Goal: Task Accomplishment & Management: Complete application form

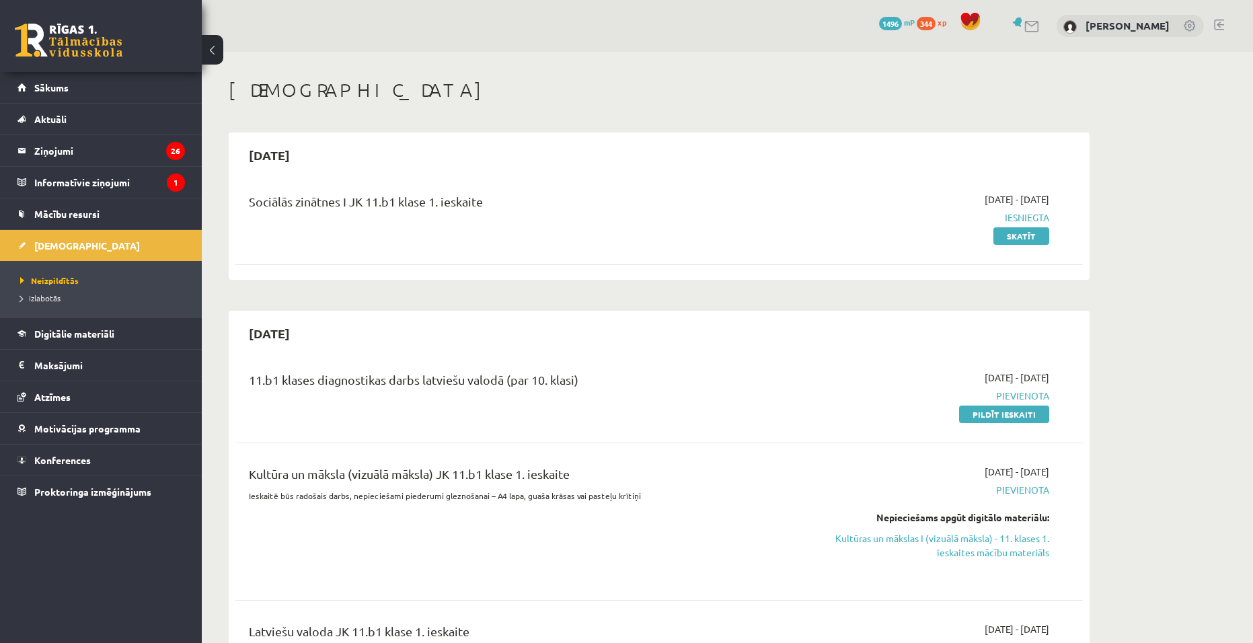
scroll to position [202, 0]
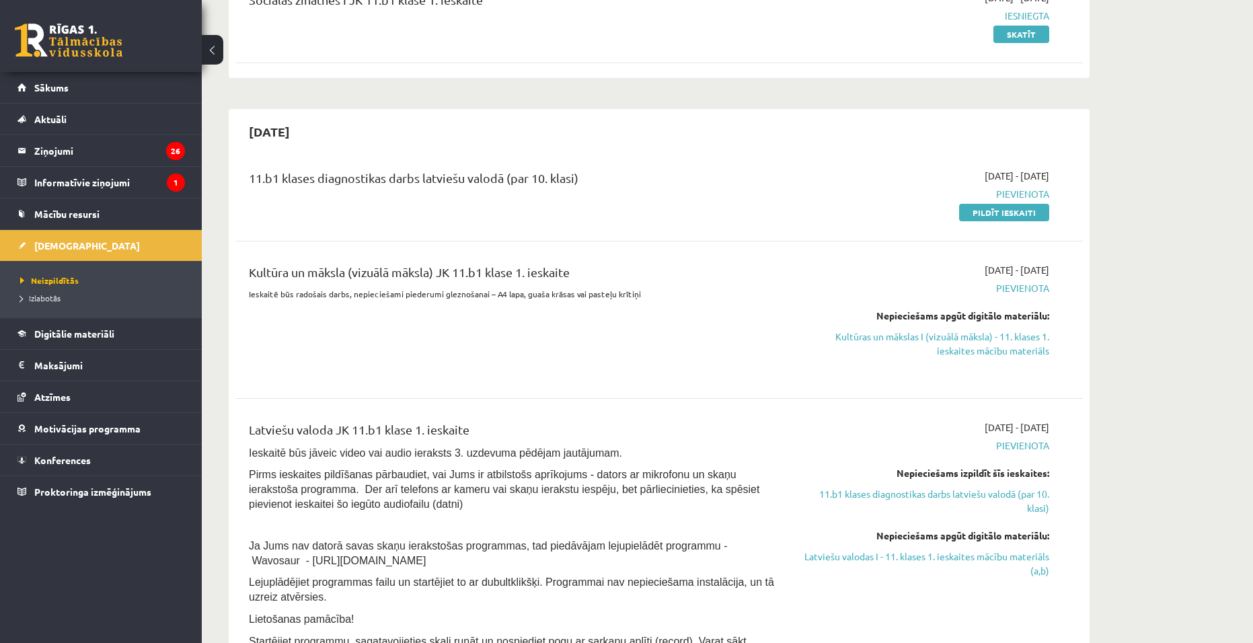
click at [83, 89] on link "Sākums" at bounding box center [100, 87] width 167 height 31
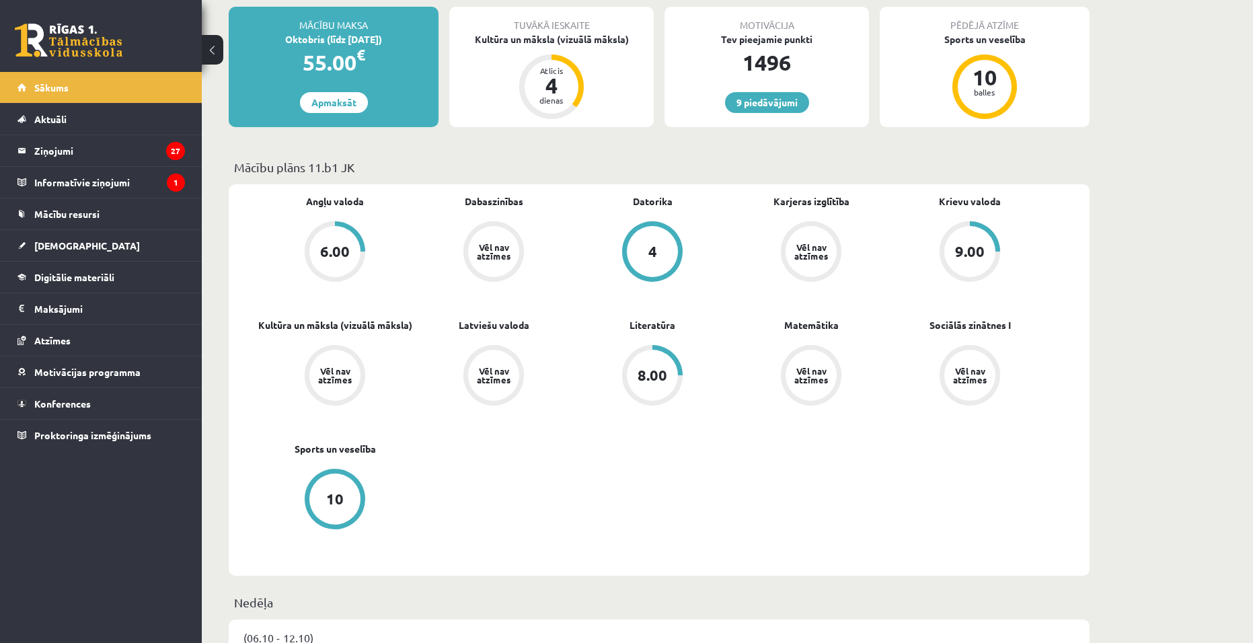
scroll to position [336, 0]
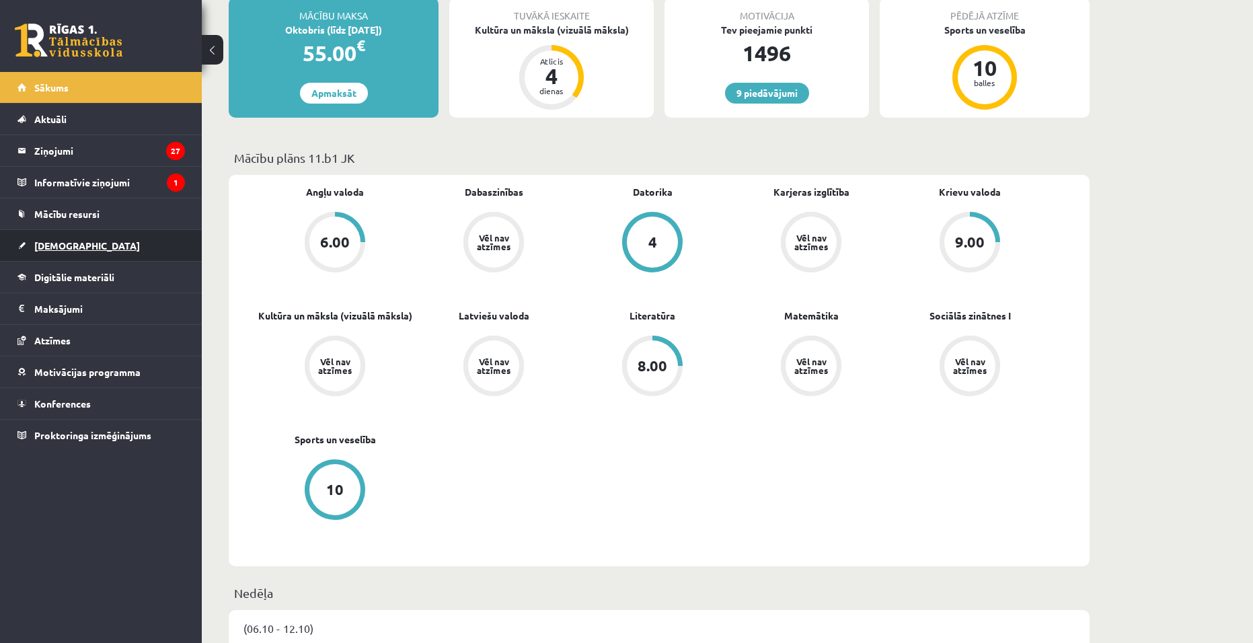
click at [117, 254] on link "[DEMOGRAPHIC_DATA]" at bounding box center [100, 245] width 167 height 31
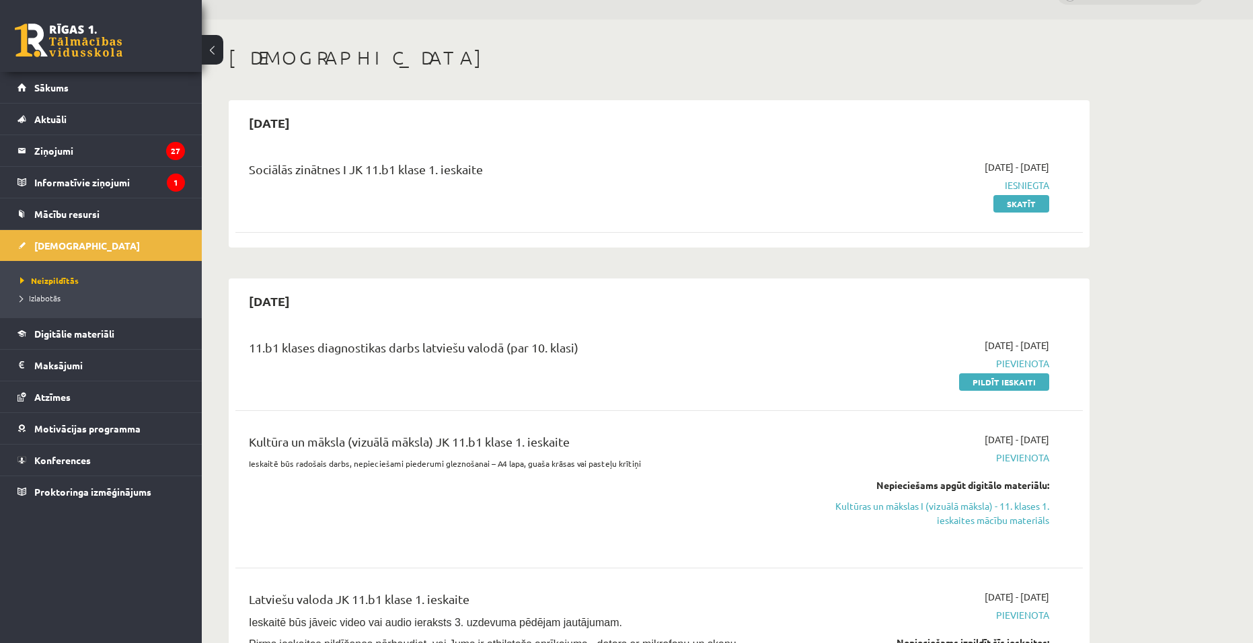
scroll to position [134, 0]
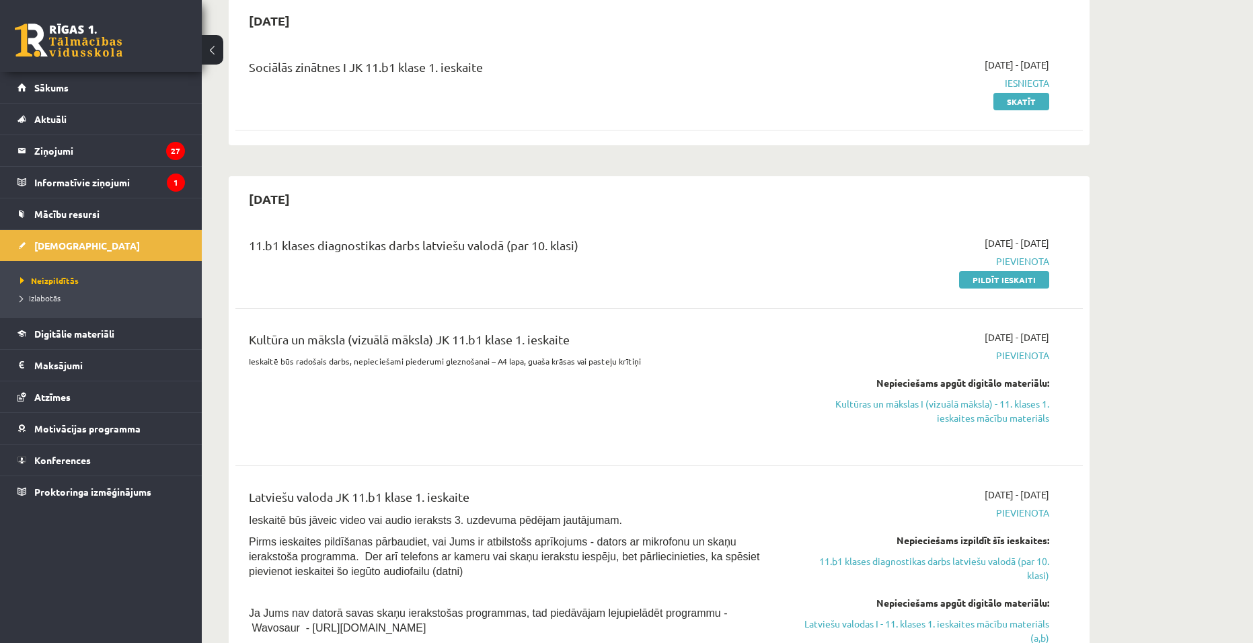
drag, startPoint x: 970, startPoint y: 276, endPoint x: 699, endPoint y: 69, distance: 341.6
click at [970, 276] on link "Pildīt ieskaiti" at bounding box center [1004, 279] width 90 height 17
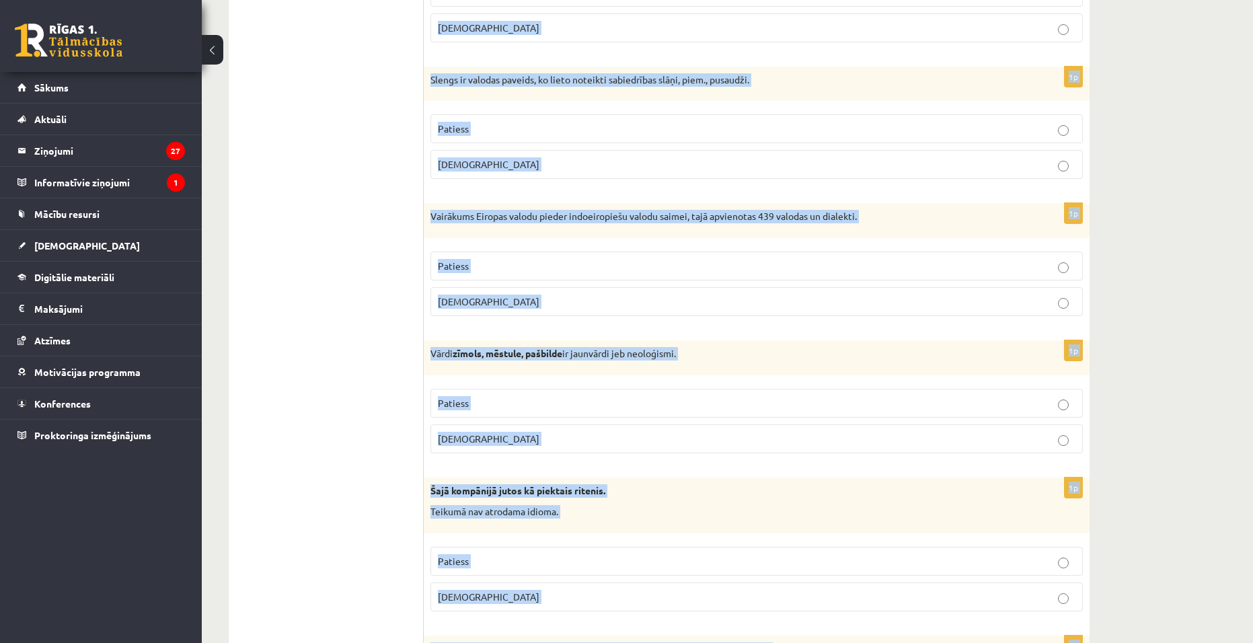
scroll to position [3810, 0]
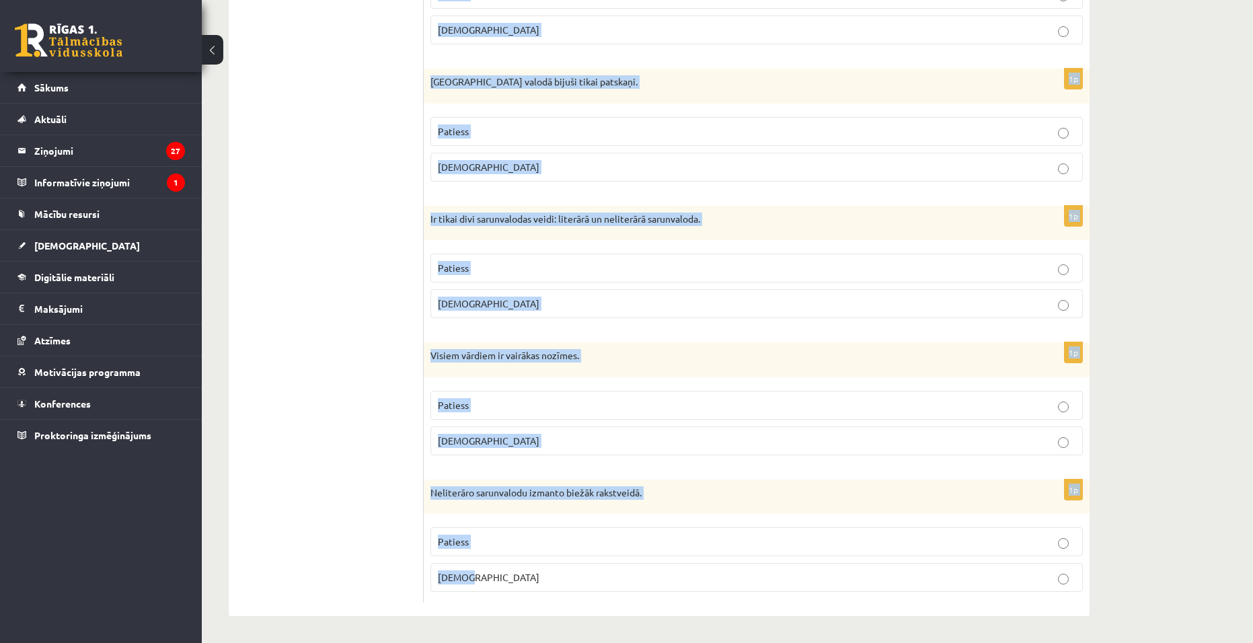
drag, startPoint x: 432, startPoint y: 110, endPoint x: 603, endPoint y: 572, distance: 492.5
copy form "Apgalvojums ir patiess vai nepatiess? 1p Vārdus ar stilistisku nozīmes nokrāsu …"
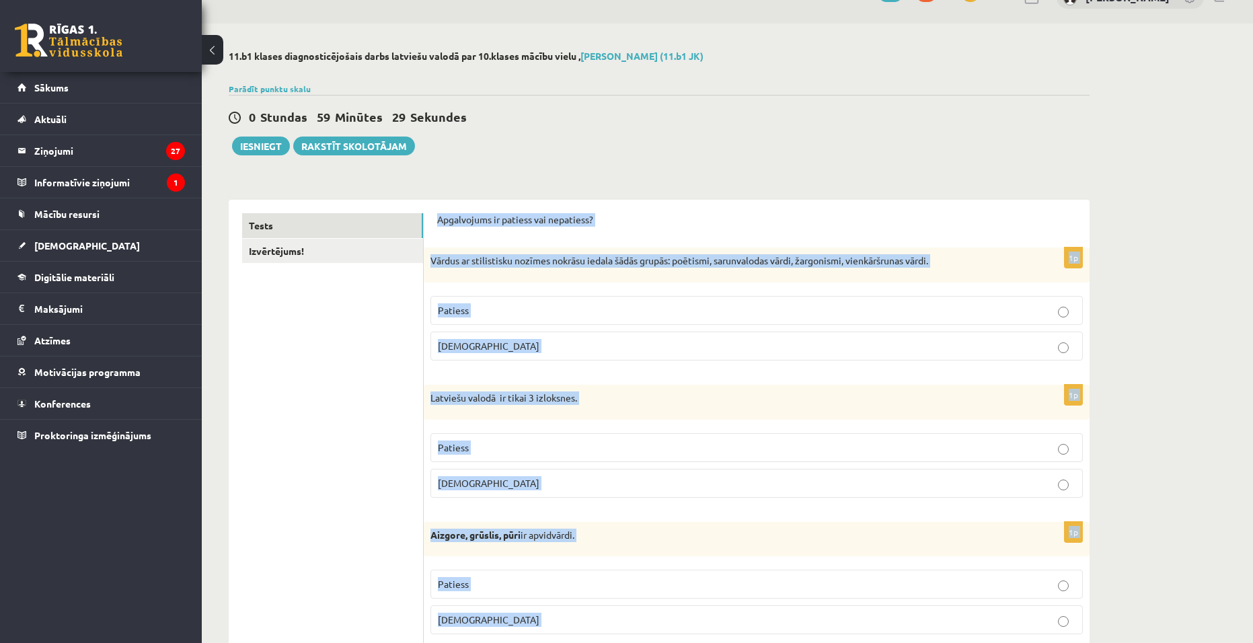
scroll to position [0, 0]
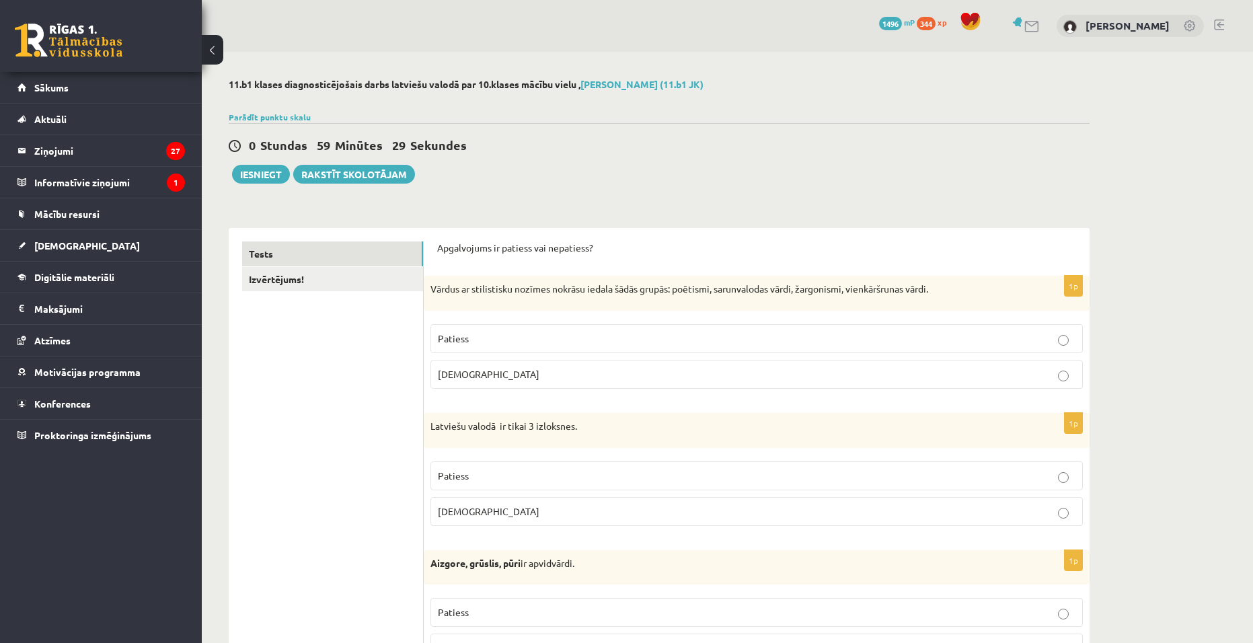
drag, startPoint x: 496, startPoint y: 336, endPoint x: 500, endPoint y: 356, distance: 19.9
click at [496, 337] on p "Patiess" at bounding box center [756, 338] width 637 height 14
click at [477, 508] on p "Aplams" at bounding box center [756, 511] width 637 height 14
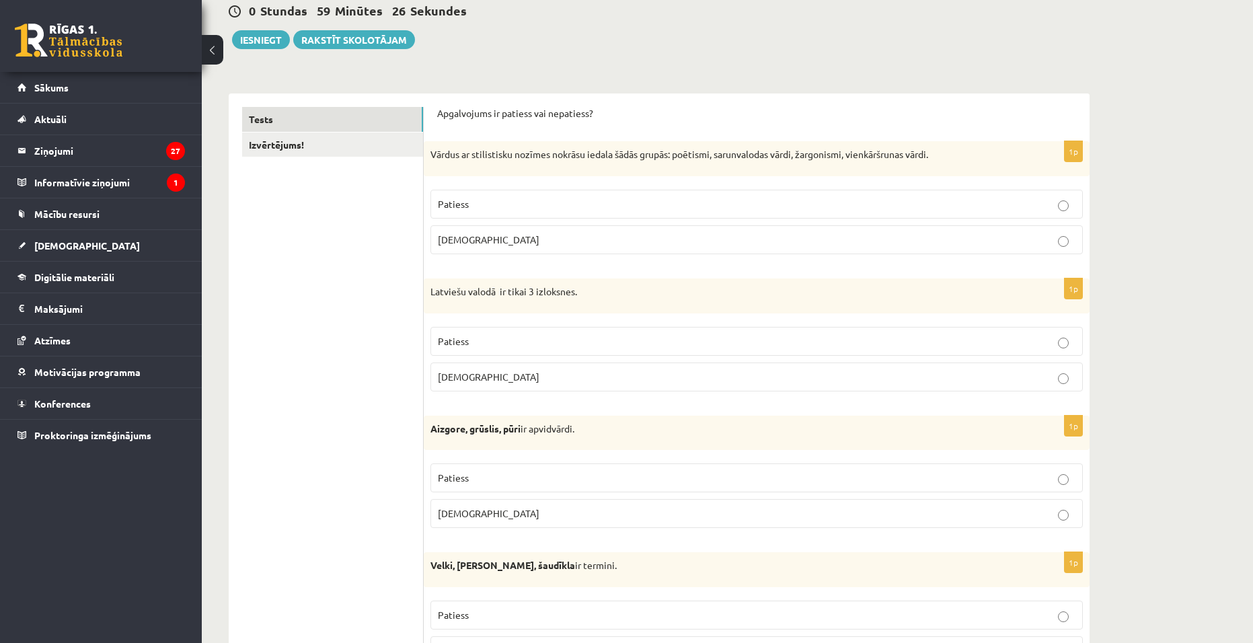
click at [475, 481] on p "Patiess" at bounding box center [756, 478] width 637 height 14
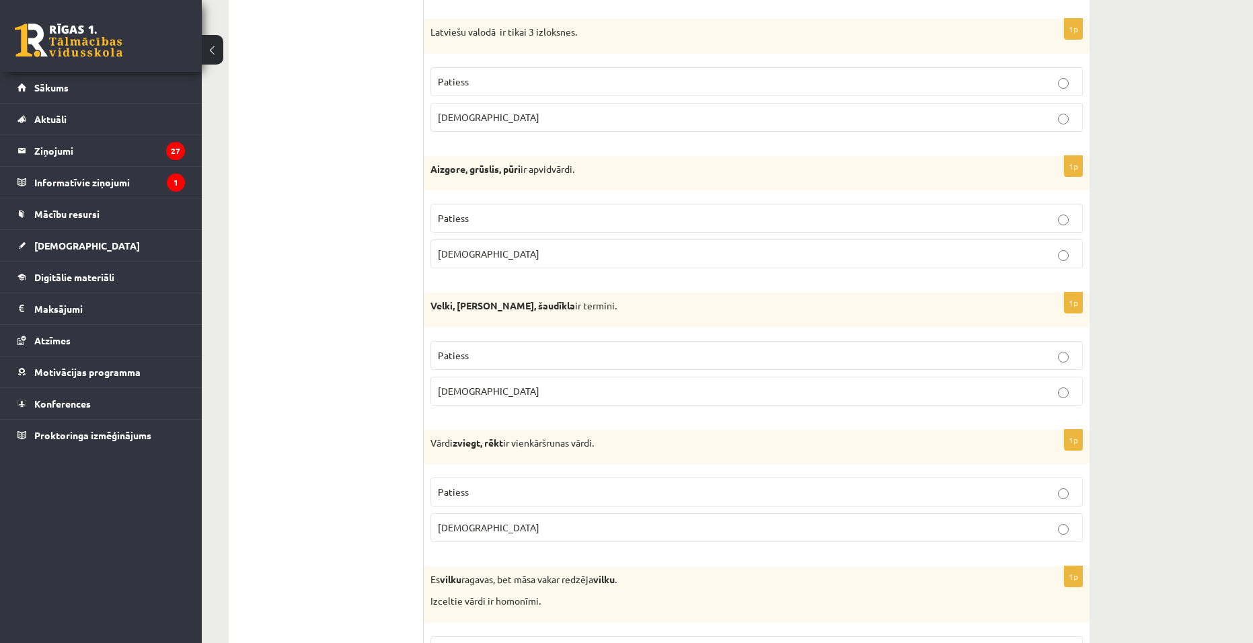
scroll to position [403, 0]
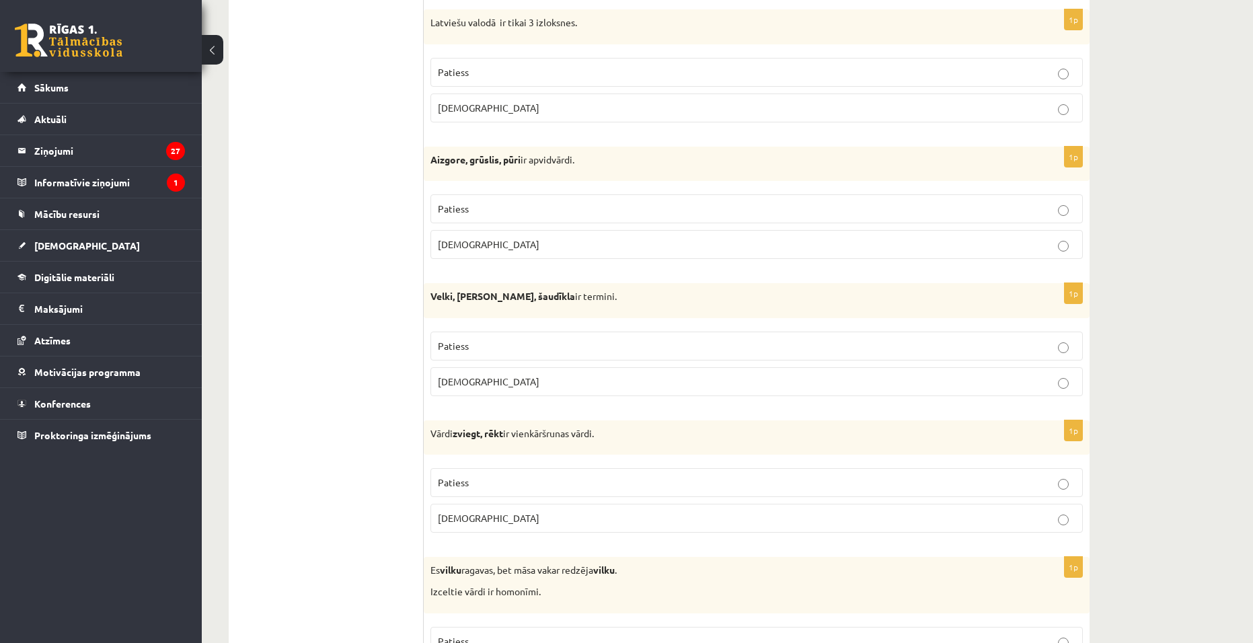
drag, startPoint x: 469, startPoint y: 379, endPoint x: 477, endPoint y: 395, distance: 18.9
click at [469, 379] on span "Aplams" at bounding box center [489, 381] width 102 height 12
click at [485, 521] on p "Aplams" at bounding box center [756, 518] width 637 height 14
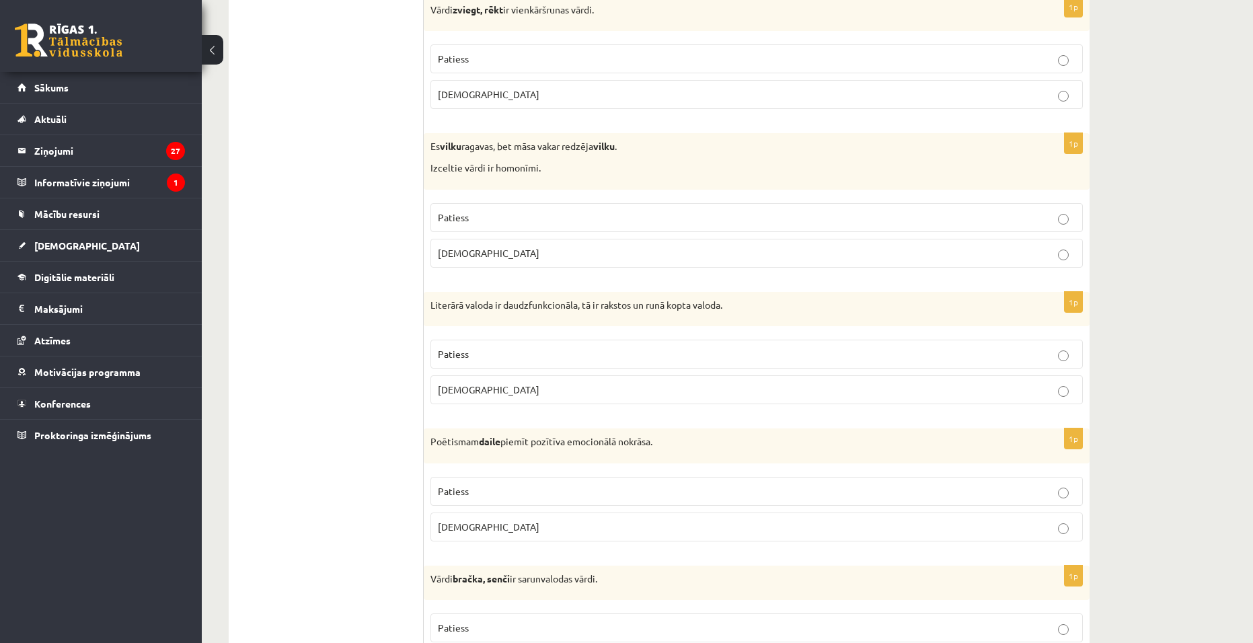
scroll to position [874, 0]
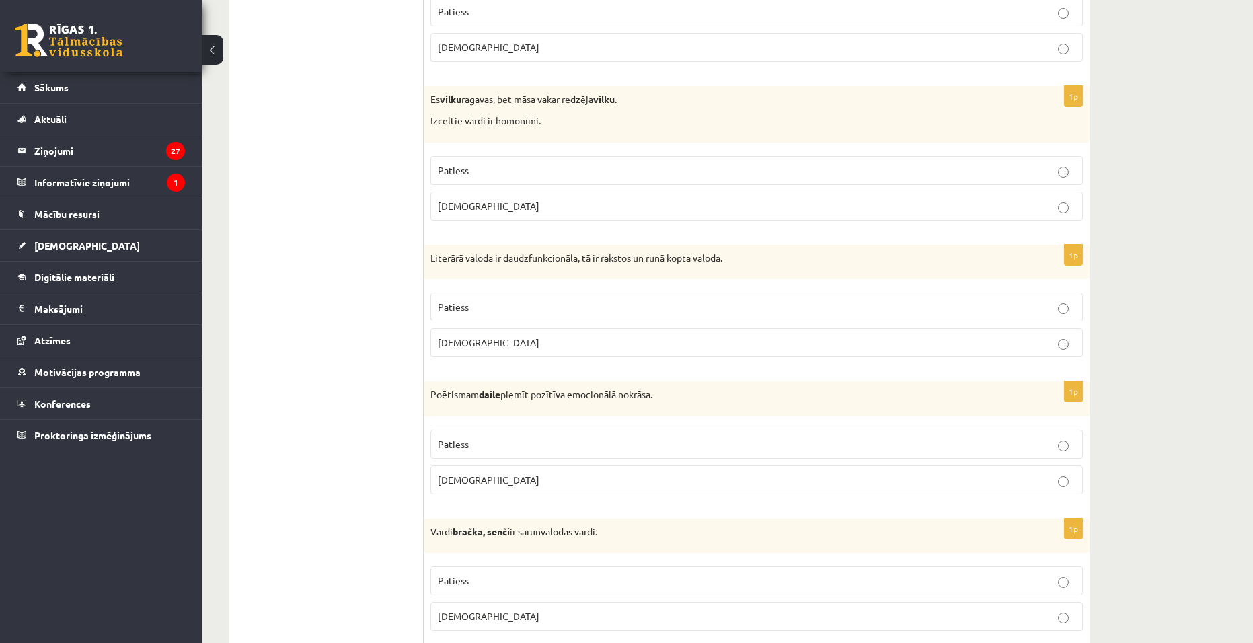
click at [465, 177] on p "Patiess" at bounding box center [756, 170] width 637 height 14
click at [492, 311] on p "Patiess" at bounding box center [756, 307] width 637 height 14
click at [485, 455] on label "Patiess" at bounding box center [756, 444] width 652 height 29
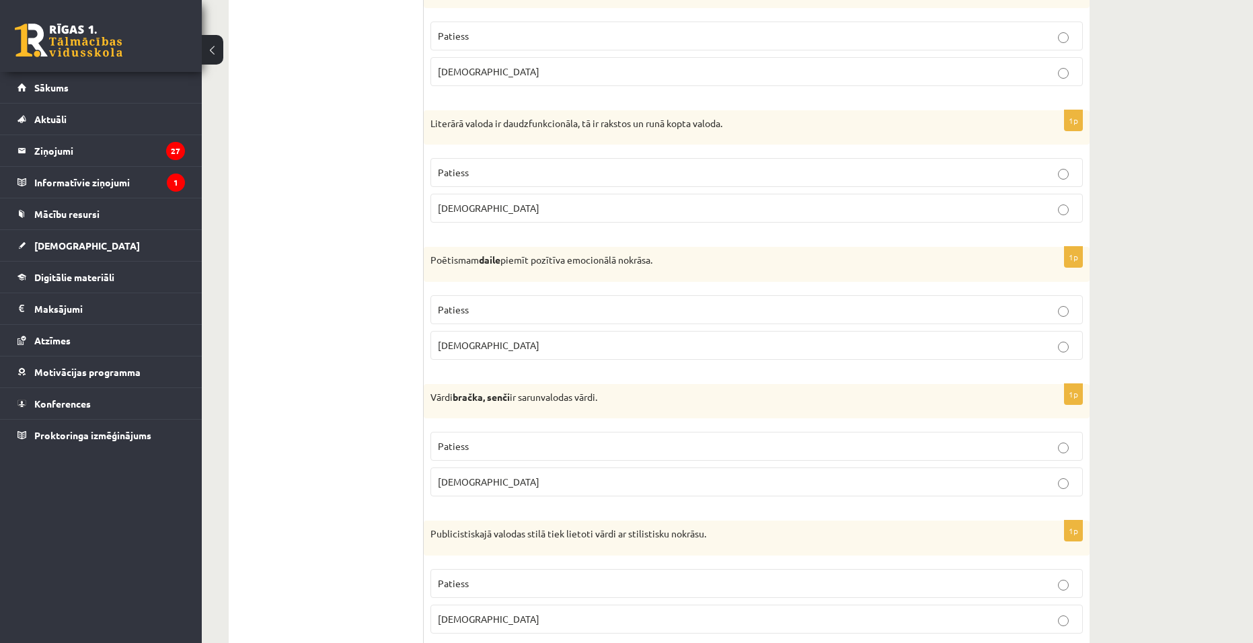
click at [471, 453] on p "Patiess" at bounding box center [756, 446] width 637 height 14
click at [483, 452] on p "Patiess" at bounding box center [756, 449] width 637 height 14
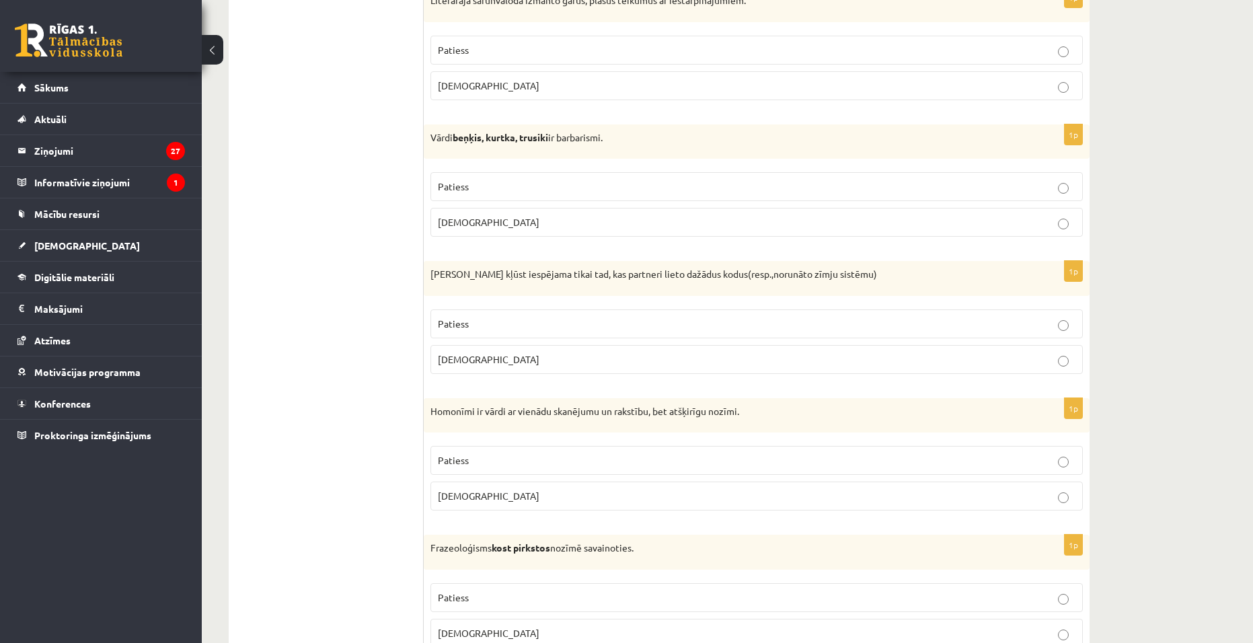
scroll to position [1681, 0]
click at [490, 86] on p "Aplams" at bounding box center [756, 84] width 637 height 14
click at [480, 185] on p "Patiess" at bounding box center [756, 185] width 637 height 14
click at [483, 327] on p "Patiess" at bounding box center [756, 322] width 637 height 14
click at [464, 492] on span "Aplams" at bounding box center [489, 493] width 102 height 12
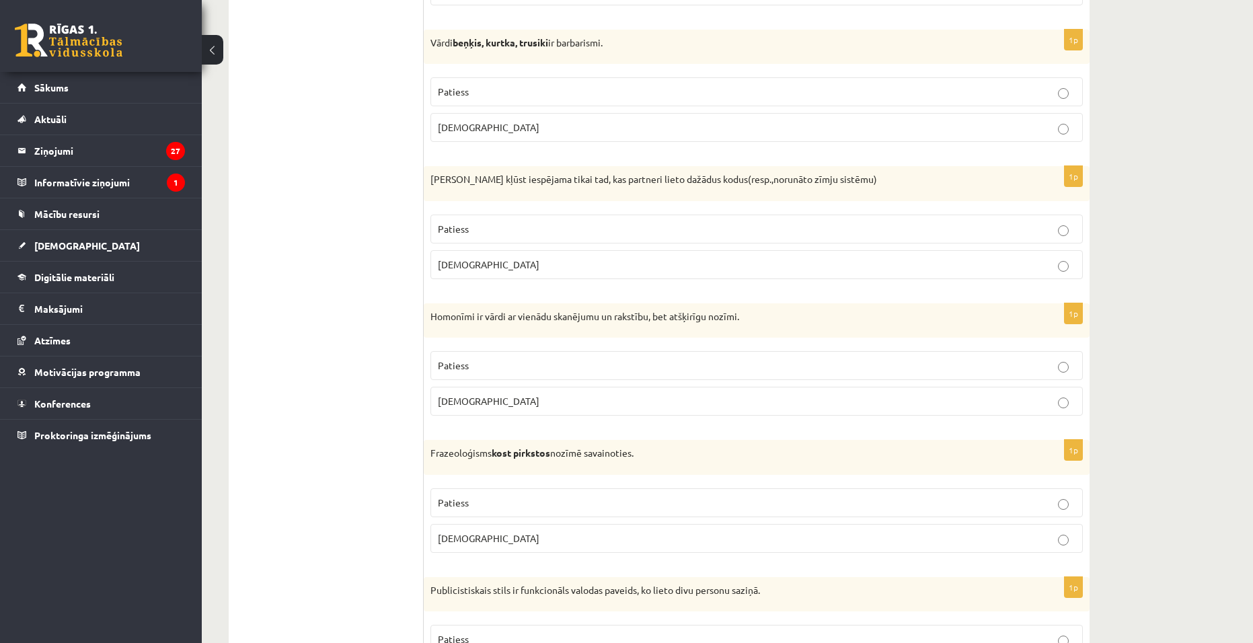
scroll to position [1883, 0]
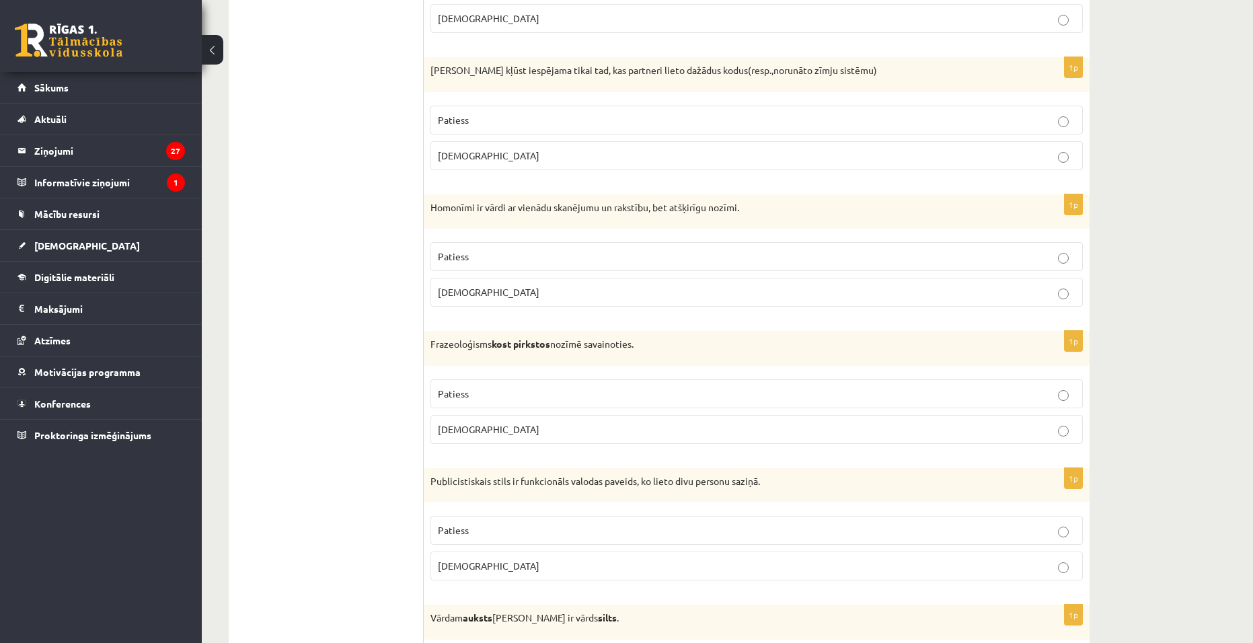
click at [468, 435] on p "Aplams" at bounding box center [756, 429] width 637 height 14
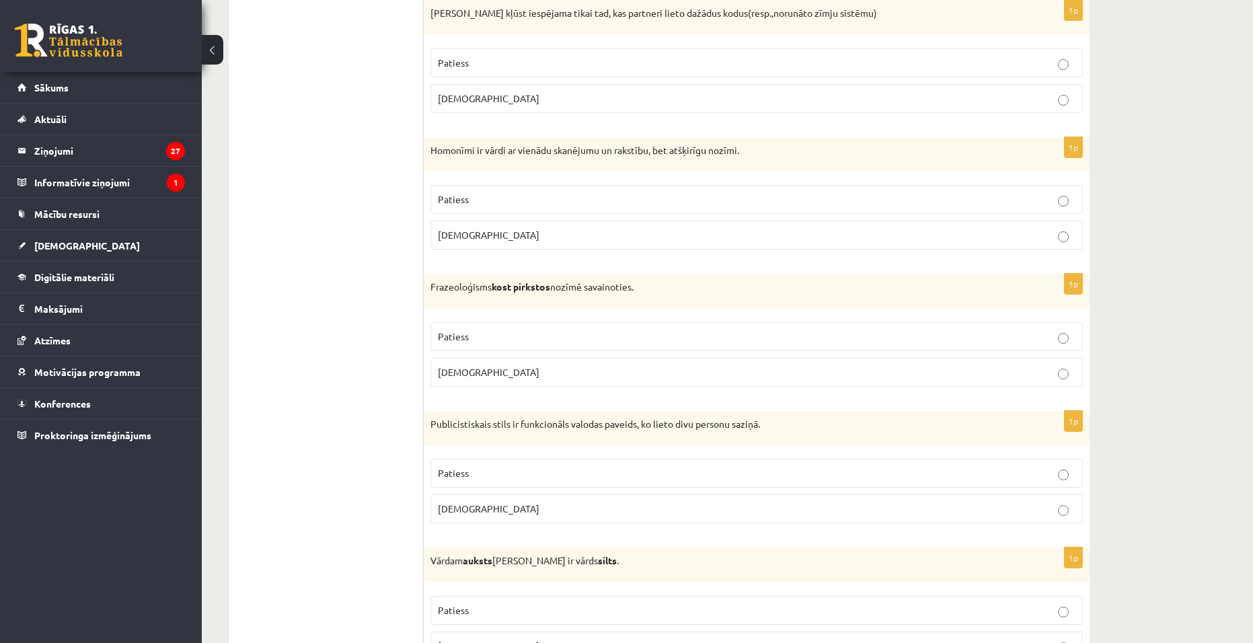
scroll to position [2084, 0]
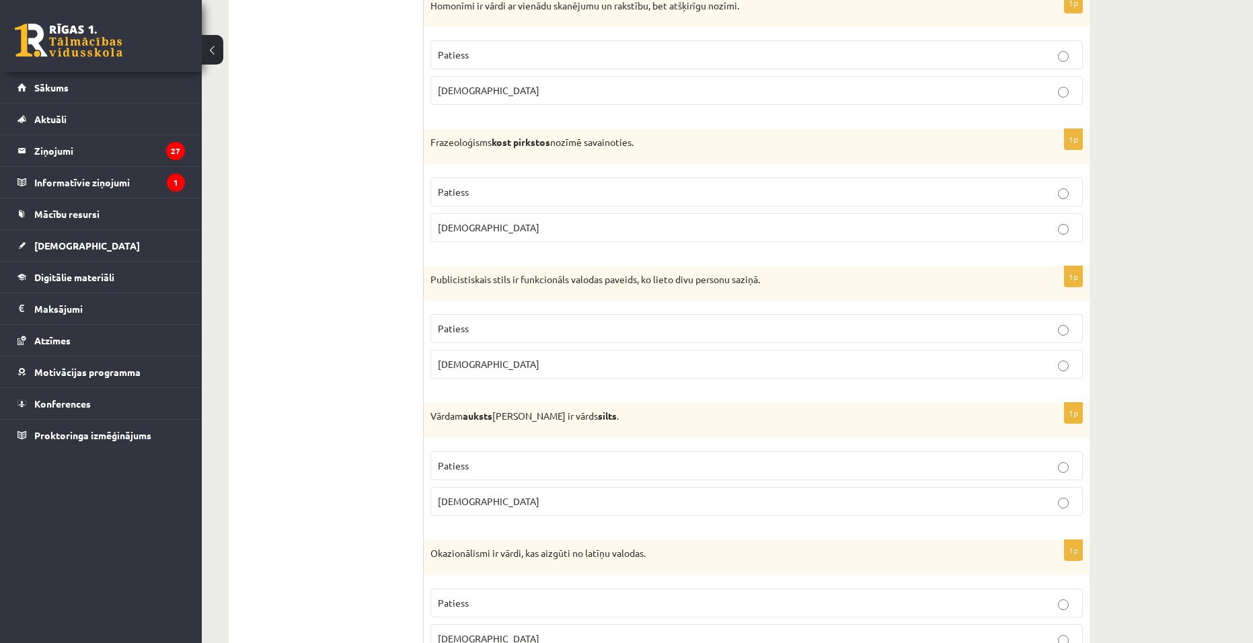
click at [493, 366] on p "Aplams" at bounding box center [756, 364] width 637 height 14
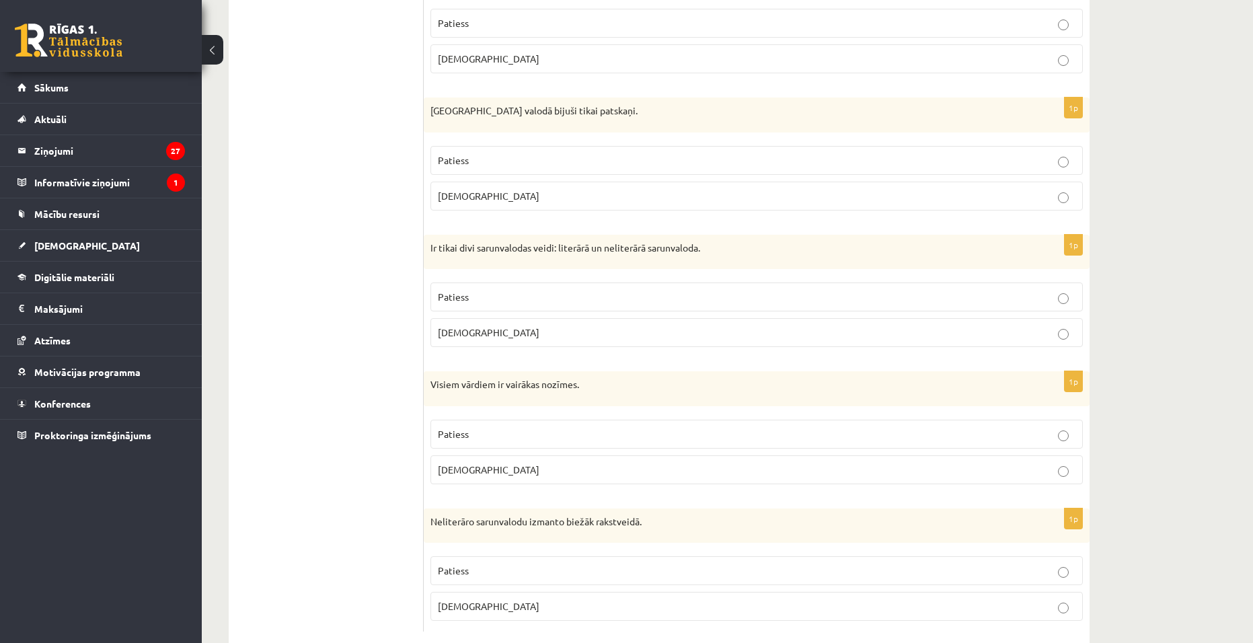
scroll to position [3810, 0]
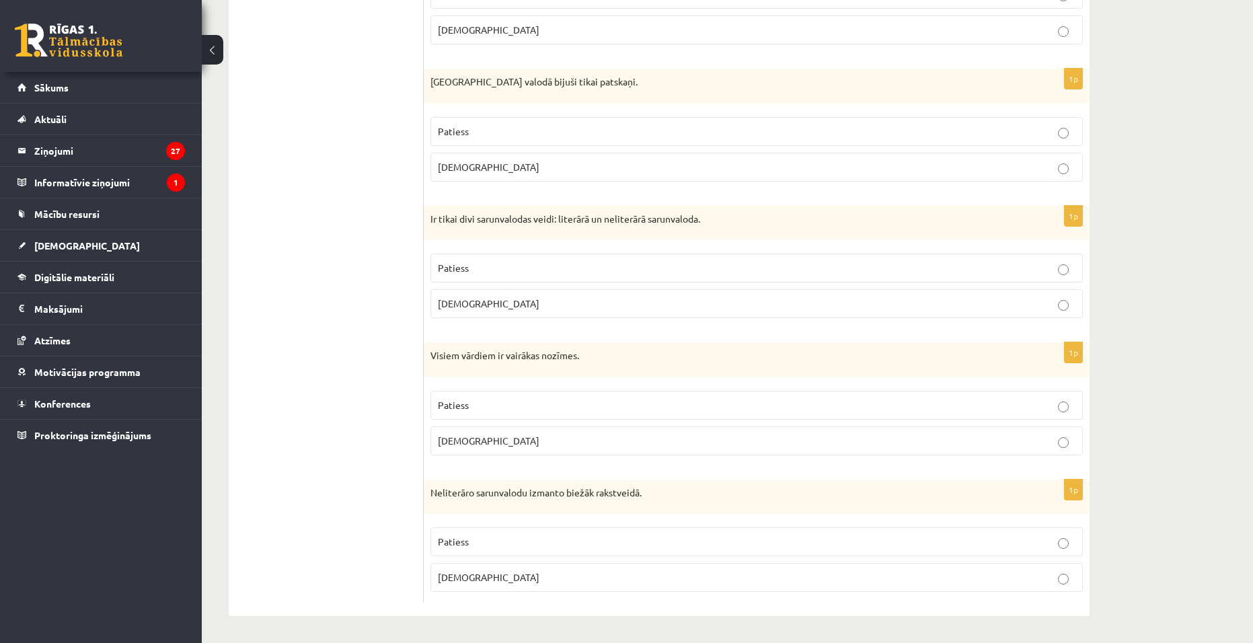
click at [516, 580] on p "Aplams" at bounding box center [756, 577] width 637 height 14
click at [487, 435] on p "Aplams" at bounding box center [756, 441] width 637 height 14
click at [502, 310] on p "Aplams" at bounding box center [756, 304] width 637 height 14
drag, startPoint x: 480, startPoint y: 170, endPoint x: 481, endPoint y: 138, distance: 32.3
click at [480, 171] on p "Aplams" at bounding box center [756, 167] width 637 height 14
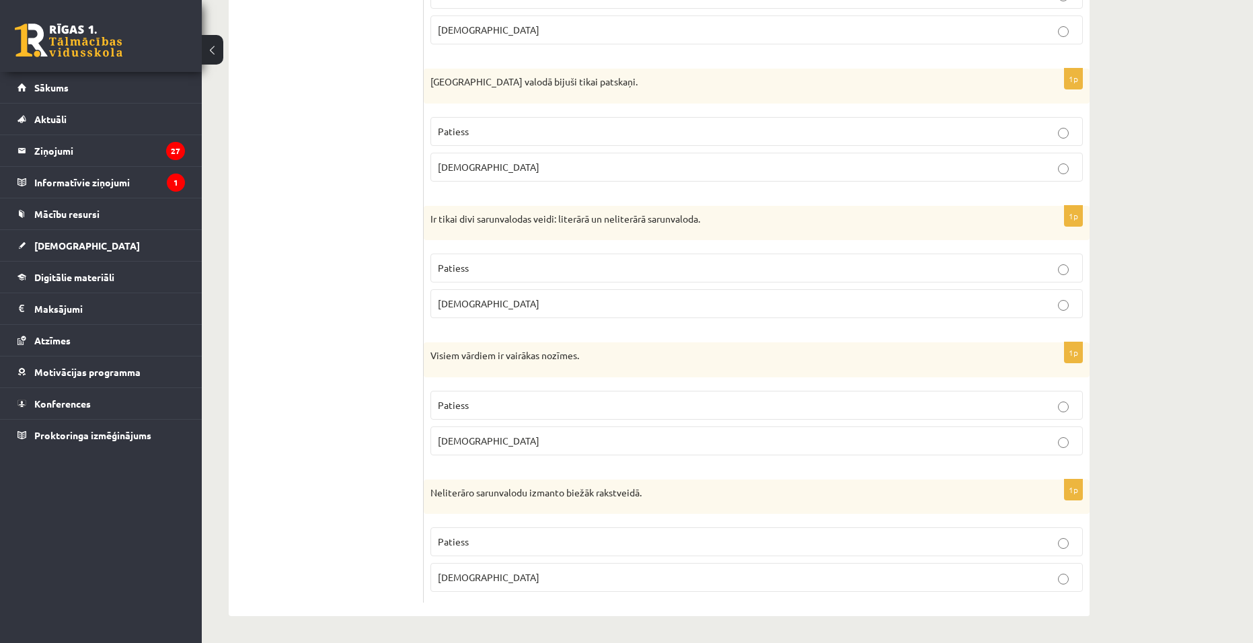
click at [490, 32] on p "Aplams" at bounding box center [756, 30] width 637 height 14
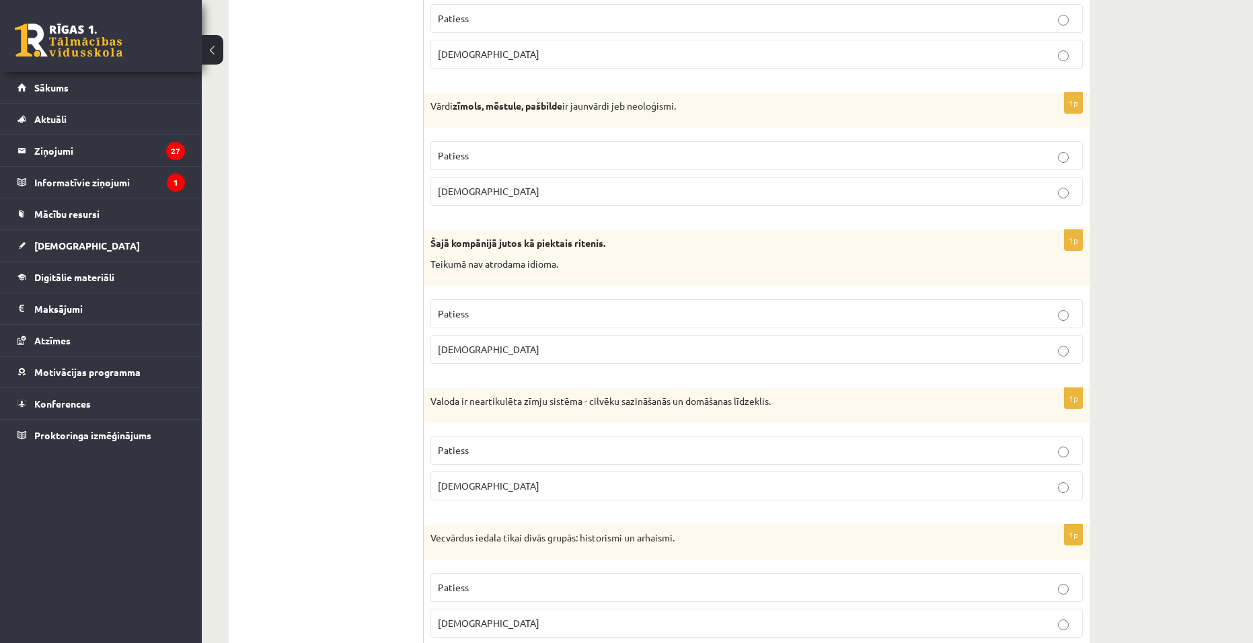
scroll to position [3204, 0]
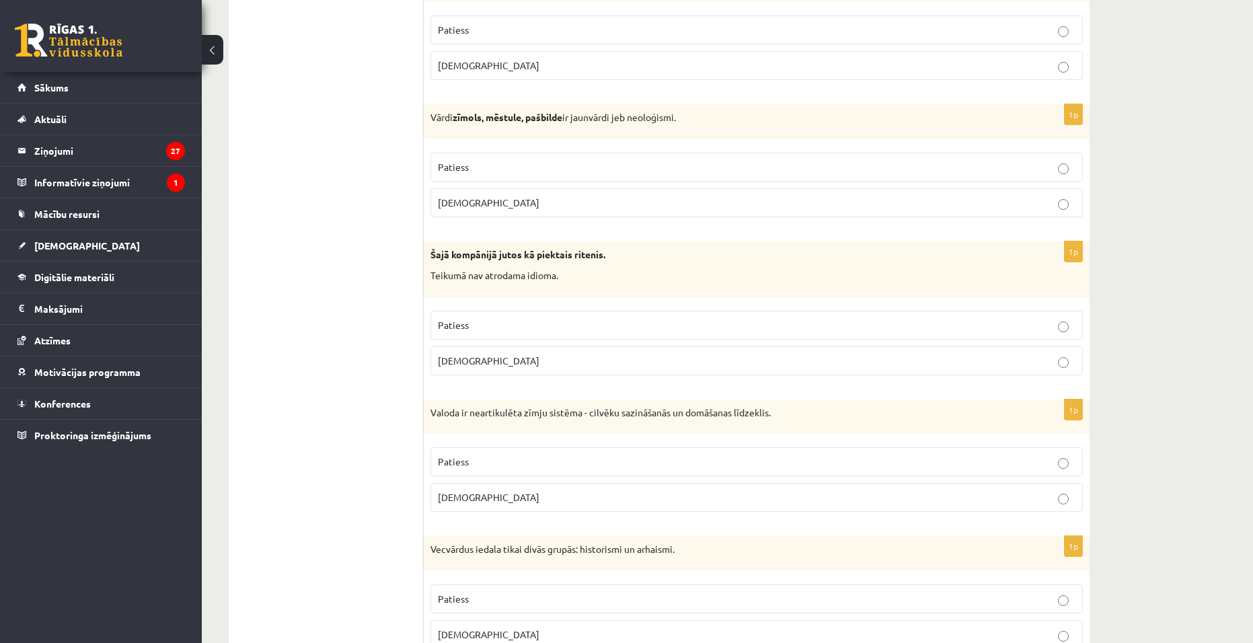
click at [477, 468] on p "Patiess" at bounding box center [756, 462] width 637 height 14
click at [486, 364] on p "Aplams" at bounding box center [756, 361] width 637 height 14
click at [471, 173] on p "Patiess" at bounding box center [756, 167] width 637 height 14
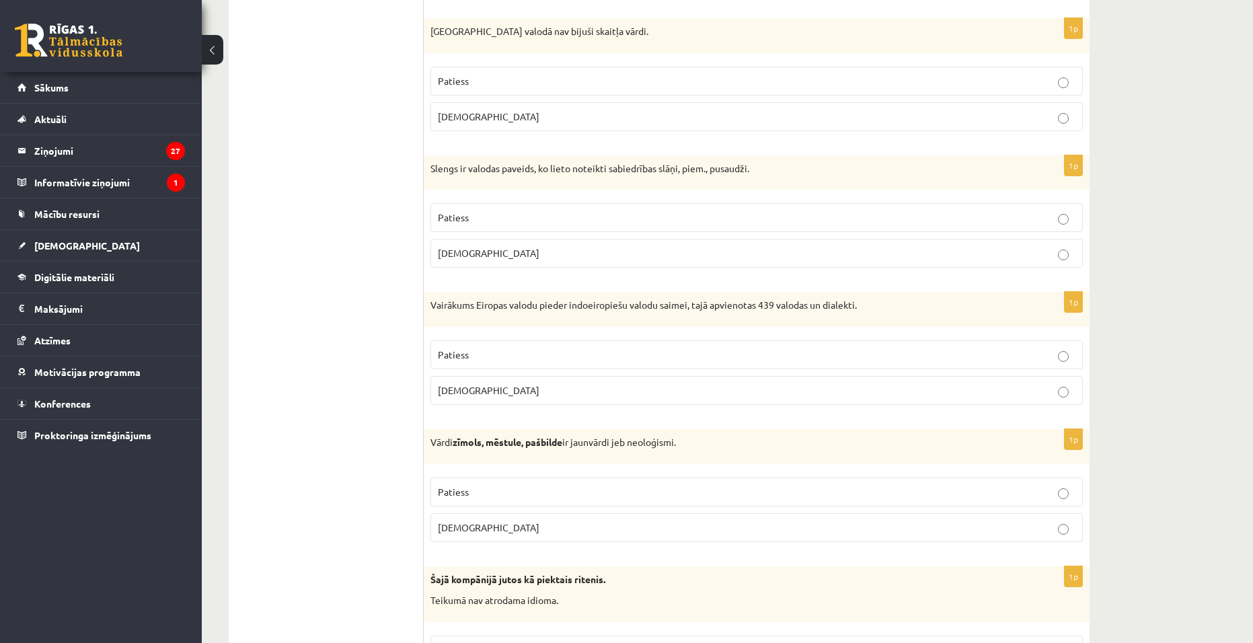
scroll to position [2868, 0]
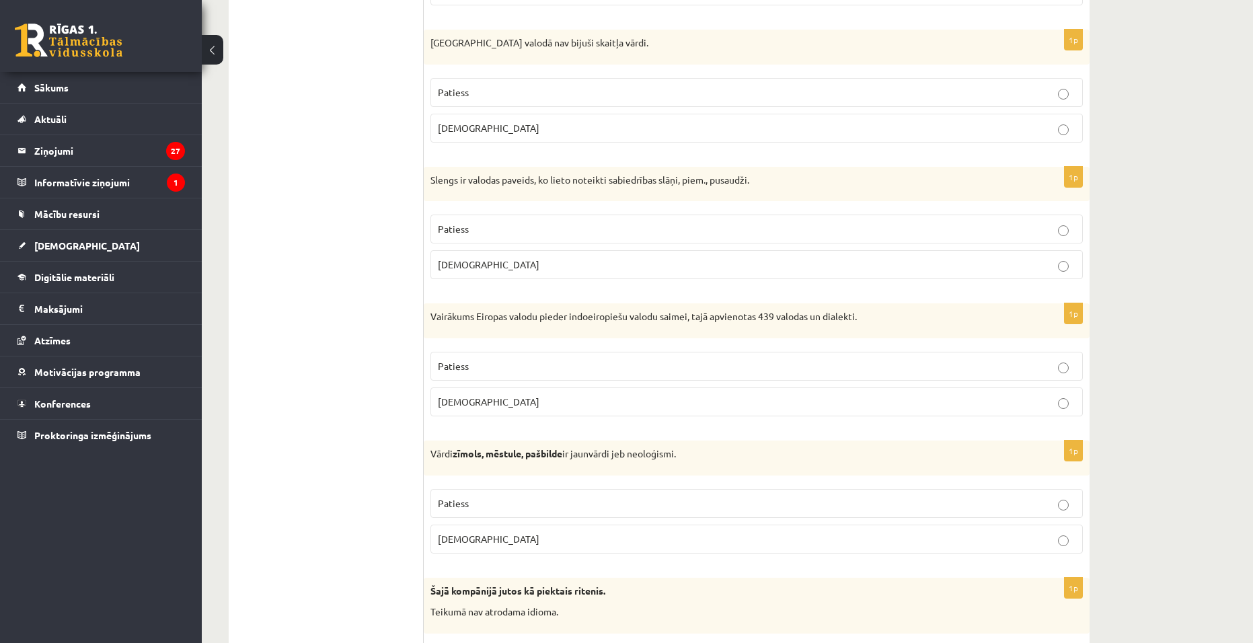
drag, startPoint x: 469, startPoint y: 371, endPoint x: 491, endPoint y: 329, distance: 47.5
click at [469, 372] on p "Patiess" at bounding box center [756, 366] width 637 height 14
click at [489, 231] on p "Patiess" at bounding box center [756, 229] width 637 height 14
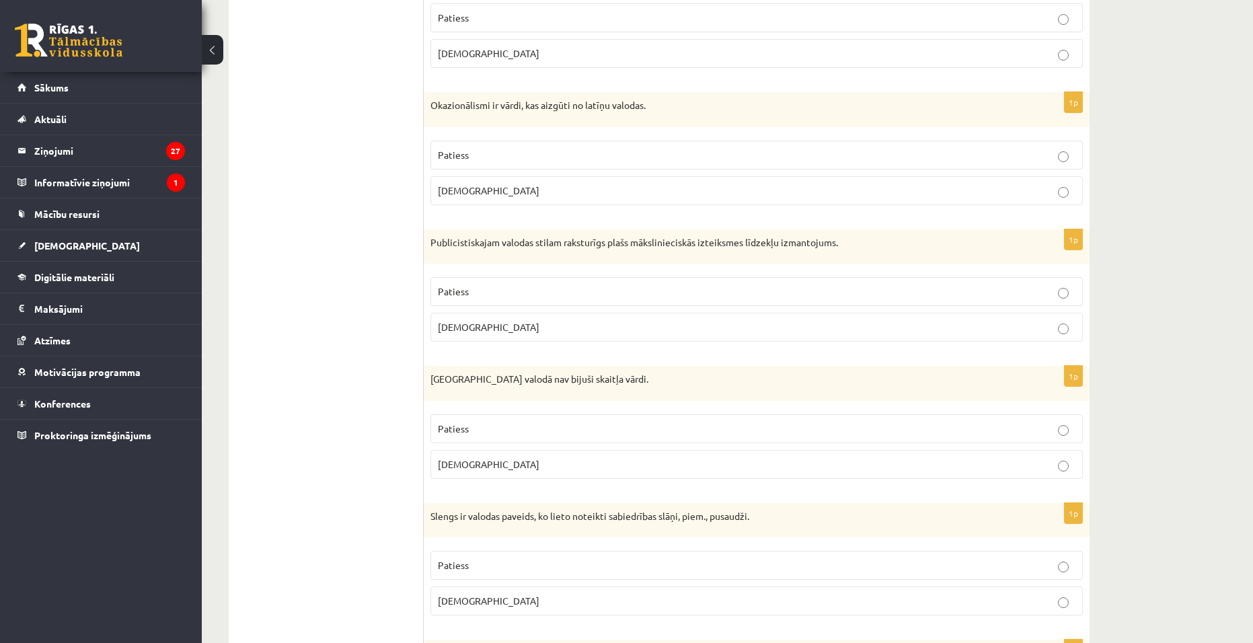
scroll to position [2465, 0]
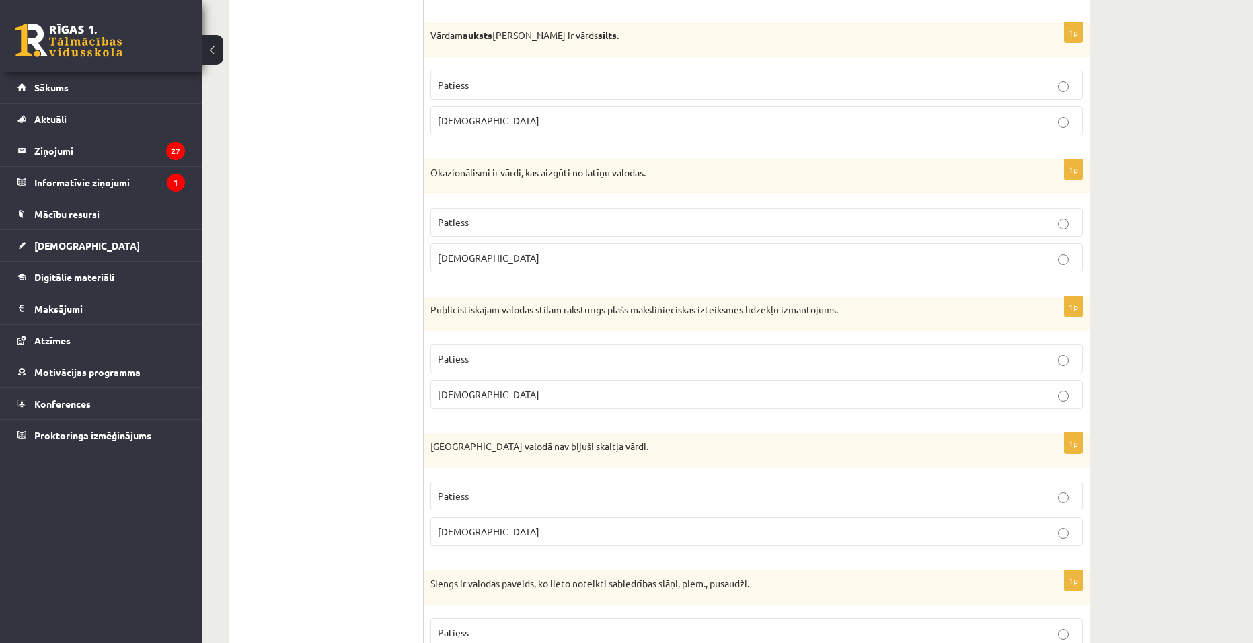
click at [475, 502] on p "Patiess" at bounding box center [756, 496] width 637 height 14
drag, startPoint x: 473, startPoint y: 402, endPoint x: 489, endPoint y: 258, distance: 144.7
click at [473, 401] on p "Aplams" at bounding box center [756, 394] width 637 height 14
click at [481, 219] on p "Patiess" at bounding box center [756, 222] width 637 height 14
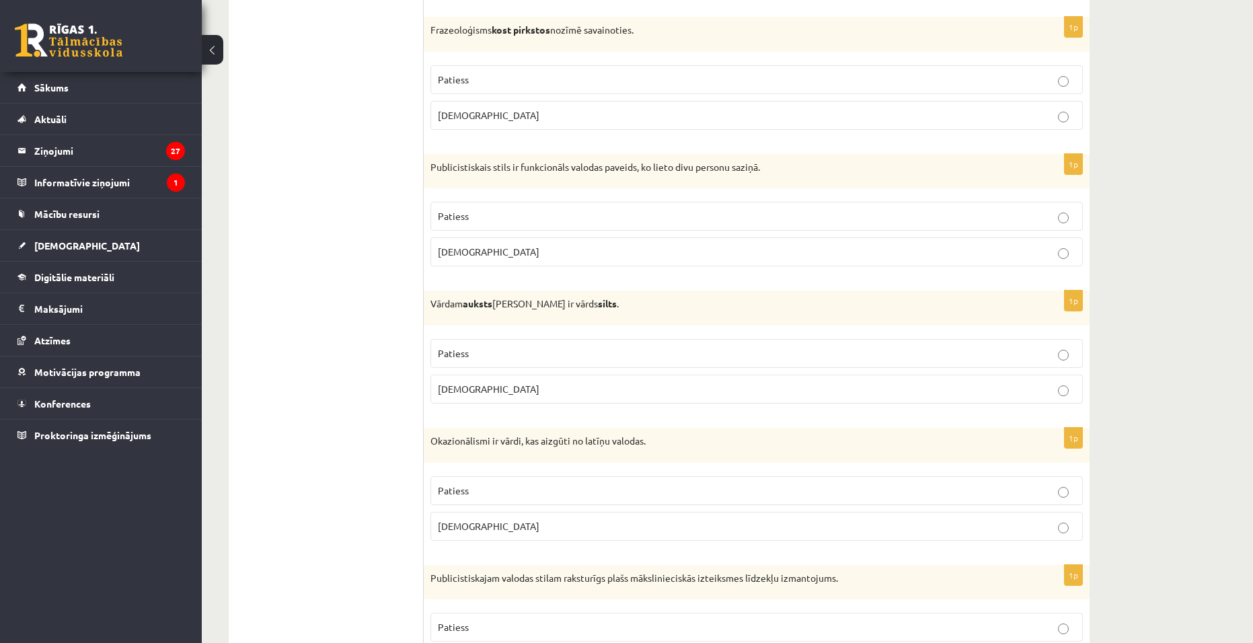
scroll to position [2196, 0]
click at [528, 359] on p "Patiess" at bounding box center [756, 354] width 637 height 14
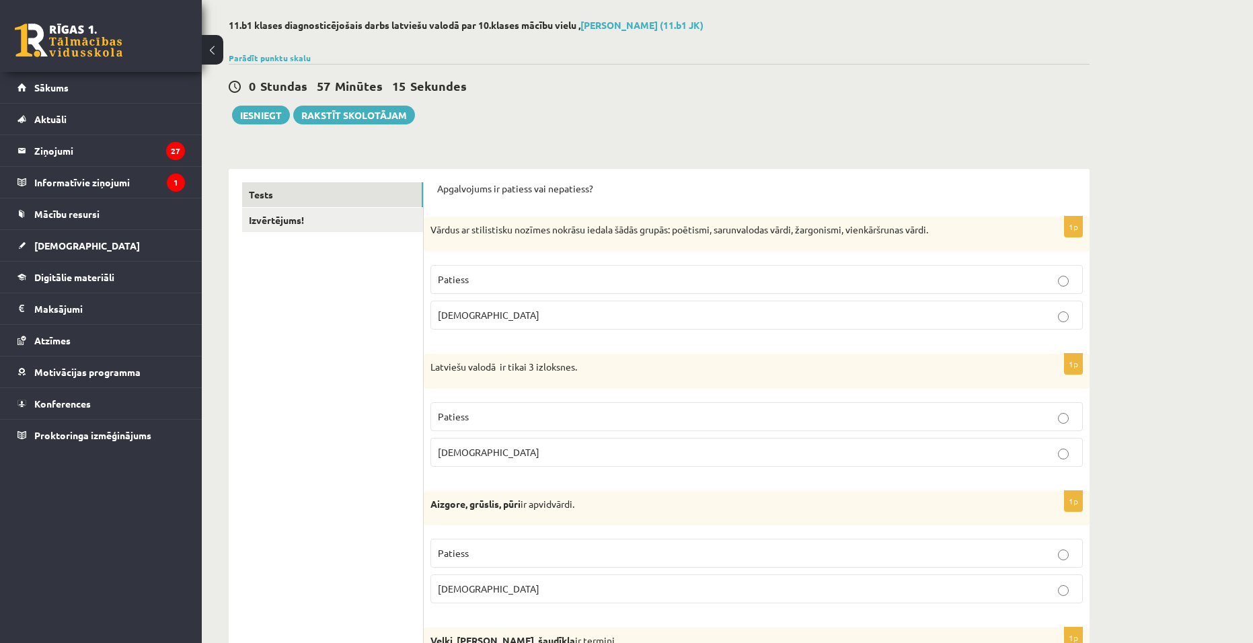
scroll to position [0, 0]
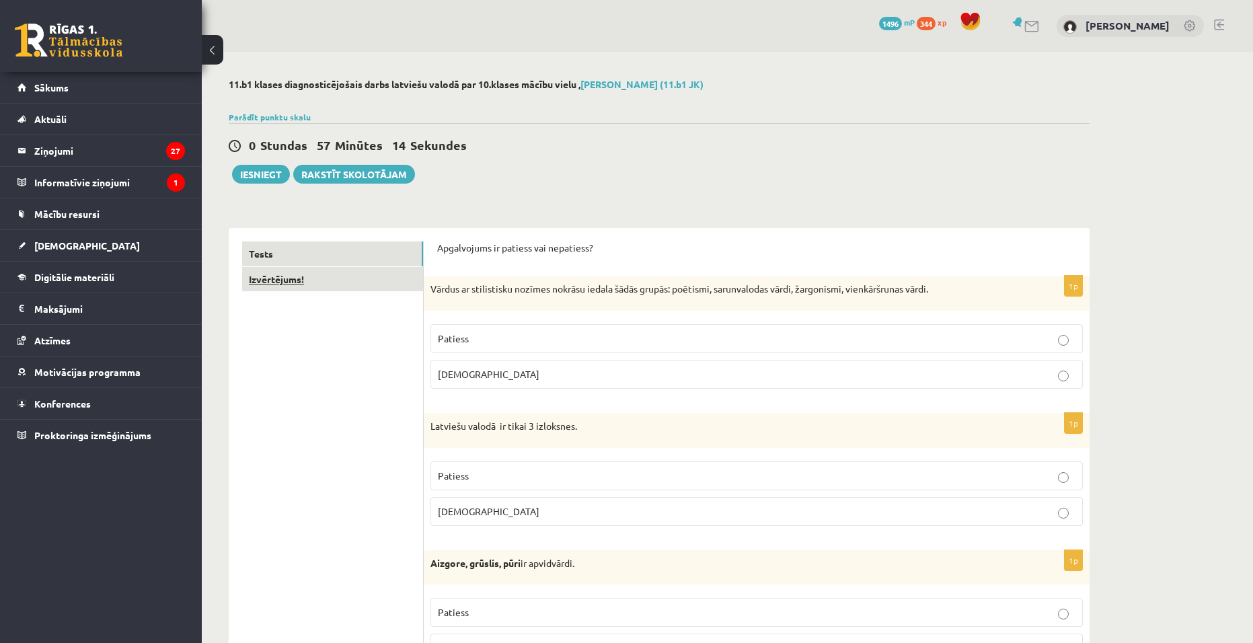
click at [321, 280] on link "Izvērtējums!" at bounding box center [332, 279] width 181 height 25
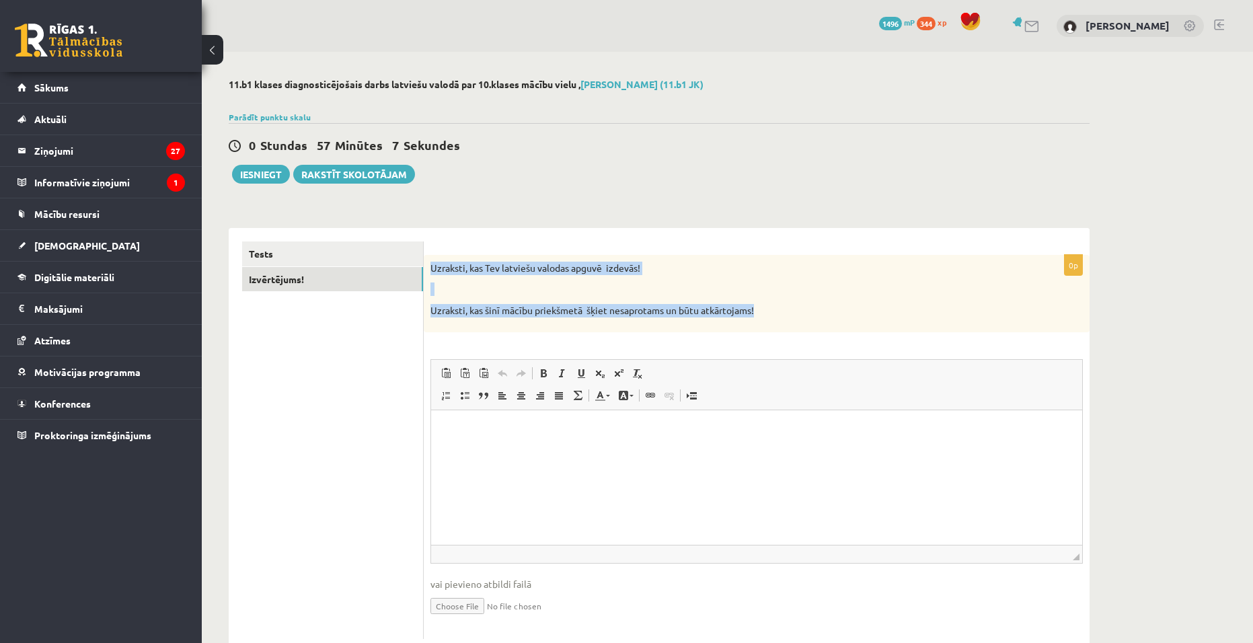
drag, startPoint x: 766, startPoint y: 316, endPoint x: 430, endPoint y: 268, distance: 339.6
click at [430, 268] on div "Uzraksti, kas Tev latviešu valodas apguvē izdevās! Uzraksti, kas šinī mācību pr…" at bounding box center [757, 293] width 666 height 77
copy div "Uzraksti, kas Tev latviešu valodas apguvē izdevās! Uzraksti, kas šinī mācību pr…"
click at [565, 444] on html at bounding box center [756, 429] width 651 height 41
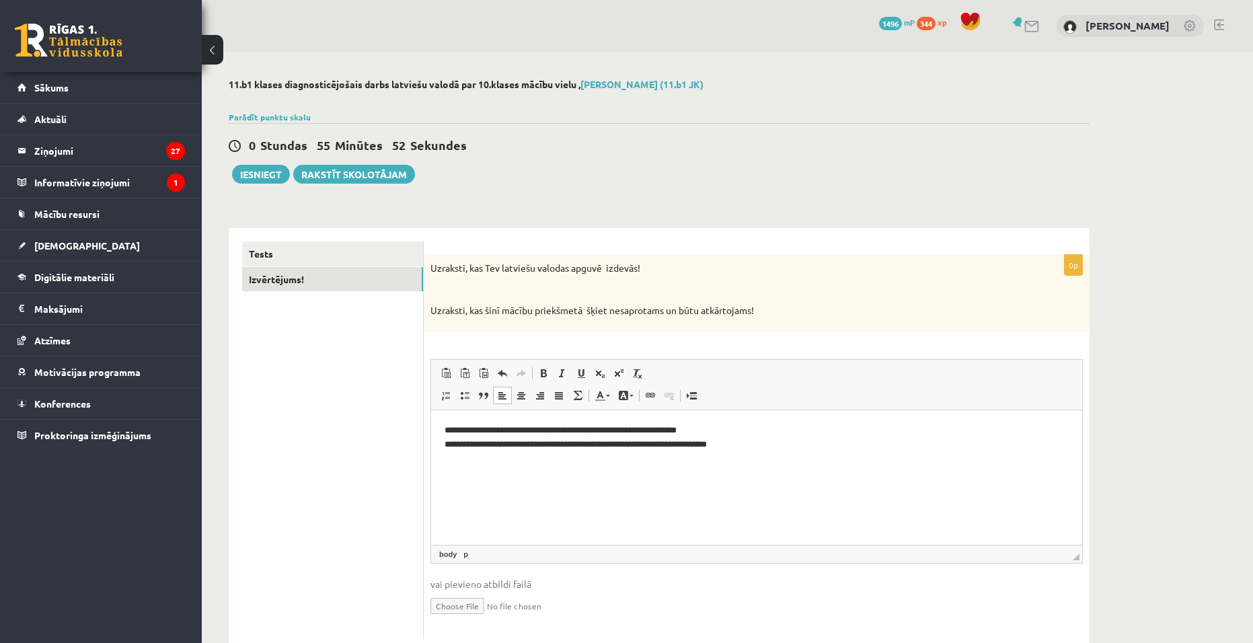
drag, startPoint x: 329, startPoint y: 395, endPoint x: 340, endPoint y: 389, distance: 11.8
click at [333, 393] on ul "Tests Izvērtējums!" at bounding box center [333, 439] width 182 height 397
click at [250, 180] on button "Iesniegt" at bounding box center [261, 174] width 58 height 19
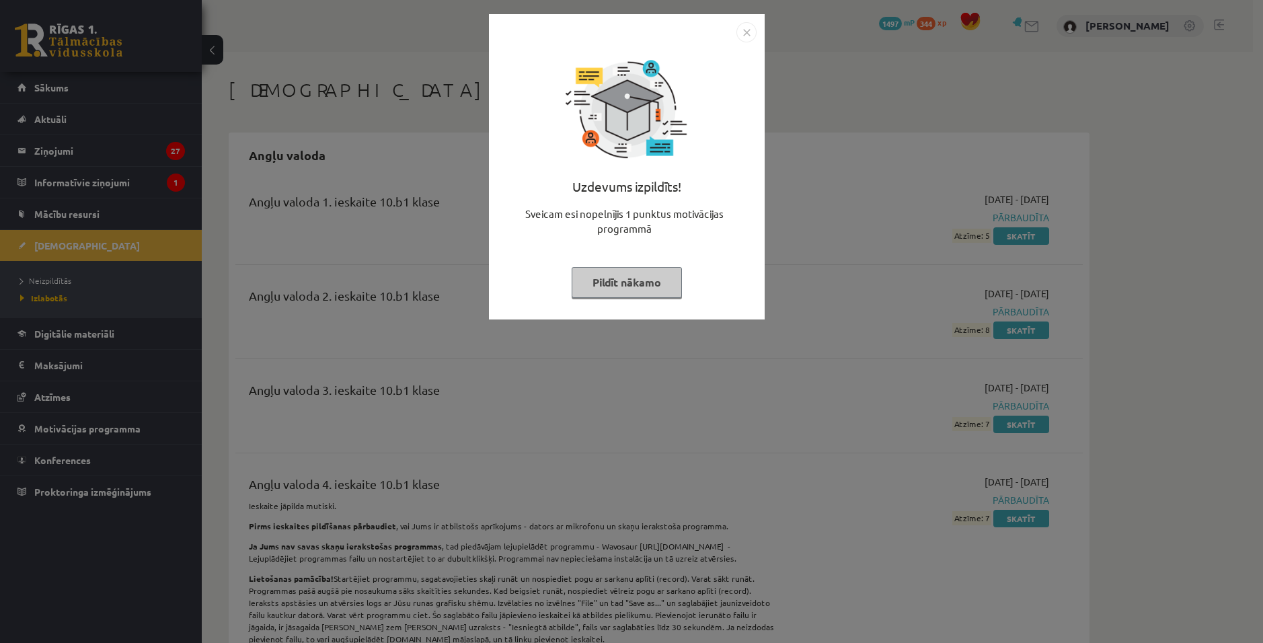
click at [635, 290] on button "Pildīt nākamo" at bounding box center [627, 282] width 110 height 31
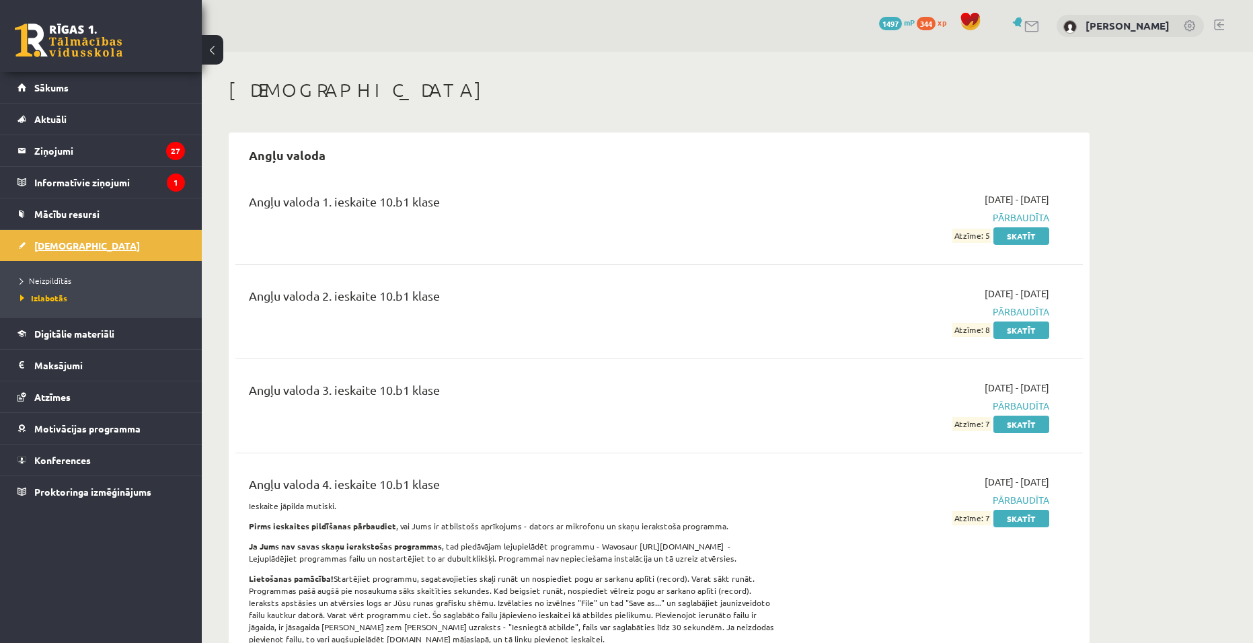
click at [92, 250] on link "[DEMOGRAPHIC_DATA]" at bounding box center [100, 245] width 167 height 31
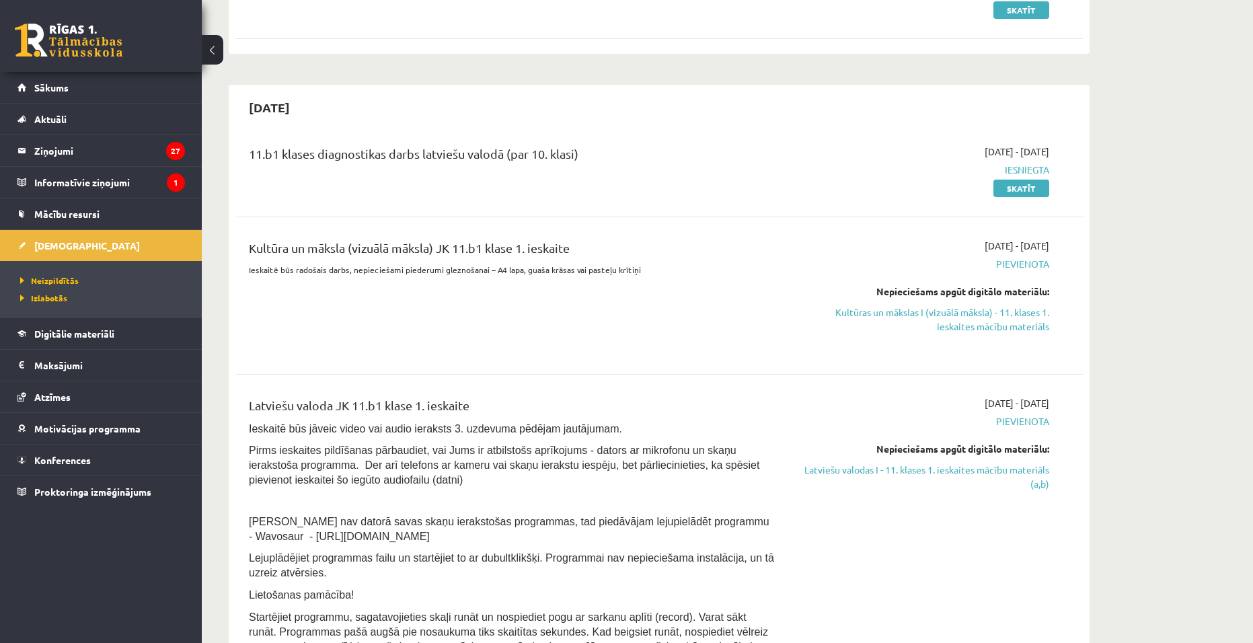
scroll to position [269, 0]
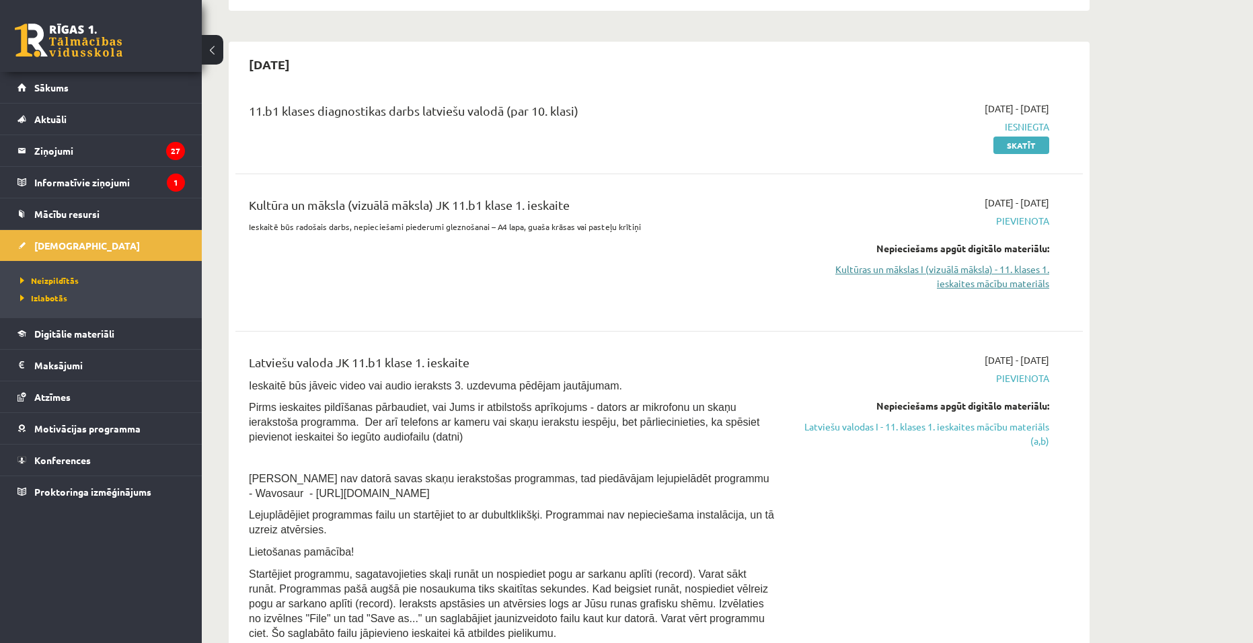
click at [990, 287] on link "Kultūras un mākslas I (vizuālā māksla) - 11. klases 1. ieskaites mācību materiā…" at bounding box center [921, 276] width 253 height 28
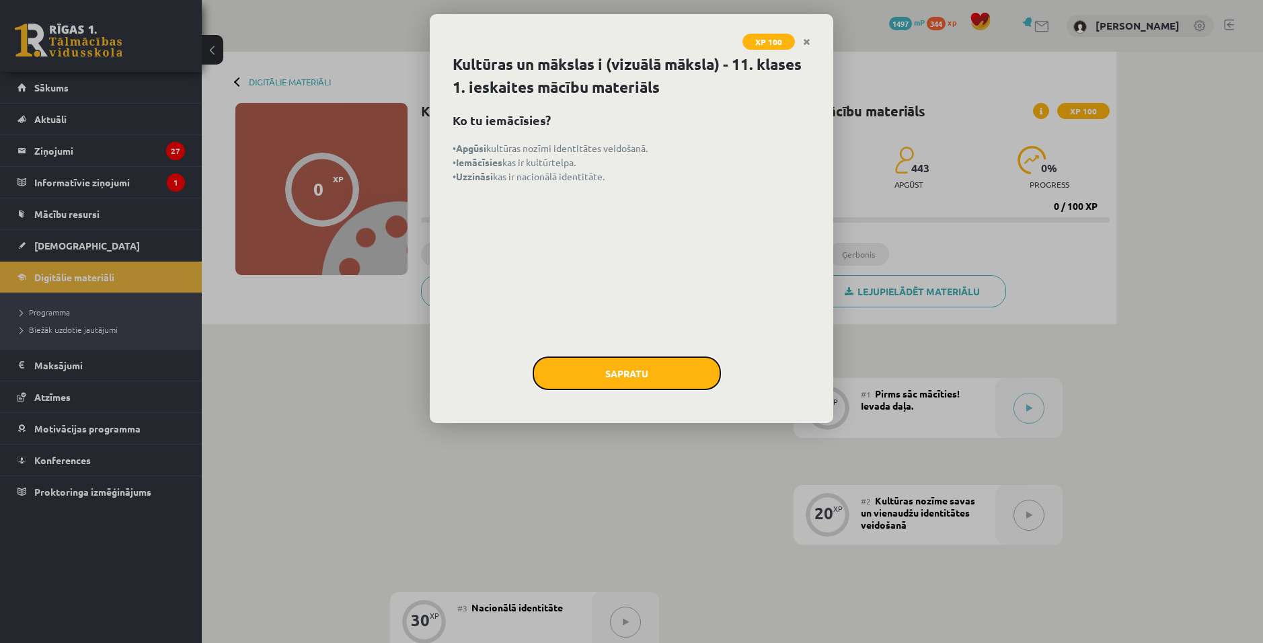
click at [640, 373] on button "Sapratu" at bounding box center [627, 373] width 188 height 34
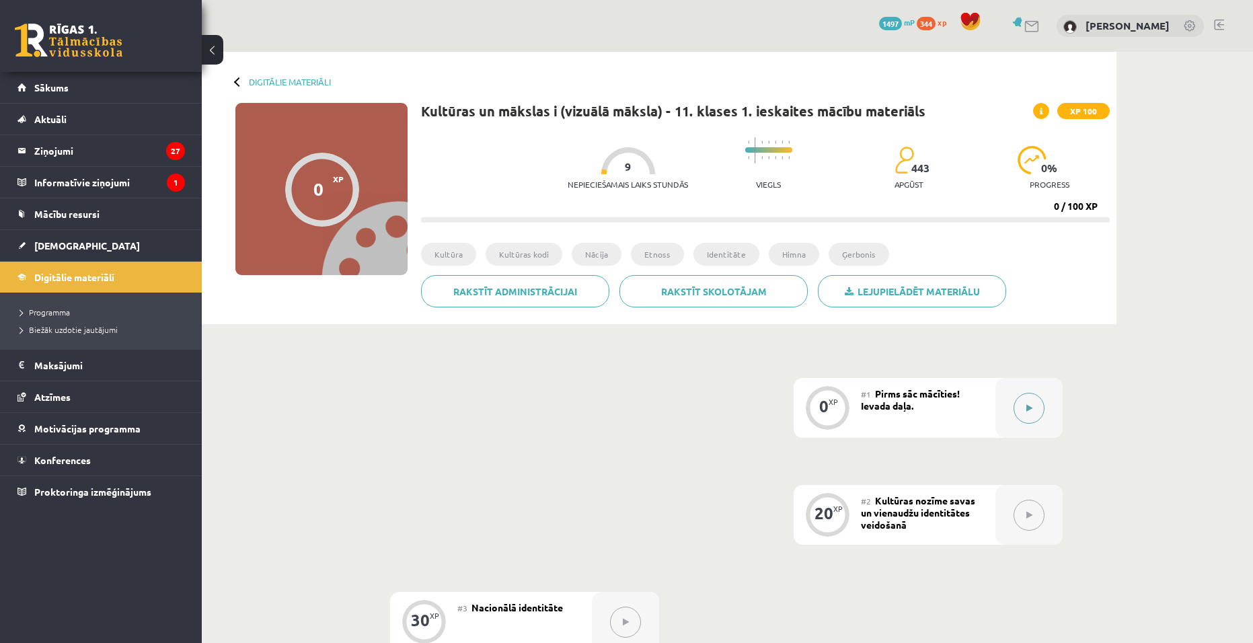
click at [1031, 406] on icon at bounding box center [1029, 408] width 6 height 8
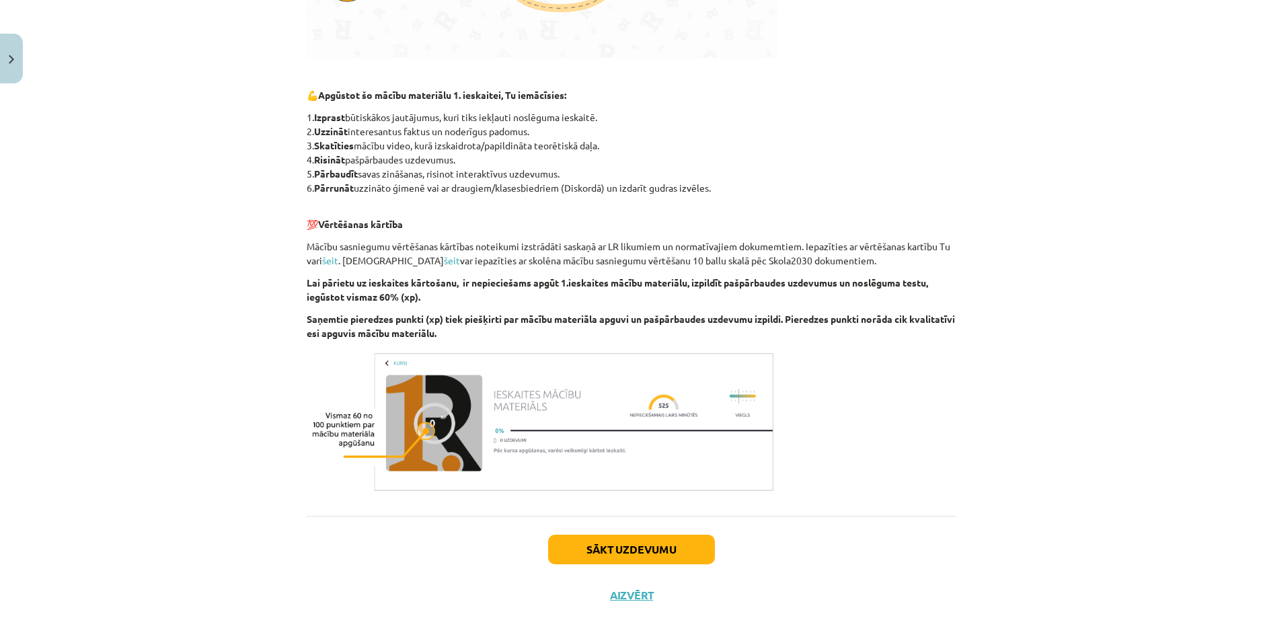
scroll to position [584, 0]
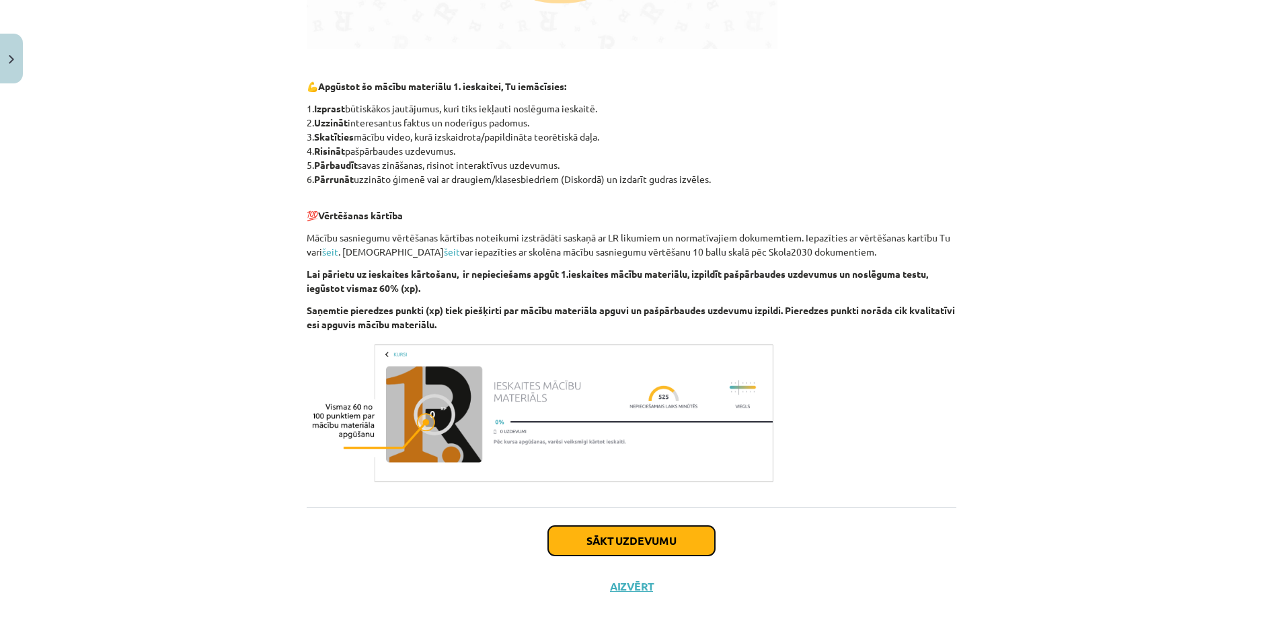
click at [634, 543] on button "Sākt uzdevumu" at bounding box center [631, 541] width 167 height 30
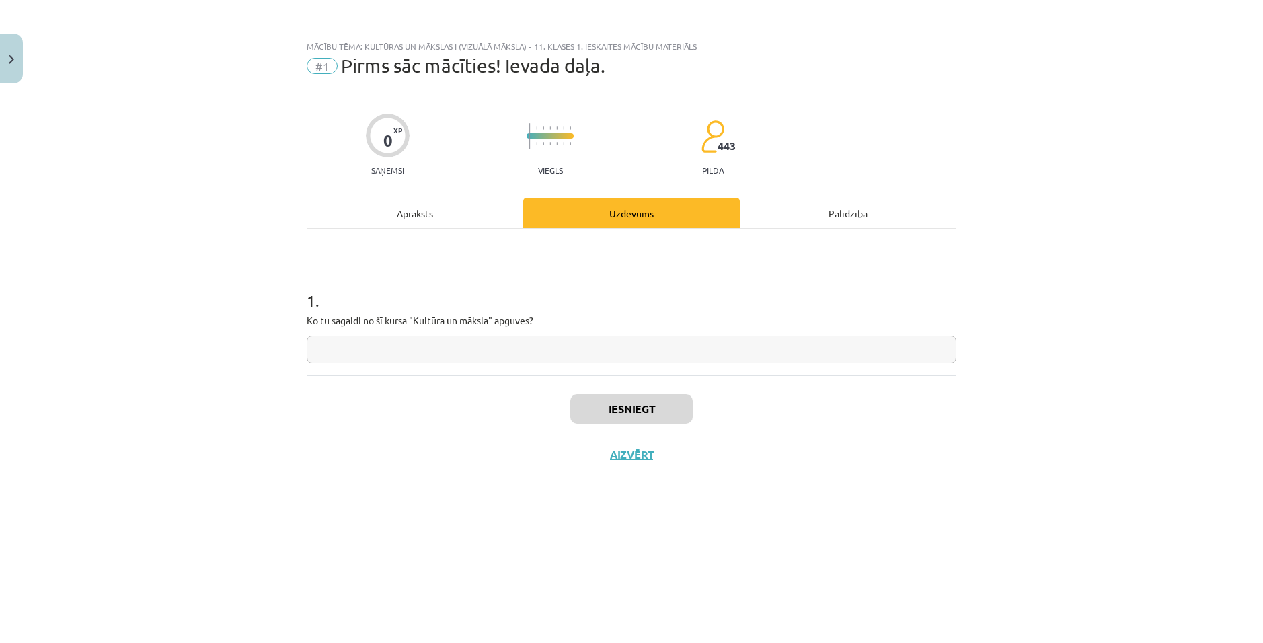
click at [498, 348] on input "text" at bounding box center [632, 350] width 650 height 28
type input "*"
drag, startPoint x: 638, startPoint y: 383, endPoint x: 637, endPoint y: 403, distance: 19.5
click at [638, 393] on div "Iesniegt Aizvērt" at bounding box center [632, 422] width 650 height 94
click at [637, 403] on button "Iesniegt" at bounding box center [631, 409] width 122 height 30
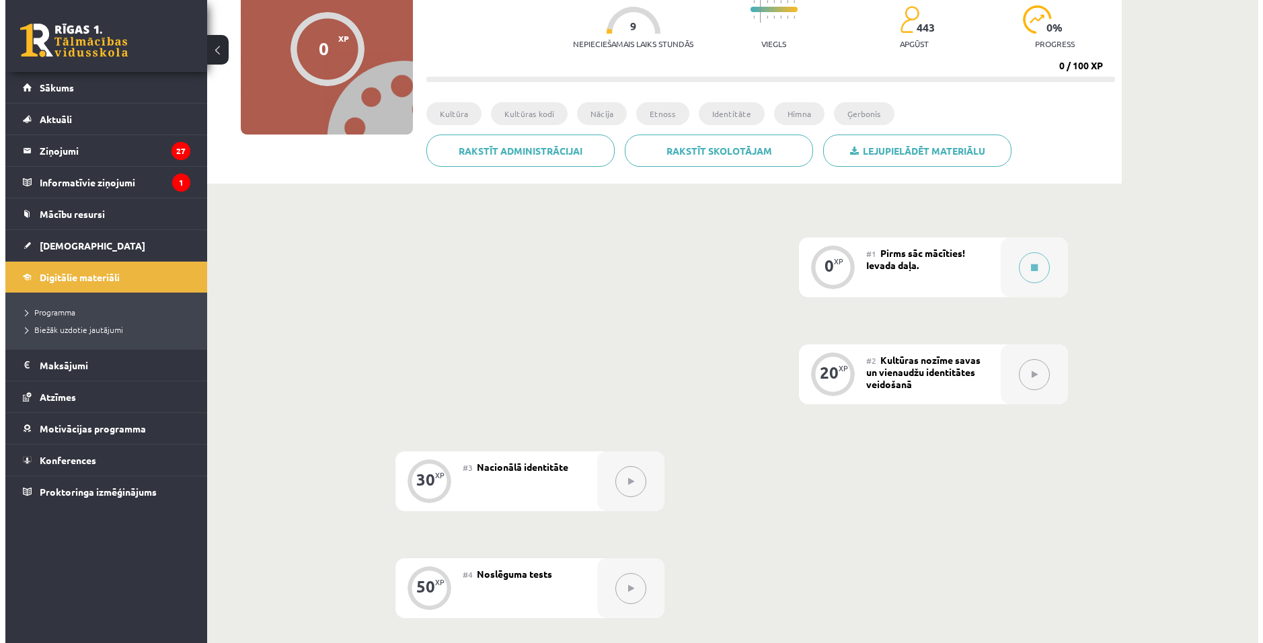
scroll to position [269, 0]
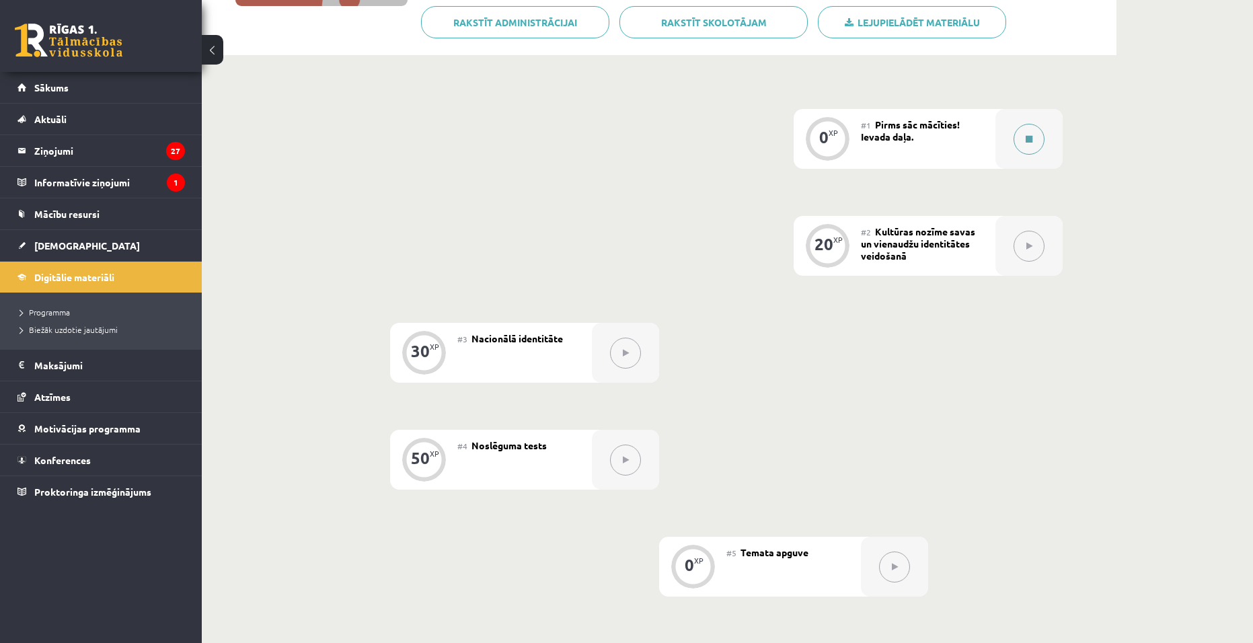
click at [1029, 147] on button at bounding box center [1028, 139] width 31 height 31
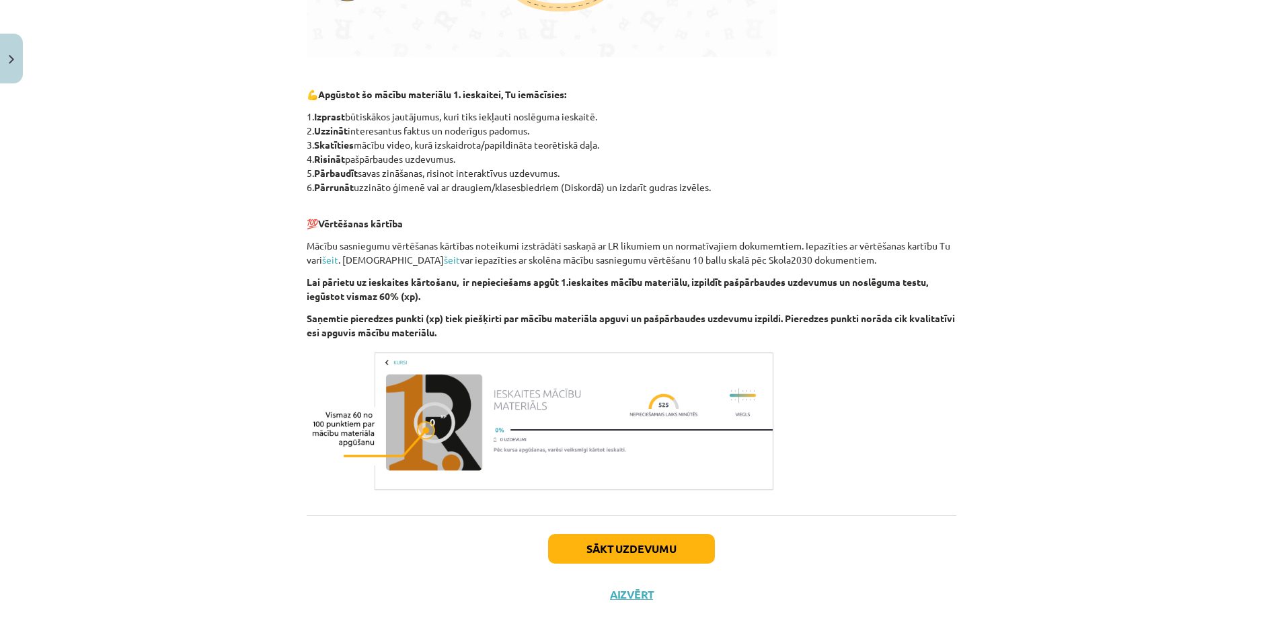
scroll to position [584, 0]
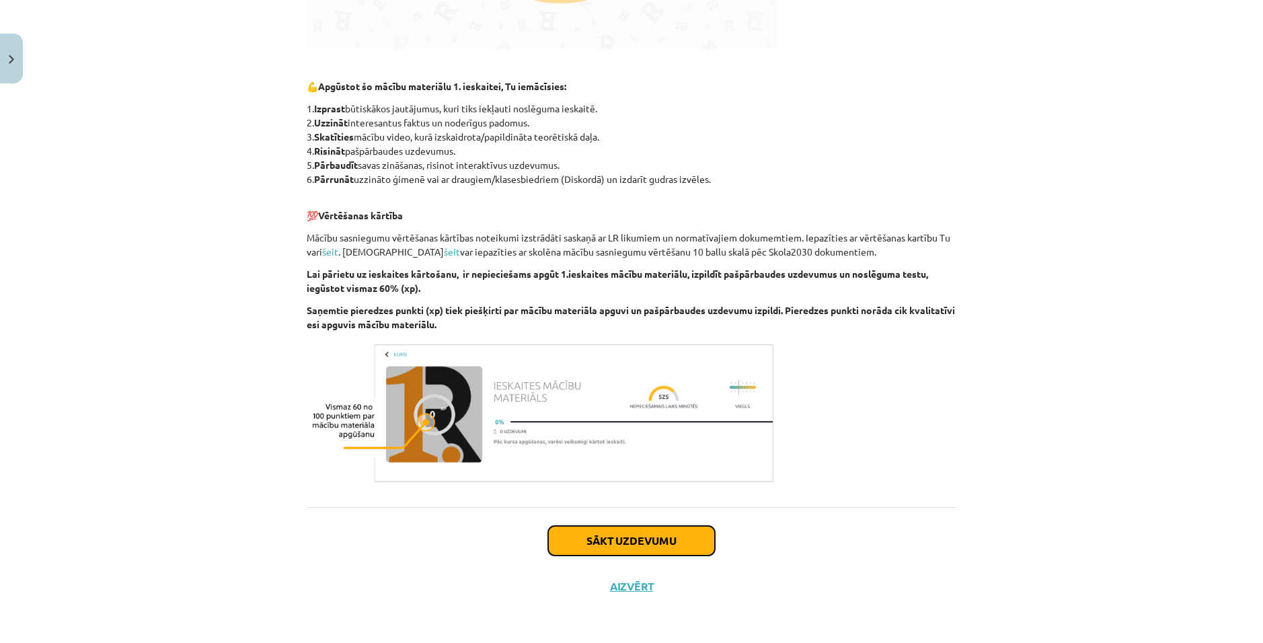
click at [648, 542] on button "Sākt uzdevumu" at bounding box center [631, 541] width 167 height 30
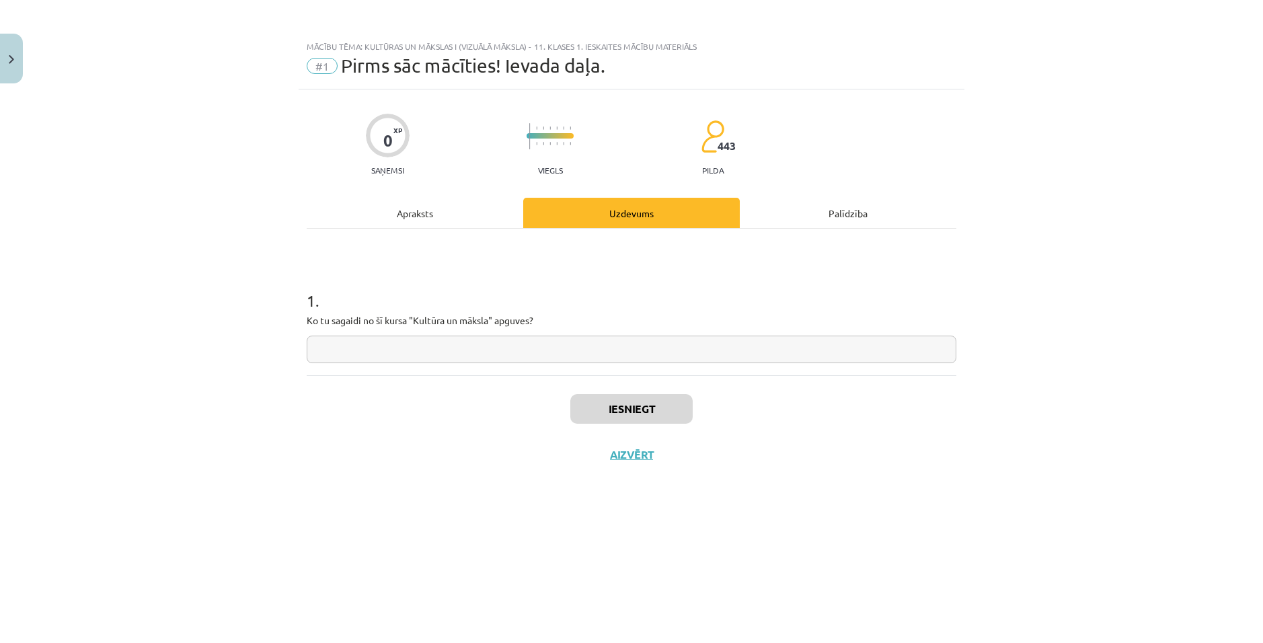
click at [619, 356] on input "text" at bounding box center [632, 350] width 650 height 28
type input "*"
click at [620, 397] on button "Iesniegt" at bounding box center [631, 409] width 122 height 30
click at [622, 461] on button "Nākamā nodarbība" at bounding box center [631, 463] width 132 height 31
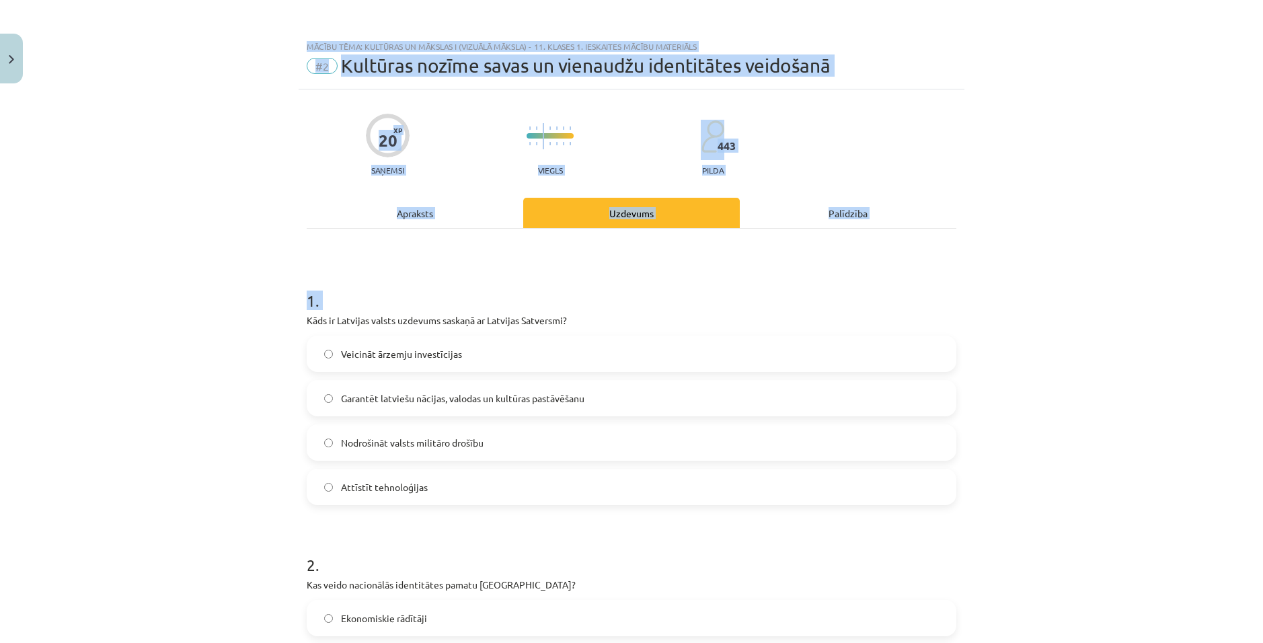
scroll to position [811, 0]
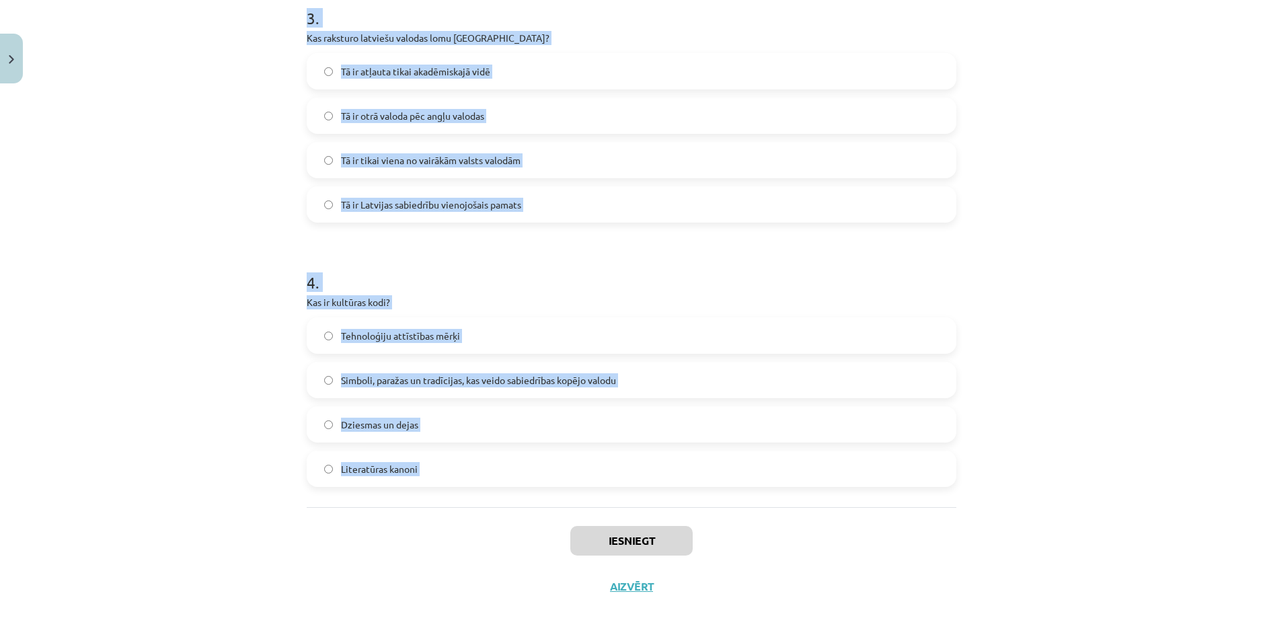
drag, startPoint x: 295, startPoint y: 318, endPoint x: 461, endPoint y: 511, distance: 254.2
copy form "Kāds ir Latvijas valsts uzdevums saskaņā ar Latvijas Satversmi? Veicināt ārzemj…"
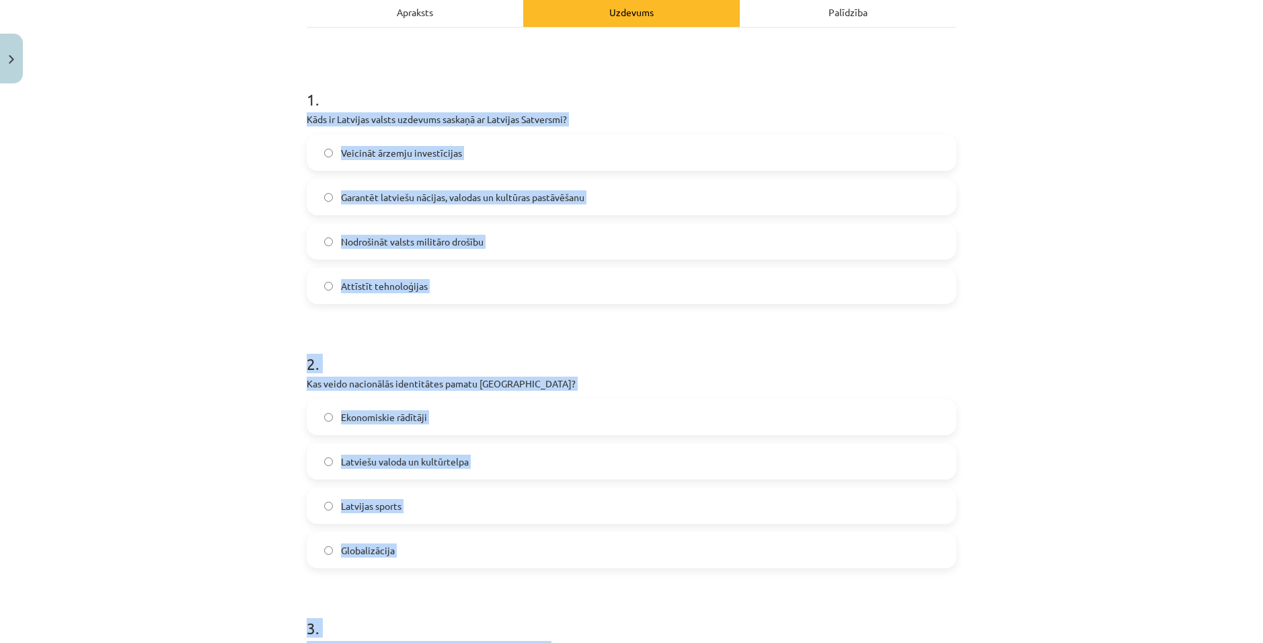
scroll to position [139, 0]
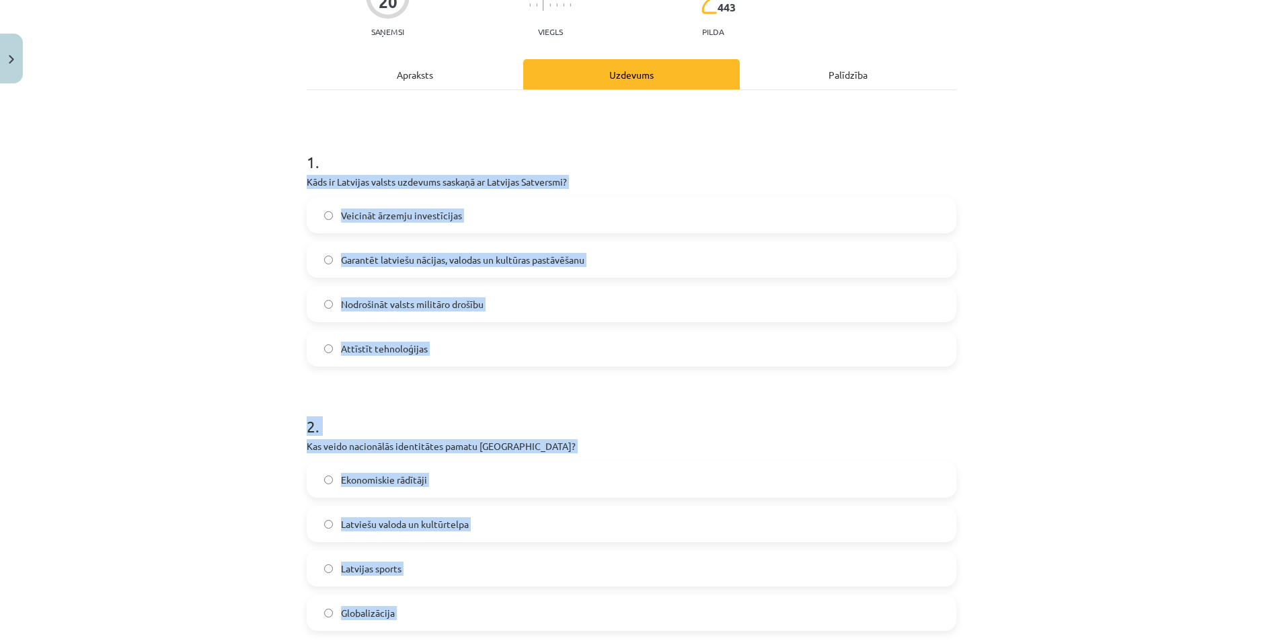
drag, startPoint x: 169, startPoint y: 316, endPoint x: 241, endPoint y: 341, distance: 76.1
click at [169, 316] on div "Mācību tēma: Kultūras un mākslas i (vizuālā māksla) - 11. klases 1. ieskaites m…" at bounding box center [631, 321] width 1263 height 643
click at [521, 254] on span "Garantēt latviešu nācijas, valodas un kultūras pastāvēšanu" at bounding box center [462, 260] width 243 height 14
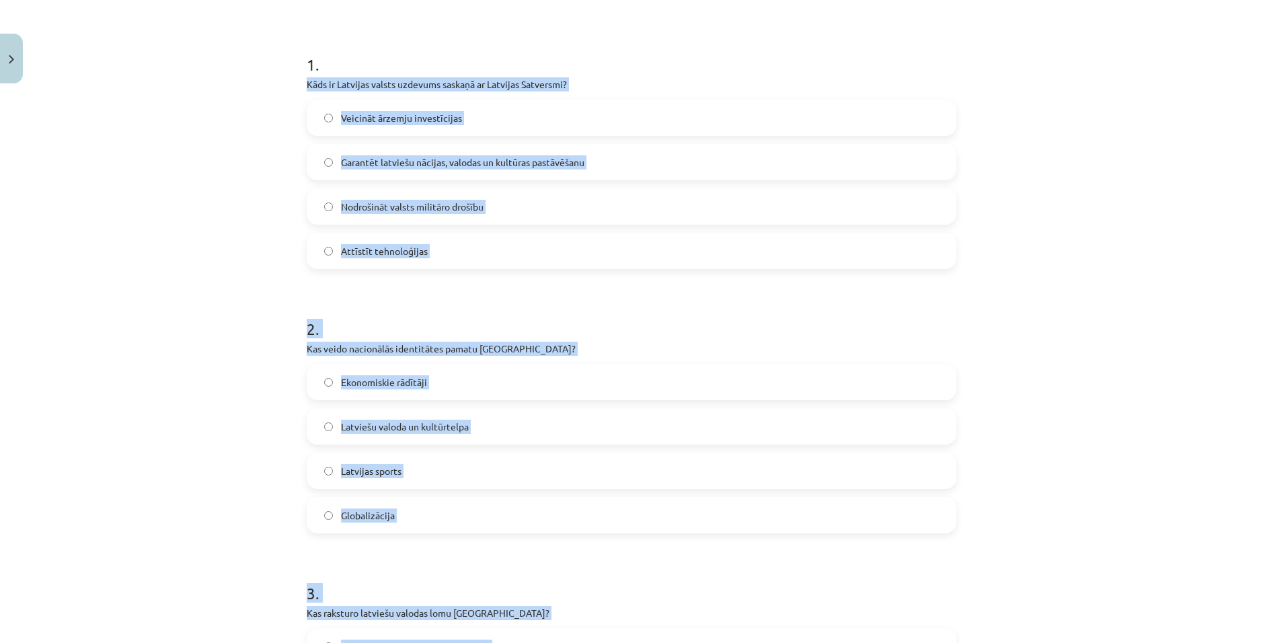
scroll to position [273, 0]
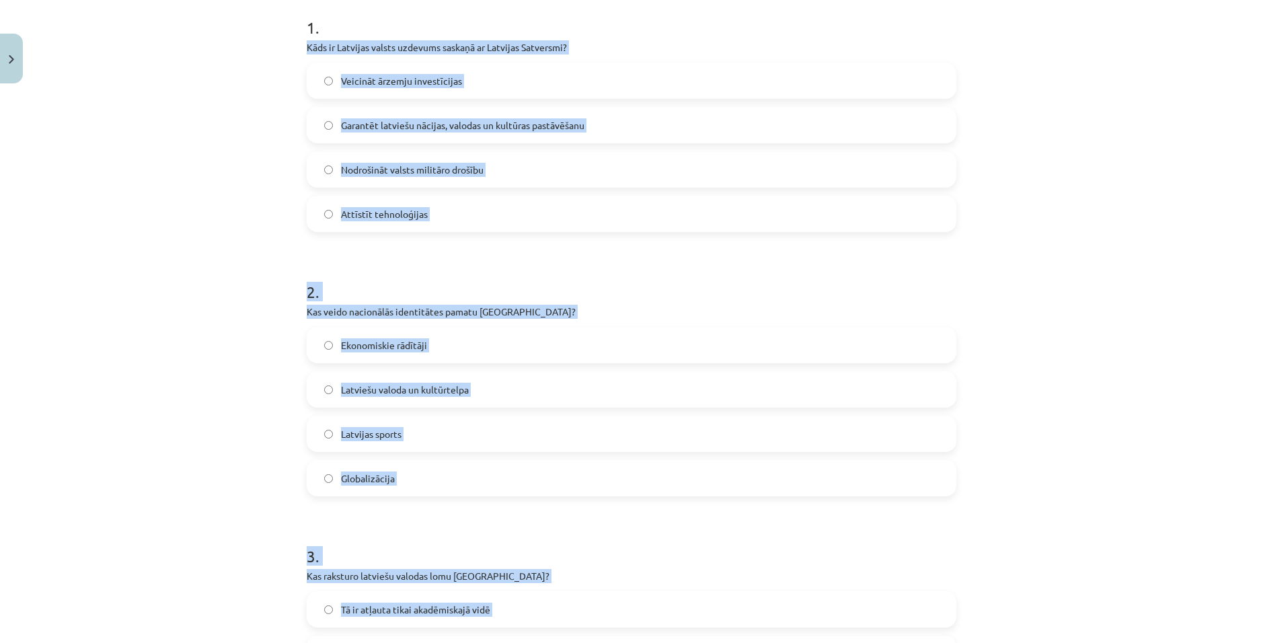
click at [492, 389] on label "Latviešu valoda un kultūrtelpa" at bounding box center [631, 389] width 647 height 34
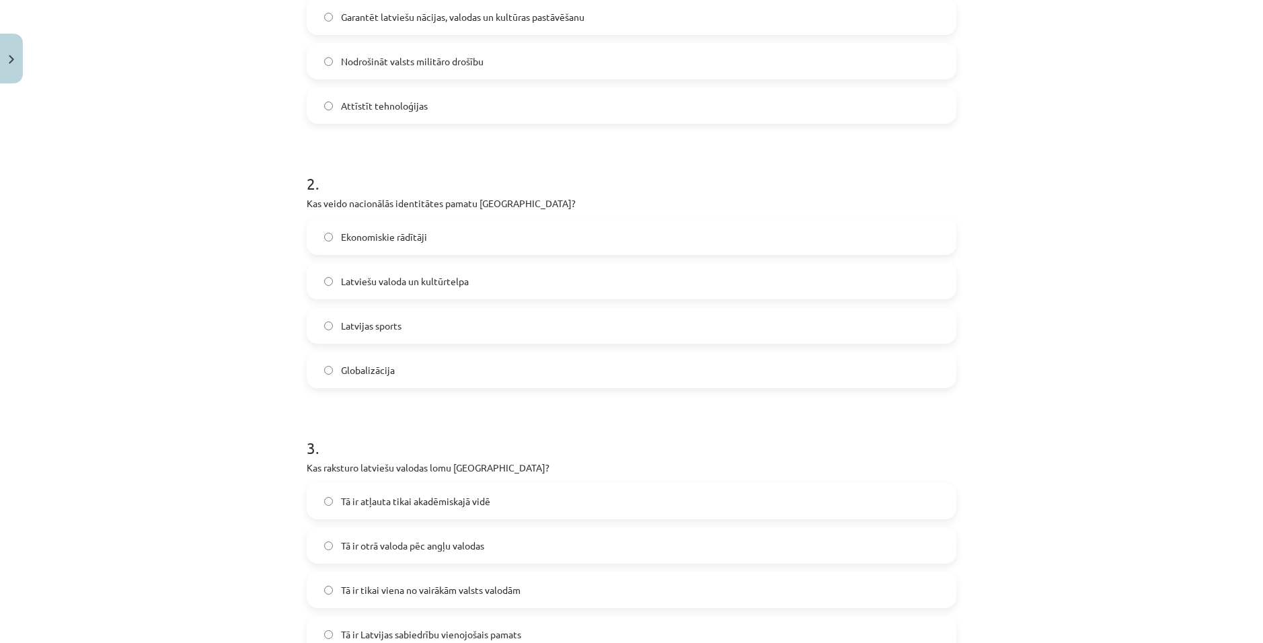
scroll to position [609, 0]
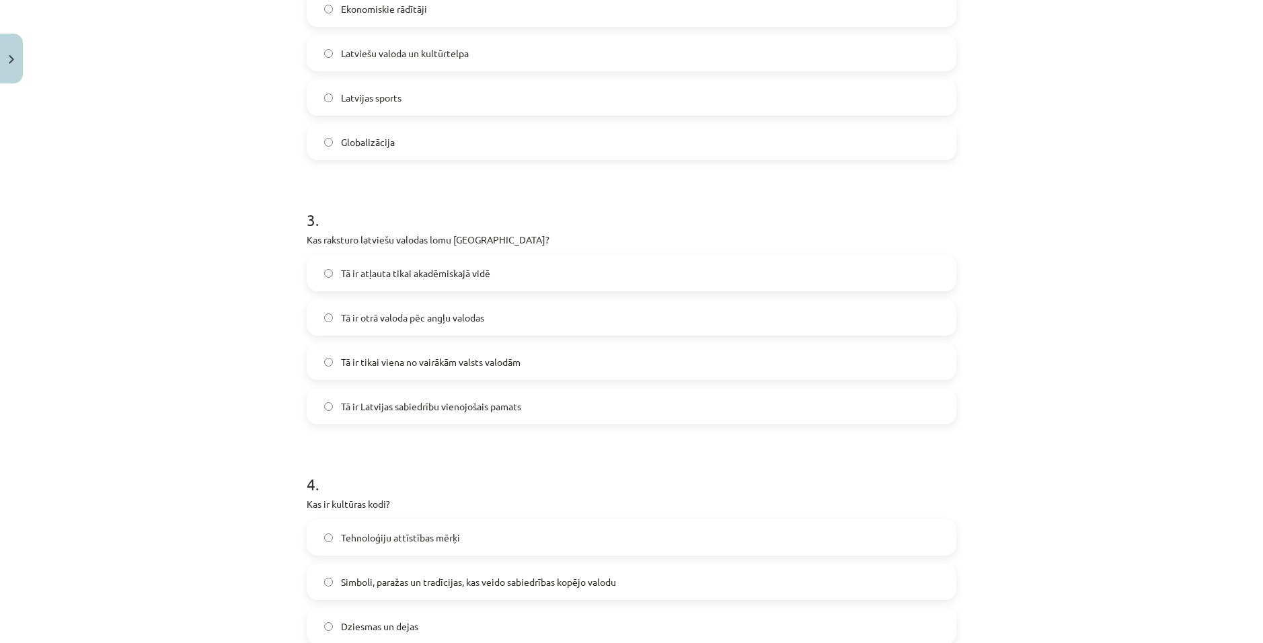
click at [444, 413] on span "Tā ir Latvijas sabiedrību vienojošais pamats" at bounding box center [431, 406] width 180 height 14
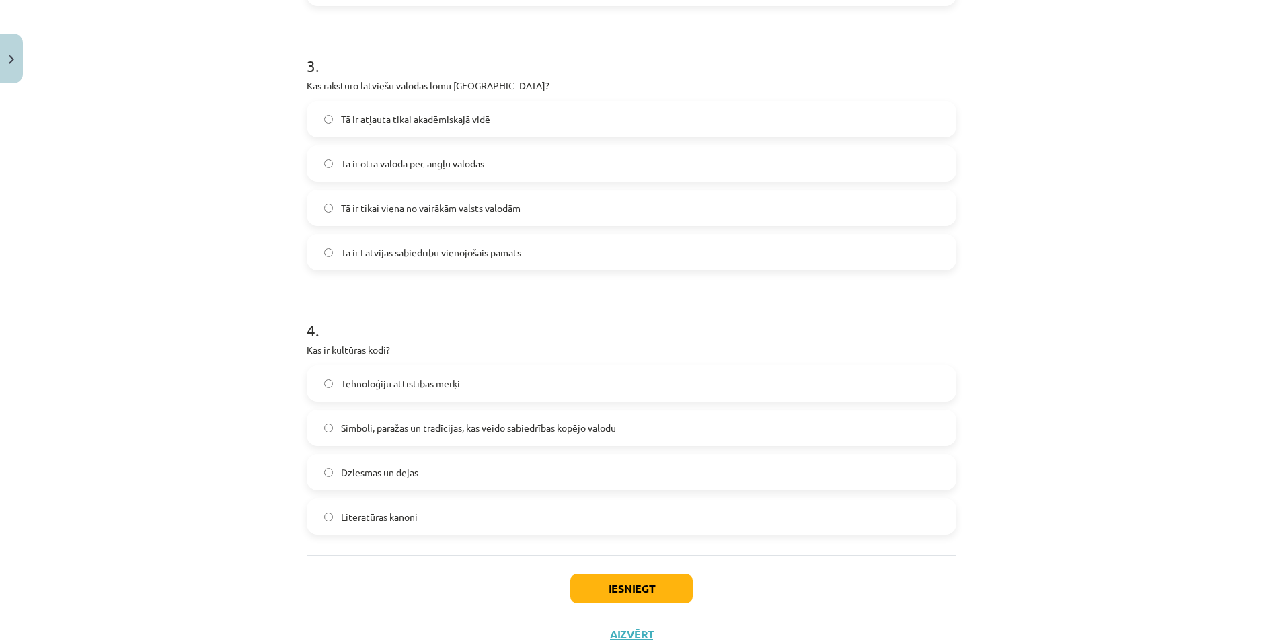
scroll to position [811, 0]
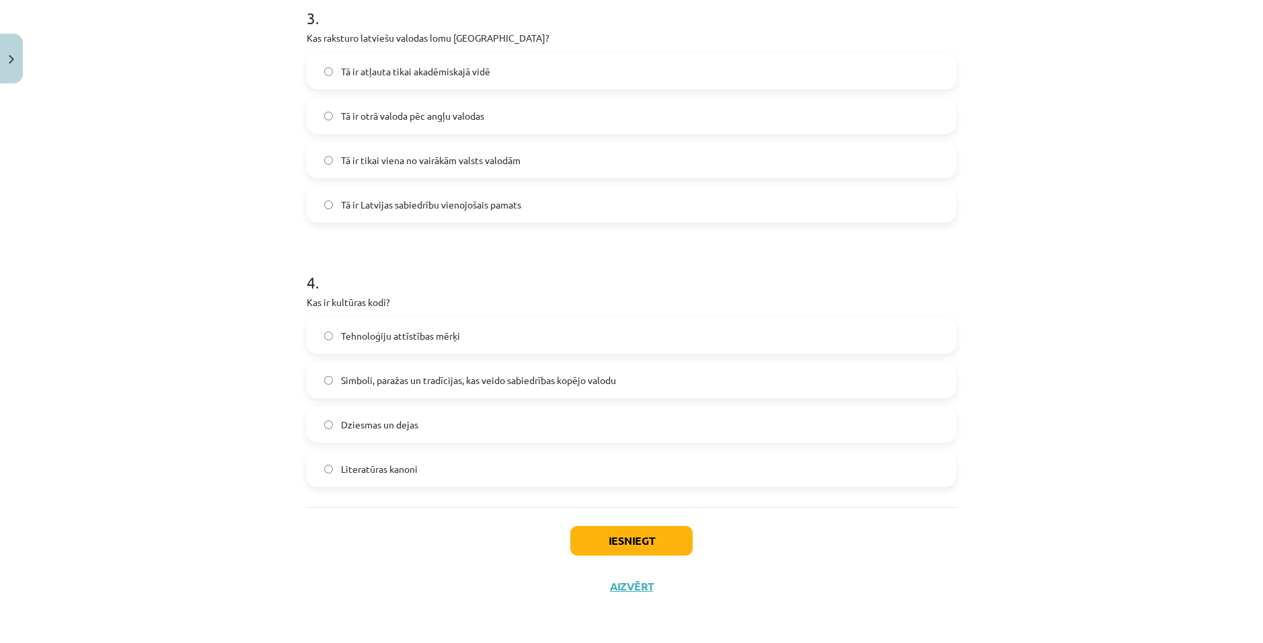
click at [432, 380] on span "Simboli, paražas un tradīcijas, kas veido sabiedrības kopējo valodu" at bounding box center [478, 380] width 275 height 14
drag, startPoint x: 629, startPoint y: 533, endPoint x: 647, endPoint y: 536, distance: 18.5
click at [630, 533] on button "Iesniegt" at bounding box center [631, 541] width 122 height 30
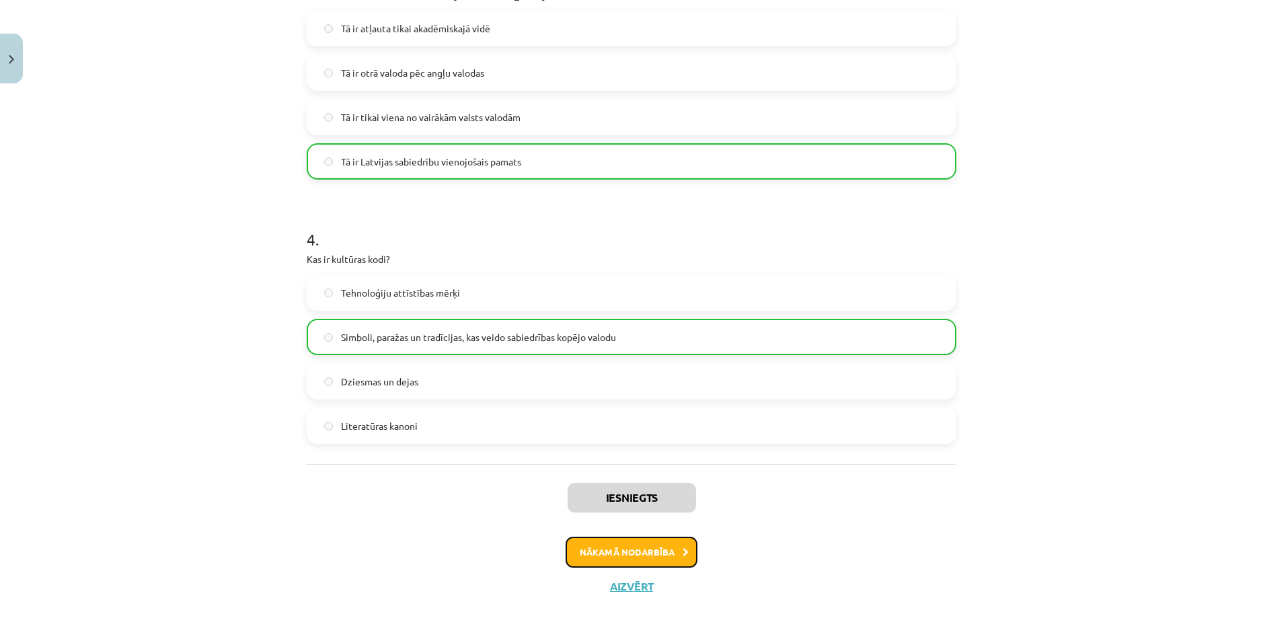
click at [642, 547] on button "Nākamā nodarbība" at bounding box center [631, 552] width 132 height 31
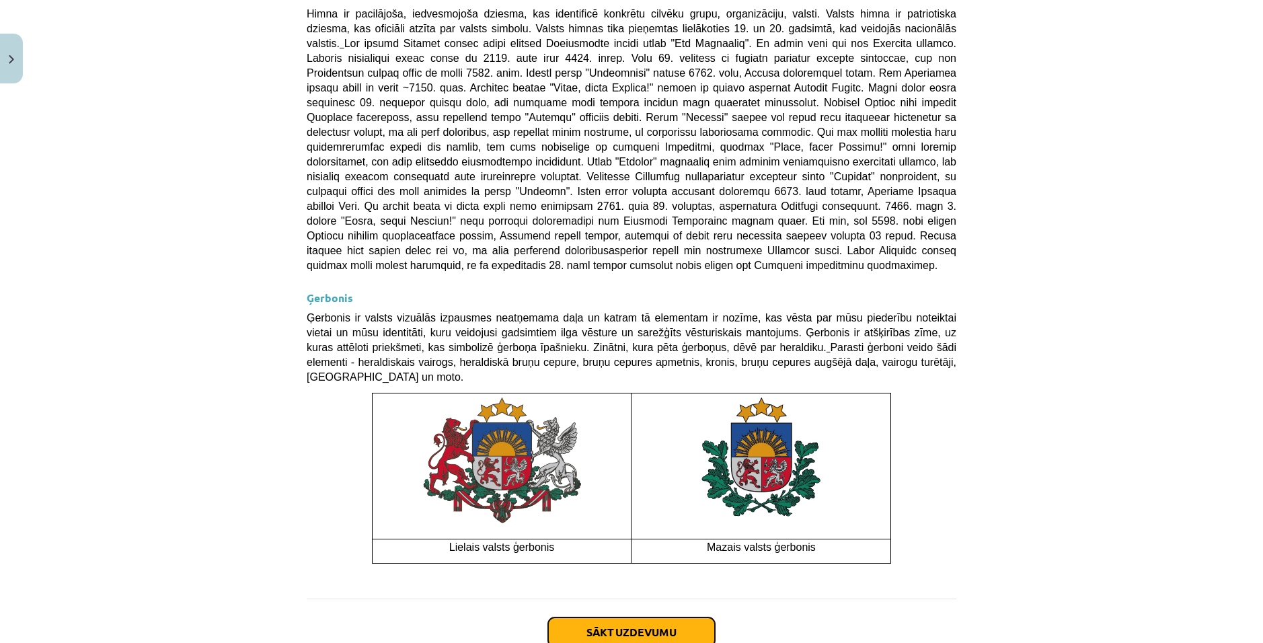
click at [635, 617] on button "Sākt uzdevumu" at bounding box center [631, 632] width 167 height 30
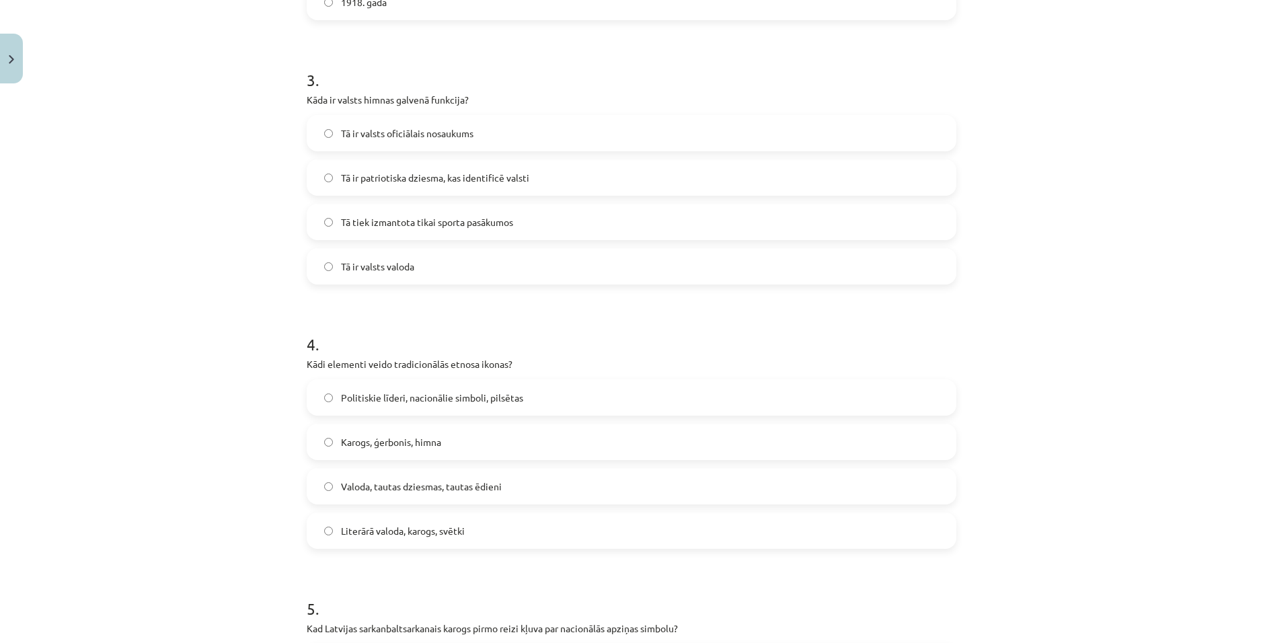
scroll to position [1339, 0]
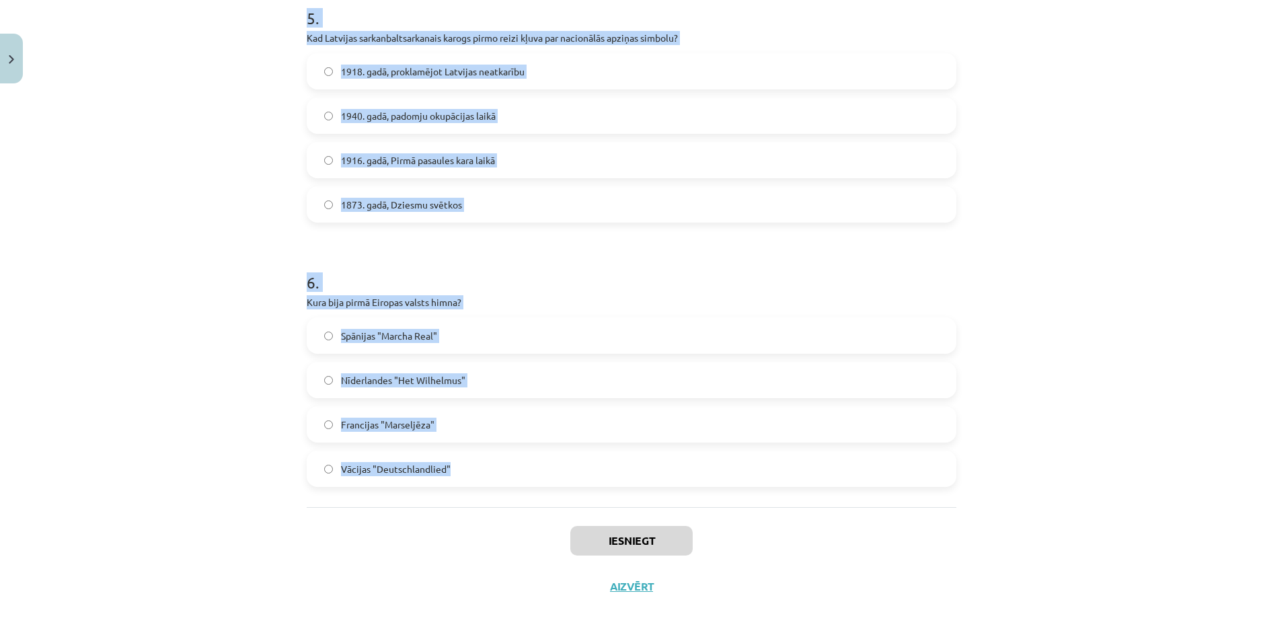
drag, startPoint x: 299, startPoint y: 284, endPoint x: 491, endPoint y: 479, distance: 273.9
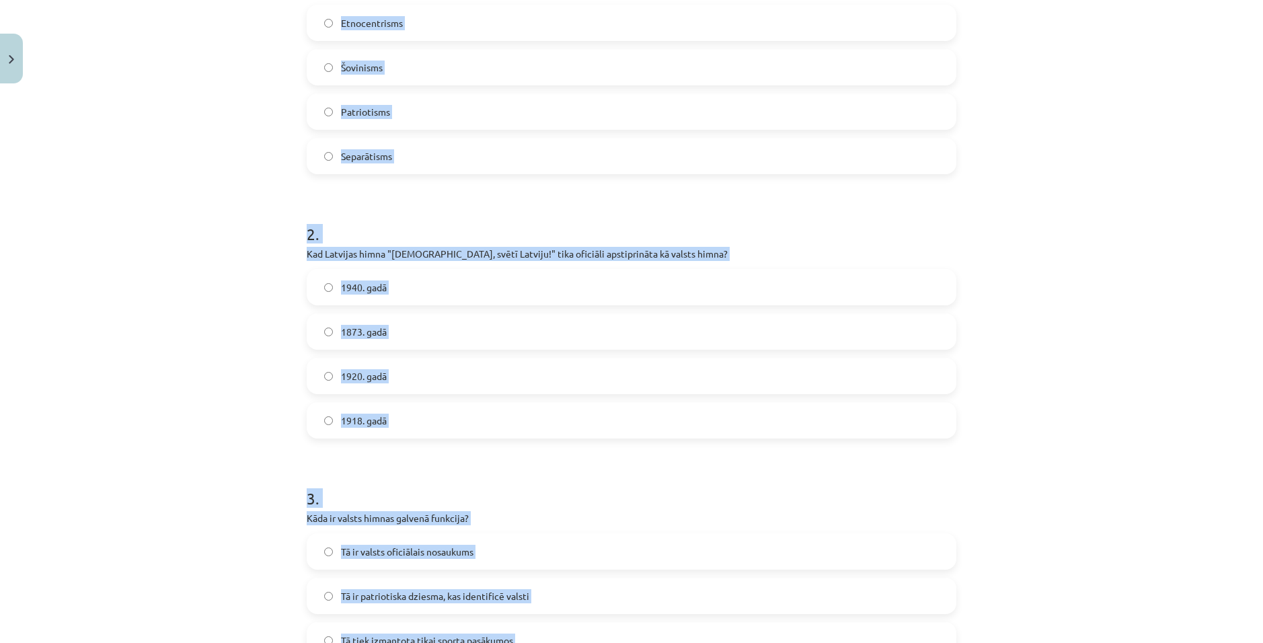
scroll to position [0, 0]
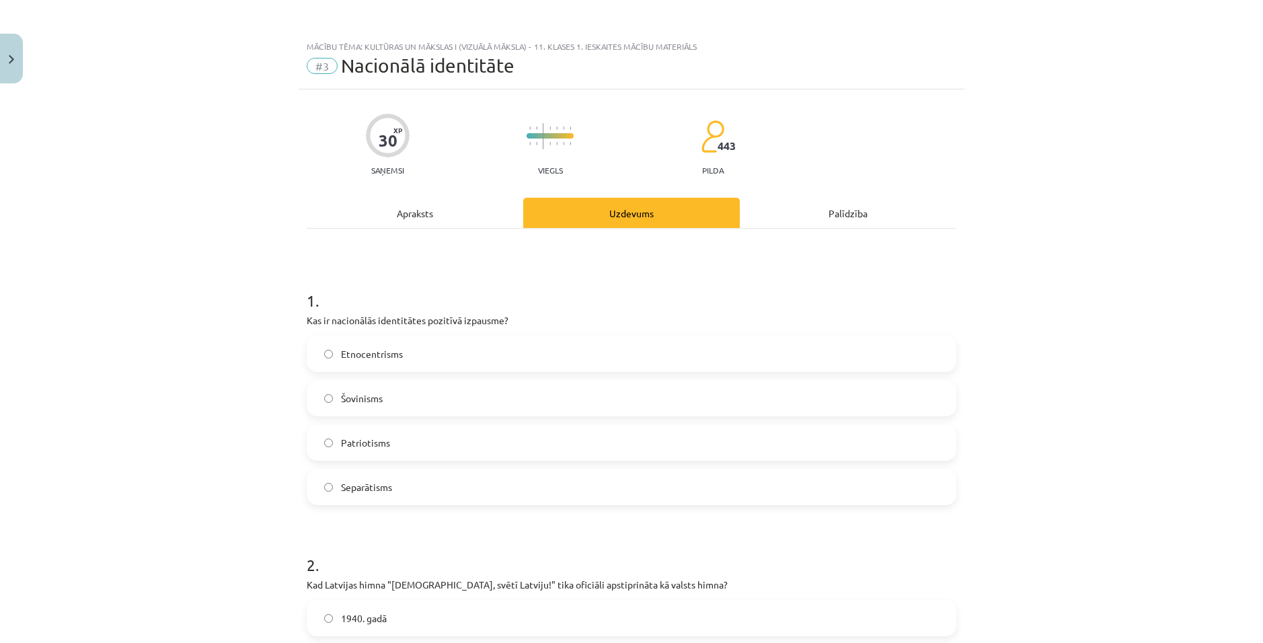
click at [137, 264] on div "Mācību tēma: Kultūras un mākslas i (vizuālā māksla) - 11. klases 1. ieskaites m…" at bounding box center [631, 321] width 1263 height 643
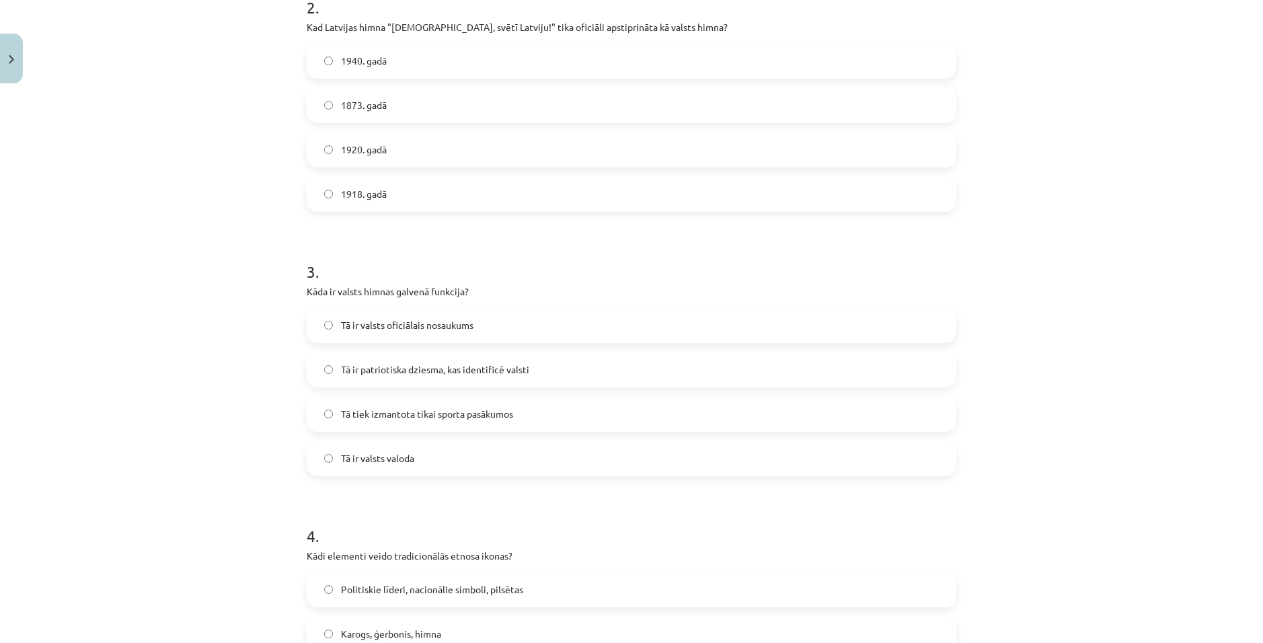
scroll to position [1339, 0]
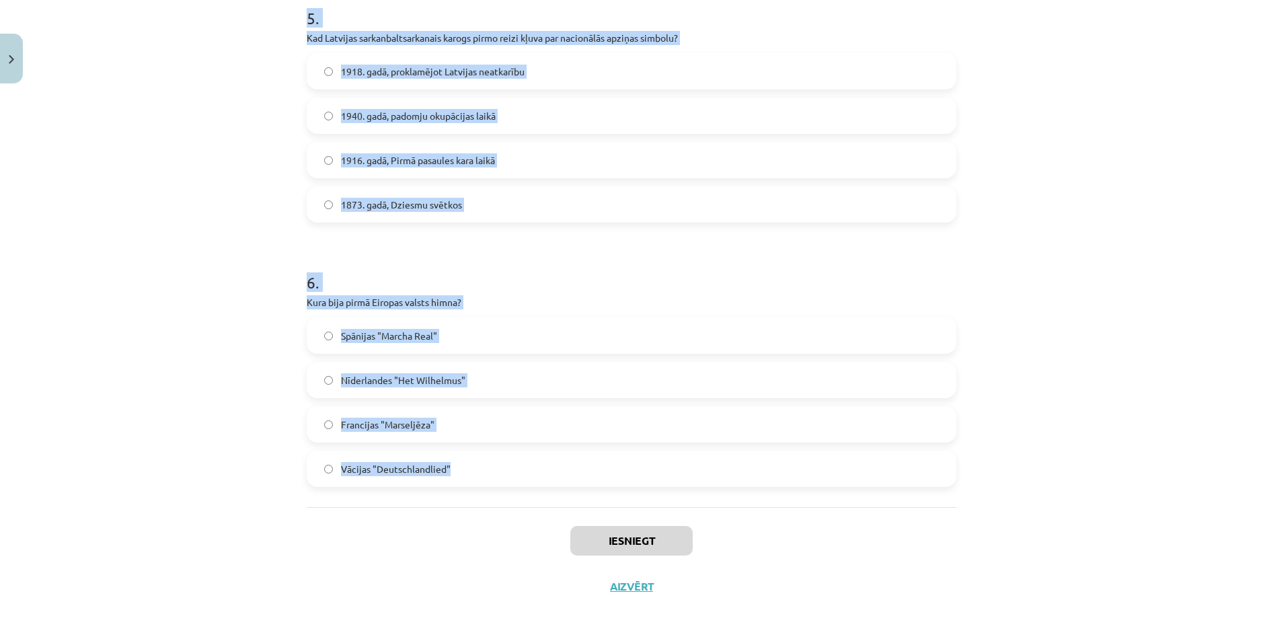
drag, startPoint x: 294, startPoint y: 180, endPoint x: 533, endPoint y: 479, distance: 382.6
copy form "Kas ir nacionālās identitātes pozitīvā izpausme? Etnocentrisms Šovinisms Patrio…"
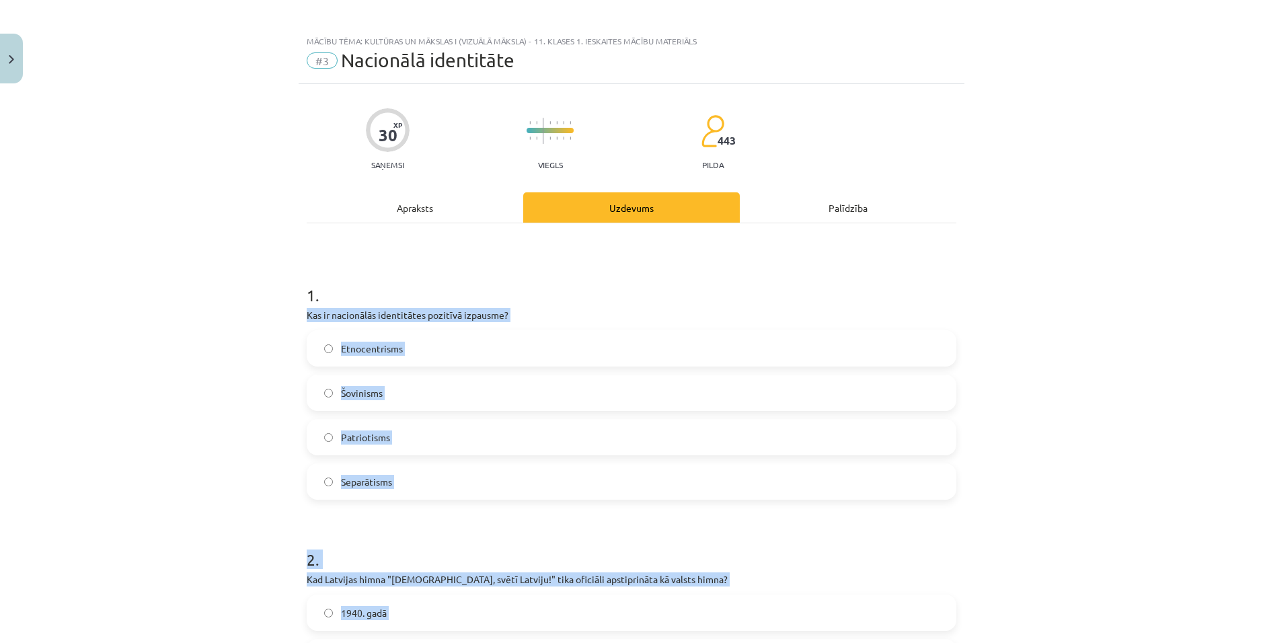
scroll to position [0, 0]
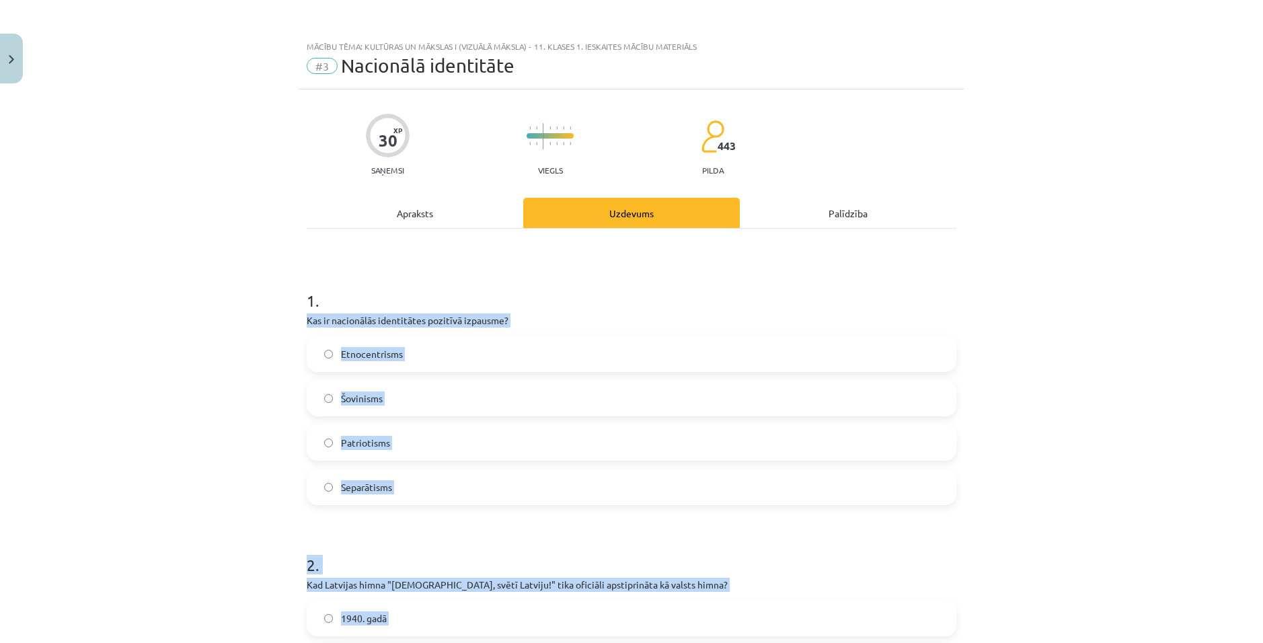
click at [244, 328] on div "Mācību tēma: Kultūras un mākslas i (vizuālā māksla) - 11. klases 1. ieskaites m…" at bounding box center [631, 321] width 1263 height 643
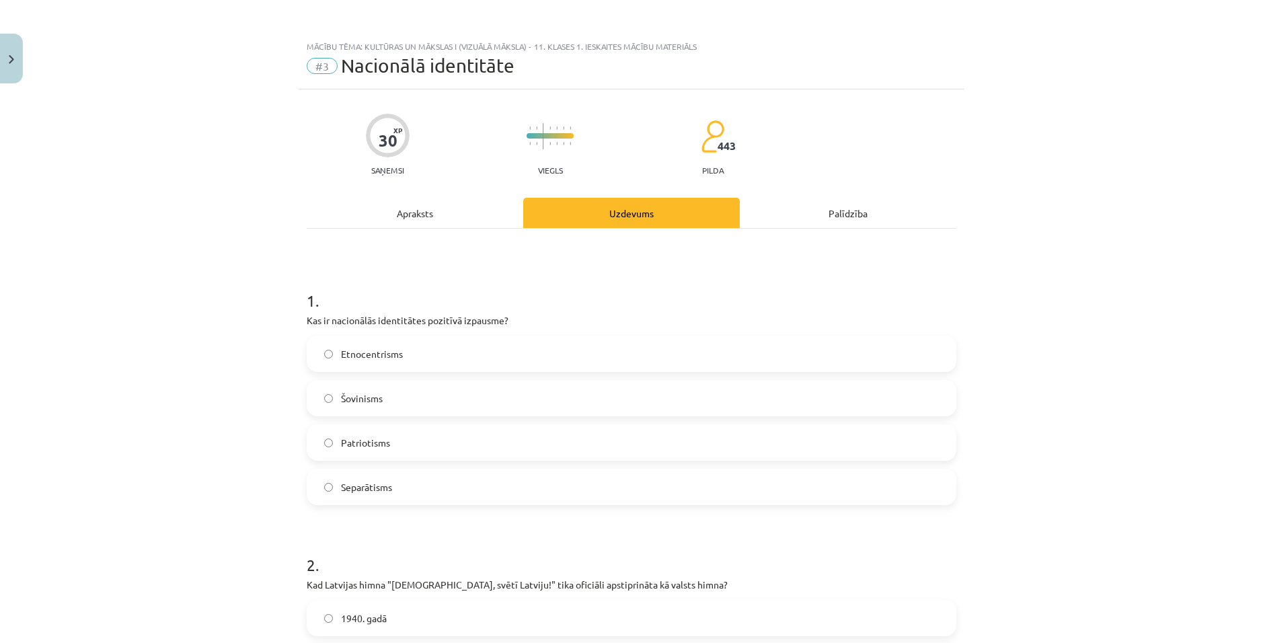
click at [403, 446] on label "Patriotisms" at bounding box center [631, 443] width 647 height 34
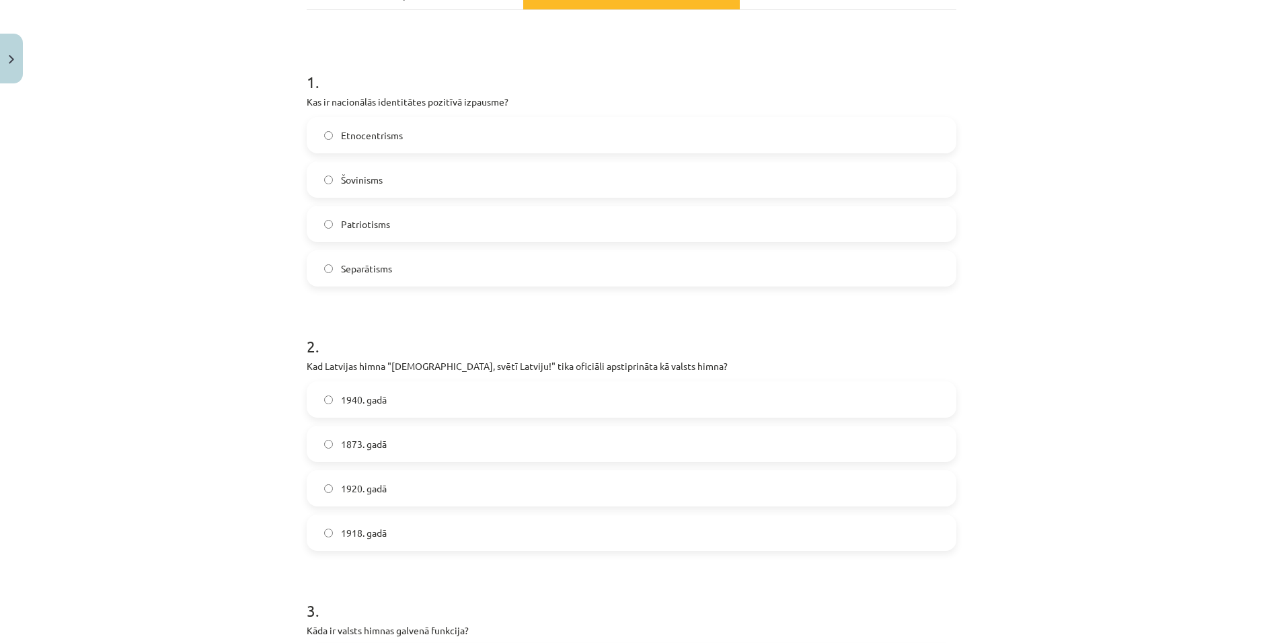
scroll to position [269, 0]
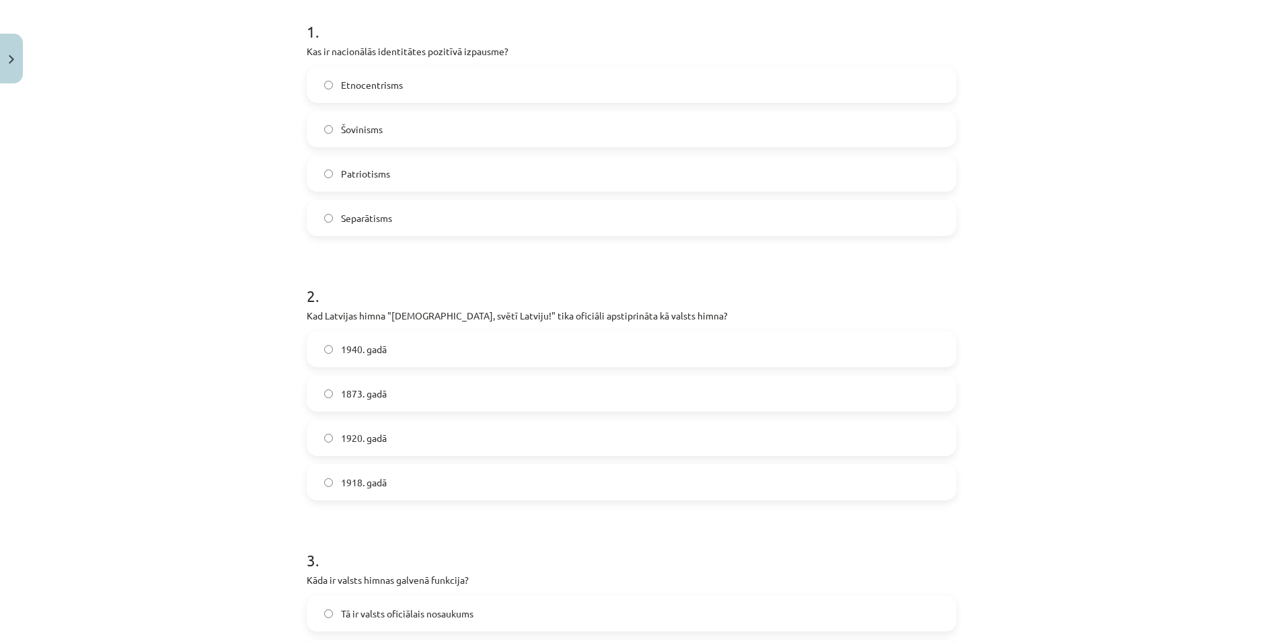
click at [395, 443] on label "1920. gadā" at bounding box center [631, 438] width 647 height 34
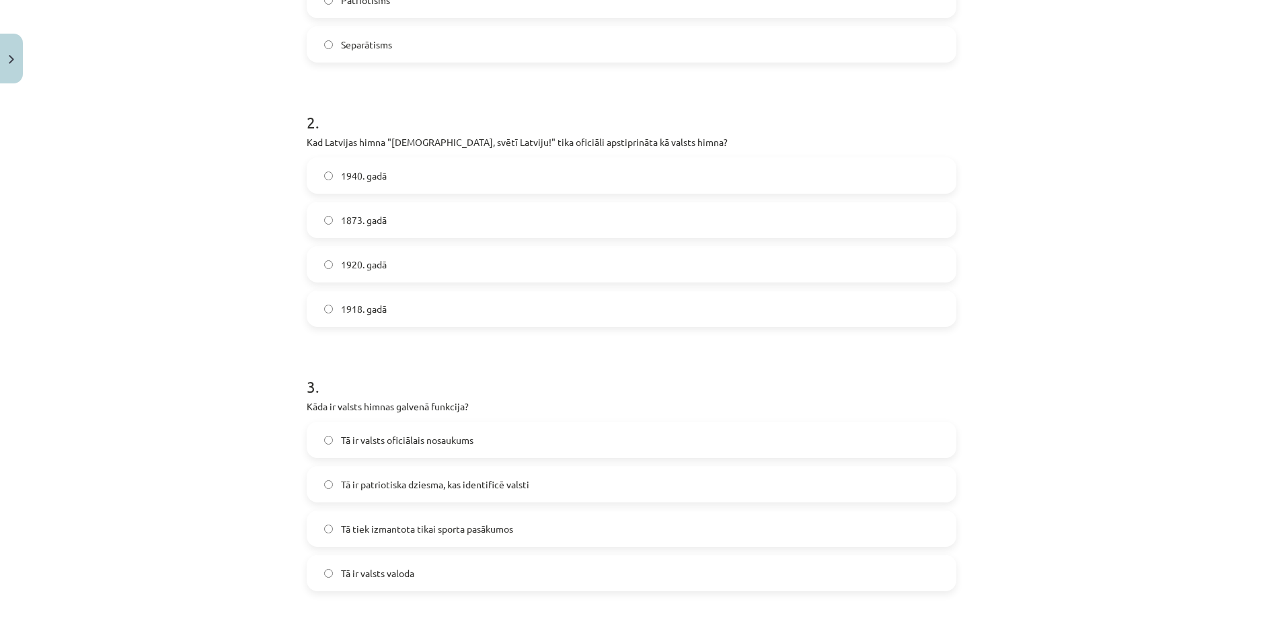
scroll to position [471, 0]
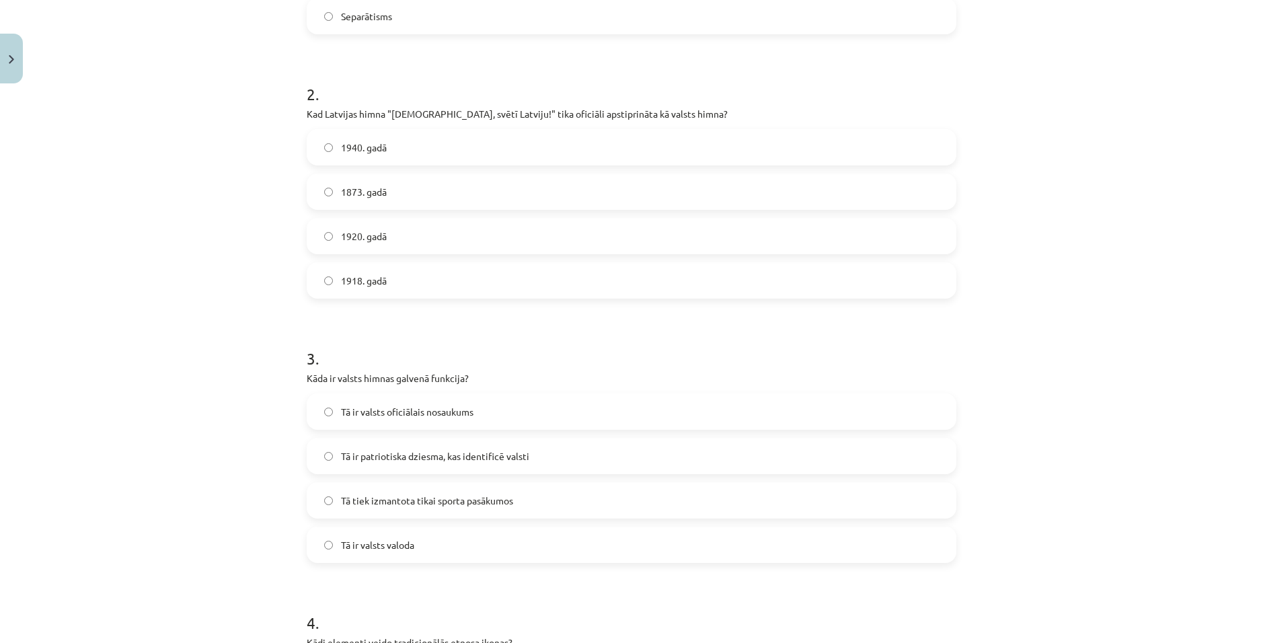
click at [499, 462] on span "Tā ir patriotiska dziesma, kas identificē valsti" at bounding box center [435, 456] width 188 height 14
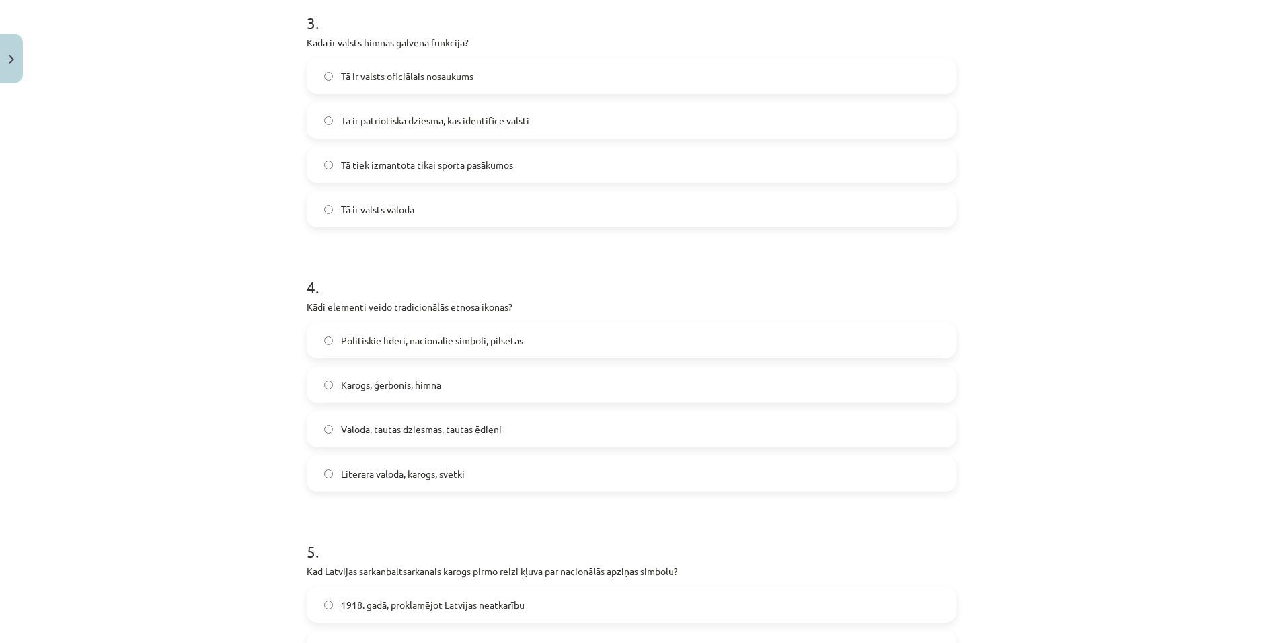
scroll to position [807, 0]
click at [430, 443] on label "Valoda, tautas dziesmas, tautas ēdieni" at bounding box center [631, 428] width 647 height 34
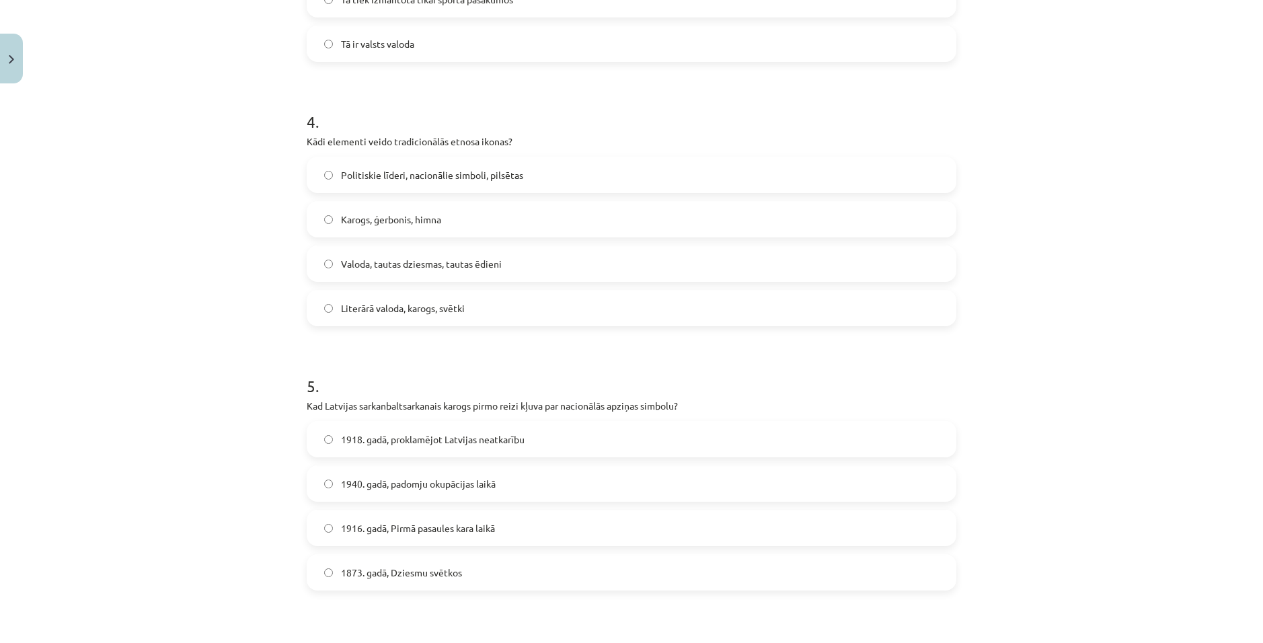
scroll to position [1076, 0]
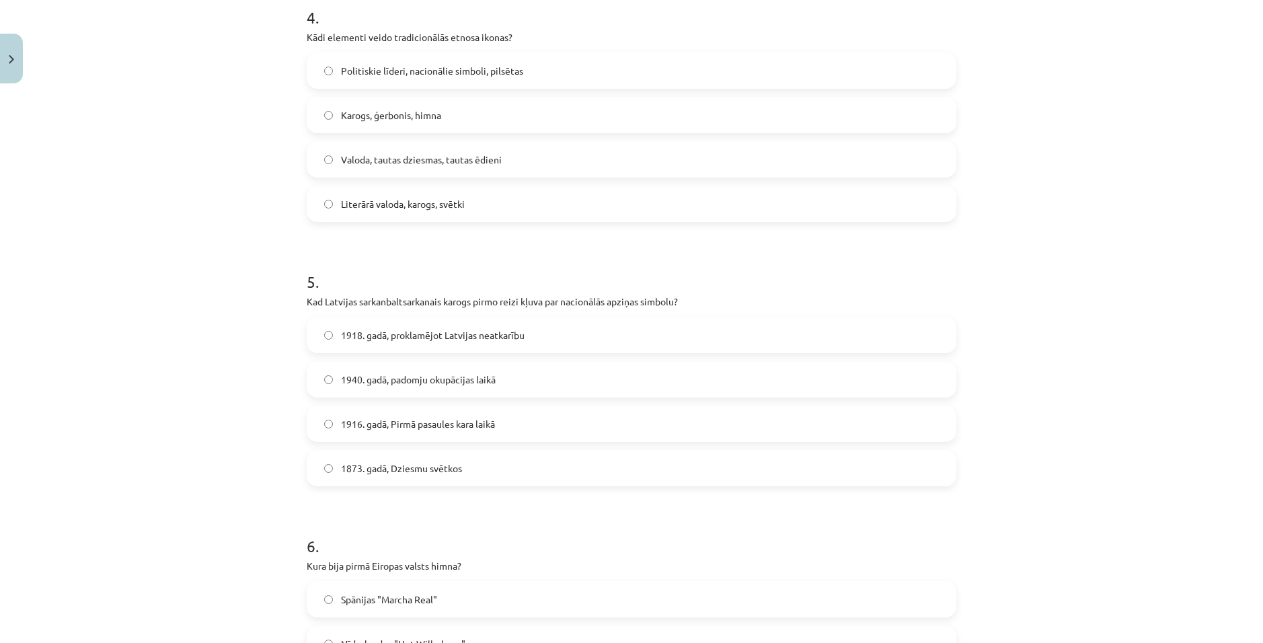
click at [424, 432] on label "1916. gadā, Pirmā pasaules kara laikā" at bounding box center [631, 424] width 647 height 34
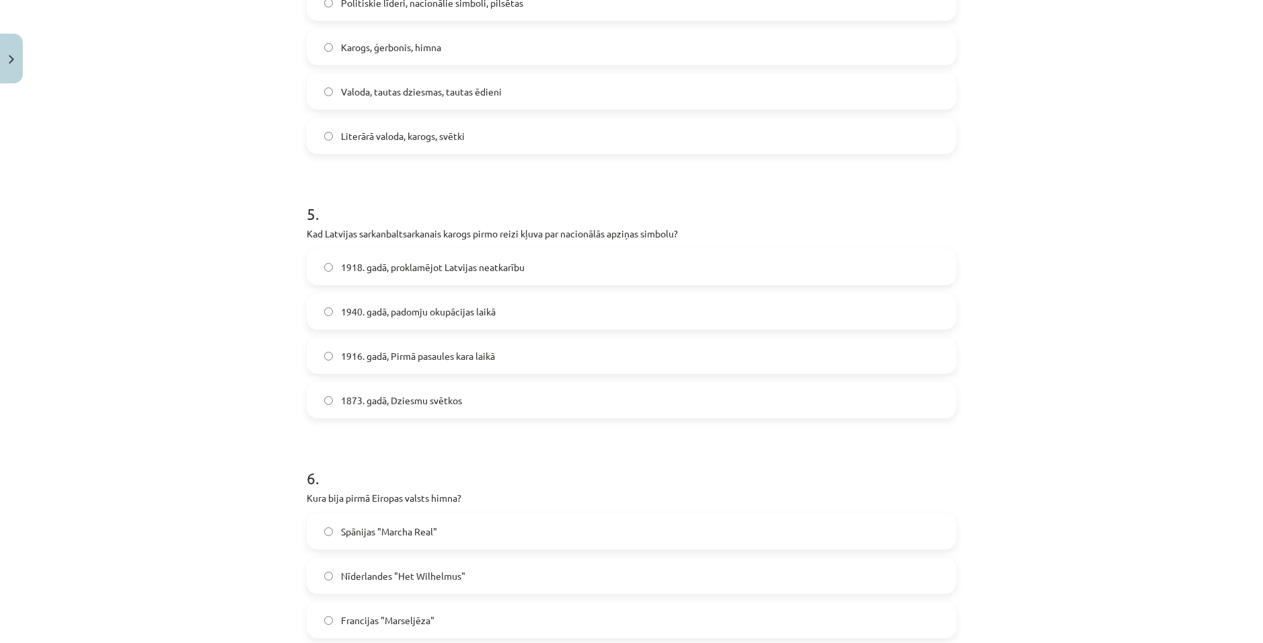
scroll to position [1339, 0]
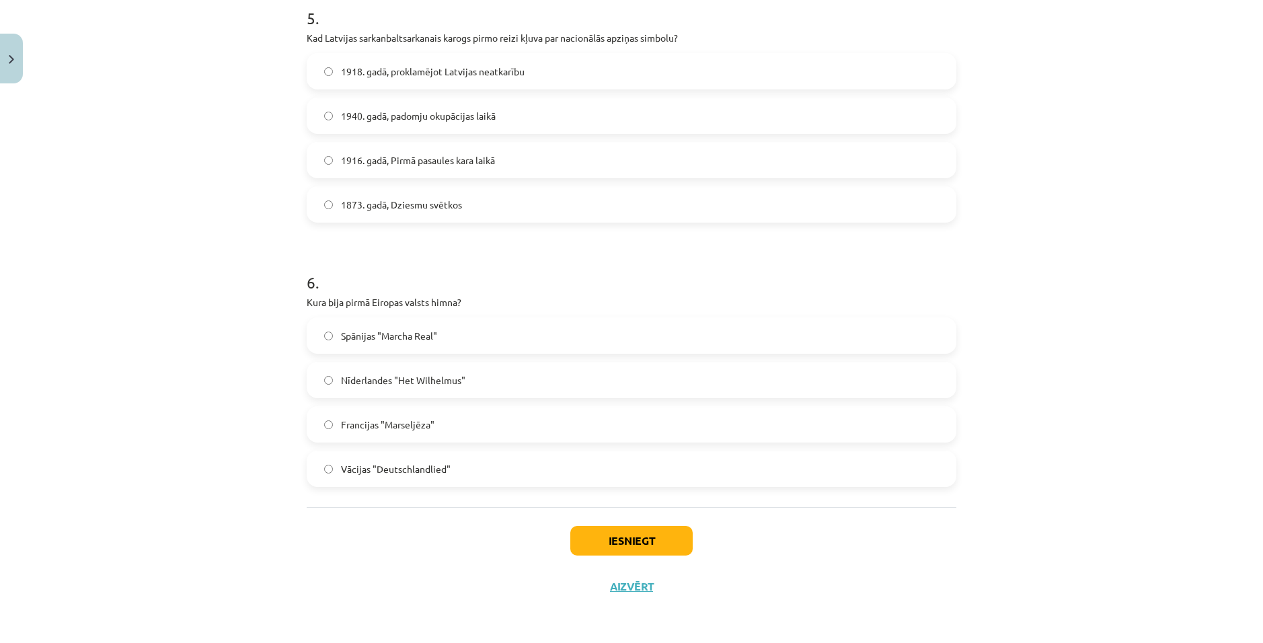
click at [427, 382] on span "Nīderlandes "Het Wilhelmus"" at bounding box center [403, 380] width 124 height 14
click at [607, 543] on button "Iesniegt" at bounding box center [631, 541] width 122 height 30
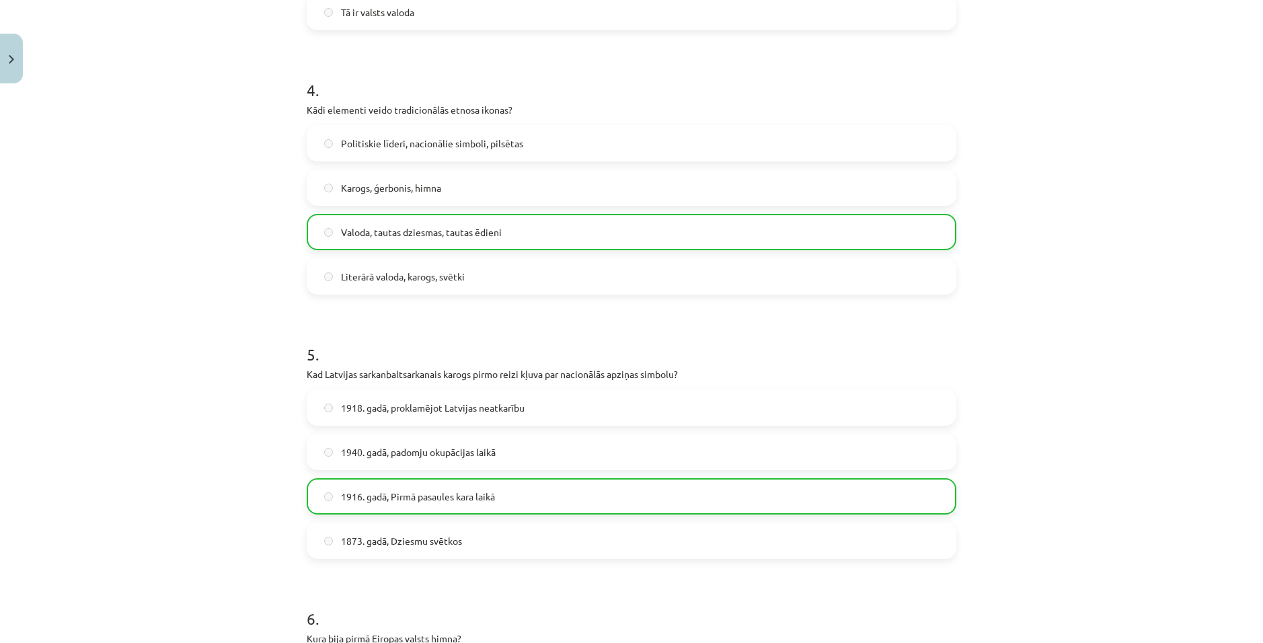
scroll to position [1382, 0]
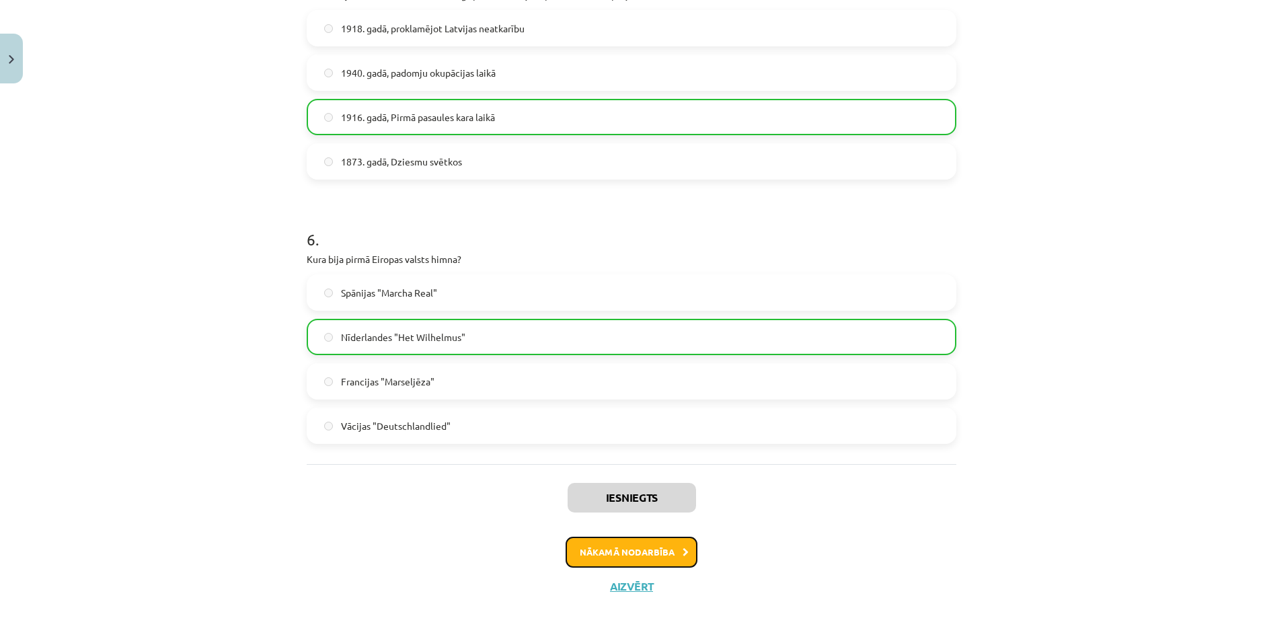
click at [643, 550] on button "Nākamā nodarbība" at bounding box center [631, 552] width 132 height 31
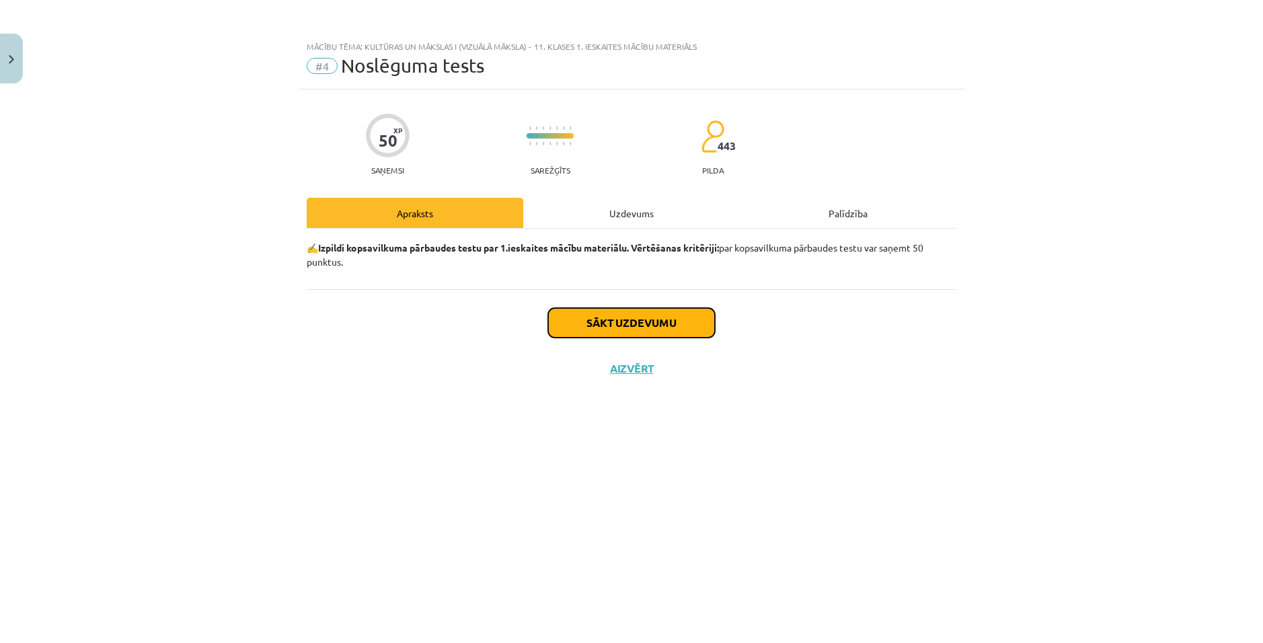
click at [602, 321] on button "Sākt uzdevumu" at bounding box center [631, 323] width 167 height 30
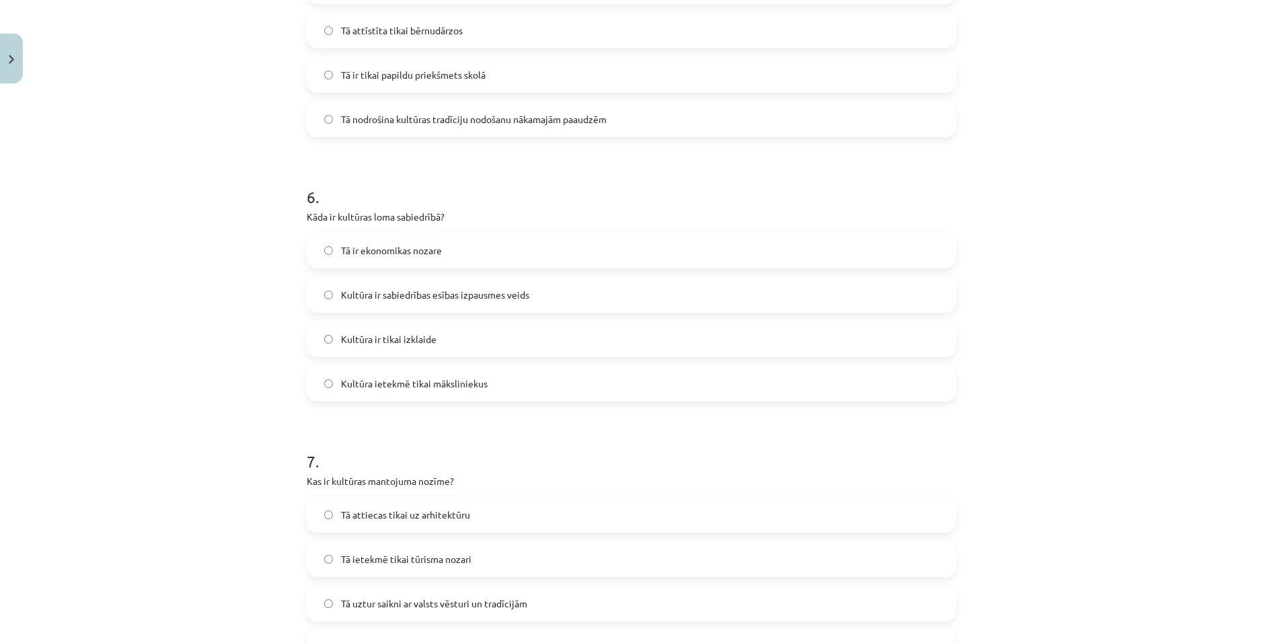
scroll to position [2396, 0]
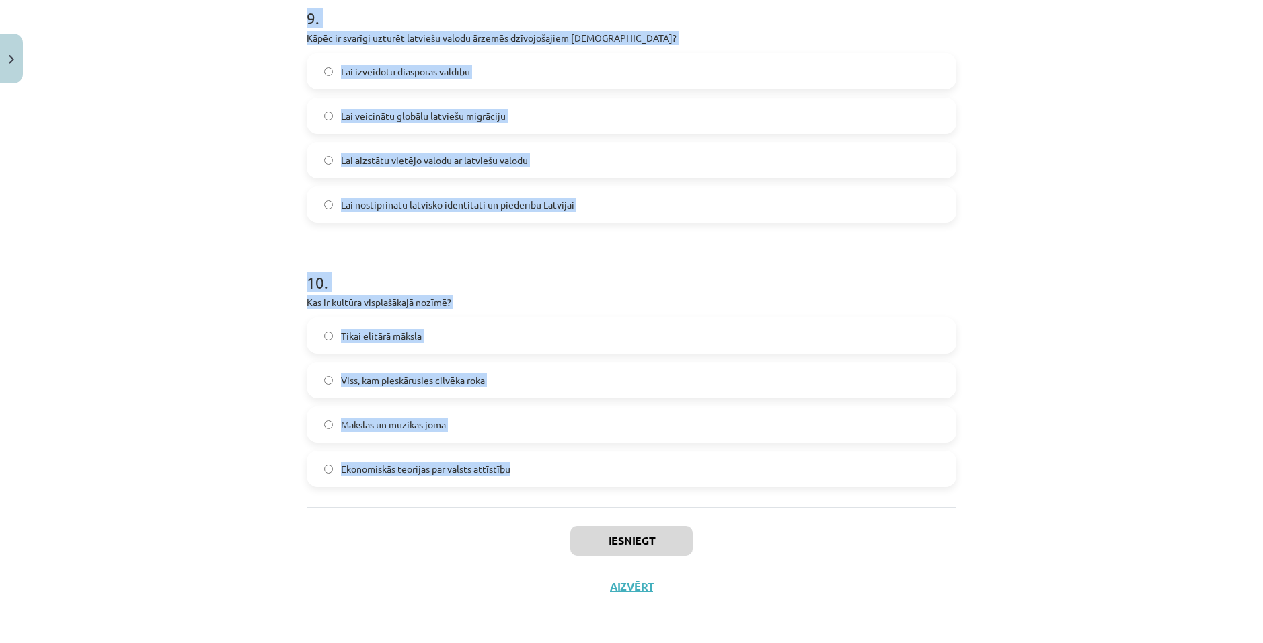
drag, startPoint x: 289, startPoint y: 317, endPoint x: 553, endPoint y: 469, distance: 304.8
click at [553, 469] on div "Mācību tēma: Kultūras un mākslas i (vizuālā māksla) - 11. klases 1. ieskaites m…" at bounding box center [631, 321] width 1263 height 643
copy form "Kā globalizācija ietekmē Latvijas identitāti? Tā nav ietekmējusi Latviju Tā pil…"
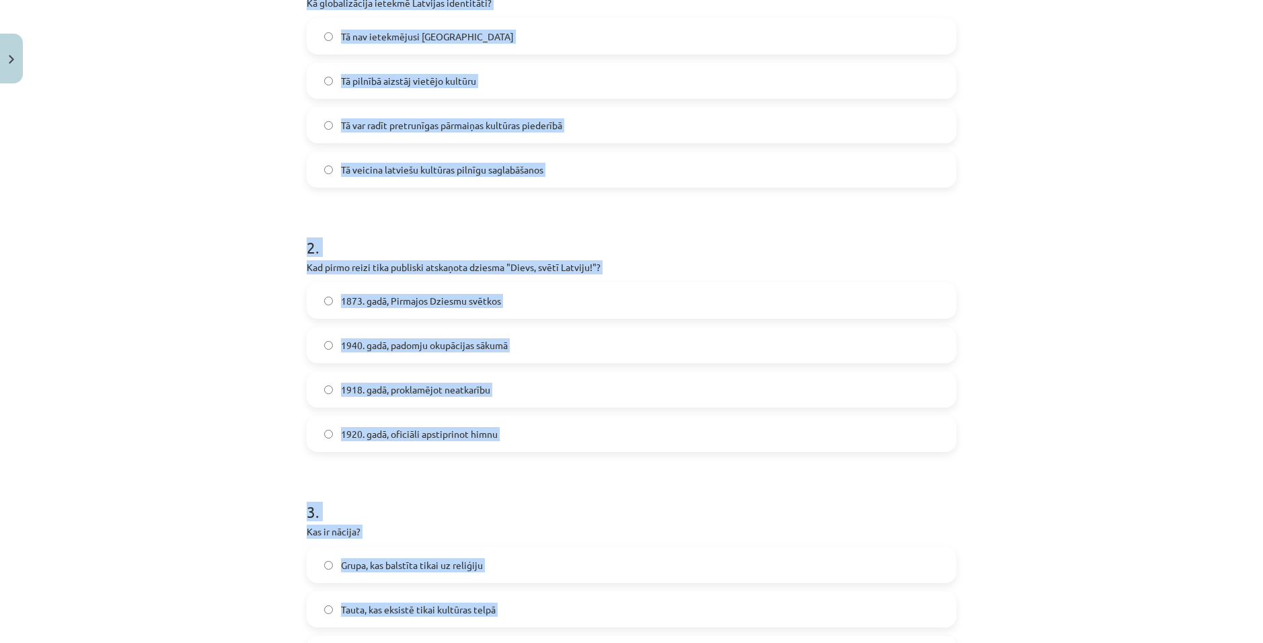
scroll to position [0, 0]
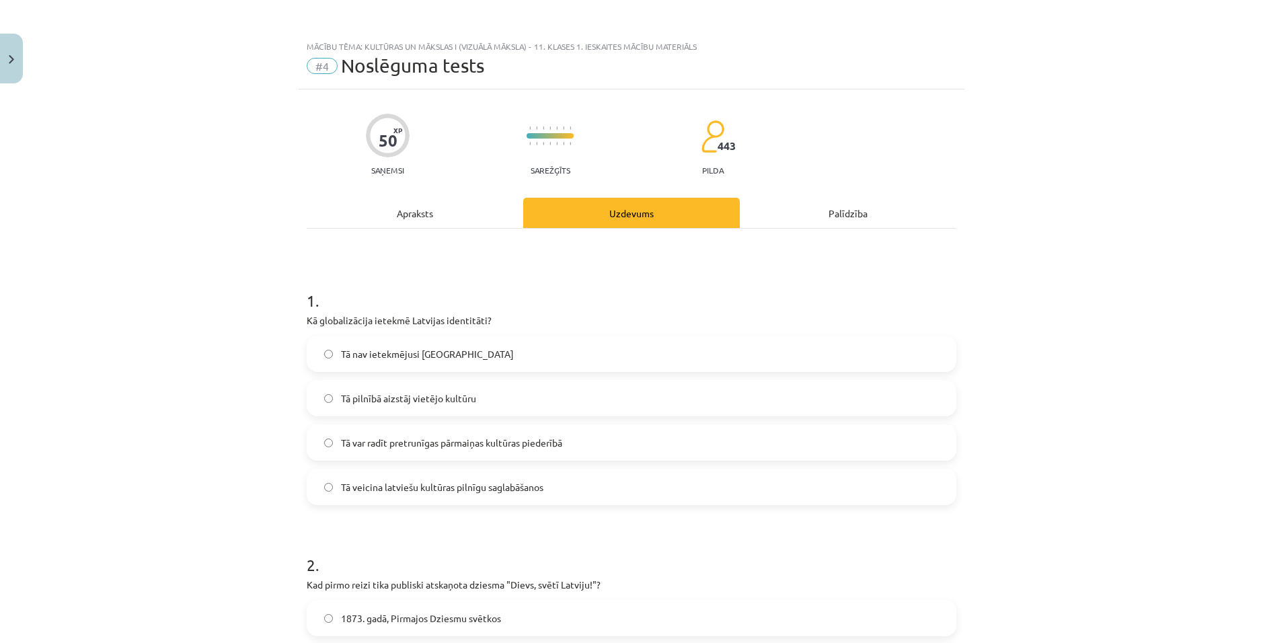
click at [209, 278] on div "Mācību tēma: Kultūras un mākslas i (vizuālā māksla) - 11. klases 1. ieskaites m…" at bounding box center [631, 321] width 1263 height 643
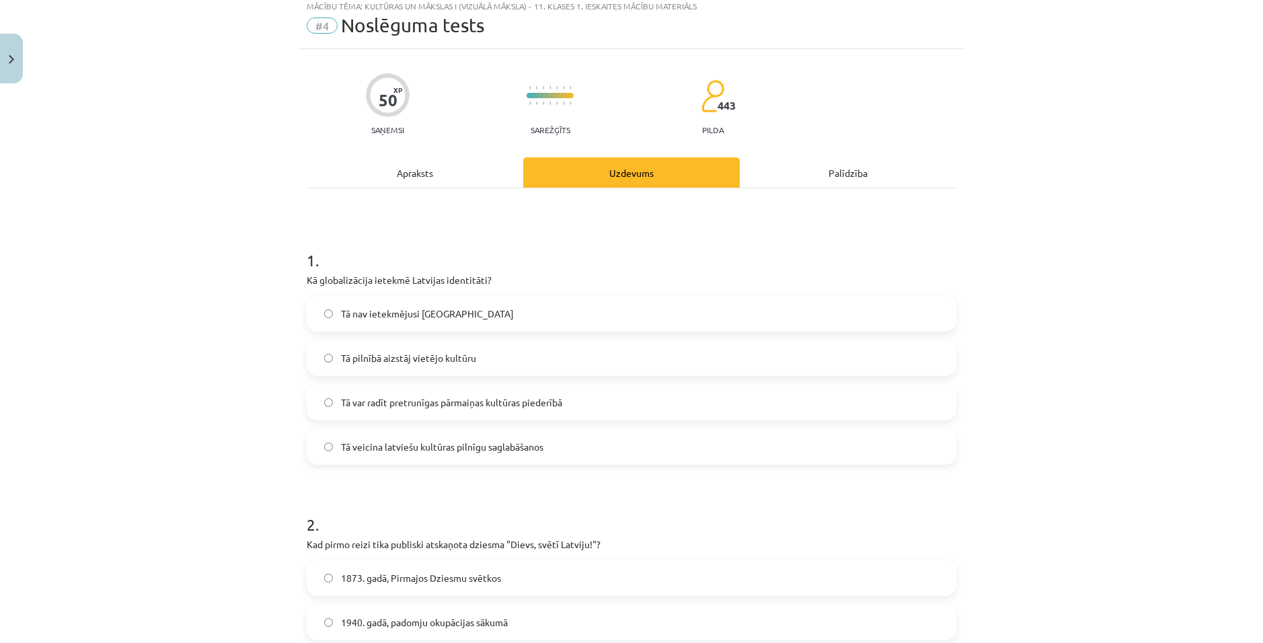
scroll to position [269, 0]
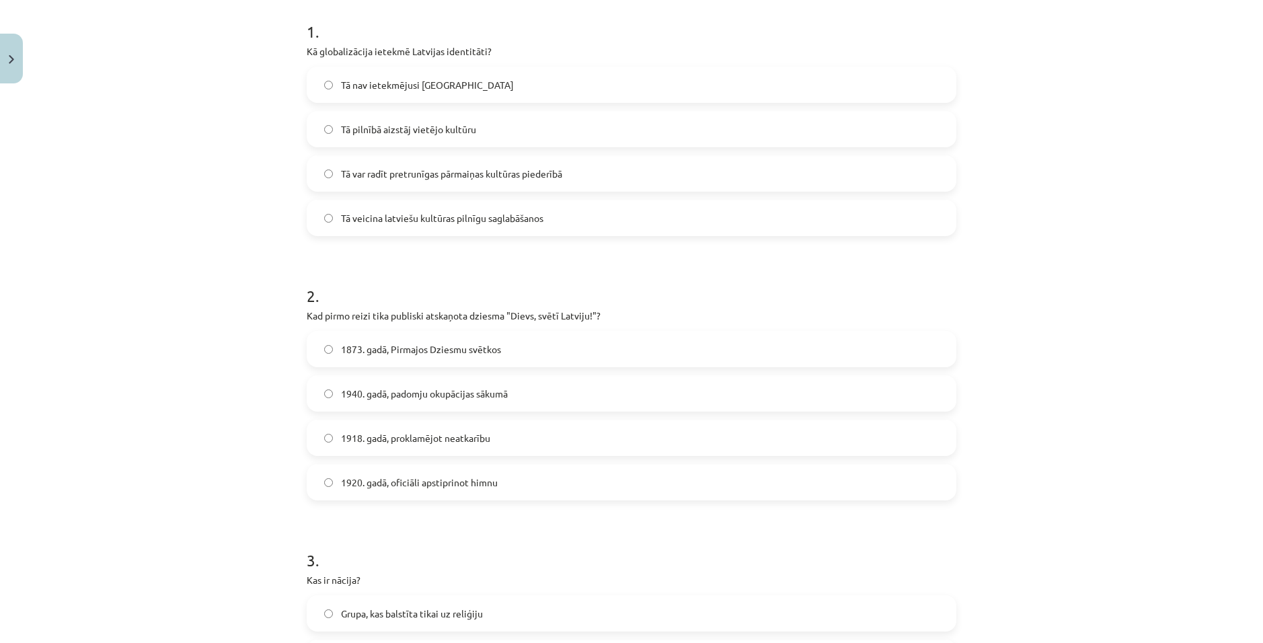
drag, startPoint x: 524, startPoint y: 179, endPoint x: 489, endPoint y: 166, distance: 37.2
click at [524, 178] on span "Tā var radīt pretrunīgas pārmaiņas kultūras piederībā" at bounding box center [451, 174] width 221 height 14
click at [427, 351] on span "1873. gadā, Pirmajos Dziesmu svētkos" at bounding box center [421, 349] width 160 height 14
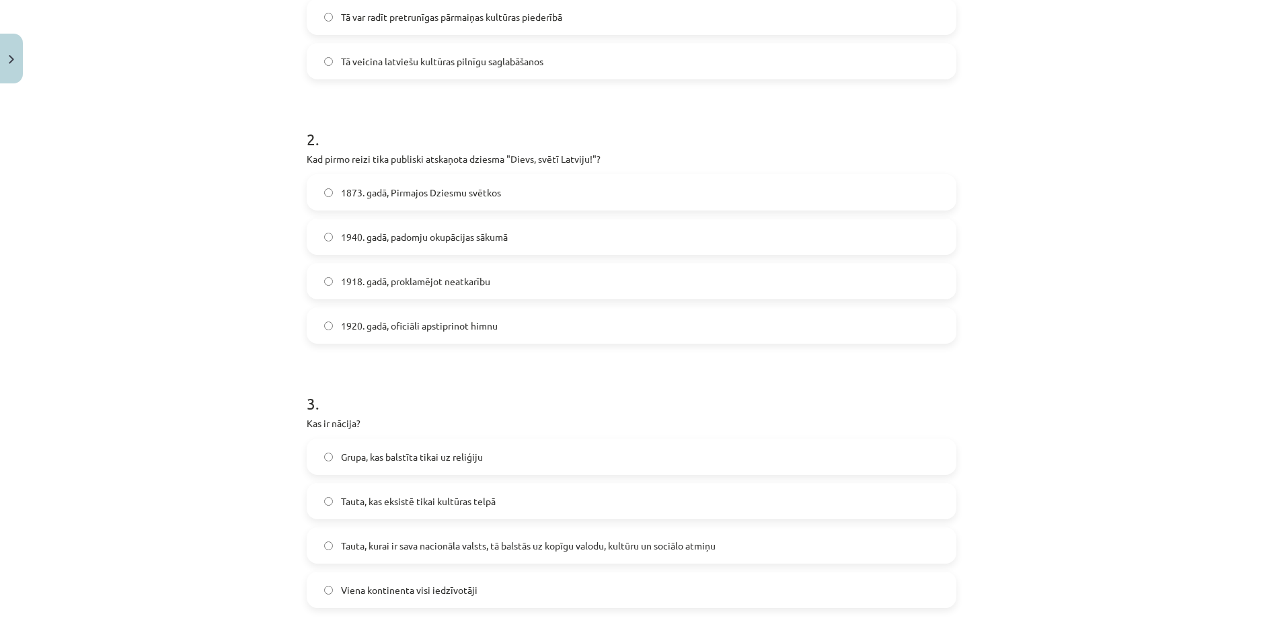
scroll to position [471, 0]
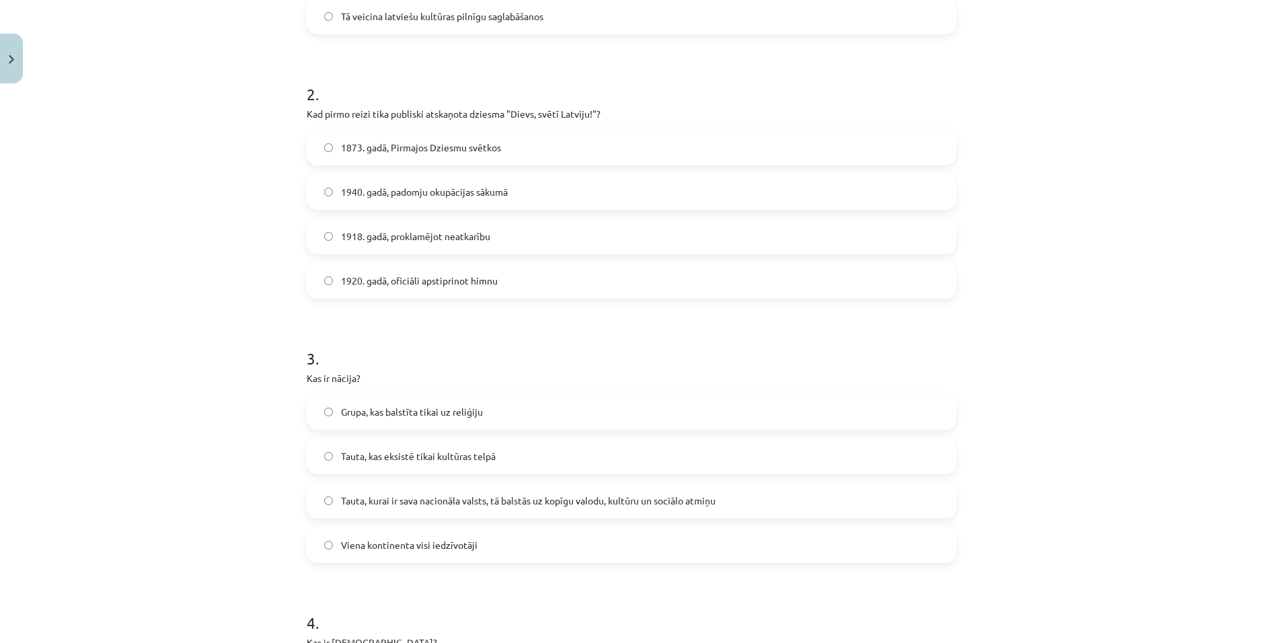
click at [437, 503] on span "Tauta, kurai ir sava nacionāla valsts, tā balstās uz kopīgu valodu, kultūru un …" at bounding box center [528, 501] width 375 height 14
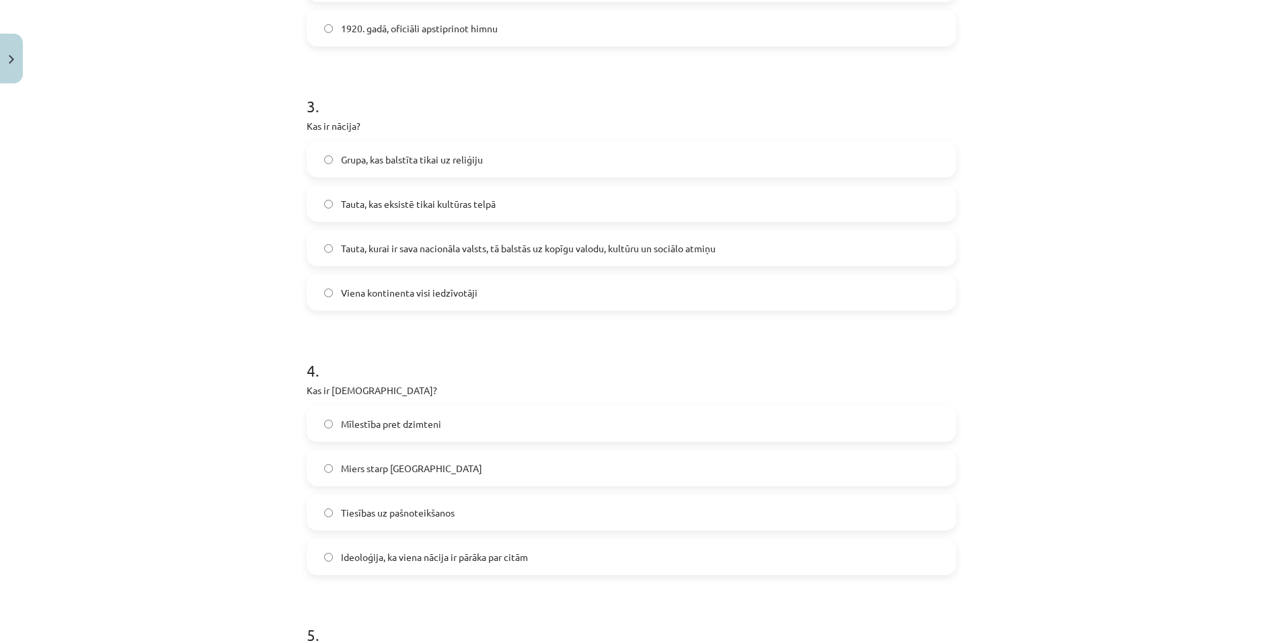
scroll to position [941, 0]
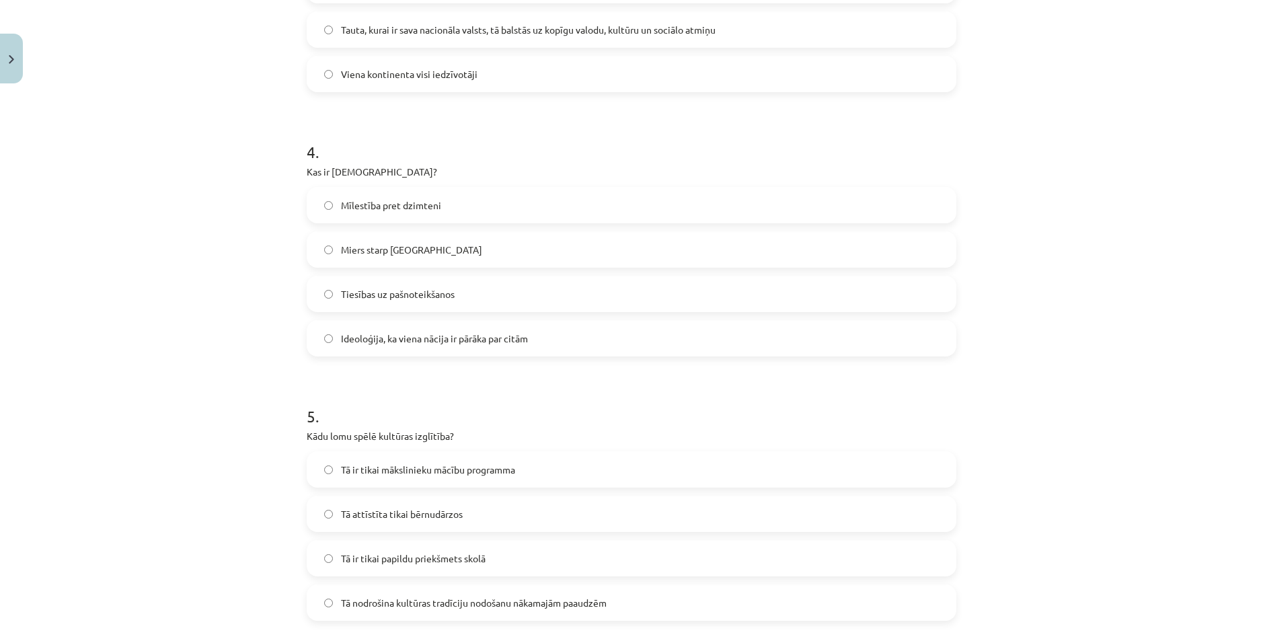
click at [418, 342] on span "Ideoloģija, ka viena nācija ir pārāka par citām" at bounding box center [434, 338] width 187 height 14
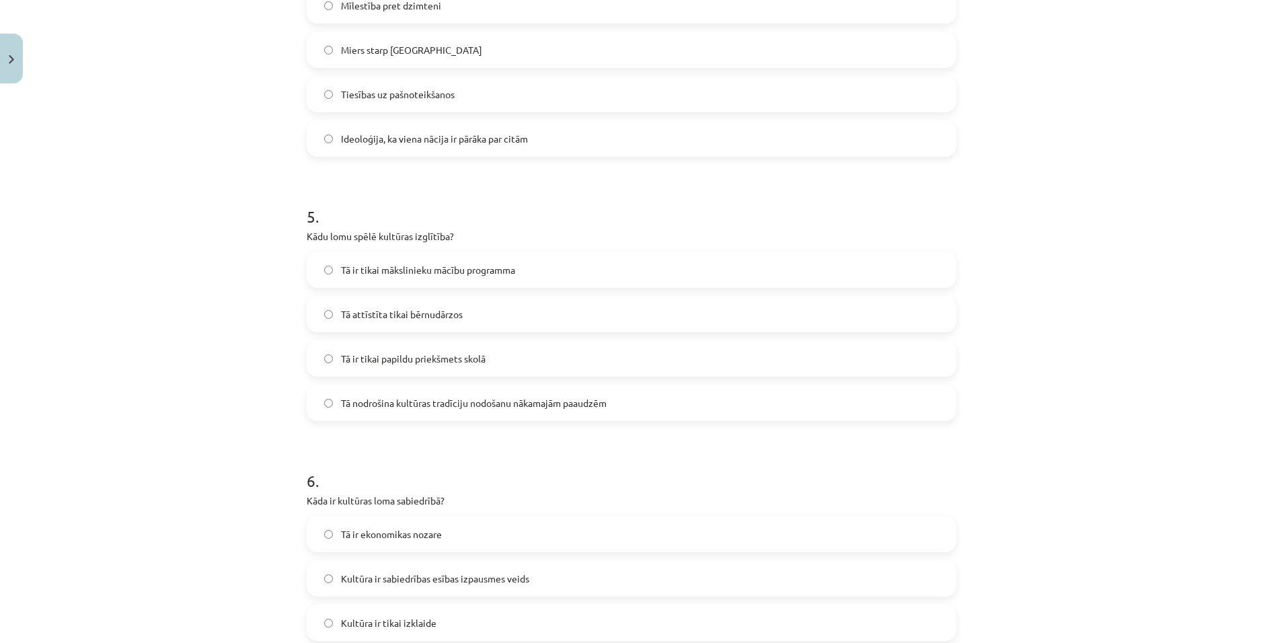
scroll to position [1143, 0]
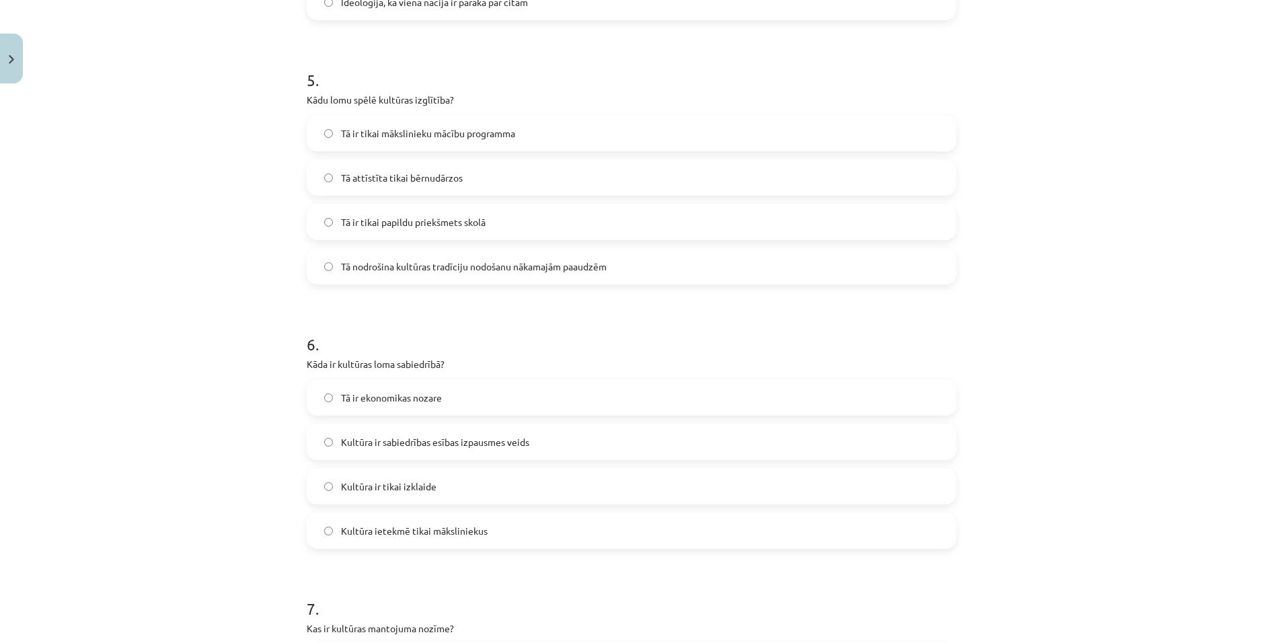
click at [426, 274] on label "Tā nodrošina kultūras tradīciju nodošanu nākamajām paaudzēm" at bounding box center [631, 266] width 647 height 34
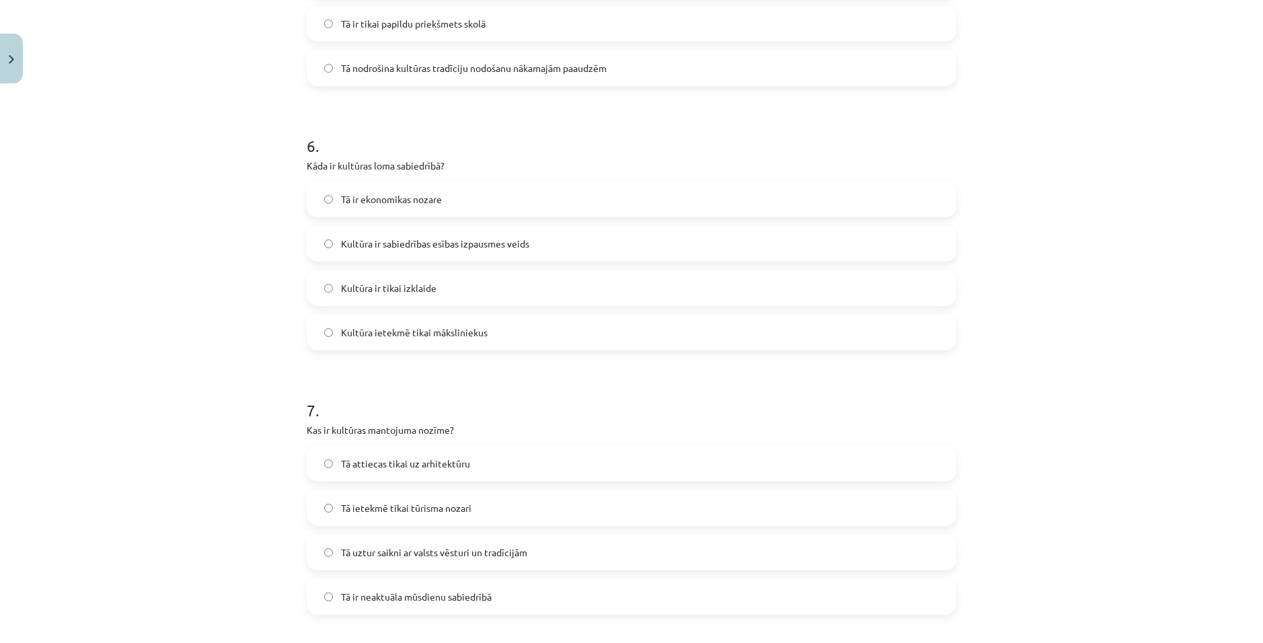
scroll to position [1479, 0]
click at [543, 241] on label "Kultūra ir sabiedrības esības izpausmes veids" at bounding box center [631, 240] width 647 height 34
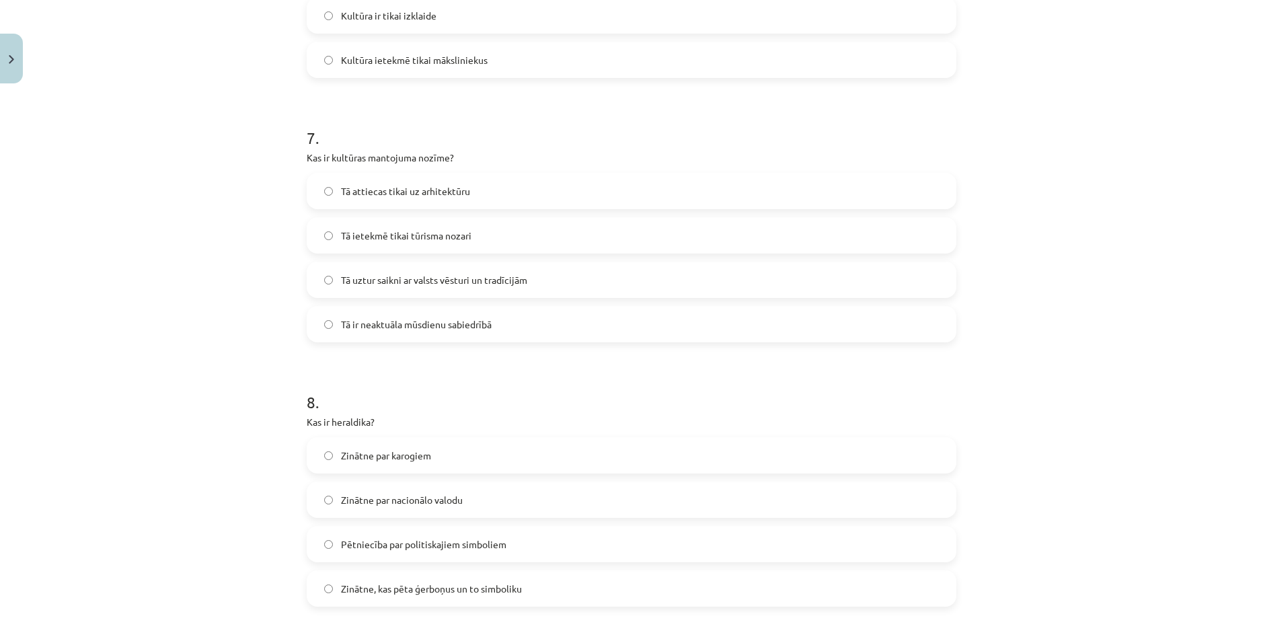
click at [516, 286] on label "Tā uztur saikni ar valsts vēsturi un tradīcijām" at bounding box center [631, 280] width 647 height 34
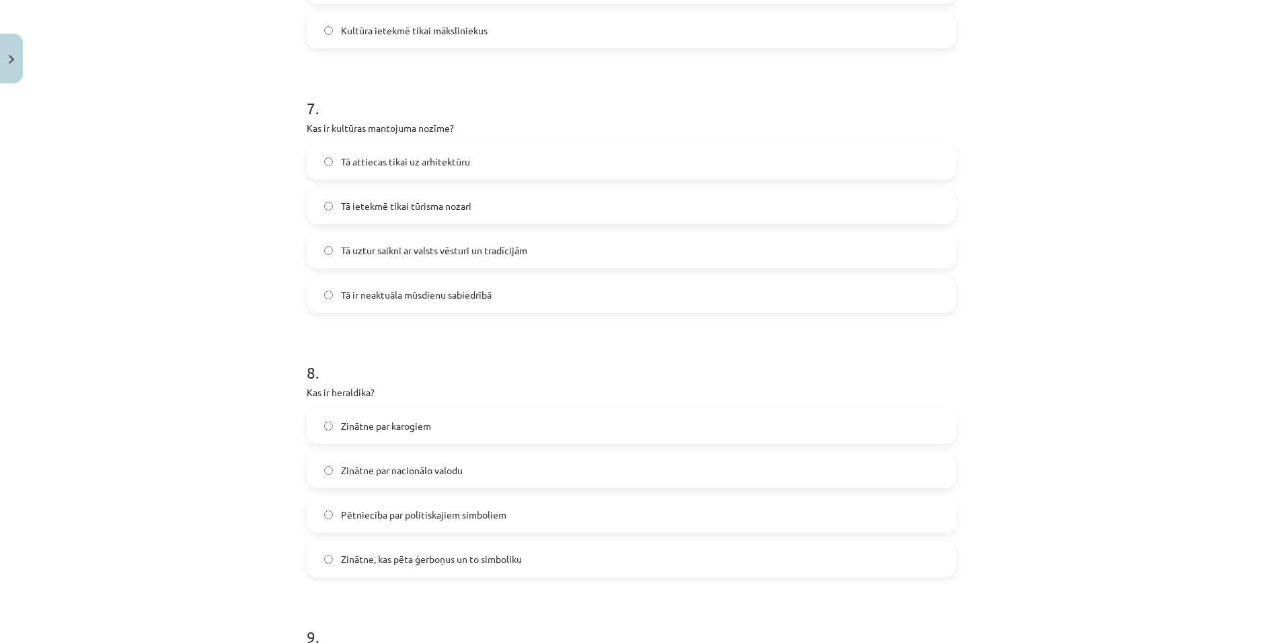
scroll to position [1883, 0]
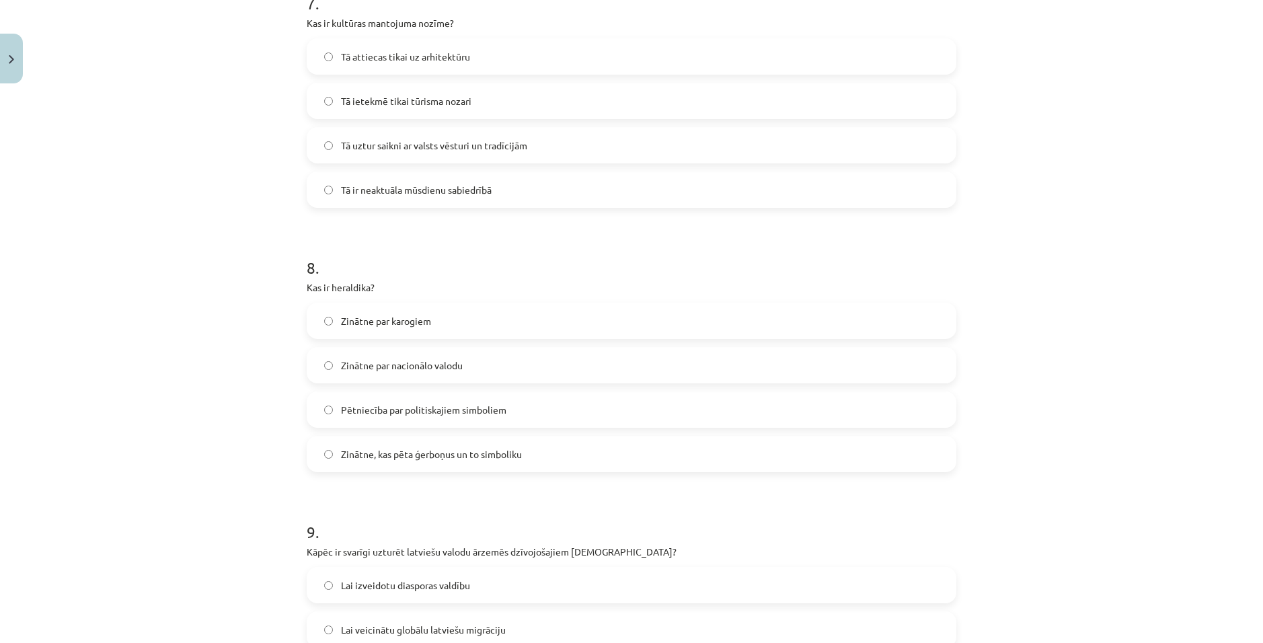
click at [514, 463] on label "Zinātne, kas pēta ģerboņus un to simboliku" at bounding box center [631, 454] width 647 height 34
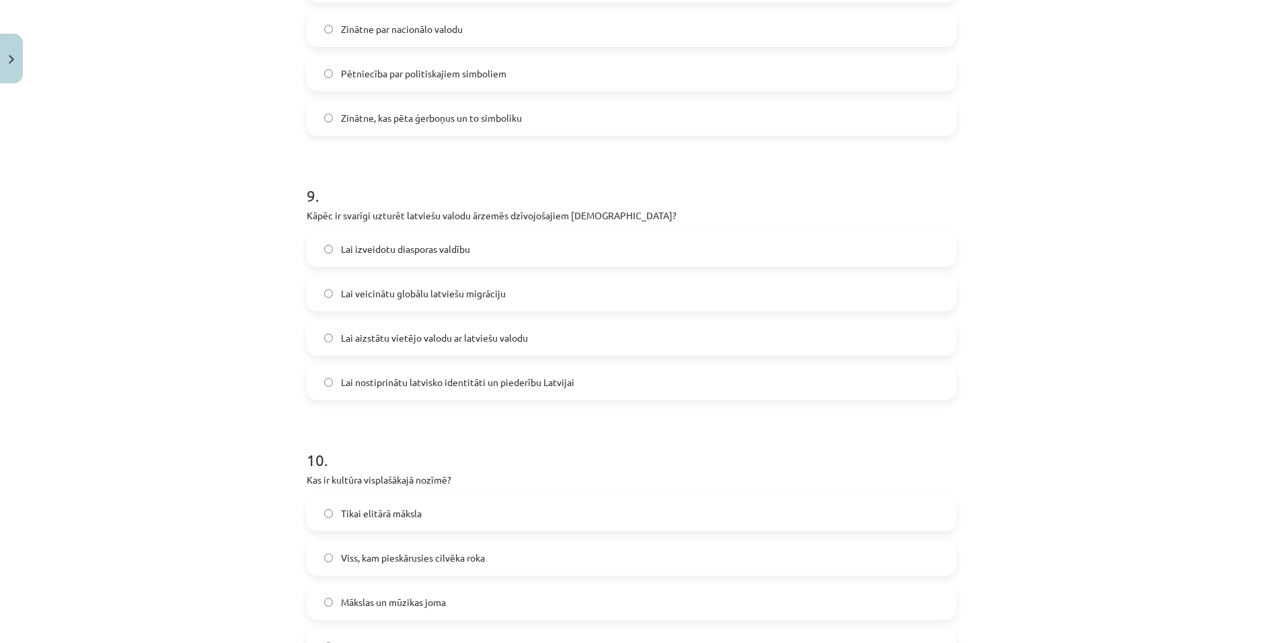
click at [520, 387] on label "Lai nostiprinātu latvisko identitāti un piederību Latvijai" at bounding box center [631, 382] width 647 height 34
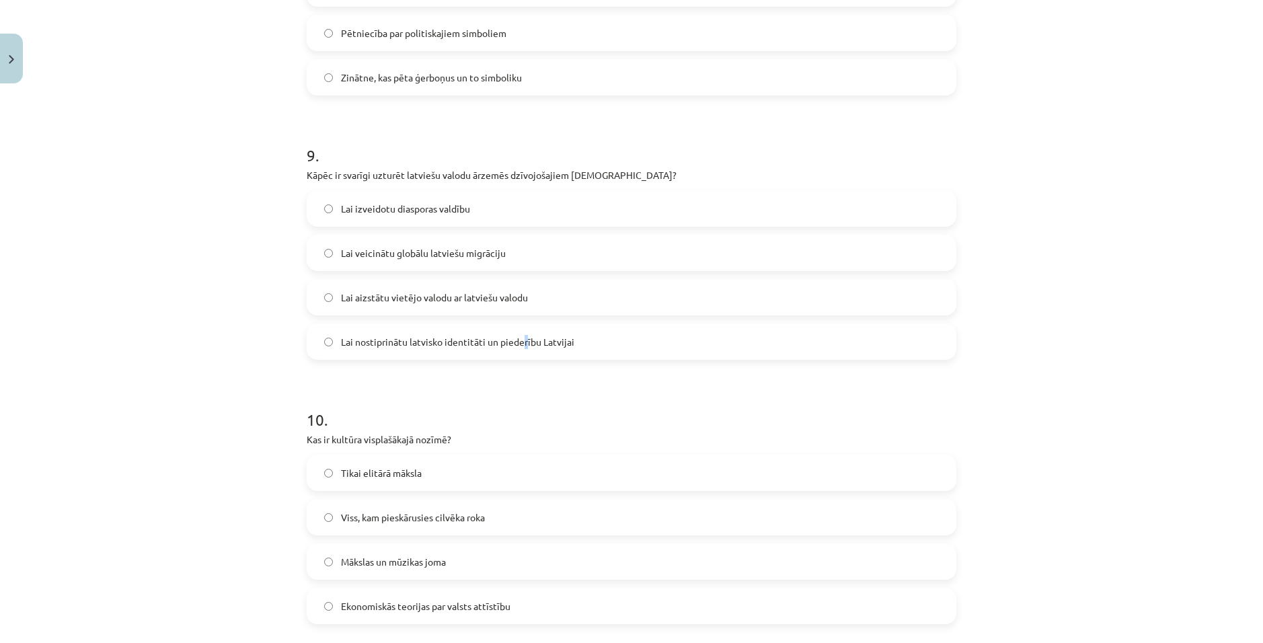
scroll to position [2396, 0]
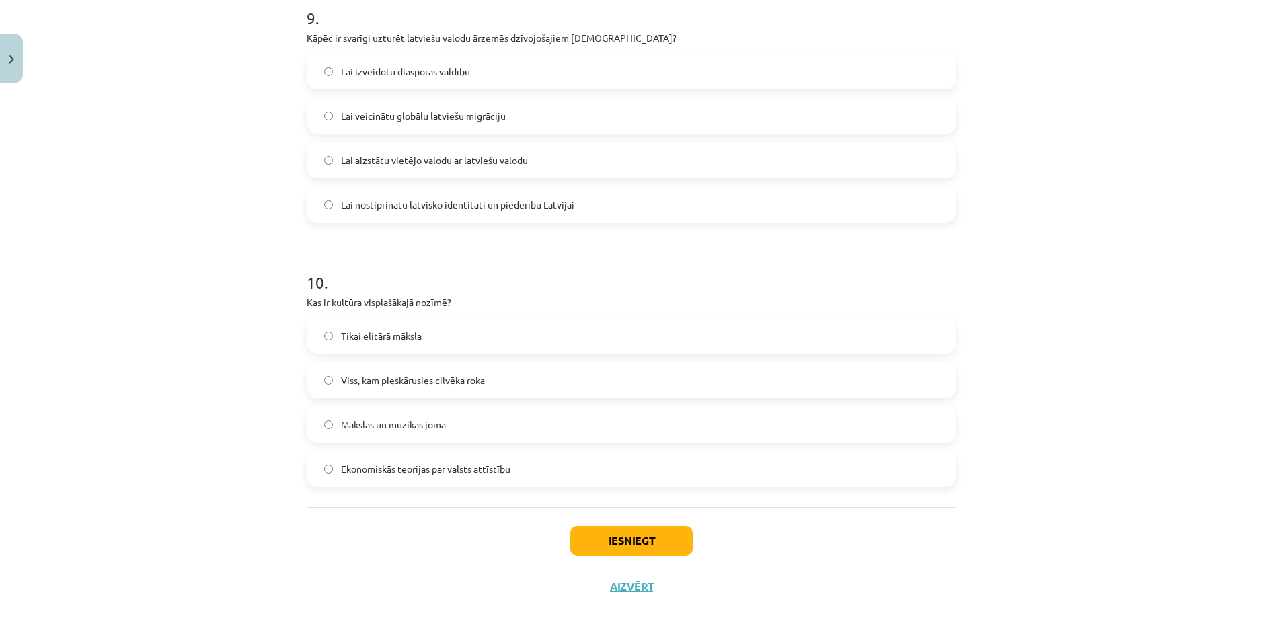
click at [611, 200] on label "Lai nostiprinātu latvisko identitāti un piederību Latvijai" at bounding box center [631, 205] width 647 height 34
click at [451, 385] on span "Viss, kam pieskārusies cilvēka roka" at bounding box center [413, 380] width 144 height 14
click at [613, 540] on button "Iesniegt" at bounding box center [631, 541] width 122 height 30
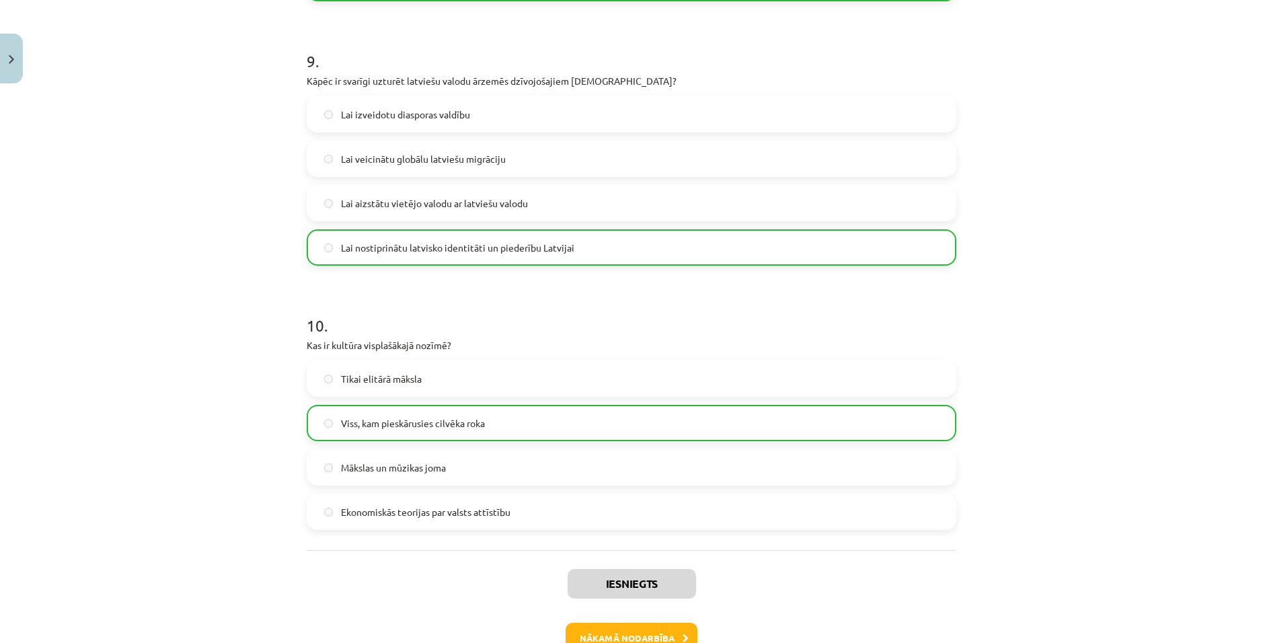
scroll to position [2439, 0]
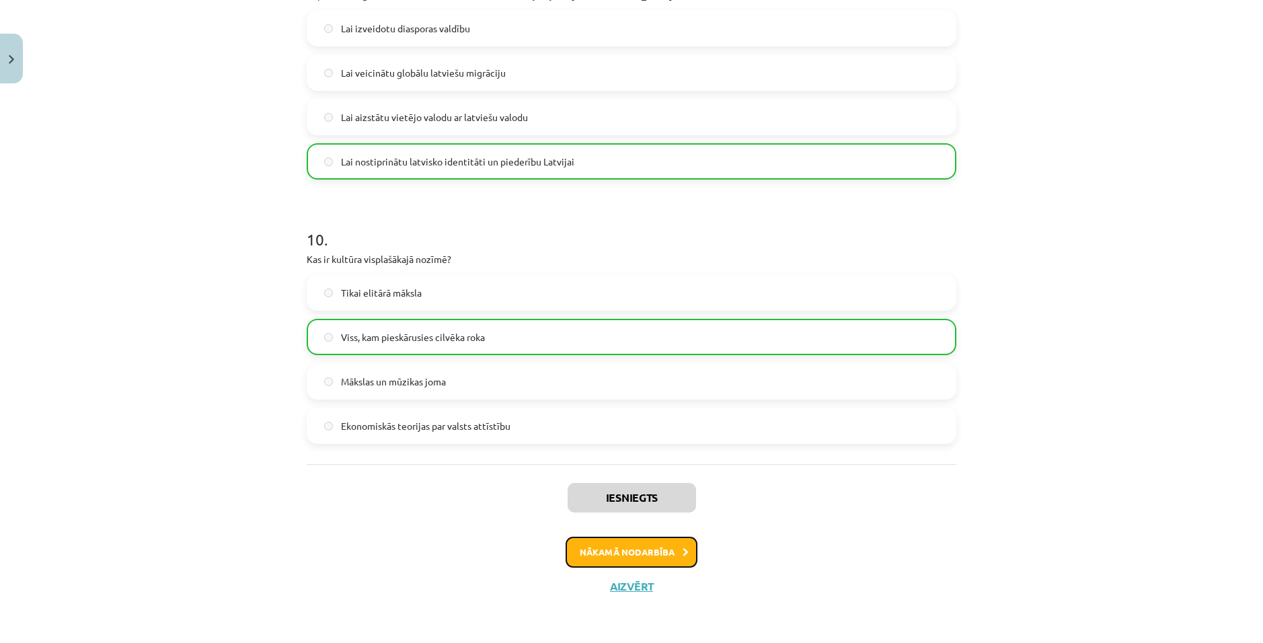
click at [627, 555] on button "Nākamā nodarbība" at bounding box center [631, 552] width 132 height 31
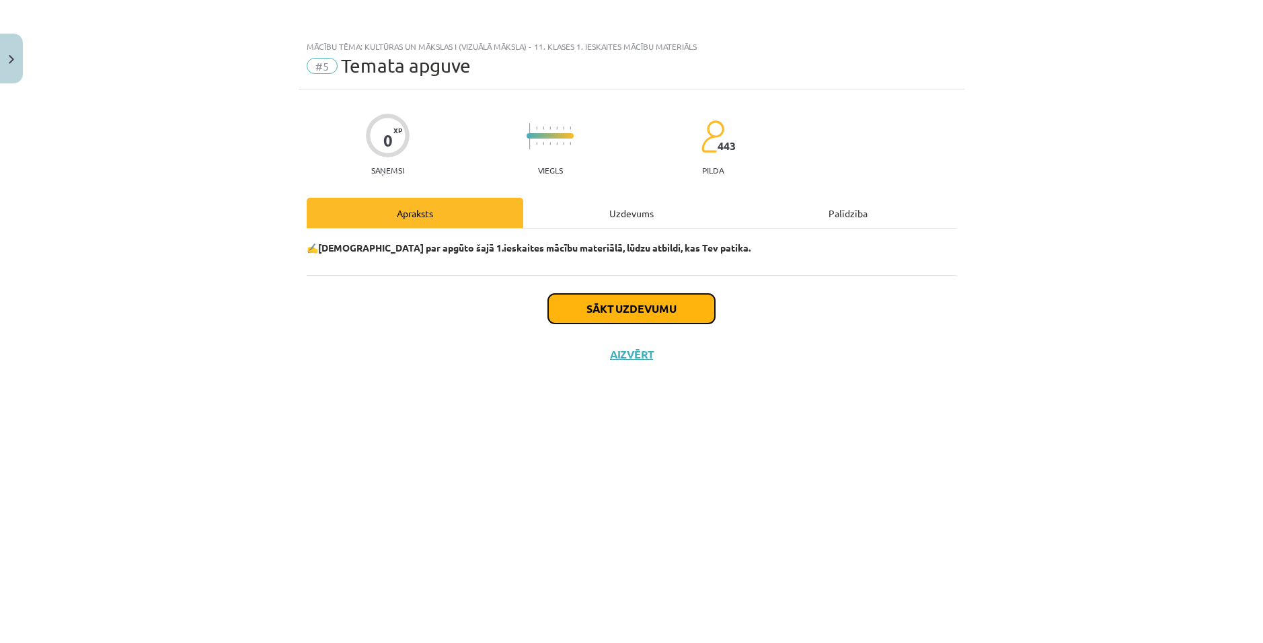
click at [627, 314] on button "Sākt uzdevumu" at bounding box center [631, 309] width 167 height 30
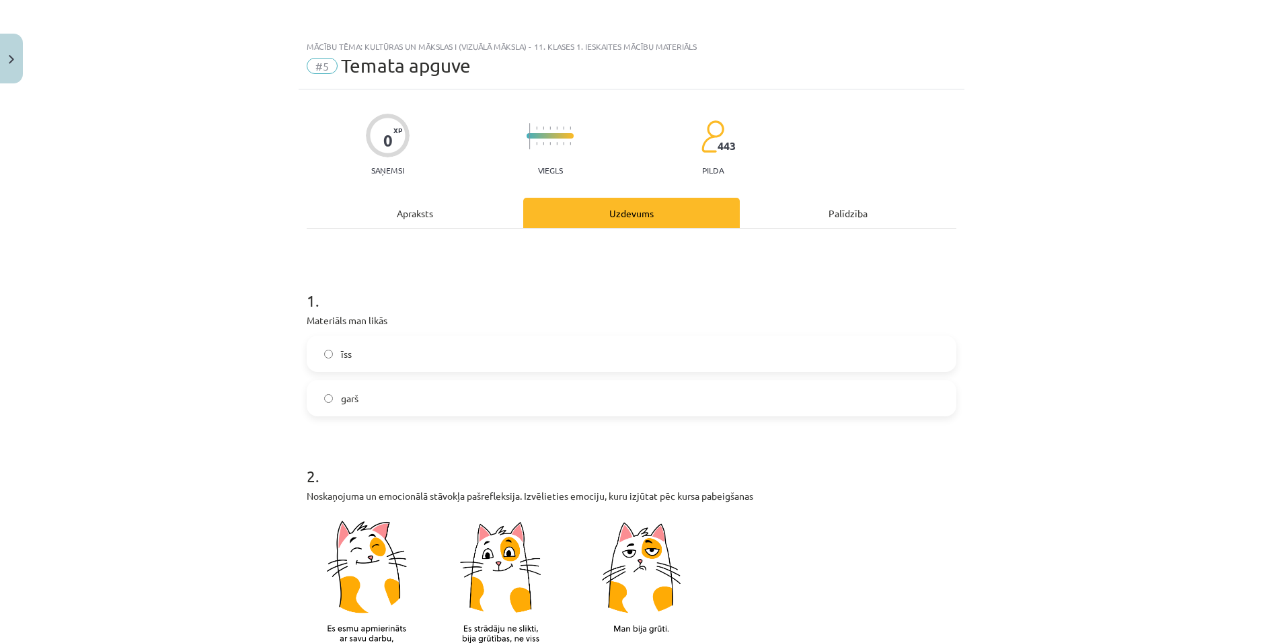
click at [374, 403] on label "garš" at bounding box center [631, 398] width 647 height 34
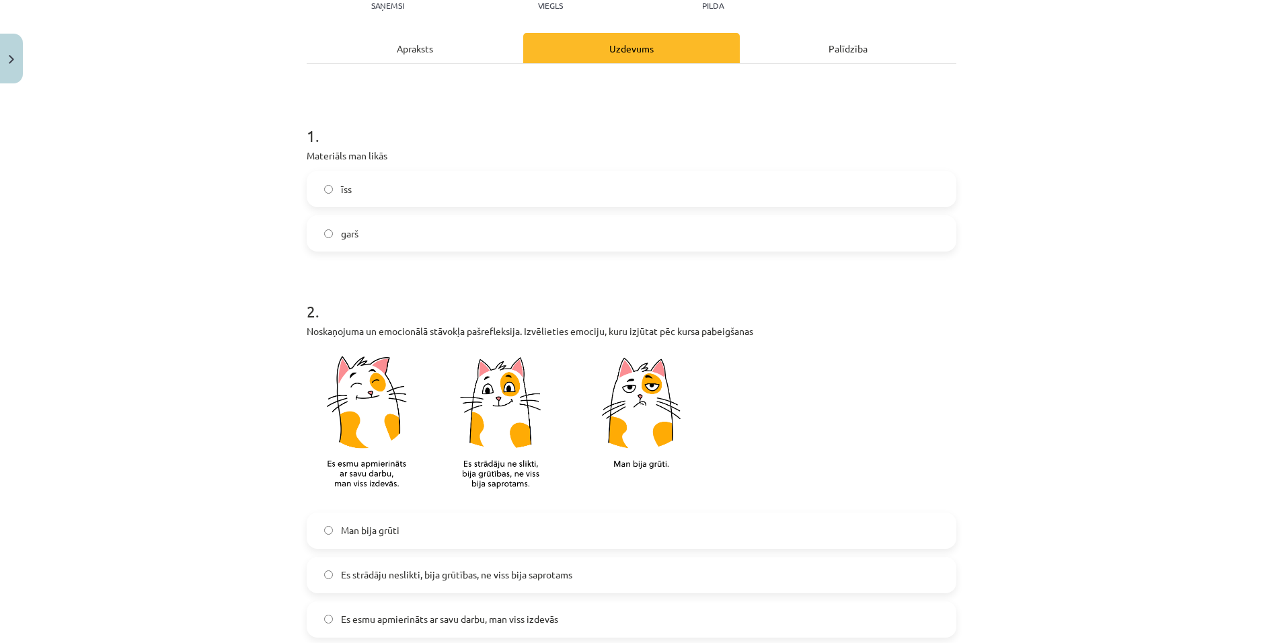
scroll to position [269, 0]
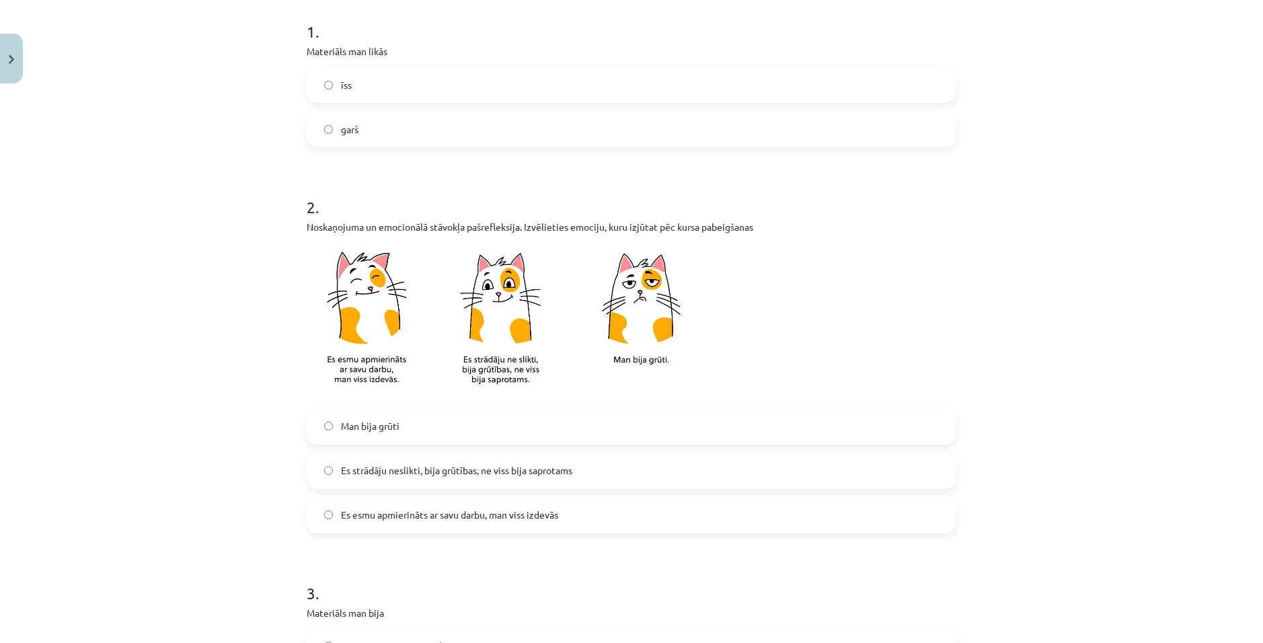
click at [444, 516] on span "Es esmu apmierināts ar savu darbu, man viss izdevās" at bounding box center [449, 515] width 217 height 14
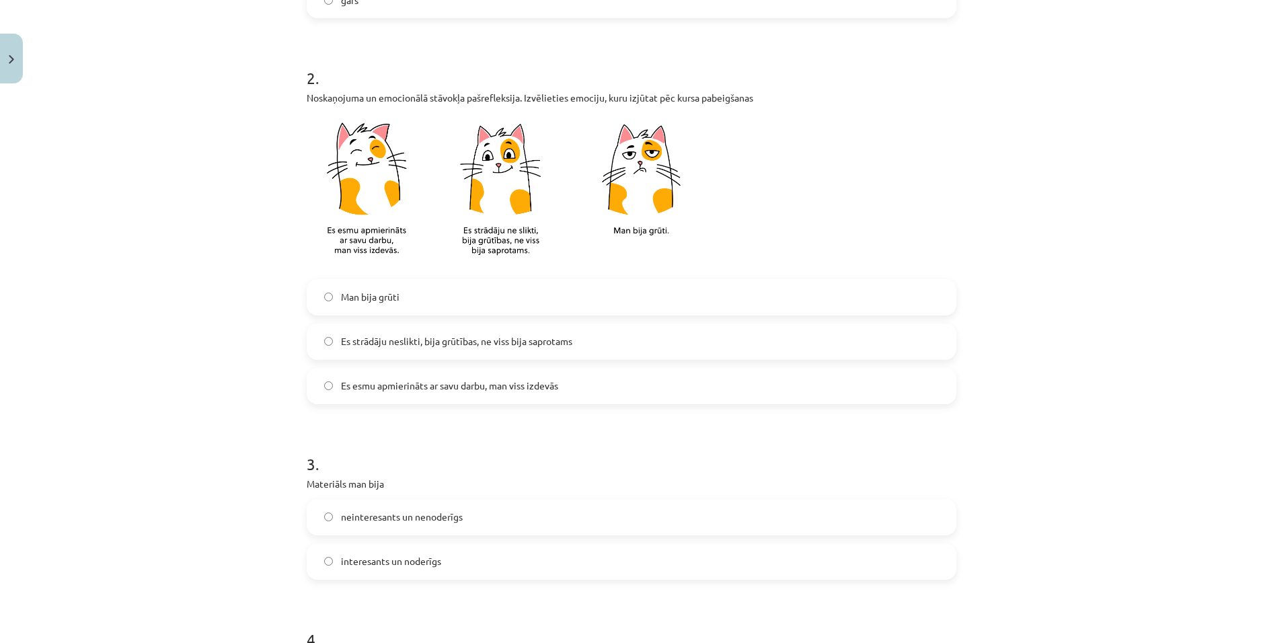
scroll to position [471, 0]
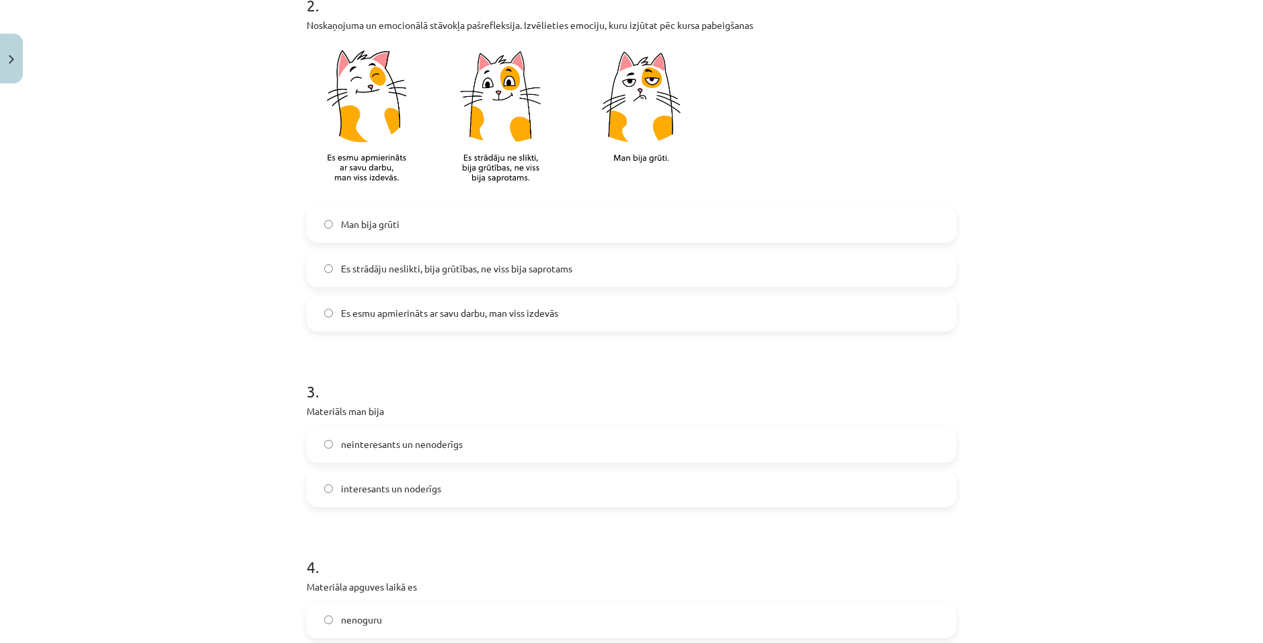
click at [438, 489] on label "interesants un noderīgs" at bounding box center [631, 489] width 647 height 34
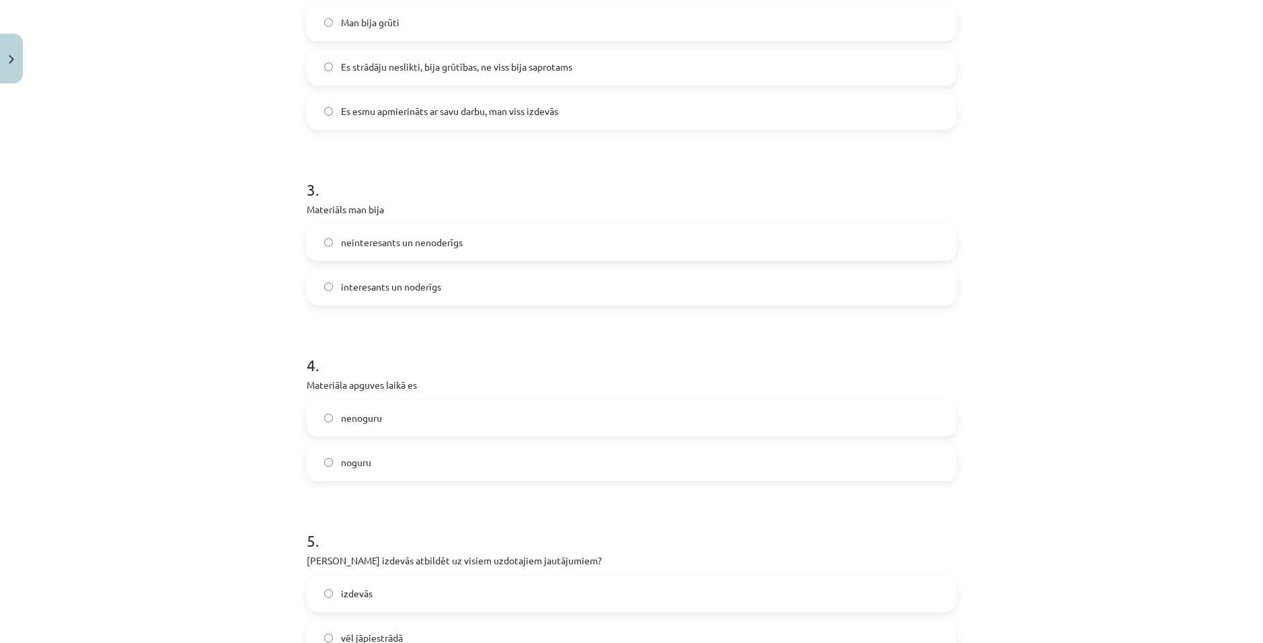
drag, startPoint x: 385, startPoint y: 428, endPoint x: 386, endPoint y: 416, distance: 12.2
click at [385, 428] on label "nenoguru" at bounding box center [631, 418] width 647 height 34
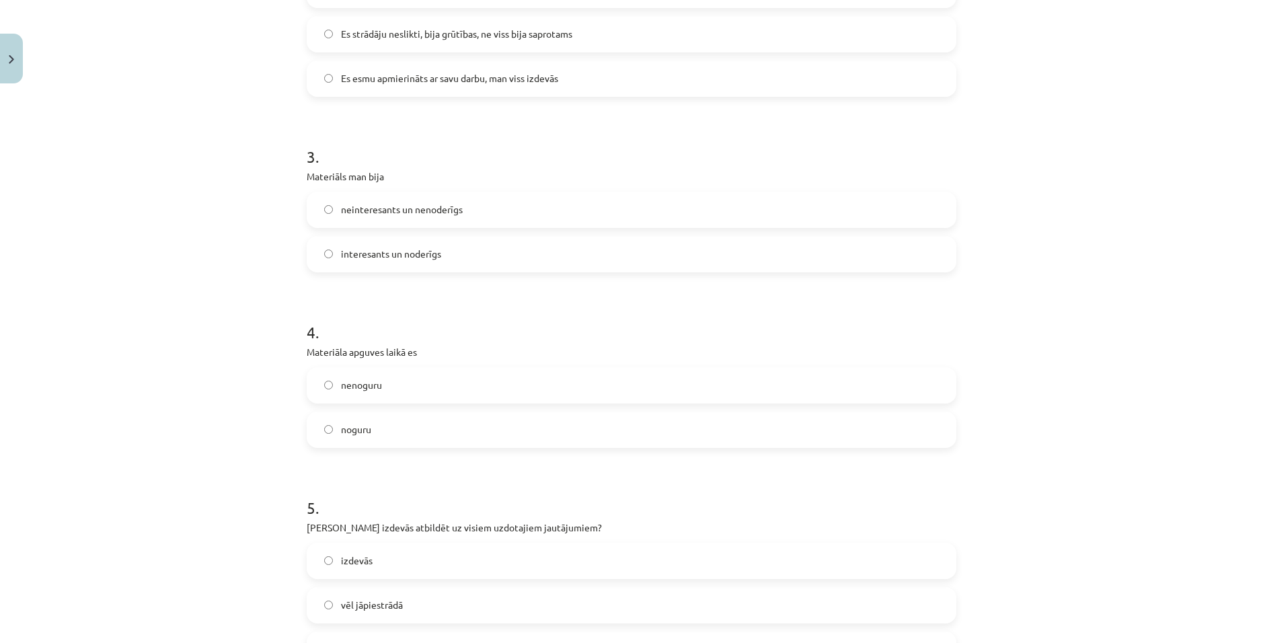
scroll to position [874, 0]
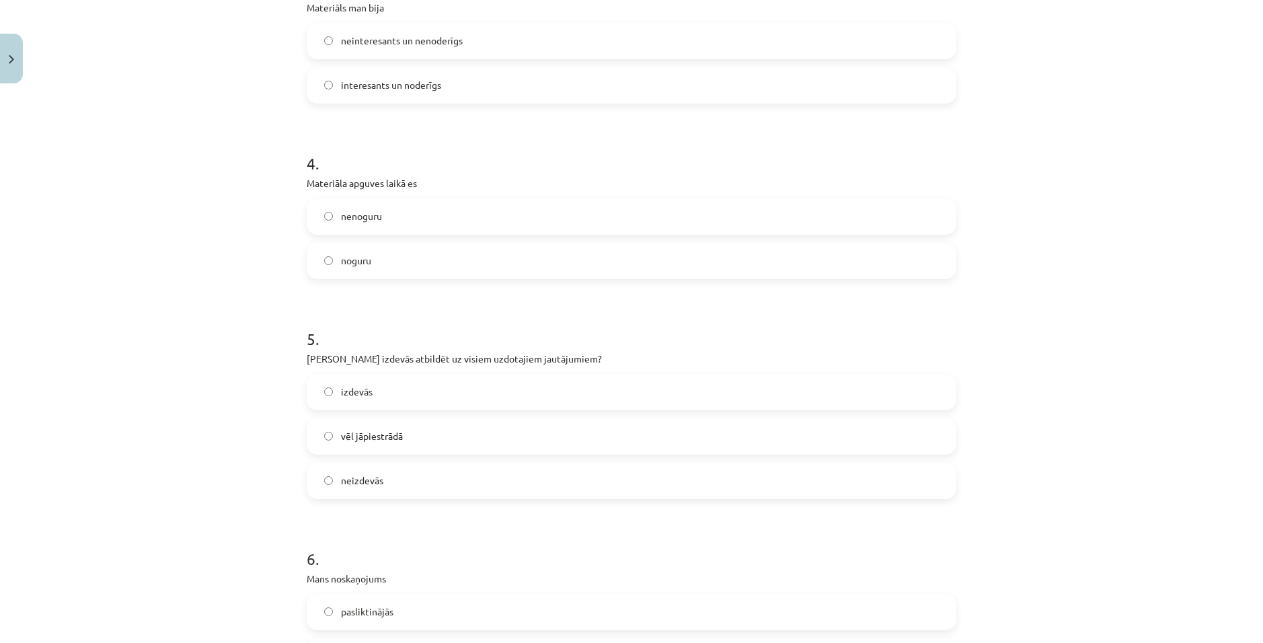
click at [398, 409] on div "izdevās" at bounding box center [632, 392] width 650 height 36
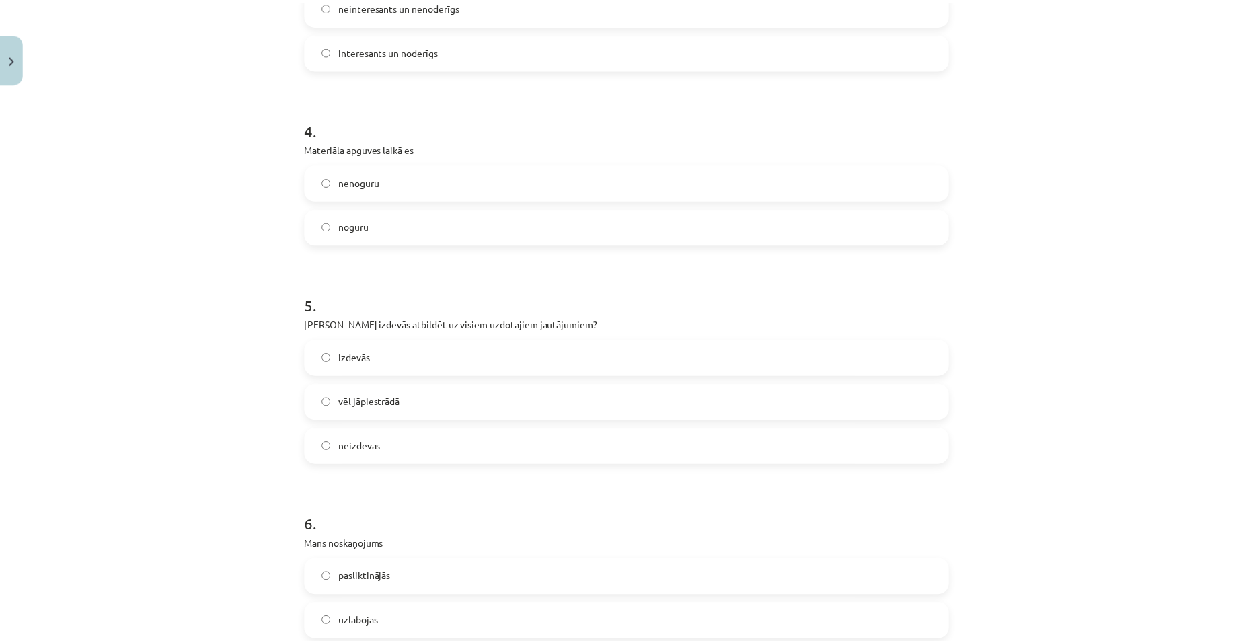
scroll to position [1062, 0]
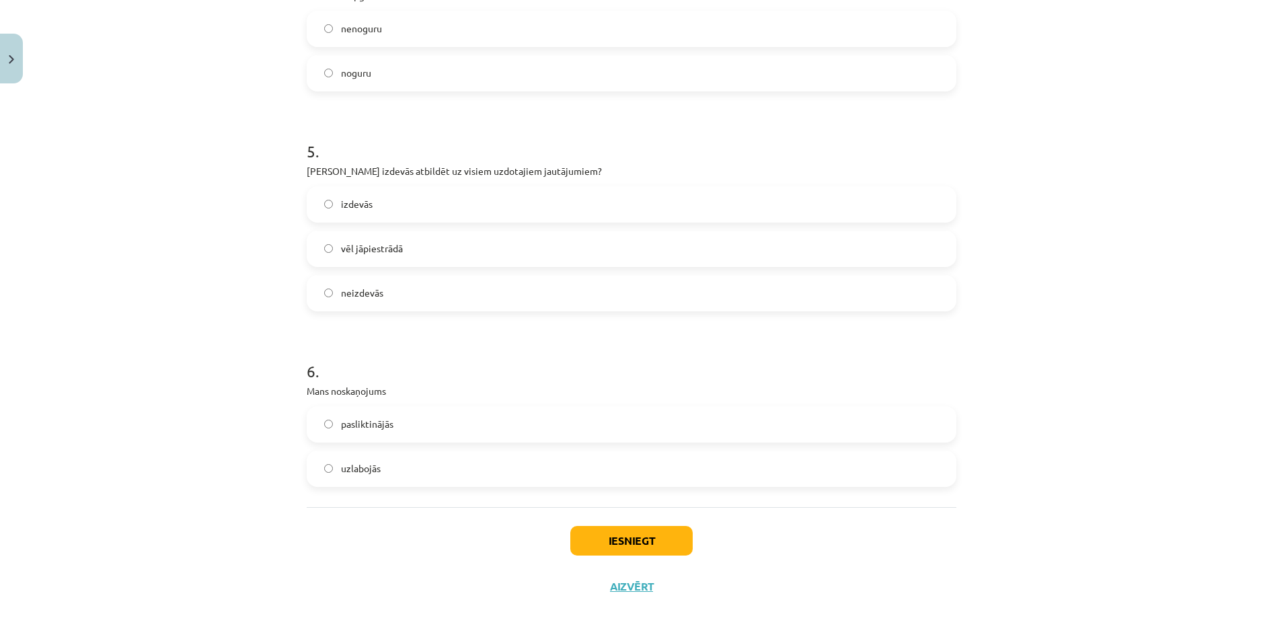
click at [421, 465] on label "uzlabojās" at bounding box center [631, 469] width 647 height 34
click at [426, 425] on label "pasliktinājās" at bounding box center [631, 424] width 647 height 34
drag, startPoint x: 615, startPoint y: 554, endPoint x: 608, endPoint y: 547, distance: 10.0
click at [611, 551] on button "Iesniegt" at bounding box center [631, 541] width 122 height 30
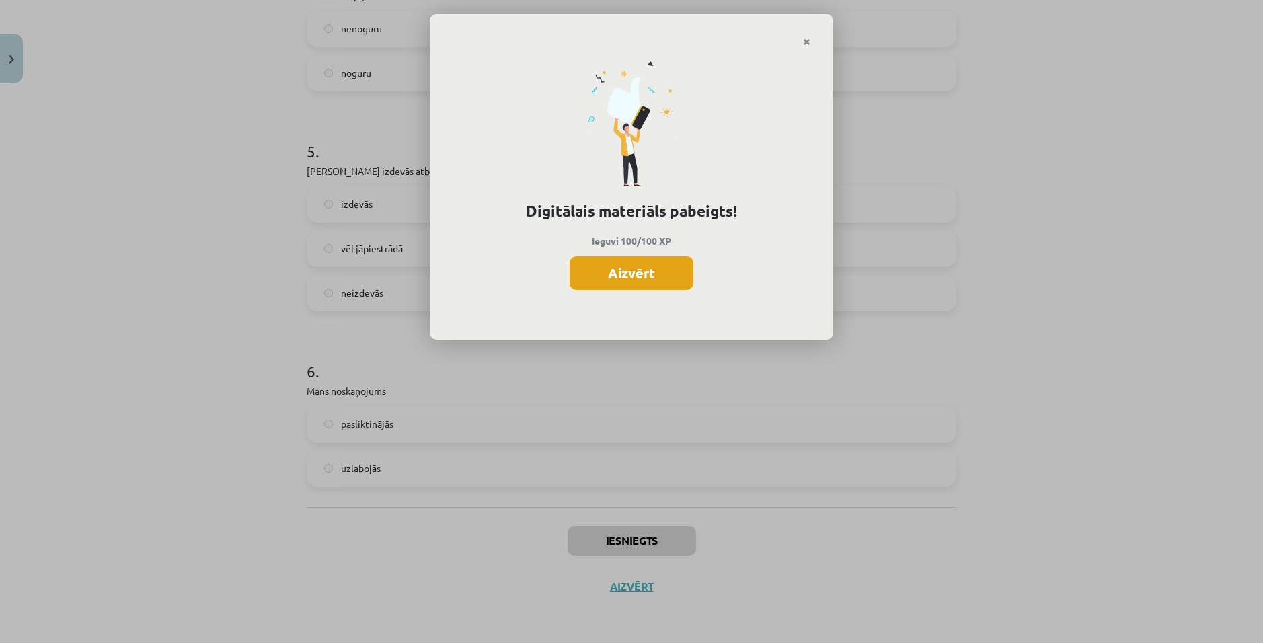
click at [651, 279] on button "Aizvērt" at bounding box center [631, 273] width 124 height 34
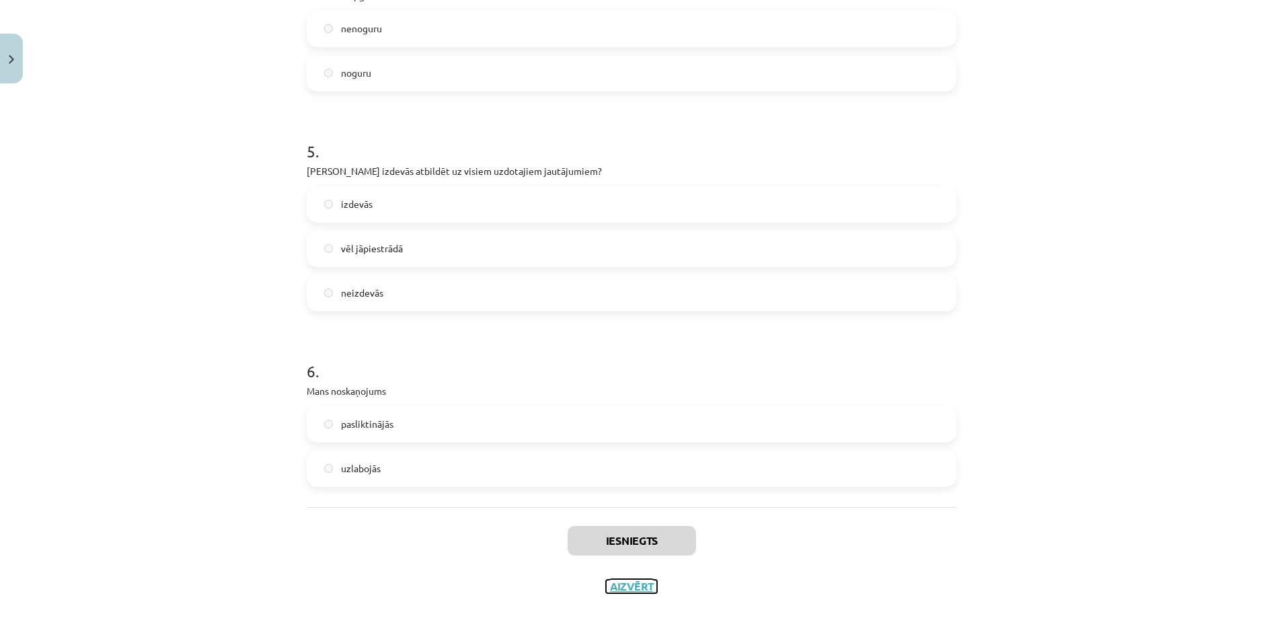
click at [619, 586] on button "Aizvērt" at bounding box center [631, 586] width 51 height 13
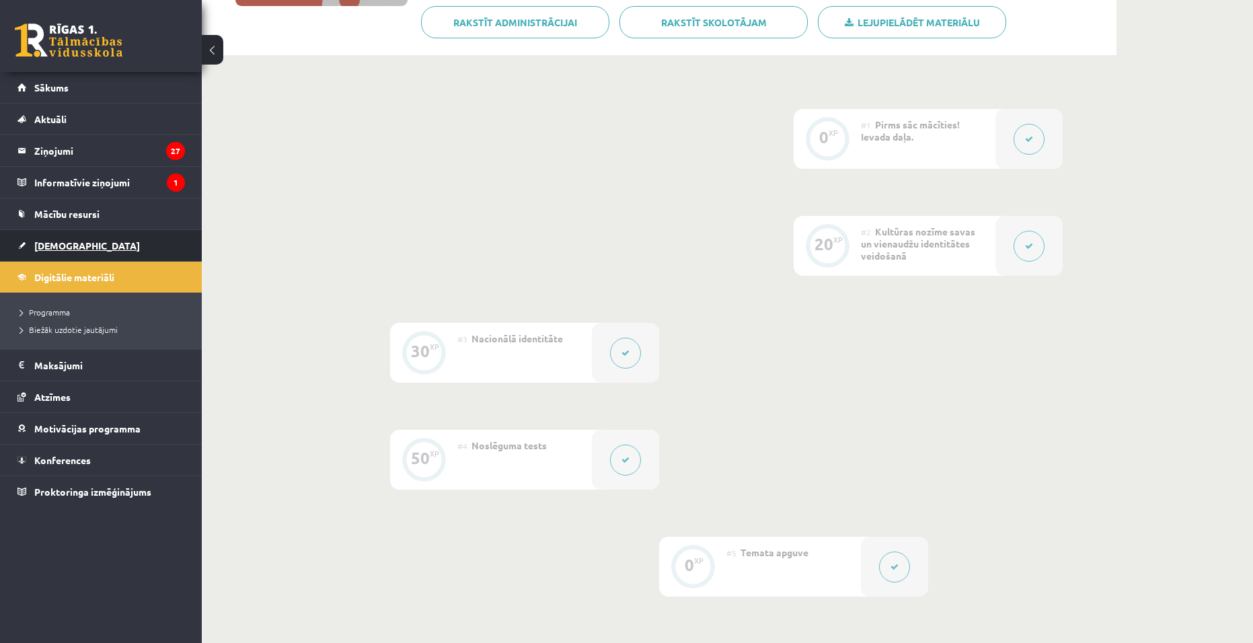
click at [90, 243] on link "[DEMOGRAPHIC_DATA]" at bounding box center [100, 245] width 167 height 31
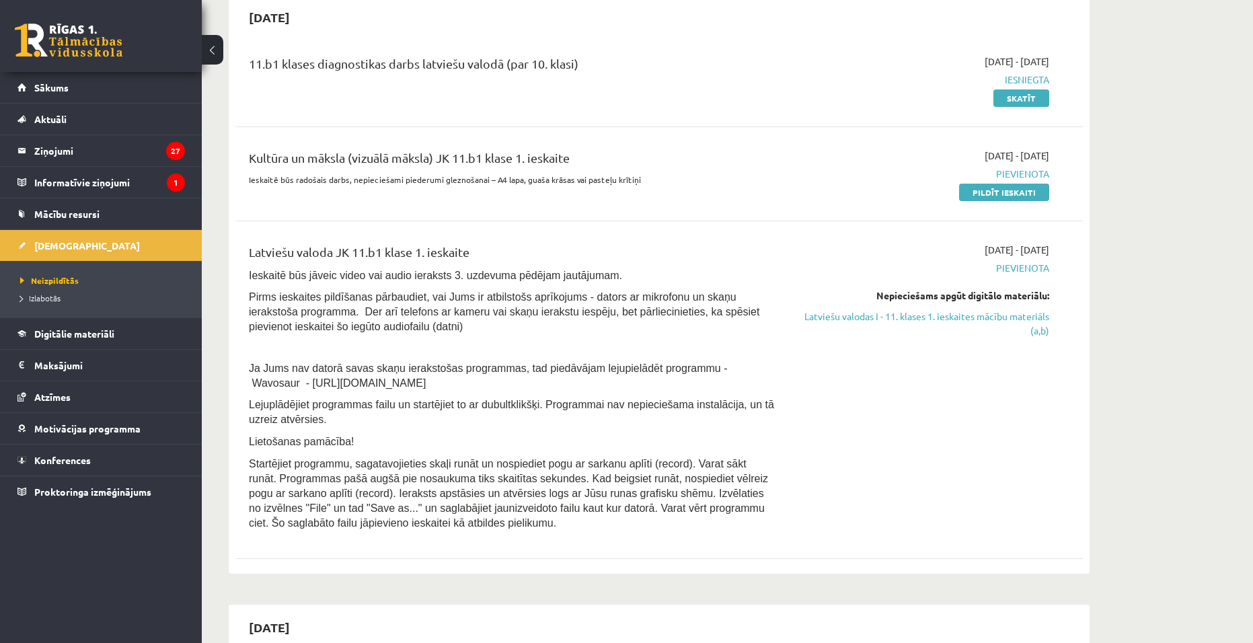
scroll to position [269, 0]
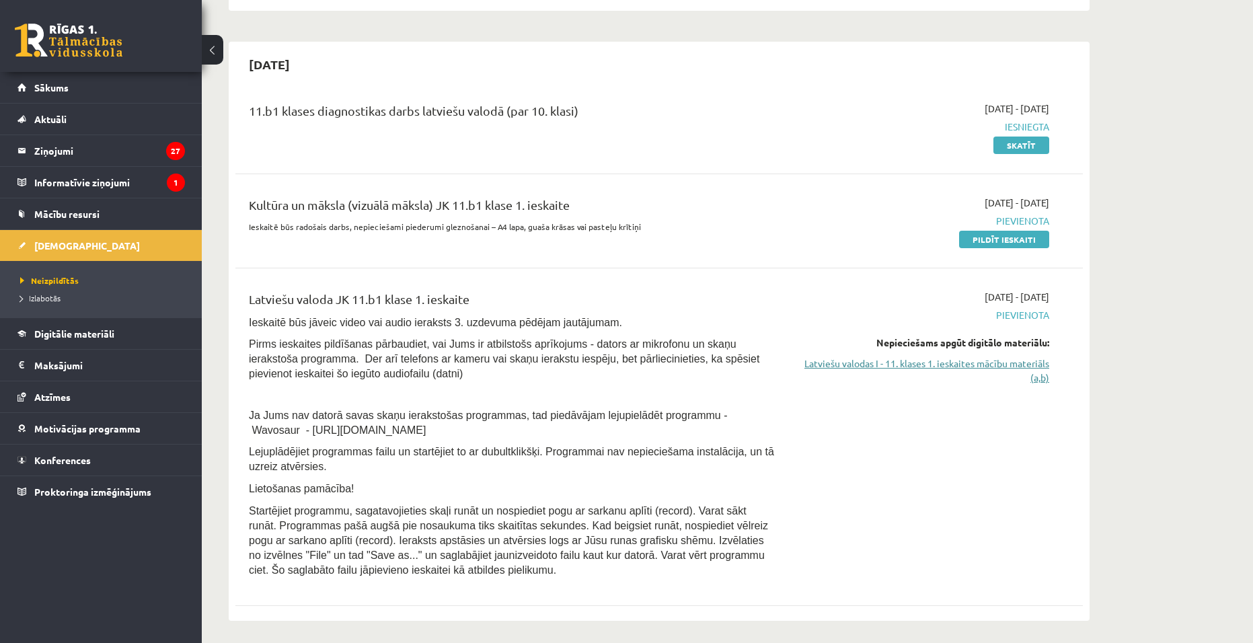
click at [951, 365] on link "Latviešu valodas I - 11. klases 1. ieskaites mācību materiāls (a,b)" at bounding box center [921, 370] width 253 height 28
click at [978, 369] on link "Latviešu valodas I - 11. klases 1. ieskaites mācību materiāls (a,b)" at bounding box center [921, 370] width 253 height 28
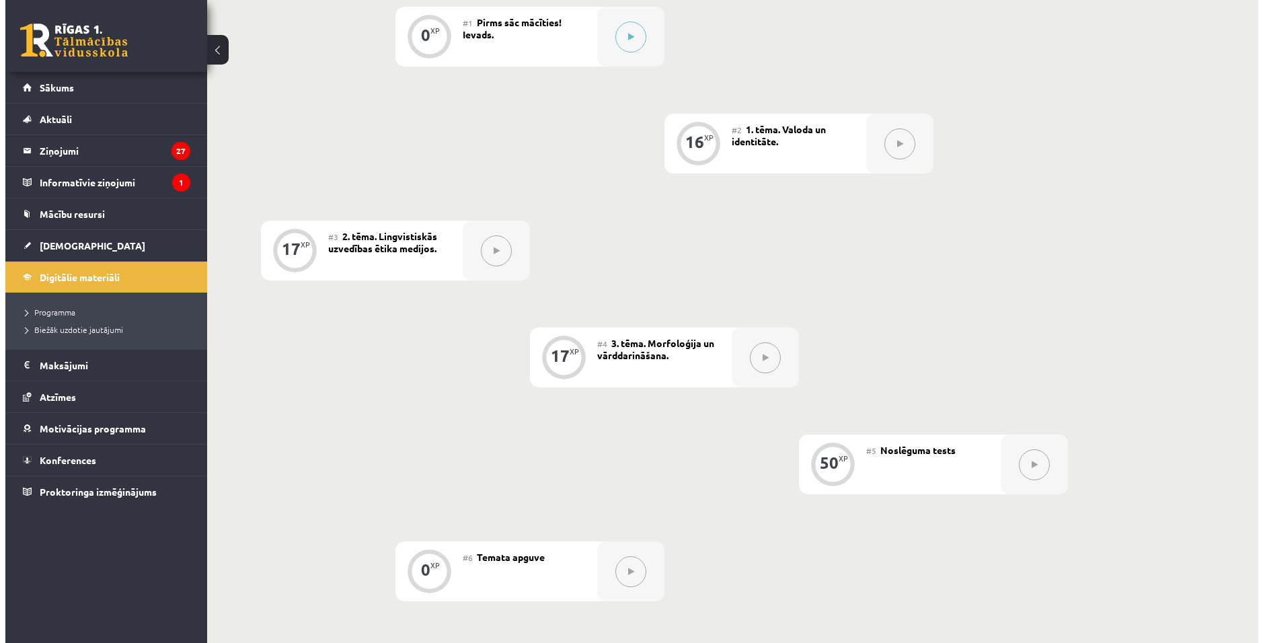
scroll to position [134, 0]
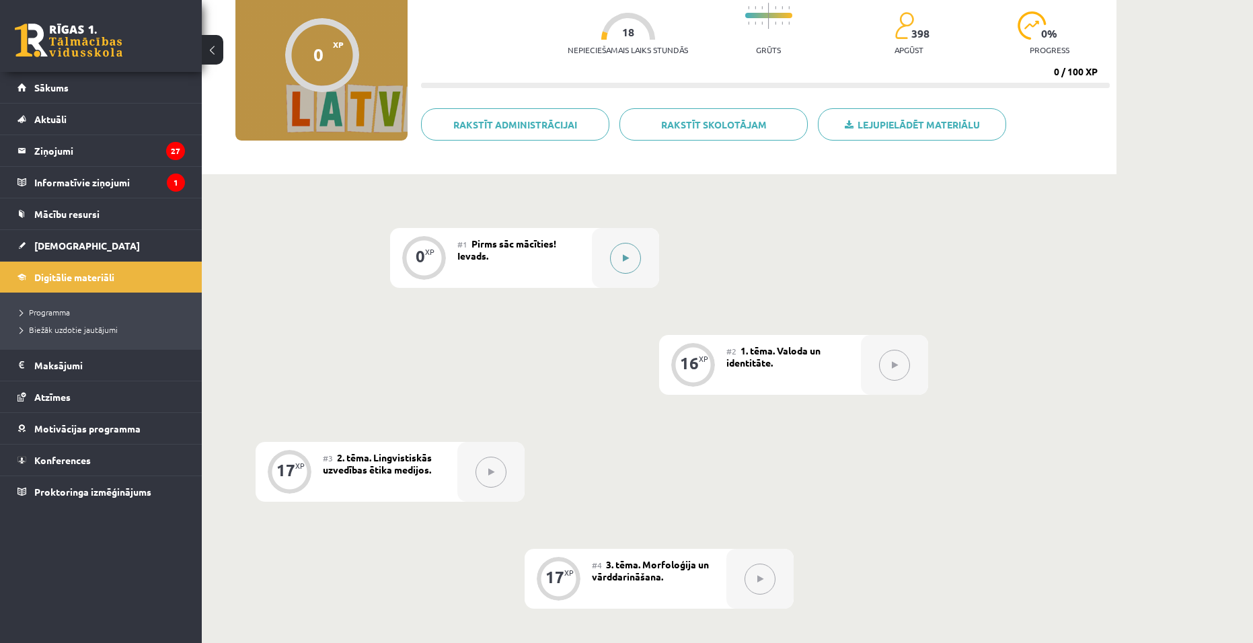
click at [618, 262] on button at bounding box center [625, 258] width 31 height 31
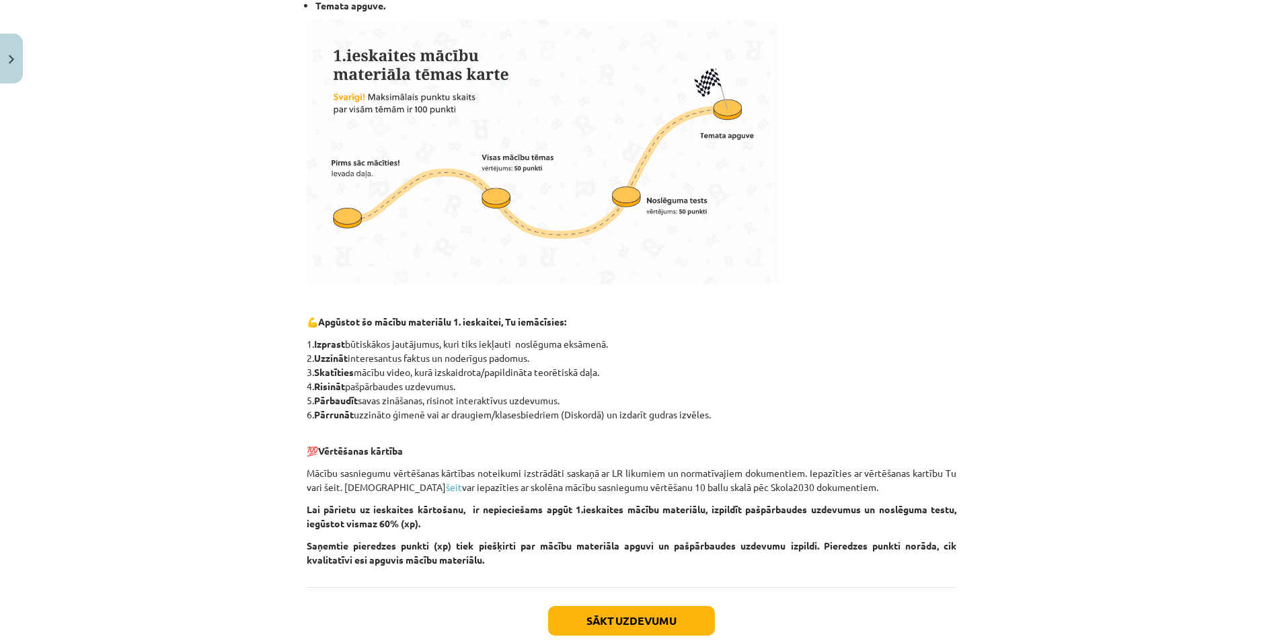
scroll to position [443, 0]
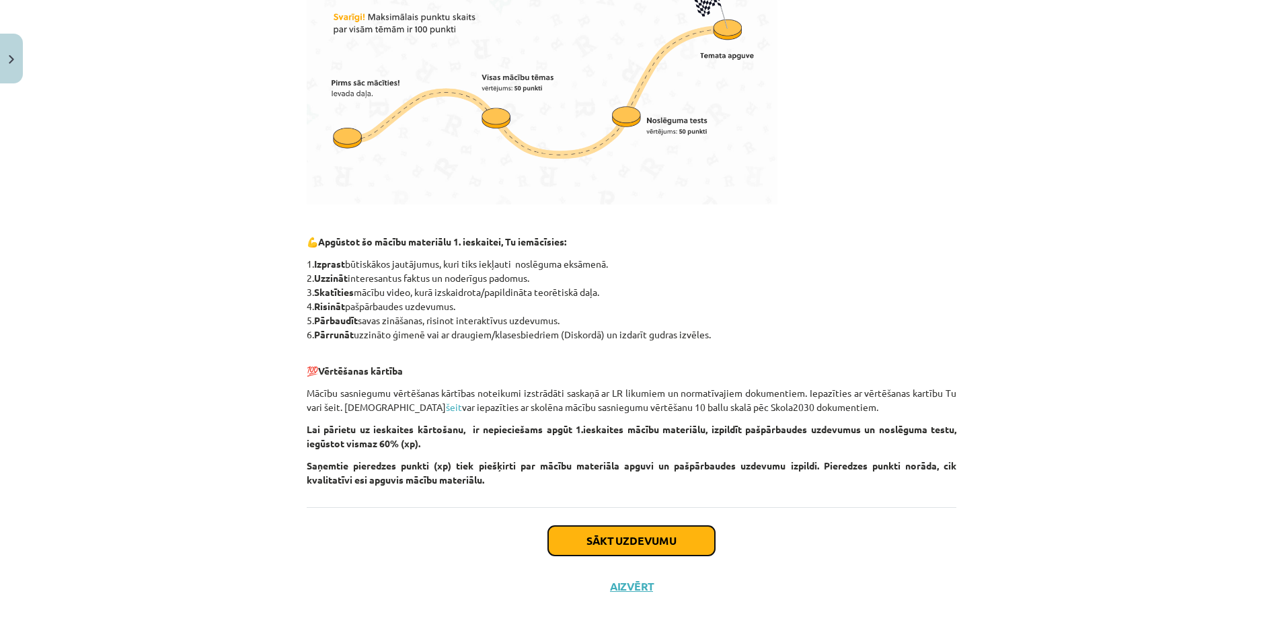
click at [613, 540] on button "Sākt uzdevumu" at bounding box center [631, 541] width 167 height 30
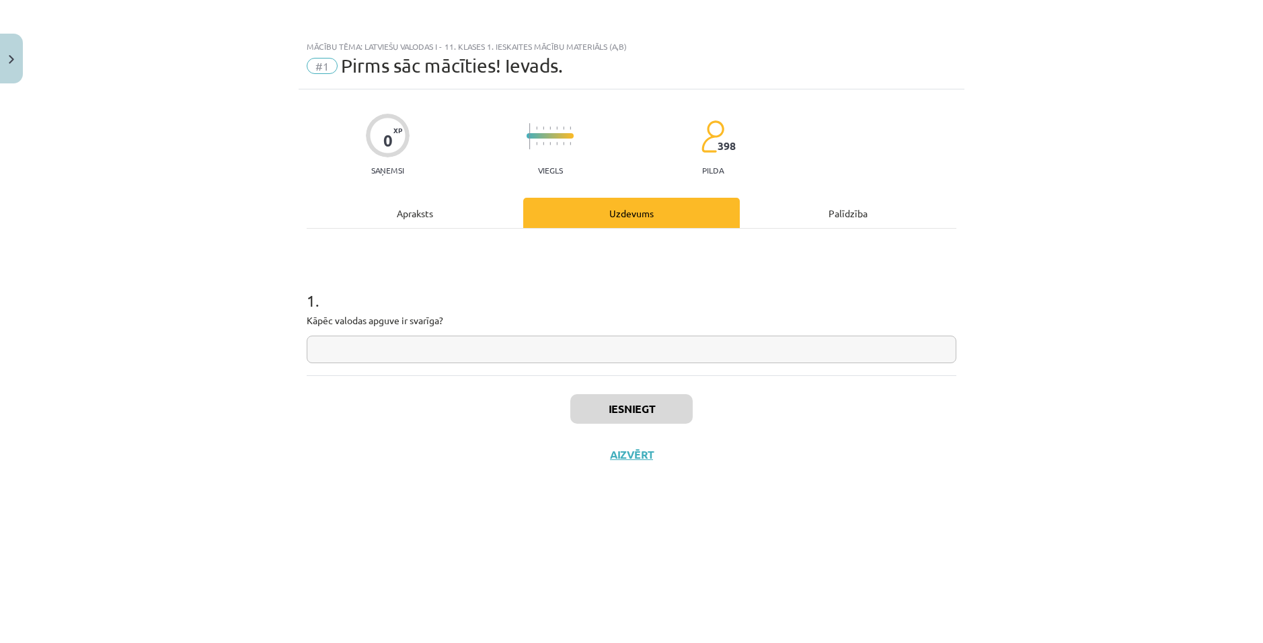
scroll to position [0, 0]
click at [623, 356] on input "text" at bounding box center [632, 350] width 650 height 28
drag, startPoint x: 446, startPoint y: 323, endPoint x: 295, endPoint y: 323, distance: 151.3
click at [295, 323] on div "Mācību tēma: Latviešu valodas i - 11. klases 1. ieskaites mācību materiāls (a,b…" at bounding box center [631, 321] width 1263 height 643
copy p "Kāpēc valodas apguve ir svarīga?"
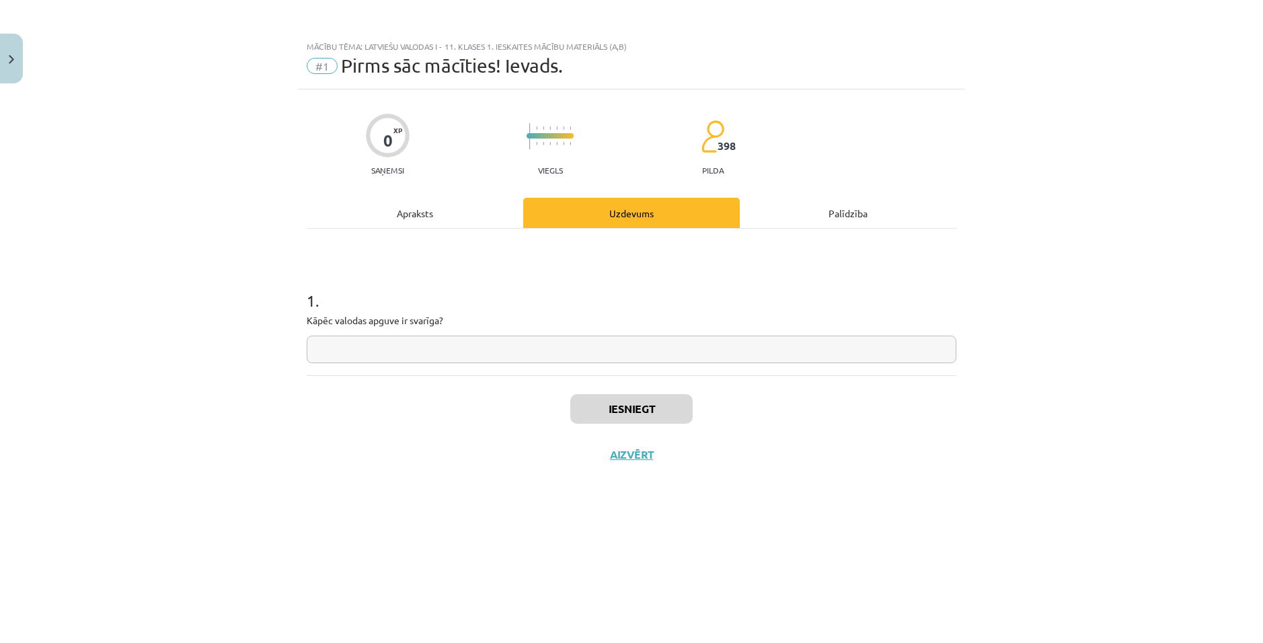
click at [494, 353] on input "text" at bounding box center [632, 350] width 650 height 28
paste input "**********"
type input "**********"
click at [630, 409] on button "Iesniegt" at bounding box center [631, 409] width 122 height 30
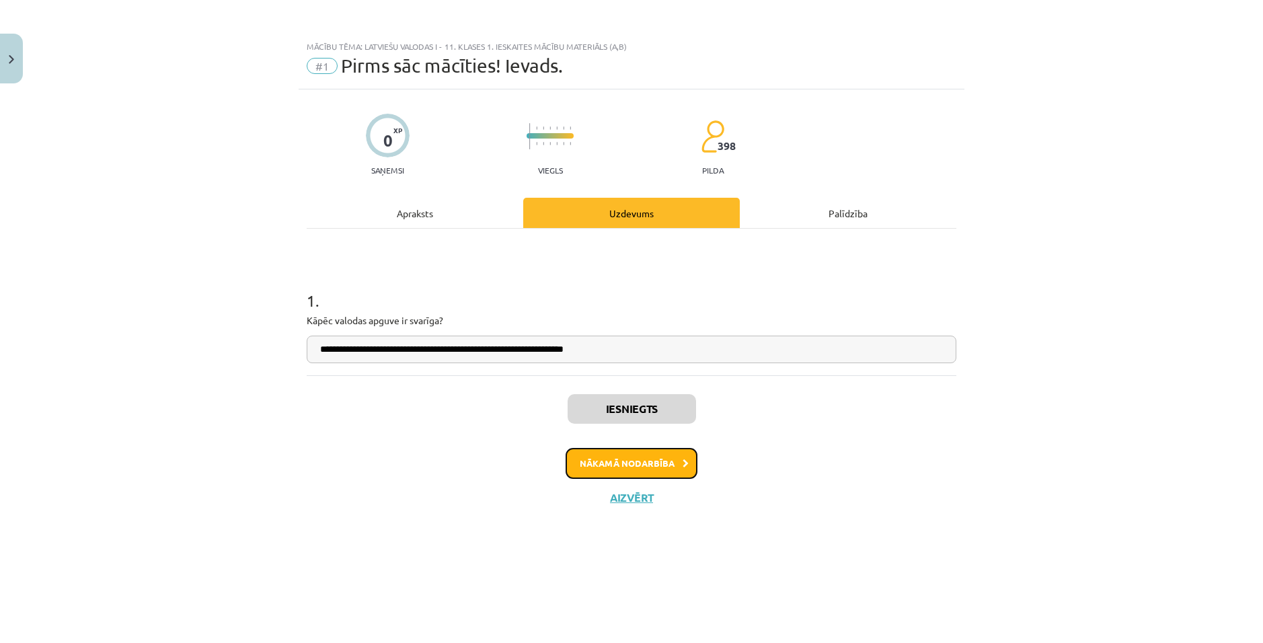
click at [672, 461] on button "Nākamā nodarbība" at bounding box center [631, 463] width 132 height 31
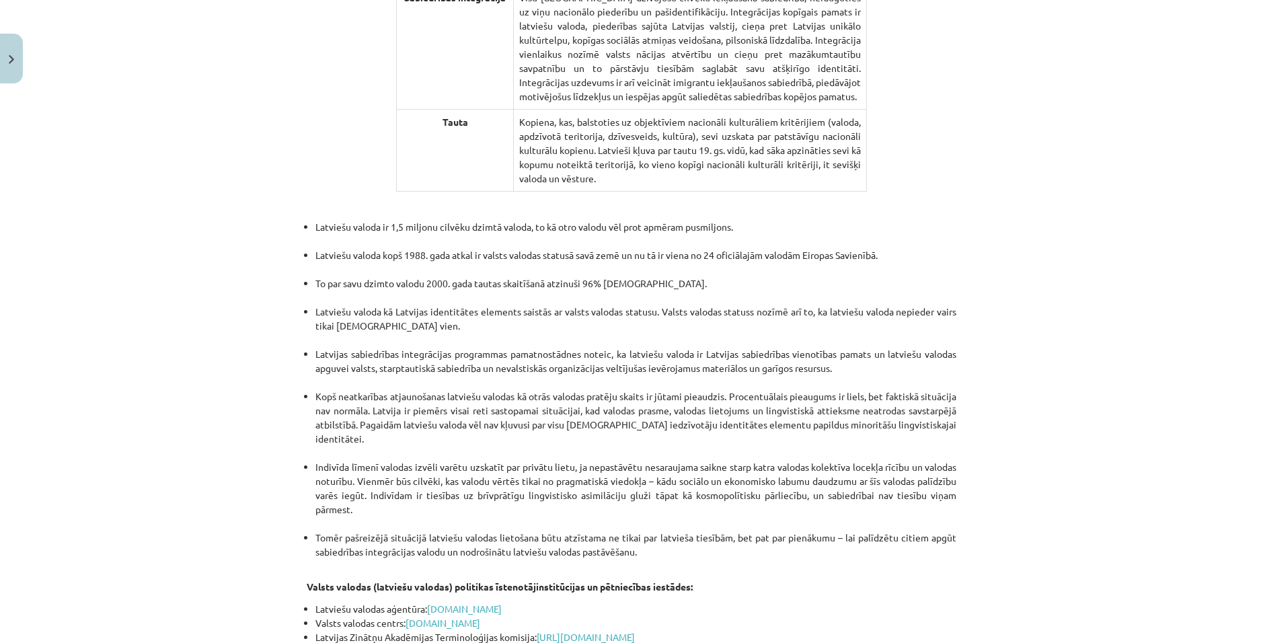
scroll to position [2681, 0]
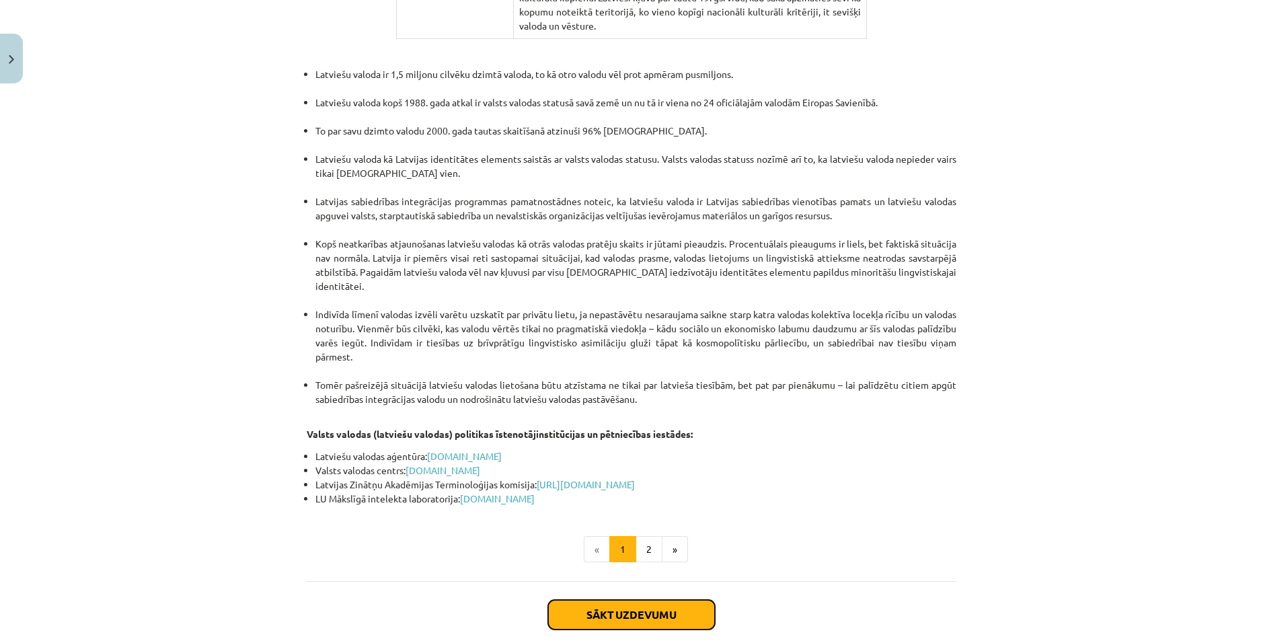
click at [640, 600] on button "Sākt uzdevumu" at bounding box center [631, 615] width 167 height 30
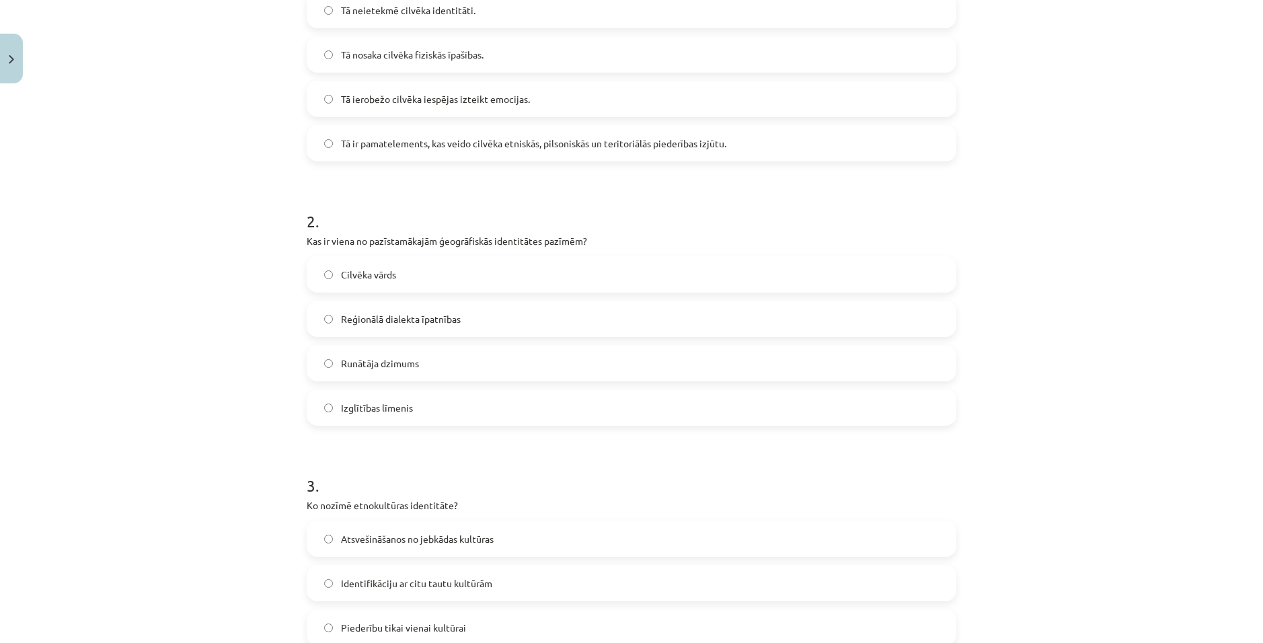
scroll to position [1075, 0]
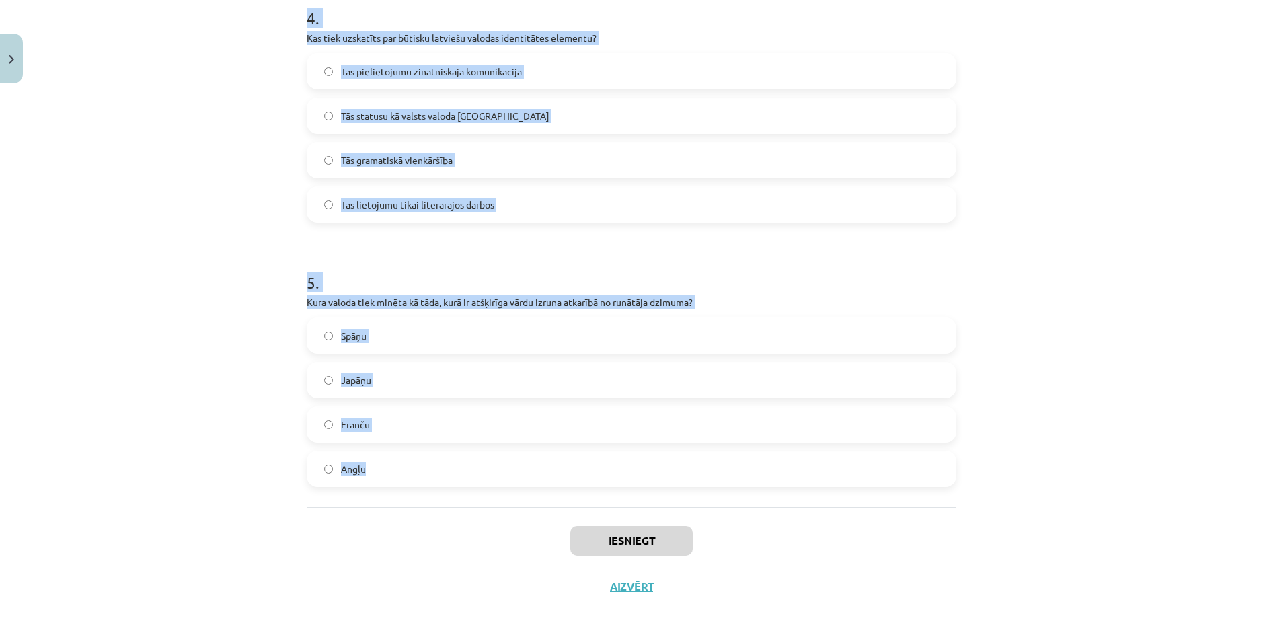
drag, startPoint x: 321, startPoint y: 299, endPoint x: 512, endPoint y: 498, distance: 275.8
click at [1045, 425] on div "Mācību tēma: Latviešu valodas i - 11. klases 1. ieskaites mācību materiāls (a,b…" at bounding box center [631, 321] width 1263 height 643
copy form "Lo ipsumd sitamet consect adipiscing? El seddoeius tempori utlaboreet. Do magna…"
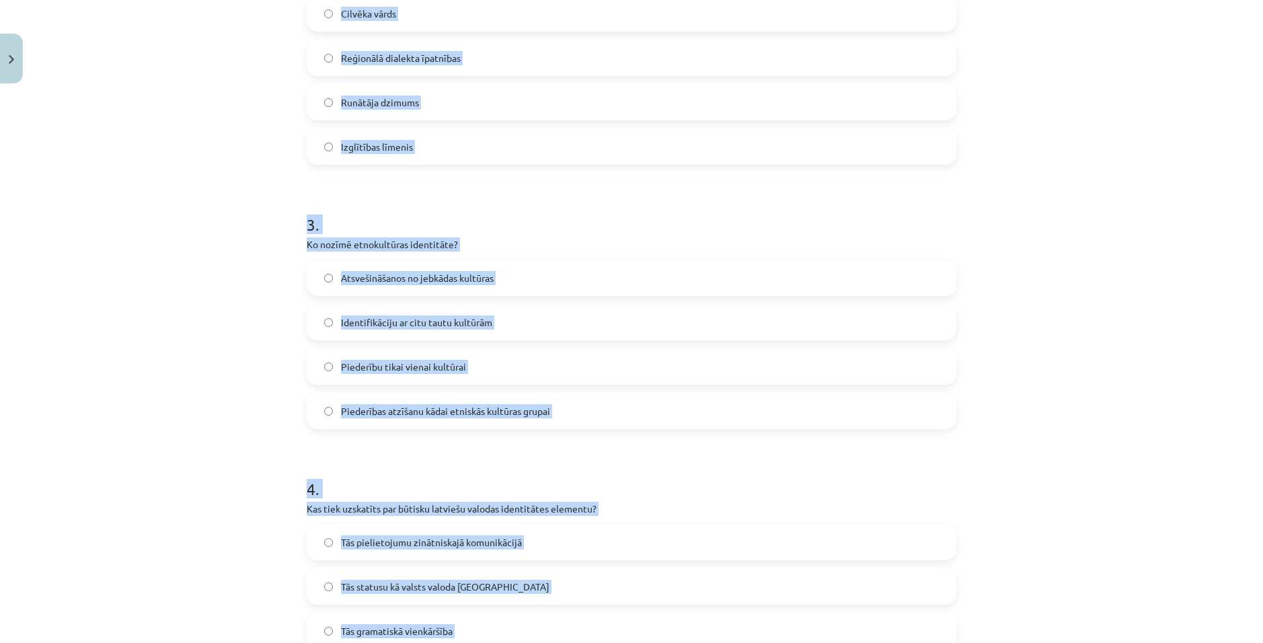
scroll to position [201, 0]
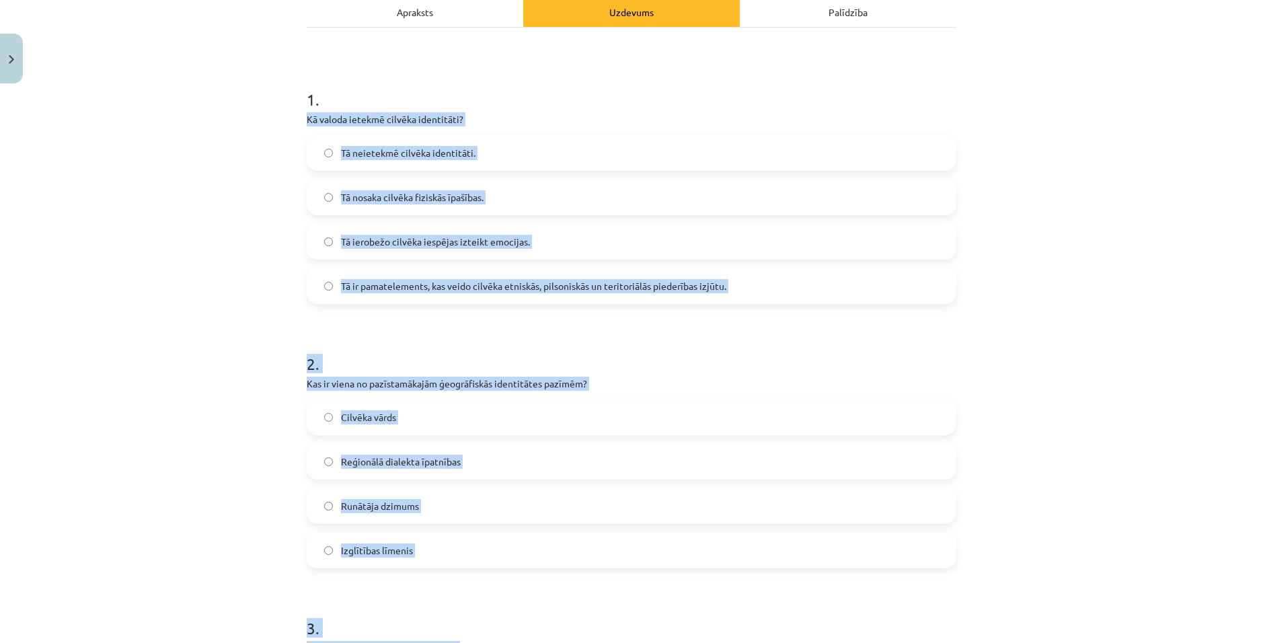
click at [442, 279] on span "Tā ir pamatelements, kas veido cilvēka etniskās, pilsoniskās un teritoriālās pi…" at bounding box center [533, 286] width 385 height 14
click at [172, 265] on div "Mācību tēma: Latviešu valodas i - 11. klases 1. ieskaites mācību materiāls (a,b…" at bounding box center [631, 321] width 1263 height 643
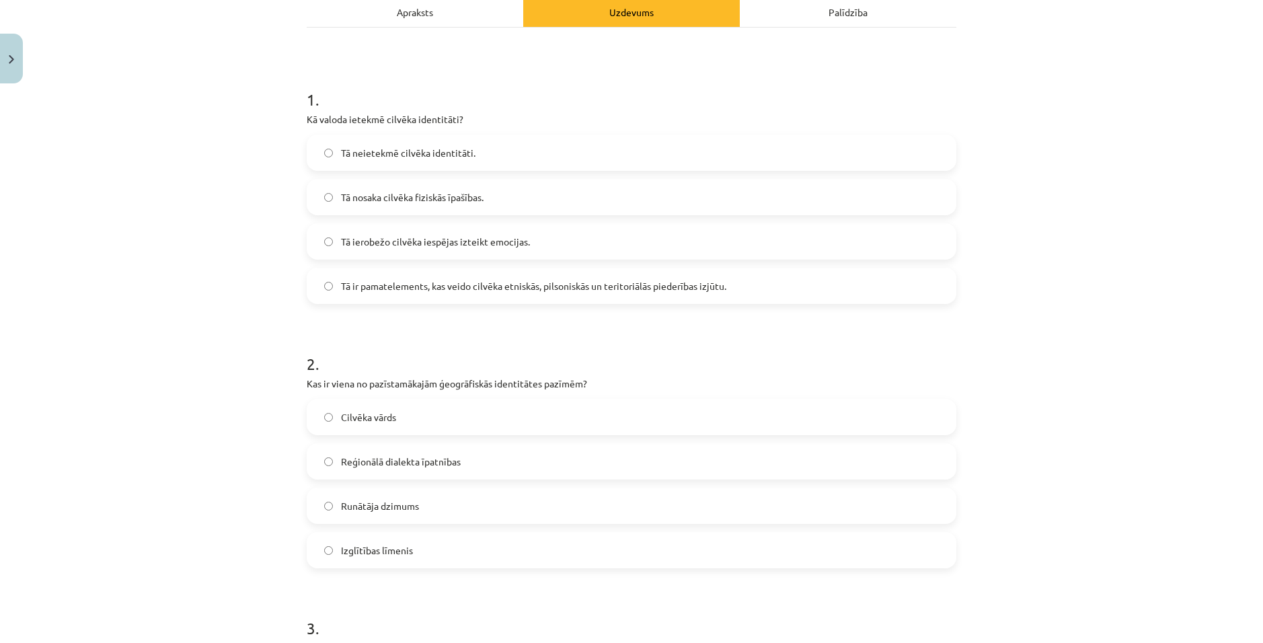
scroll to position [403, 0]
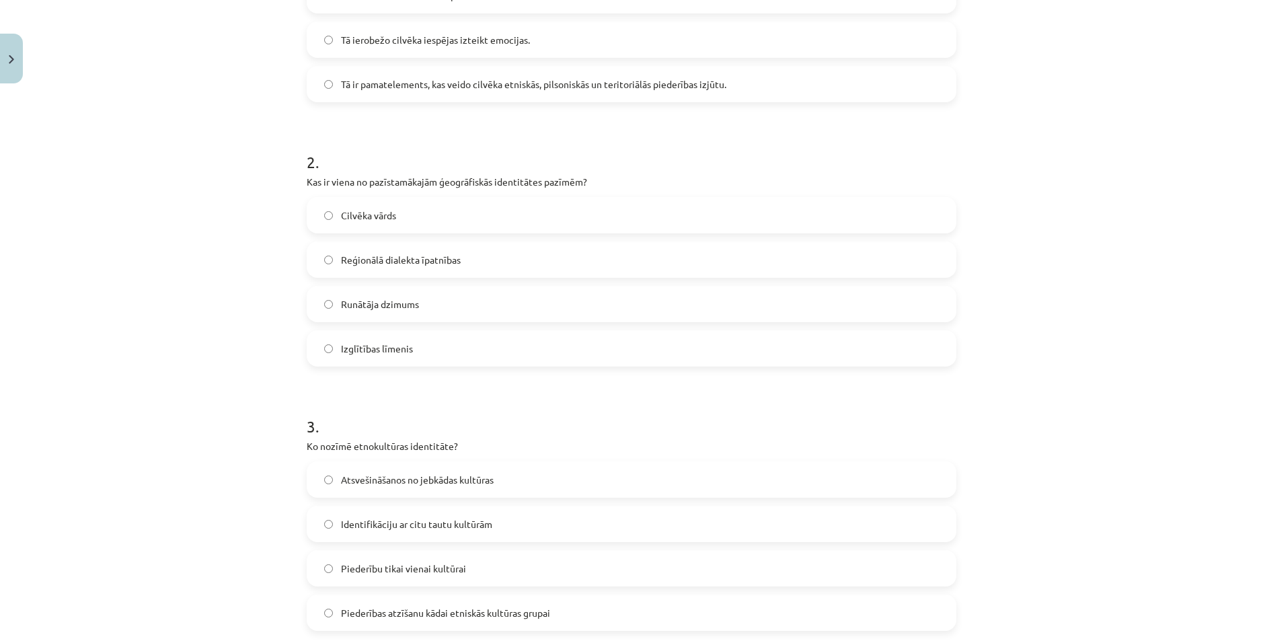
drag, startPoint x: 438, startPoint y: 258, endPoint x: 391, endPoint y: 210, distance: 67.0
click at [438, 258] on span "Reģionālā dialekta īpatnības" at bounding box center [401, 260] width 120 height 14
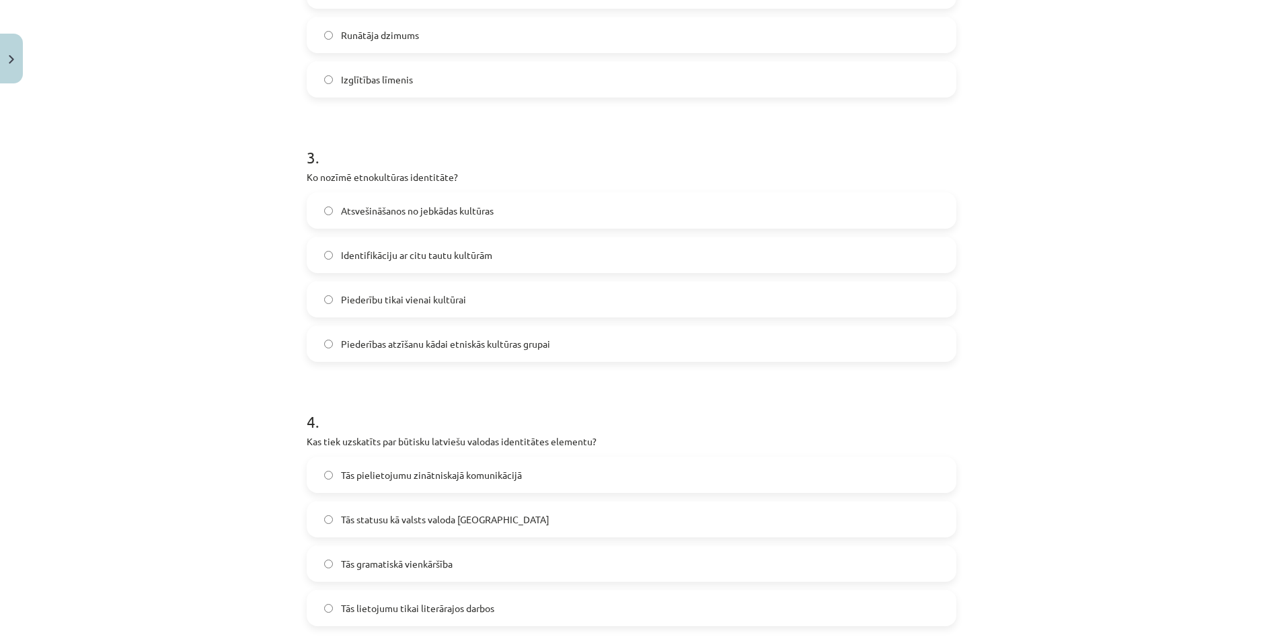
click at [484, 346] on span "Piederības atzīšanu kādai etniskās kultūras grupai" at bounding box center [445, 344] width 209 height 14
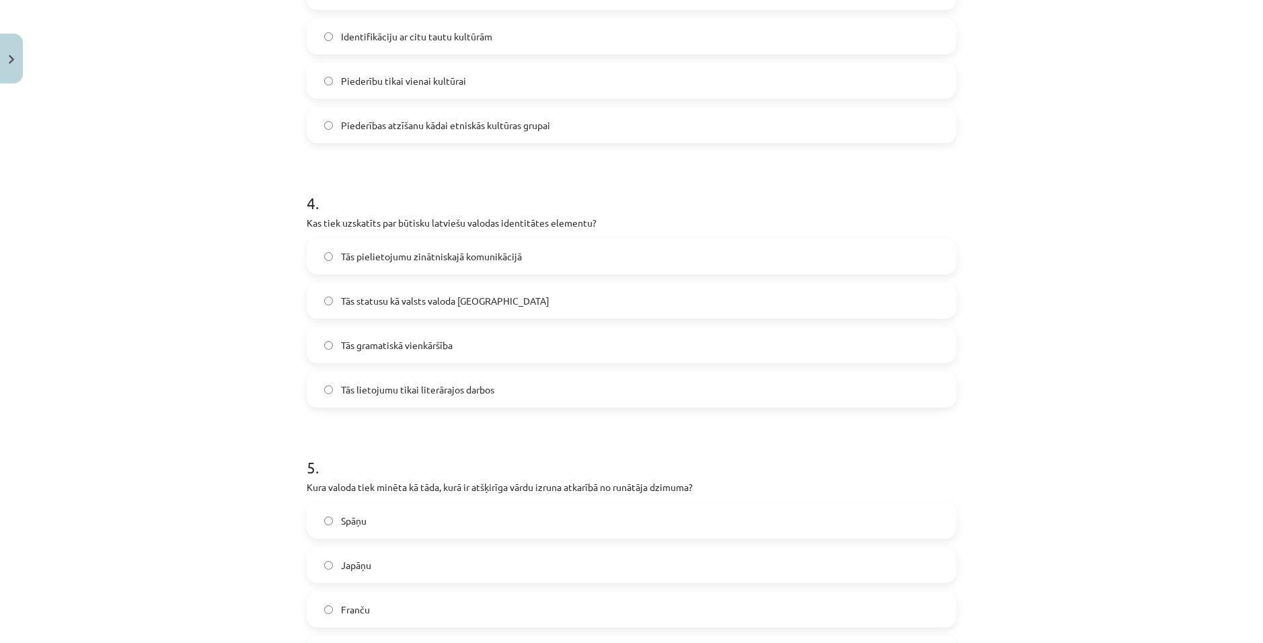
scroll to position [941, 0]
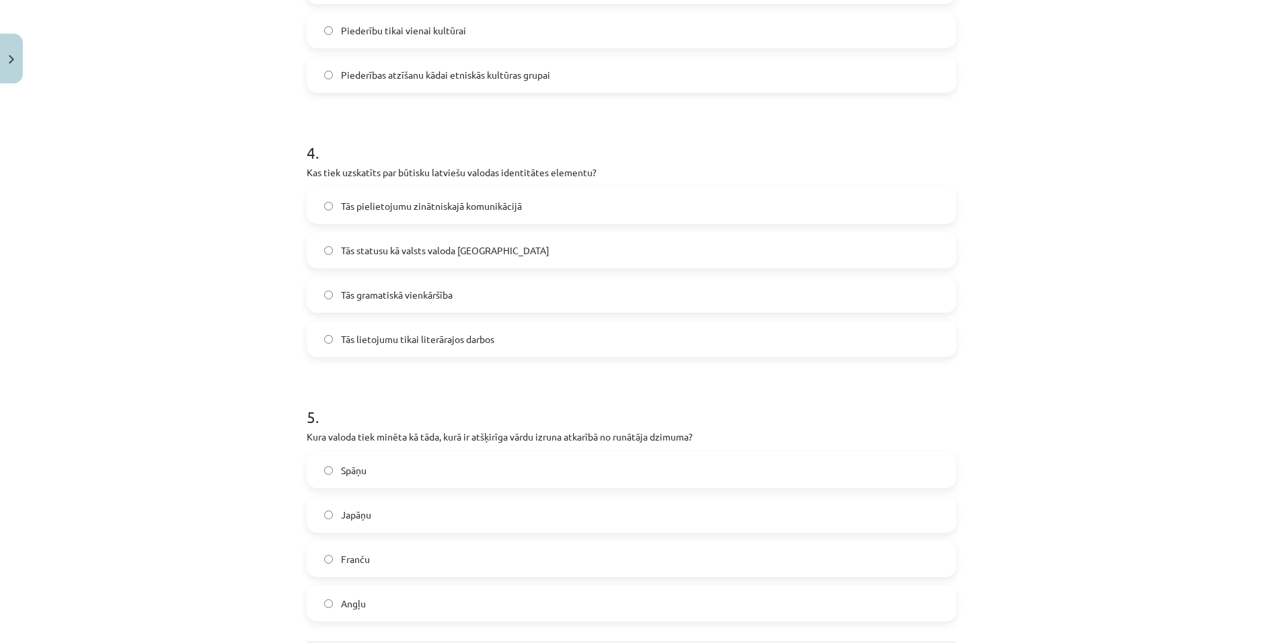
click at [467, 249] on span "Tās statusu kā valsts valoda [GEOGRAPHIC_DATA]" at bounding box center [445, 250] width 208 height 14
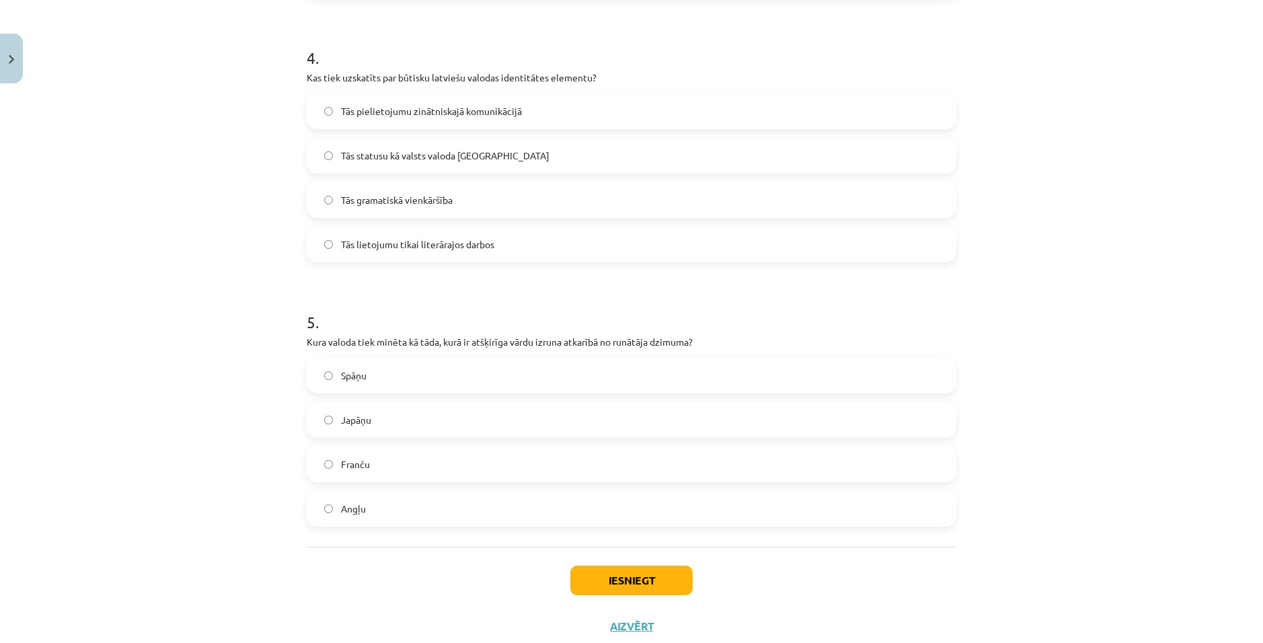
scroll to position [1075, 0]
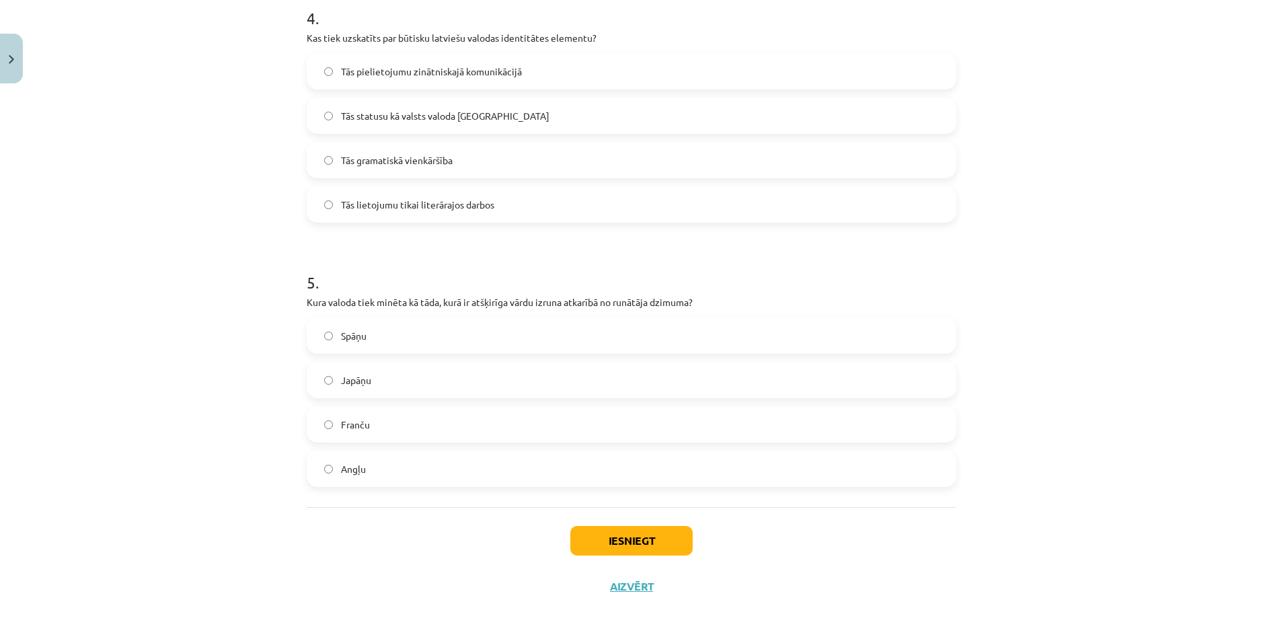
click at [387, 382] on label "Japāņu" at bounding box center [631, 380] width 647 height 34
click at [618, 528] on button "Iesniegt" at bounding box center [631, 541] width 122 height 30
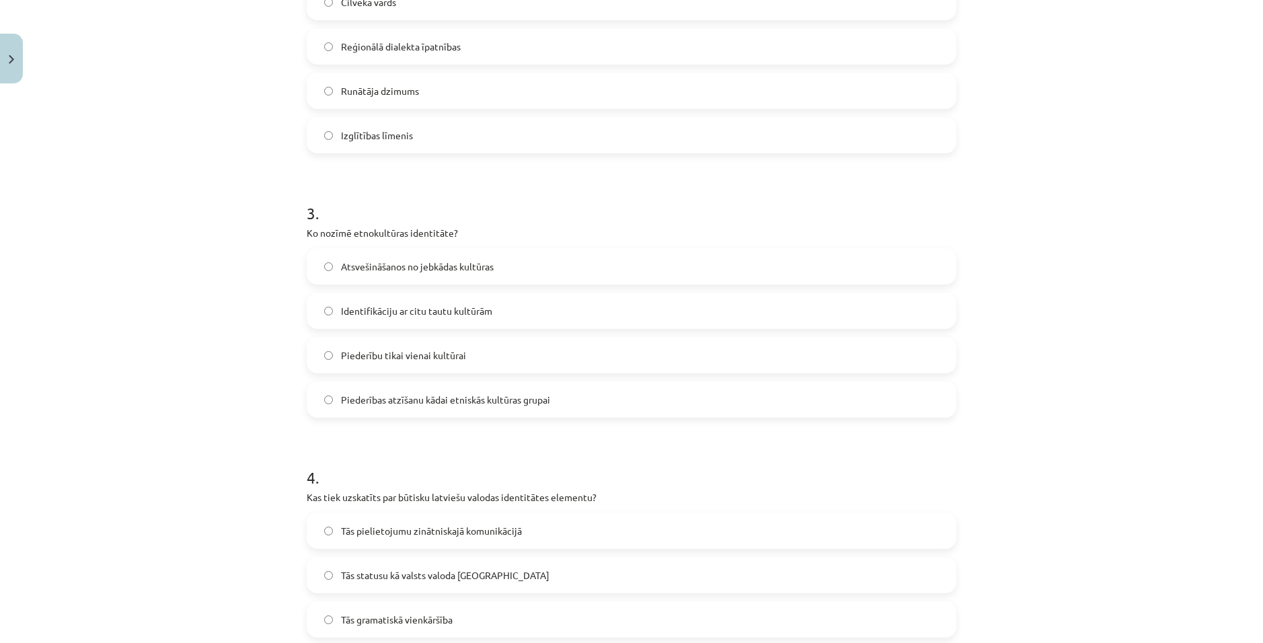
scroll to position [537, 0]
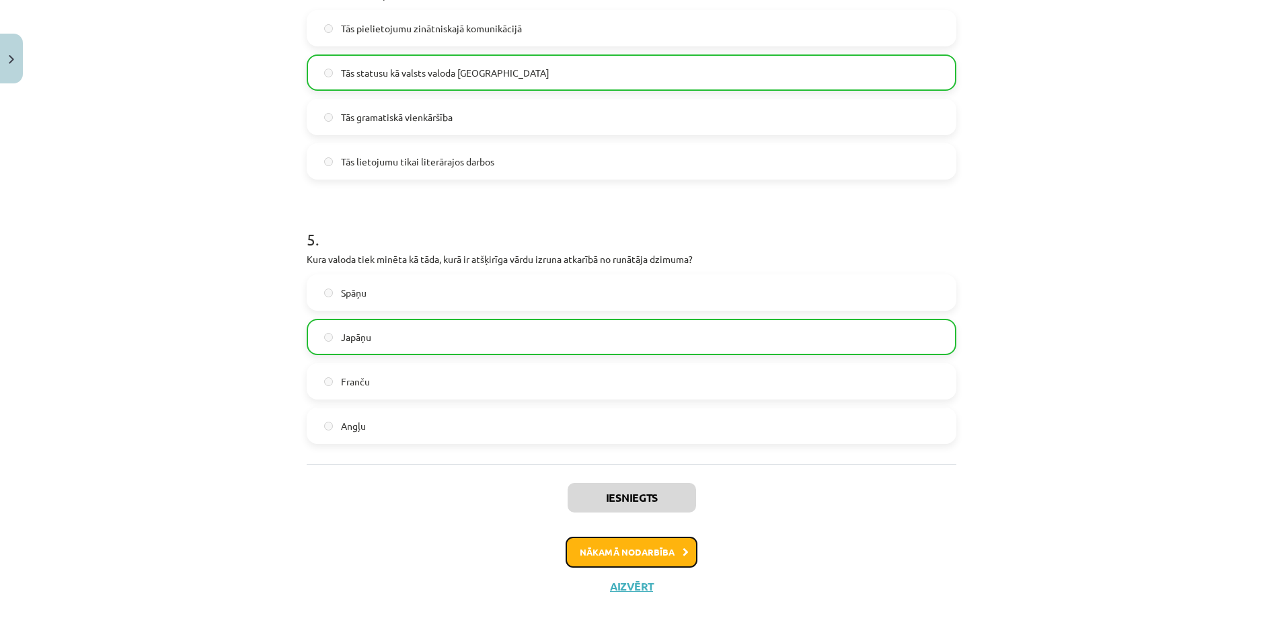
click at [640, 552] on button "Nākamā nodarbība" at bounding box center [631, 552] width 132 height 31
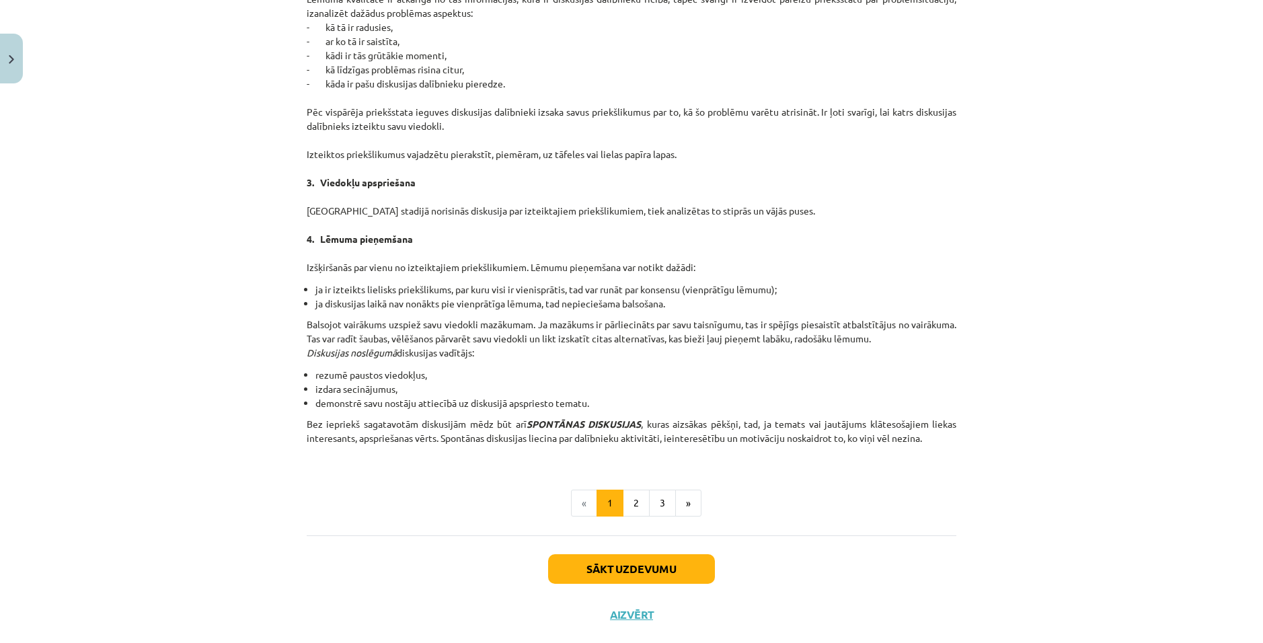
scroll to position [1067, 0]
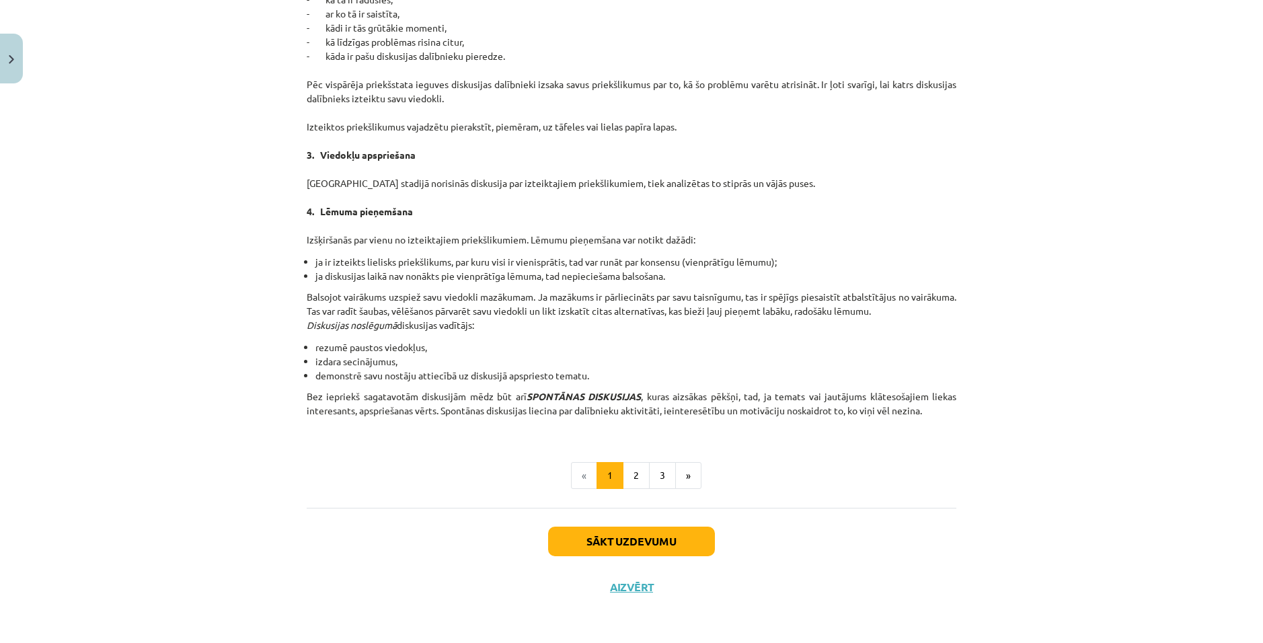
click at [636, 555] on div "Sākt uzdevumu Aizvērt" at bounding box center [632, 555] width 650 height 94
click at [638, 548] on button "Sākt uzdevumu" at bounding box center [631, 541] width 167 height 30
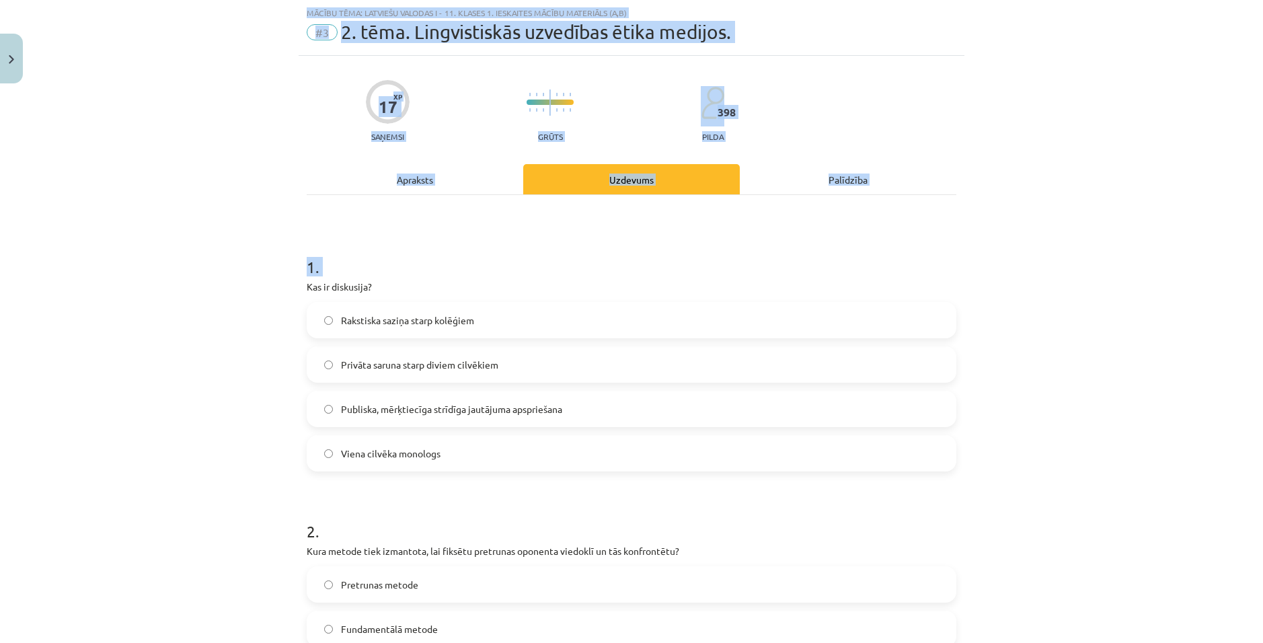
scroll to position [1075, 0]
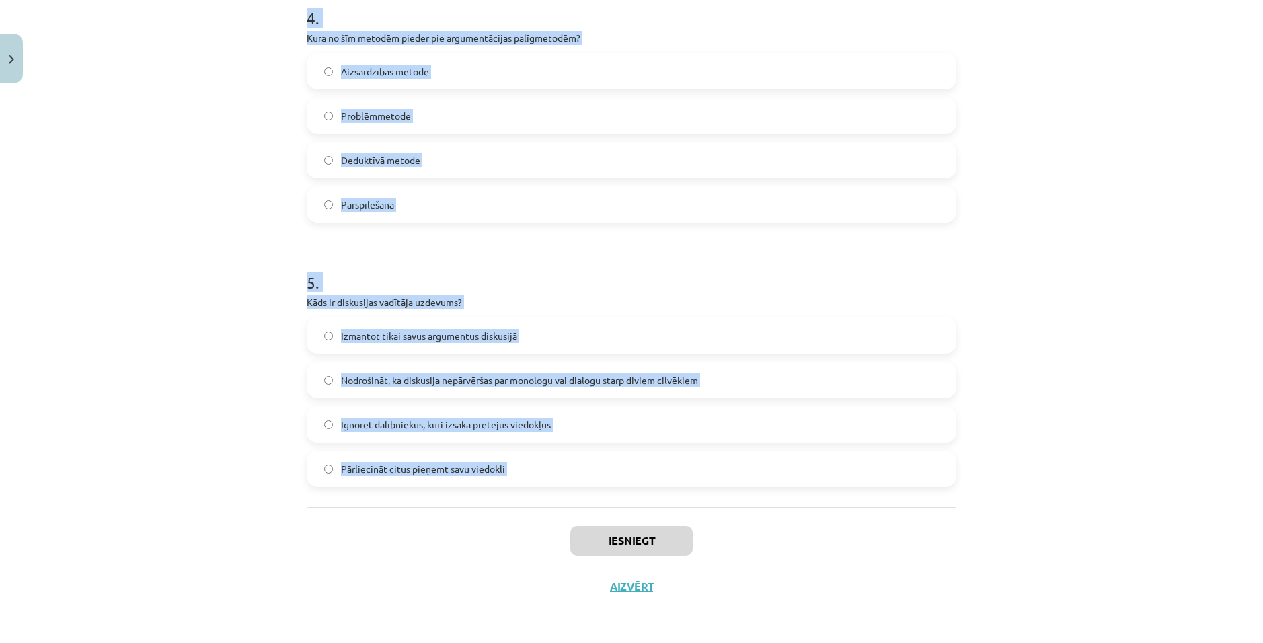
copy form "Lor ip dolorsita? Consectet adipis elits doeiusmo Tempori utlabo etdol magnaa e…"
click at [143, 345] on div "Mācību tēma: Latviešu valodas i - 11. klases 1. ieskaites mācību materiāls (a,b…" at bounding box center [631, 321] width 1263 height 643
click at [199, 265] on div "Mācību tēma: Latviešu valodas i - 11. klases 1. ieskaites mācību materiāls (a,b…" at bounding box center [631, 321] width 1263 height 643
click at [576, 274] on h1 "5 ." at bounding box center [632, 270] width 650 height 42
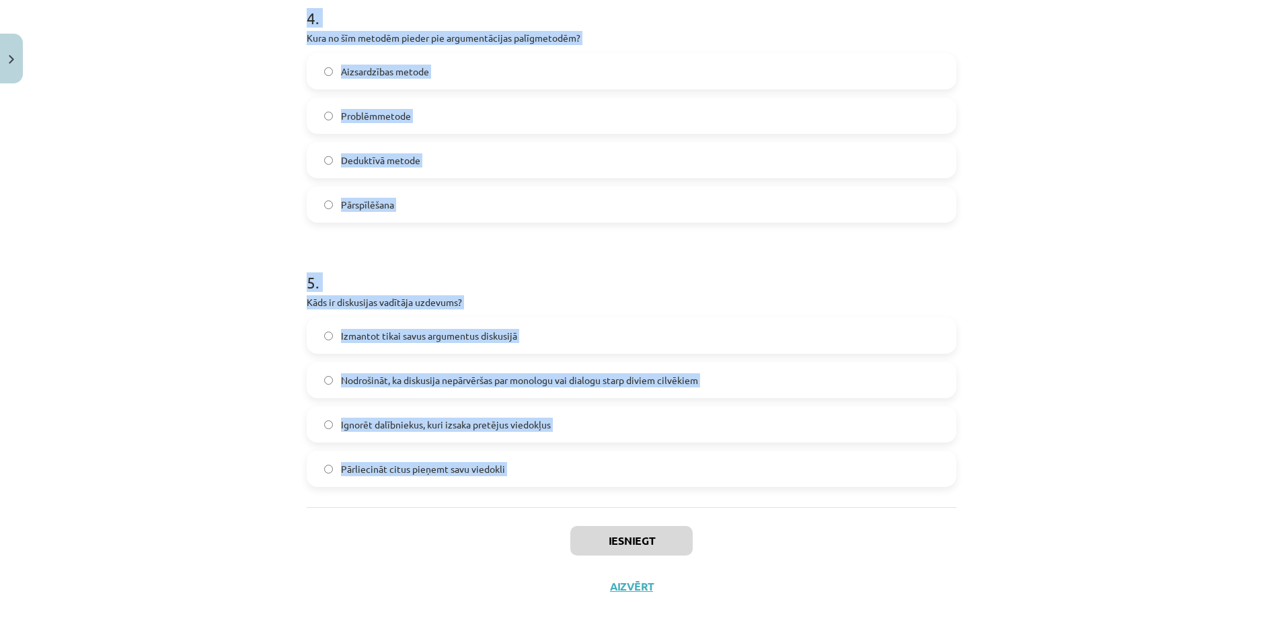
click at [396, 513] on div "Iesniegt Aizvērt" at bounding box center [632, 554] width 650 height 94
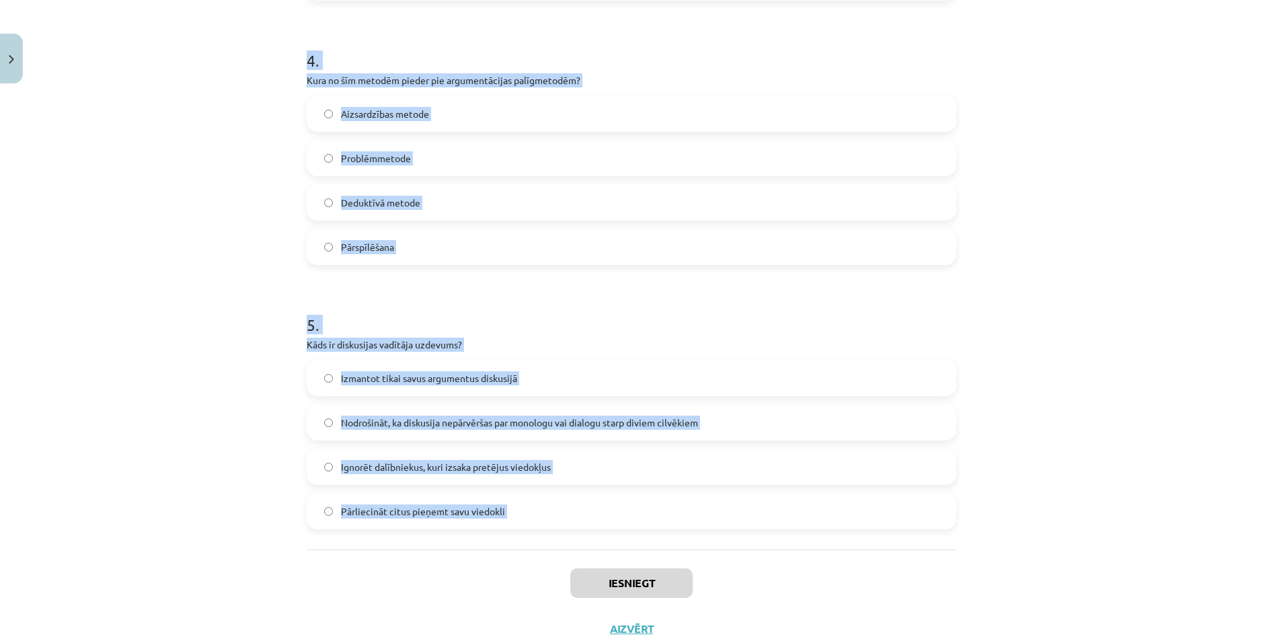
scroll to position [806, 0]
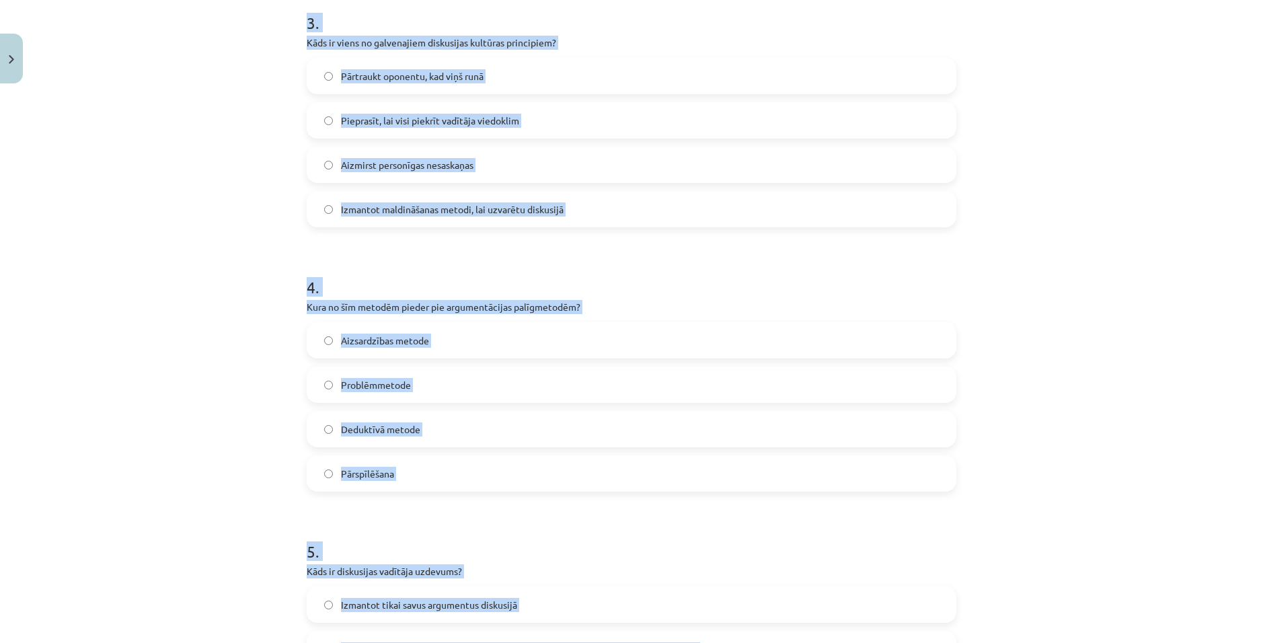
click at [299, 248] on div "17 XP Saņemsi Grūts 398 pilda Apraksts Uzdevums Palīdzība 1 . Kas ir diskusija?…" at bounding box center [632, 80] width 666 height 1595
click at [307, 286] on h1 "4 ." at bounding box center [632, 275] width 650 height 42
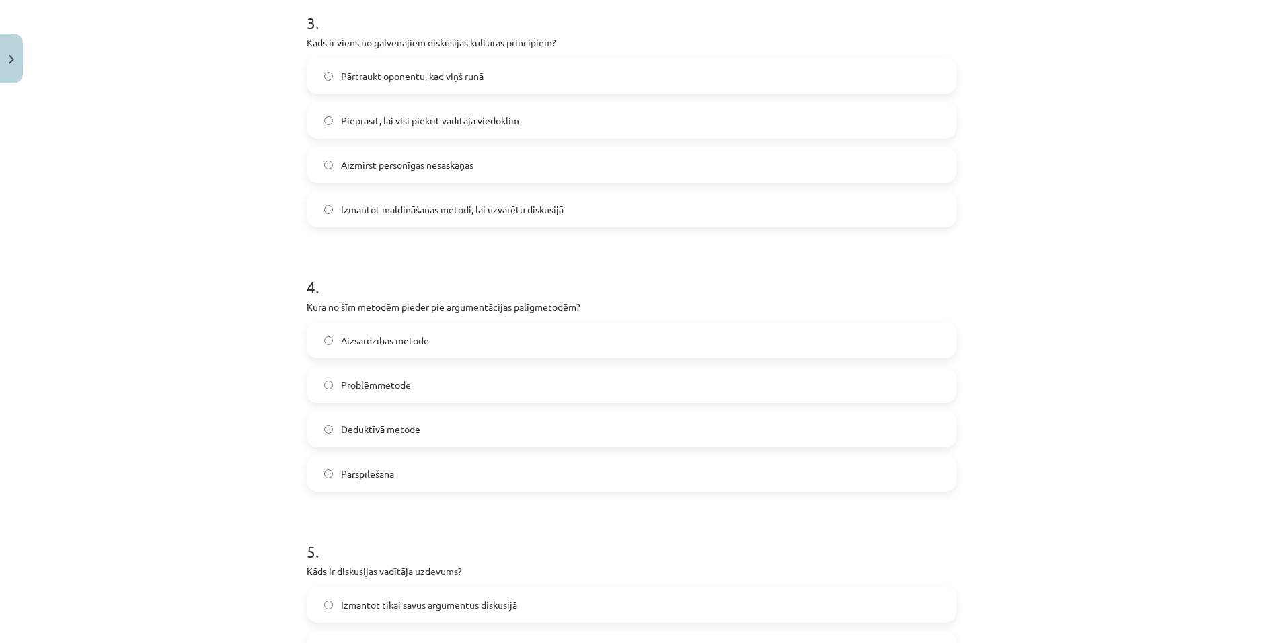
click at [233, 287] on div "Mācību tēma: Latviešu valodas i - 11. klases 1. ieskaites mācību materiāls (a,b…" at bounding box center [631, 321] width 1263 height 643
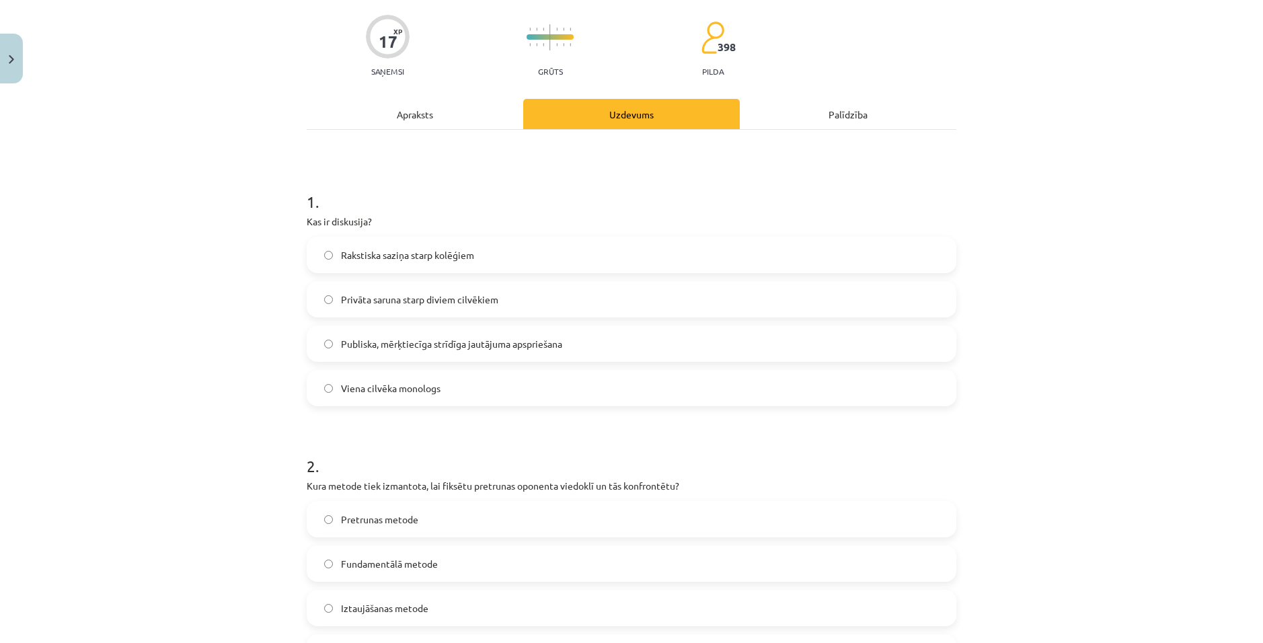
scroll to position [0, 0]
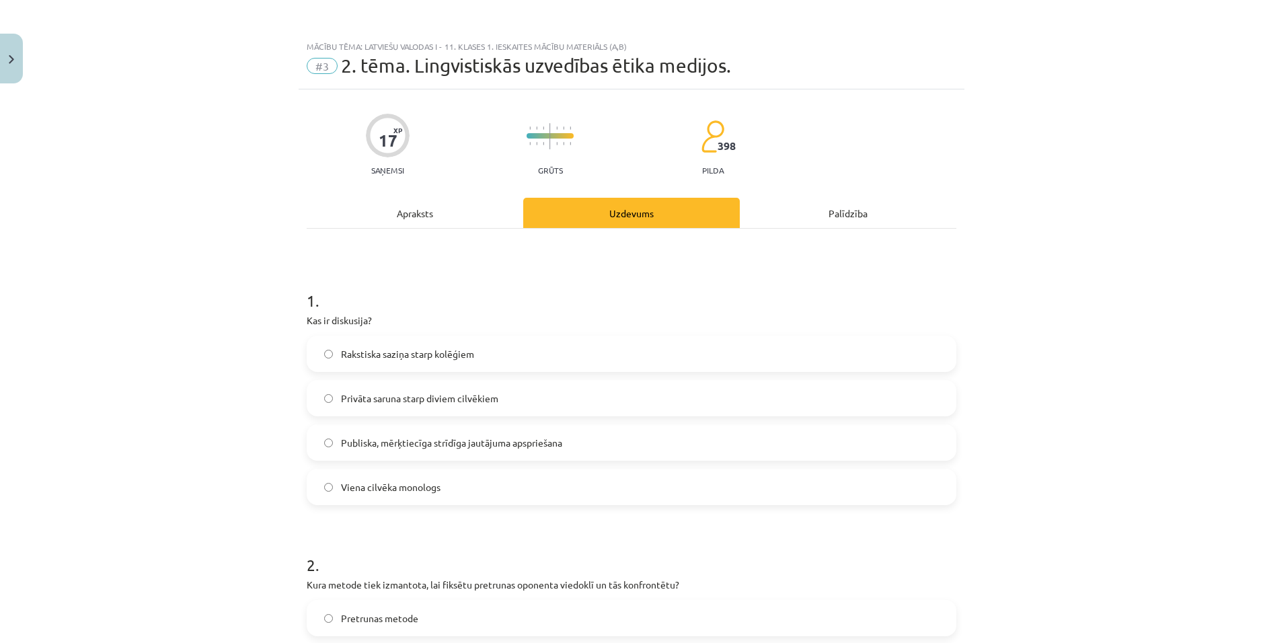
click at [494, 448] on span "Publiska, mērķtiecīga strīdīga jautājuma apspriešana" at bounding box center [451, 443] width 221 height 14
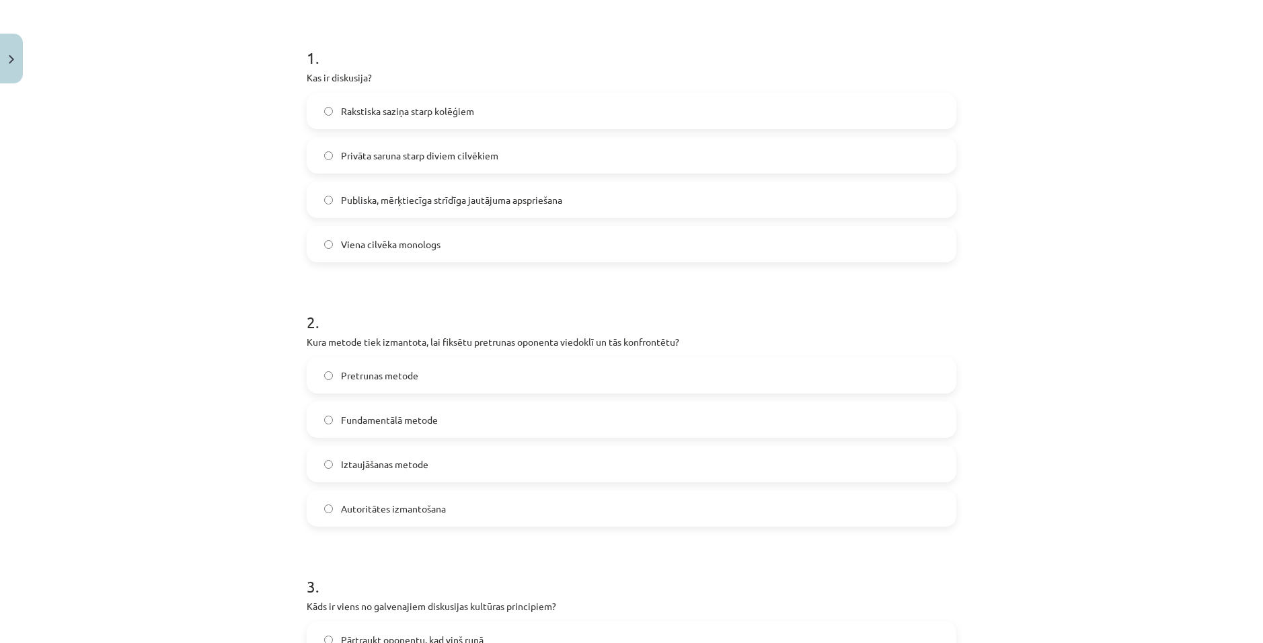
scroll to position [269, 0]
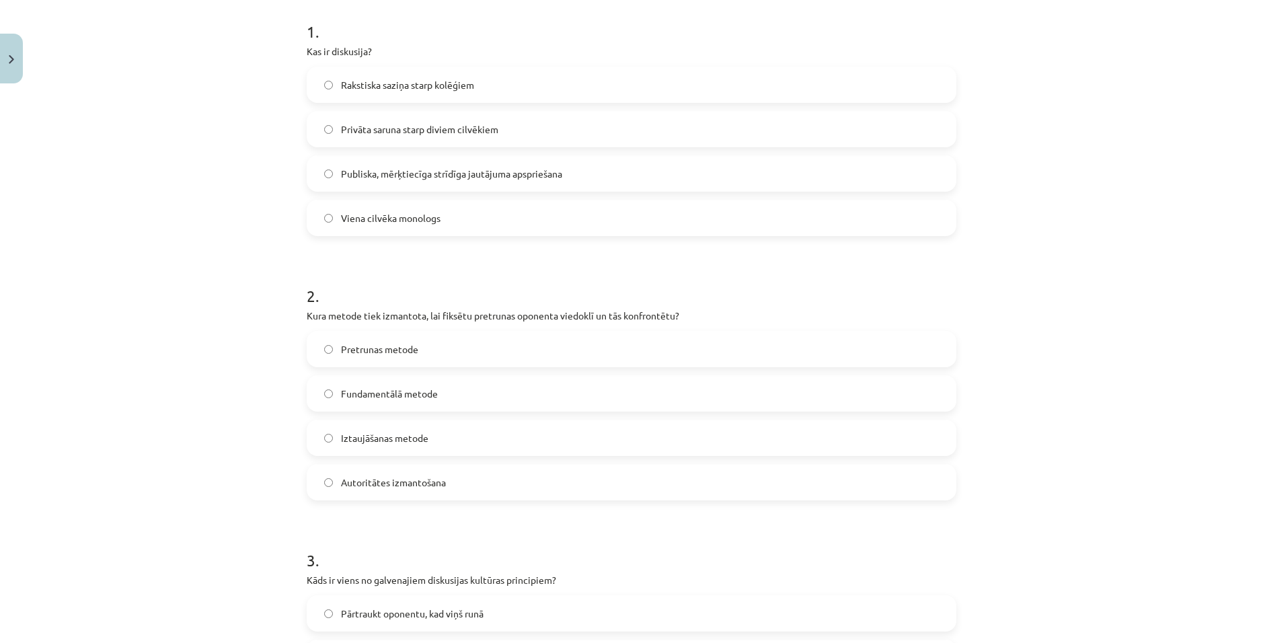
click at [430, 352] on label "Pretrunas metode" at bounding box center [631, 349] width 647 height 34
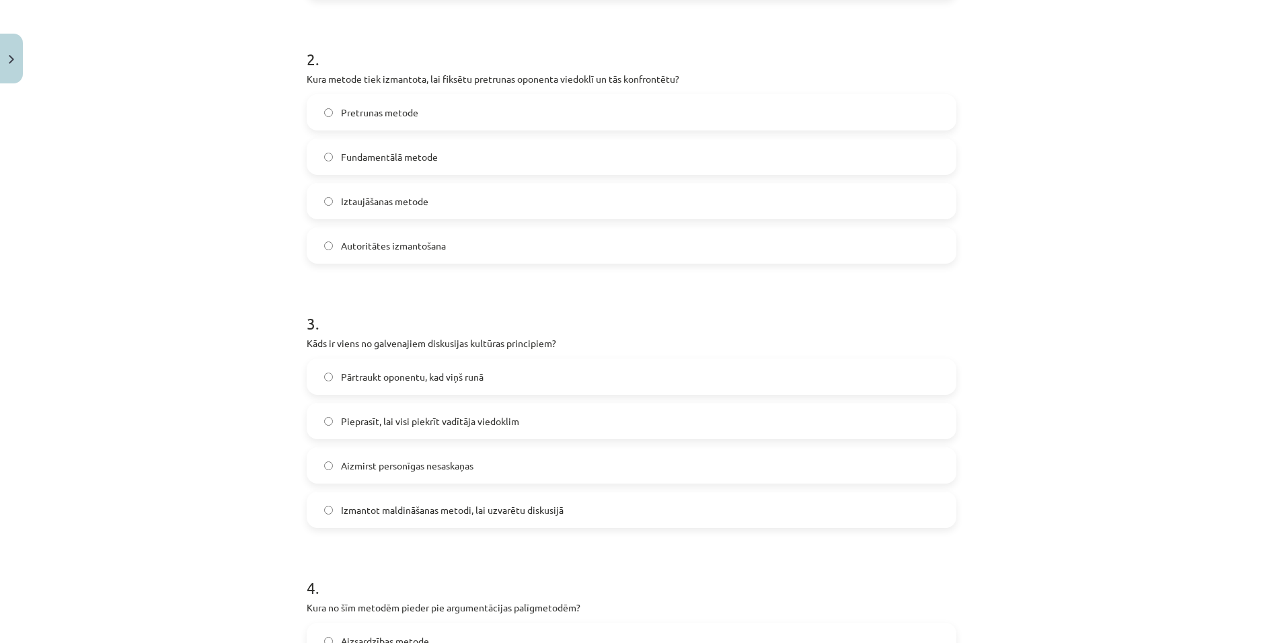
scroll to position [538, 0]
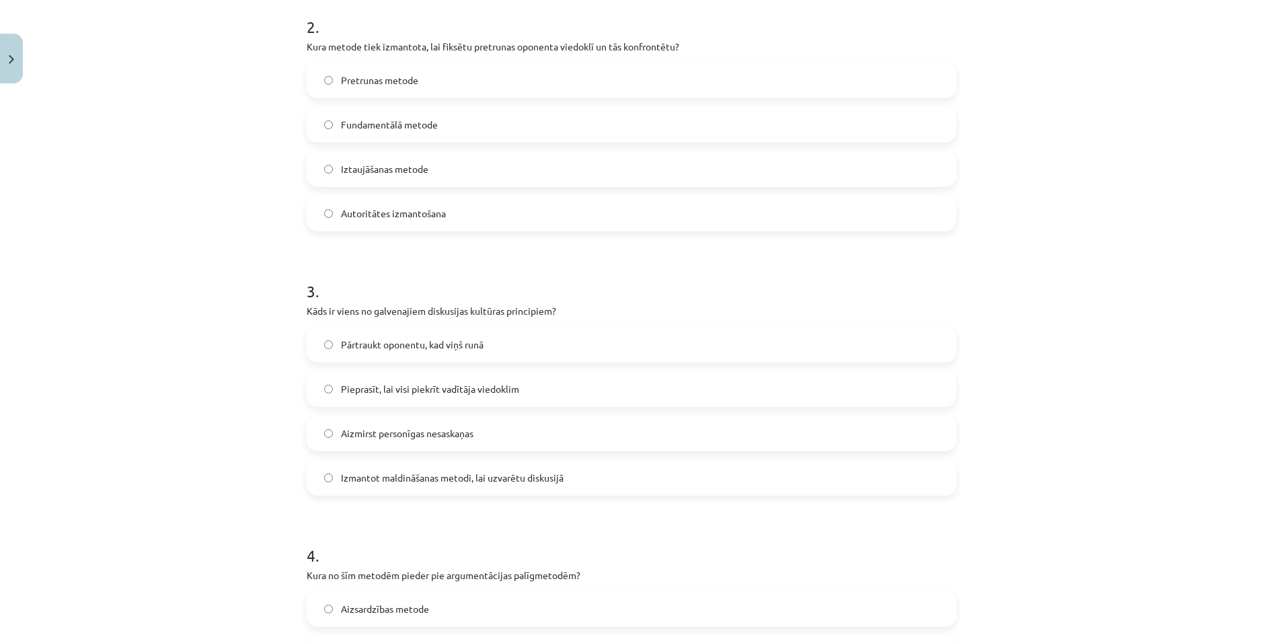
click at [438, 448] on label "Aizmirst personīgas nesaskaņas" at bounding box center [631, 433] width 647 height 34
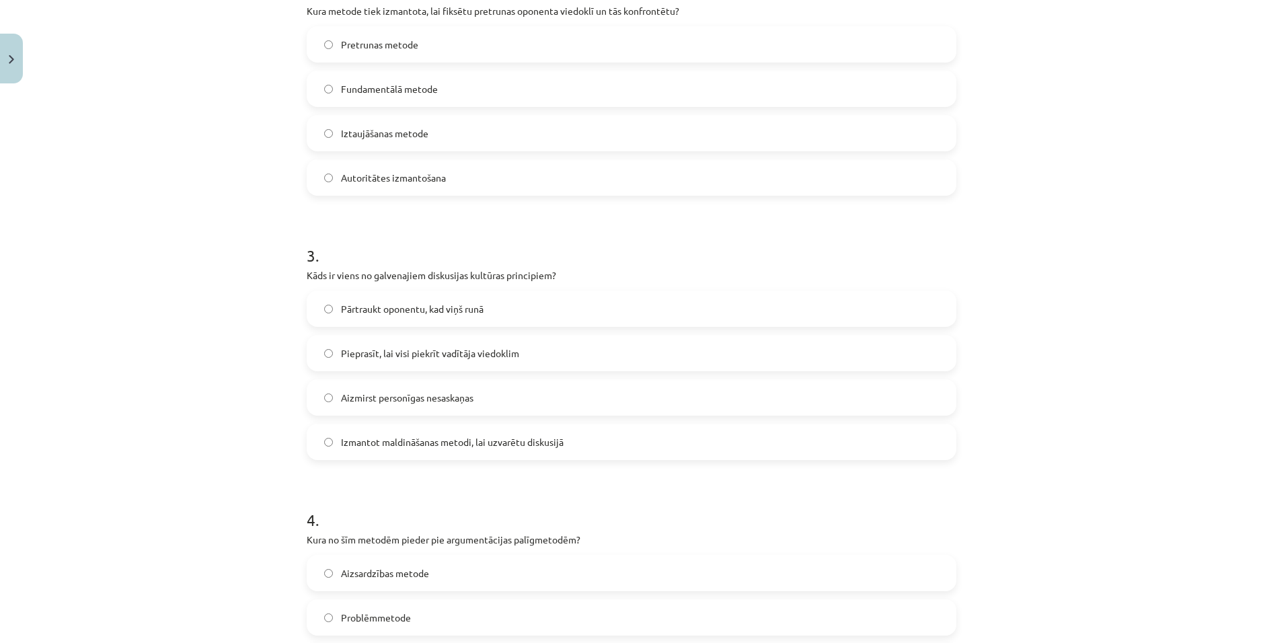
scroll to position [807, 0]
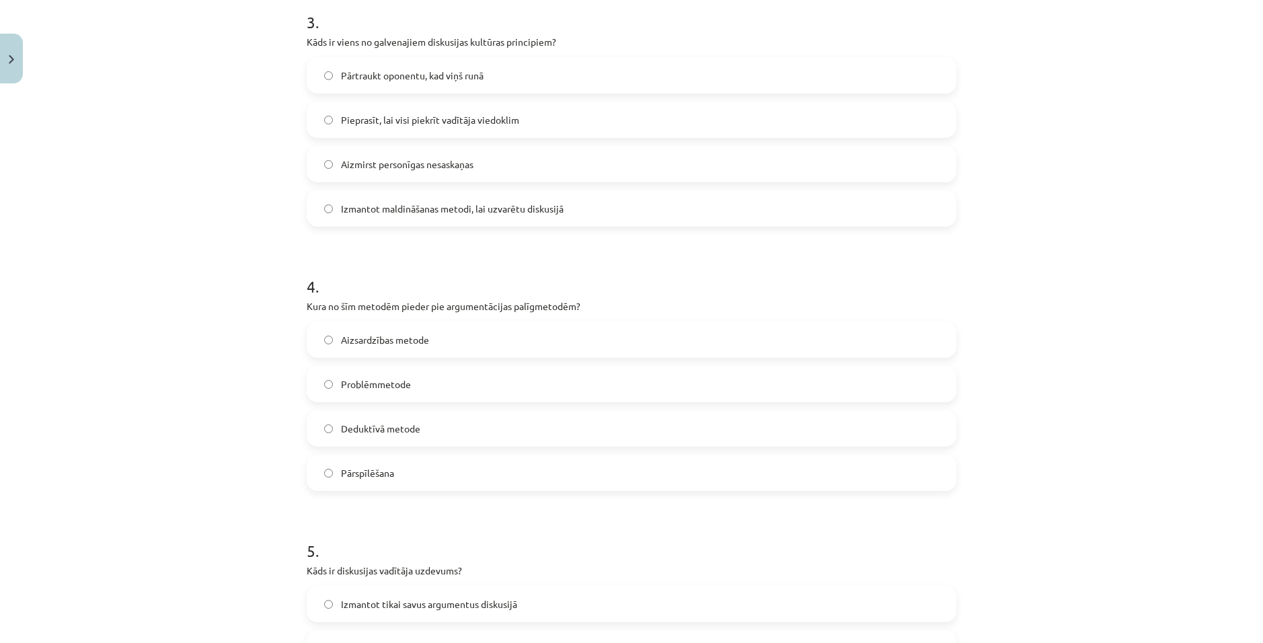
click at [405, 385] on span "Problēmmetode" at bounding box center [376, 384] width 70 height 14
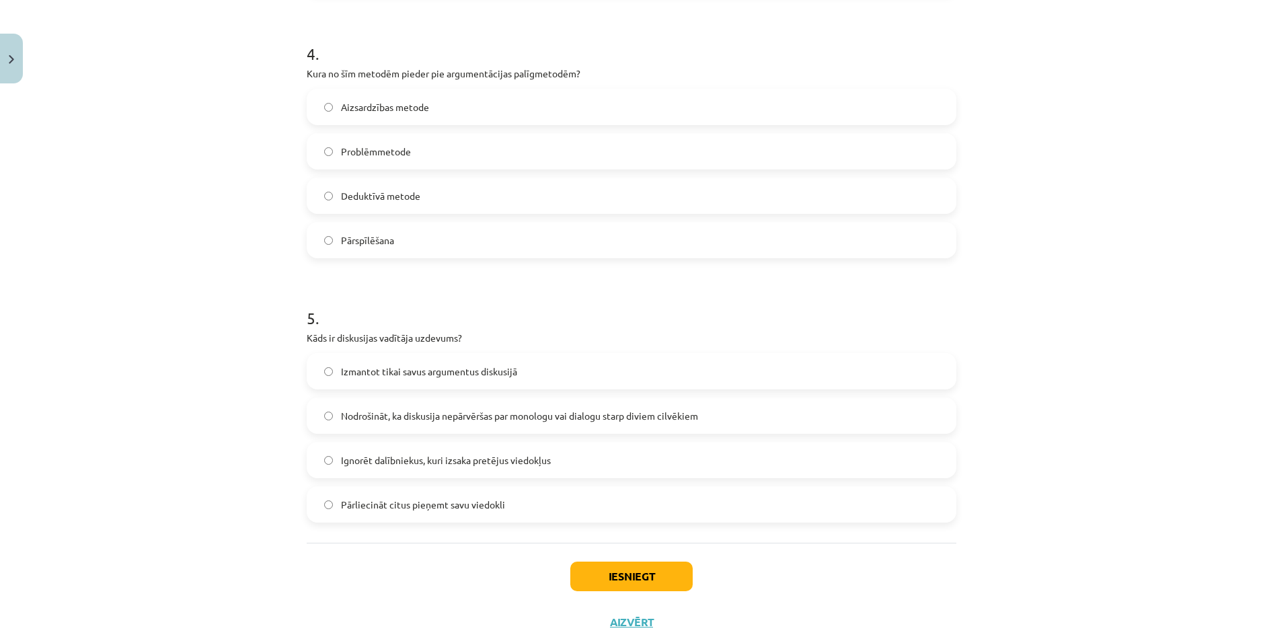
scroll to position [1075, 0]
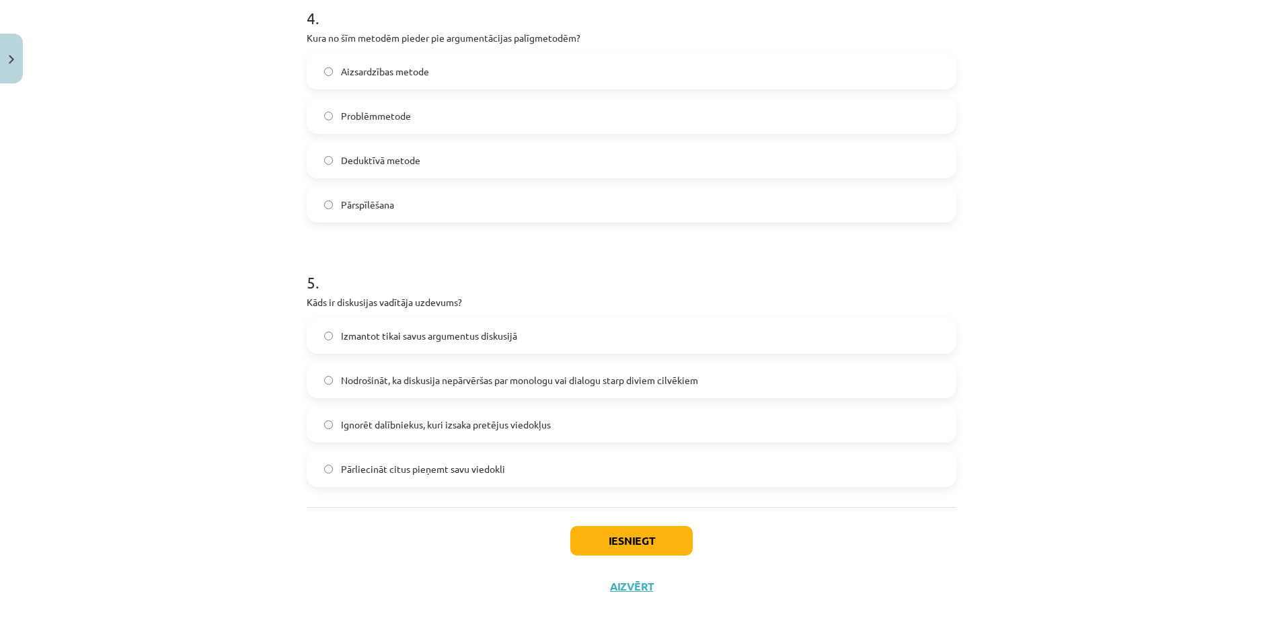
click at [449, 380] on span "Nodrošināt, ka diskusija nepārvēršas par monologu vai dialogu starp diviem cilv…" at bounding box center [519, 380] width 357 height 14
click at [628, 534] on button "Iesniegt" at bounding box center [631, 541] width 122 height 30
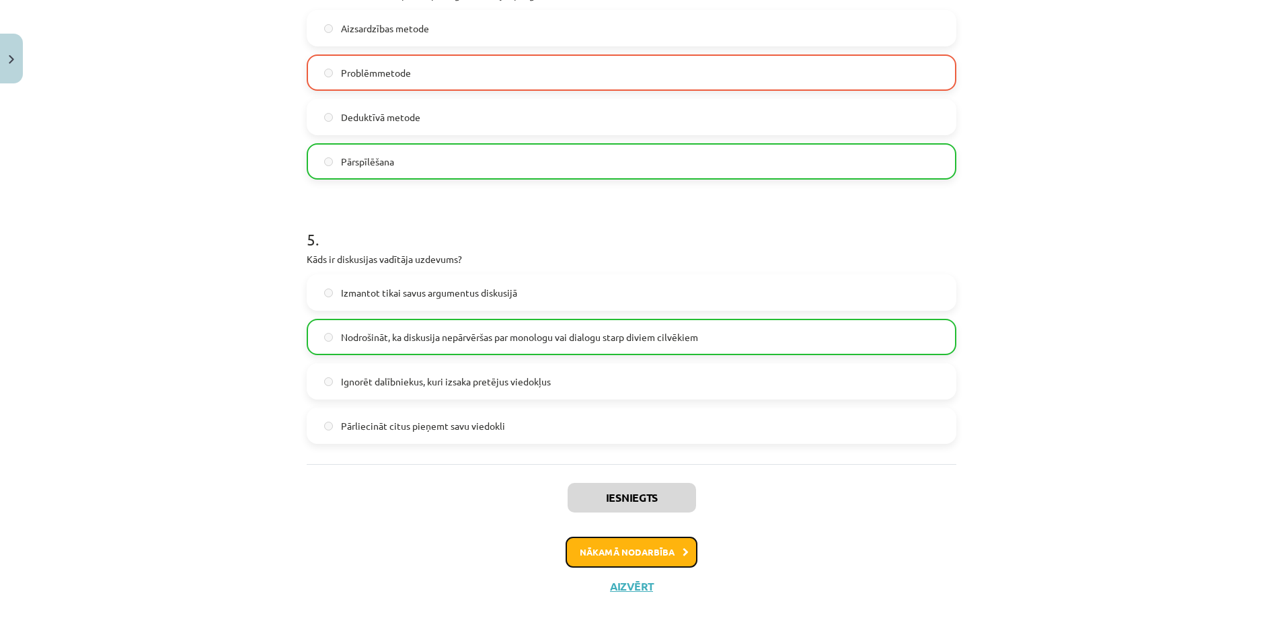
click at [626, 552] on button "Nākamā nodarbība" at bounding box center [631, 552] width 132 height 31
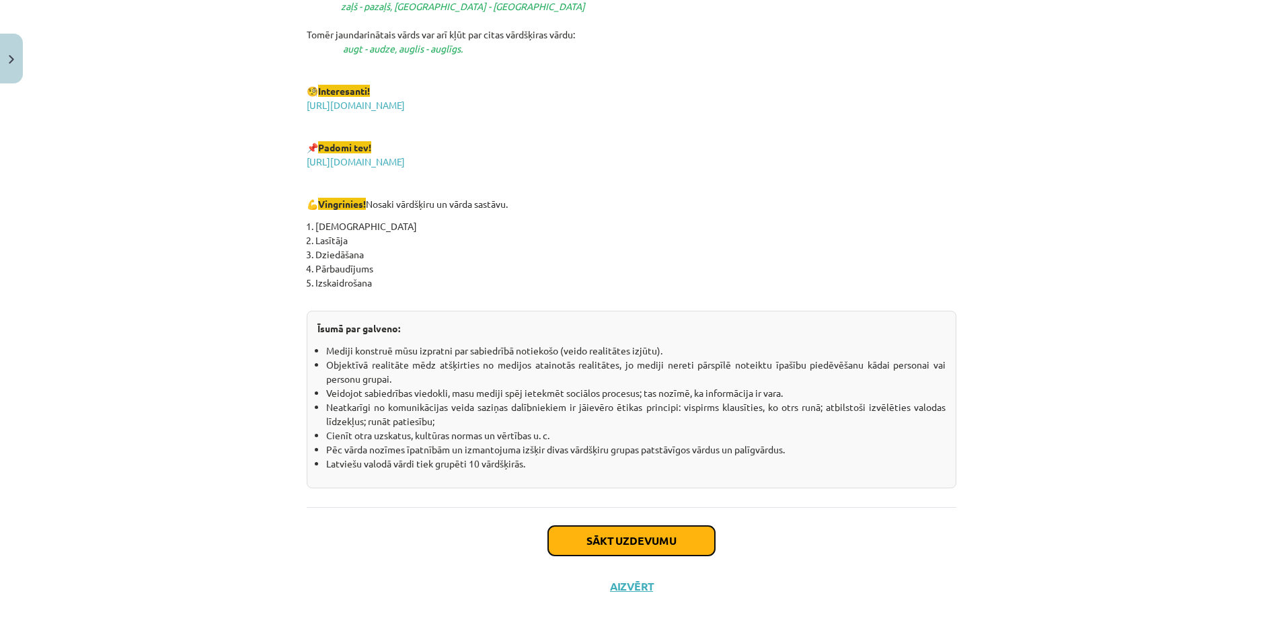
click at [636, 539] on button "Sākt uzdevumu" at bounding box center [631, 541] width 167 height 30
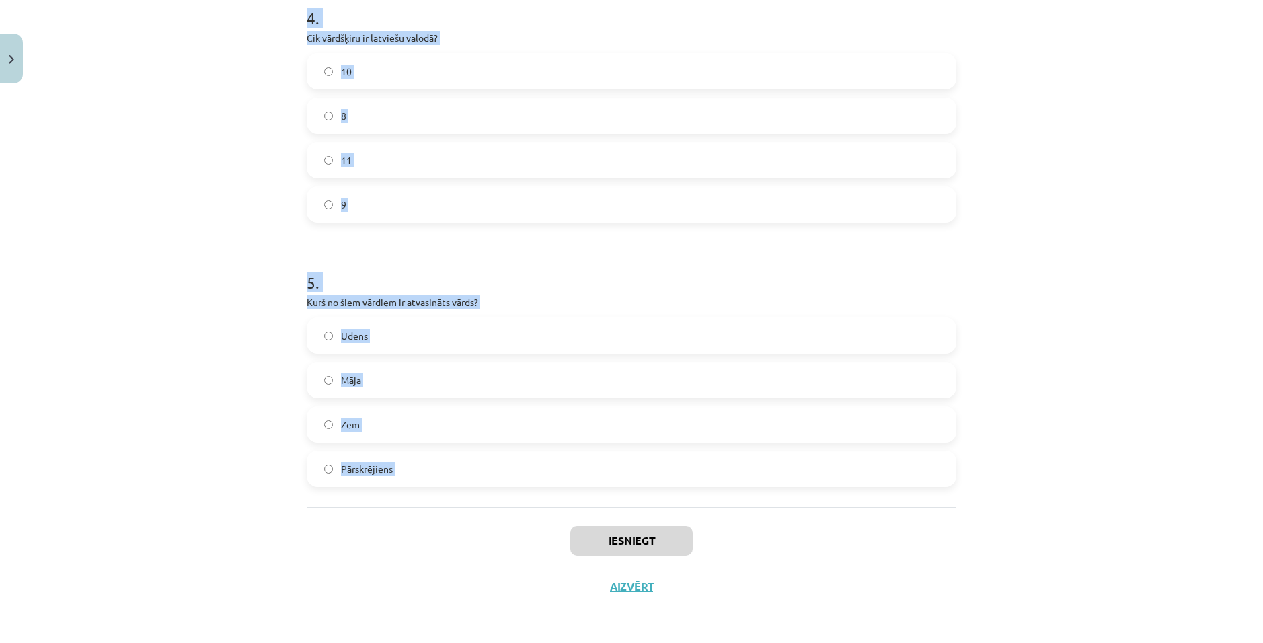
drag, startPoint x: 294, startPoint y: 290, endPoint x: 445, endPoint y: 516, distance: 272.1
copy form "Kurš no šiem ir pirmatnīgs vārds? Ieziedēt Ziedonis Ziedošs Zieds 2 . Kurš no š…"
click at [346, 301] on p "Kurš no šiem vārdiem ir atvasināts vārds?" at bounding box center [632, 302] width 650 height 14
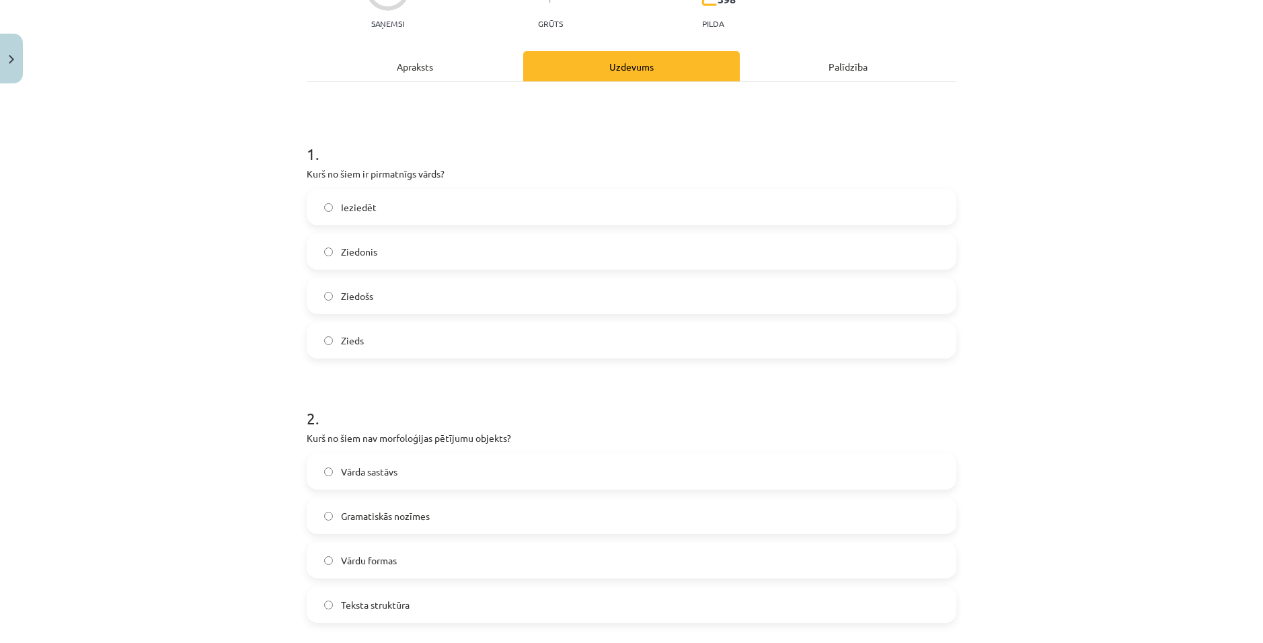
scroll to position [0, 0]
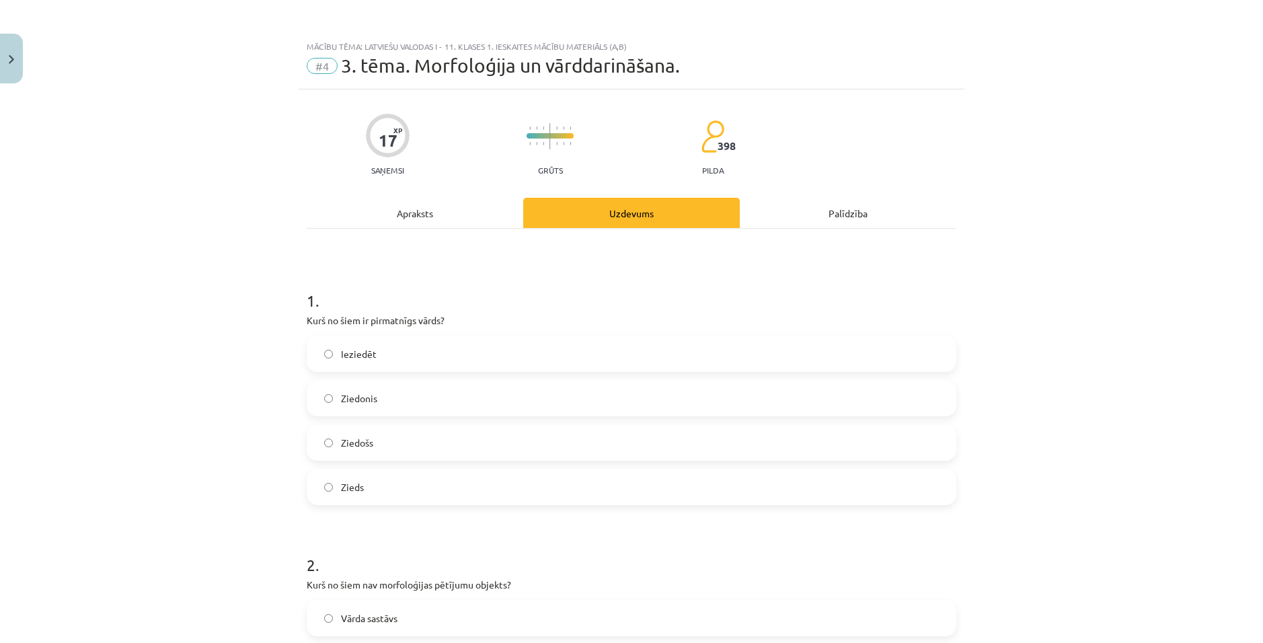
click at [385, 491] on label "Zieds" at bounding box center [631, 487] width 647 height 34
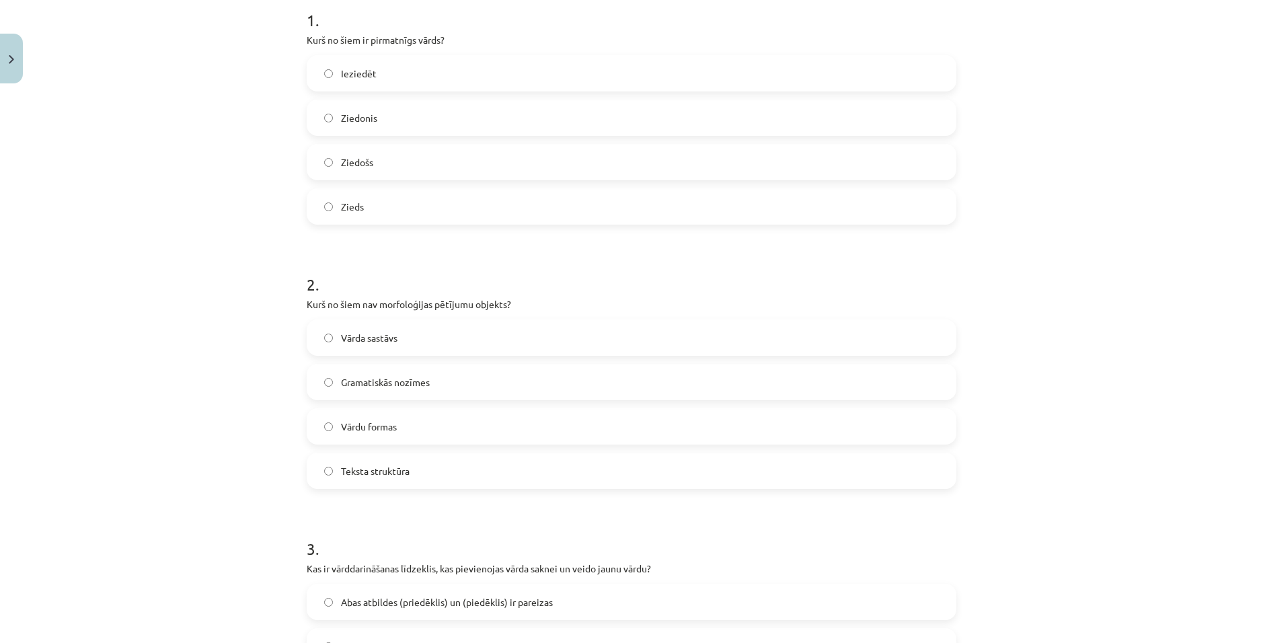
scroll to position [336, 0]
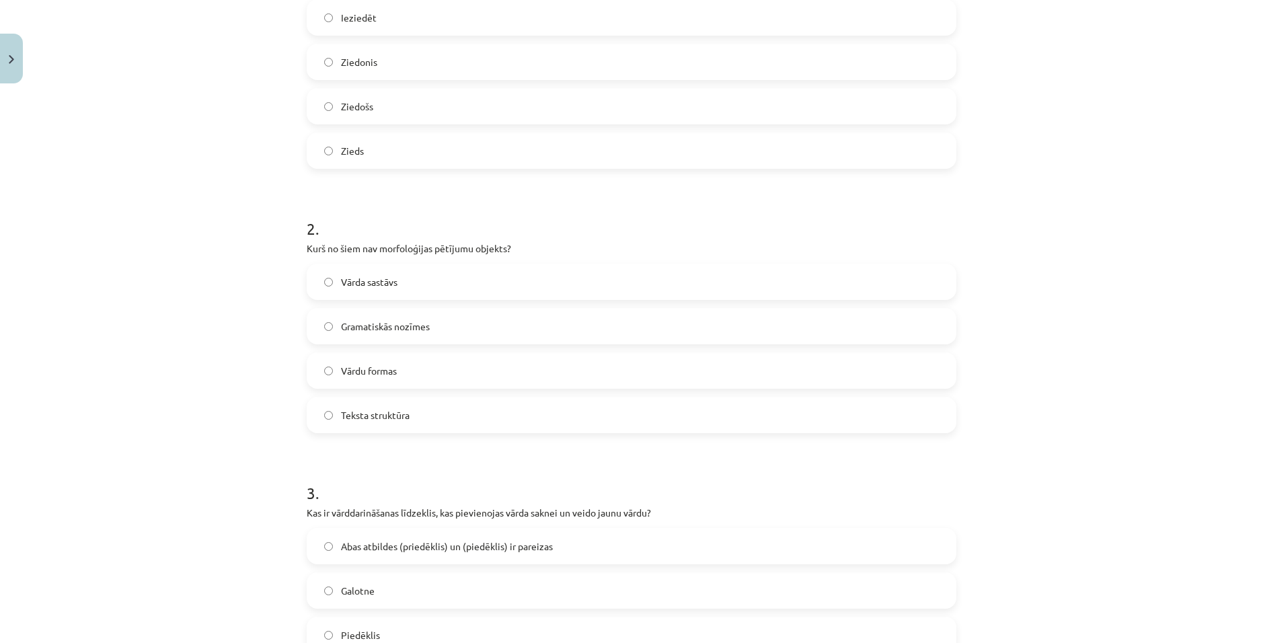
click at [428, 415] on label "Teksta struktūra" at bounding box center [631, 415] width 647 height 34
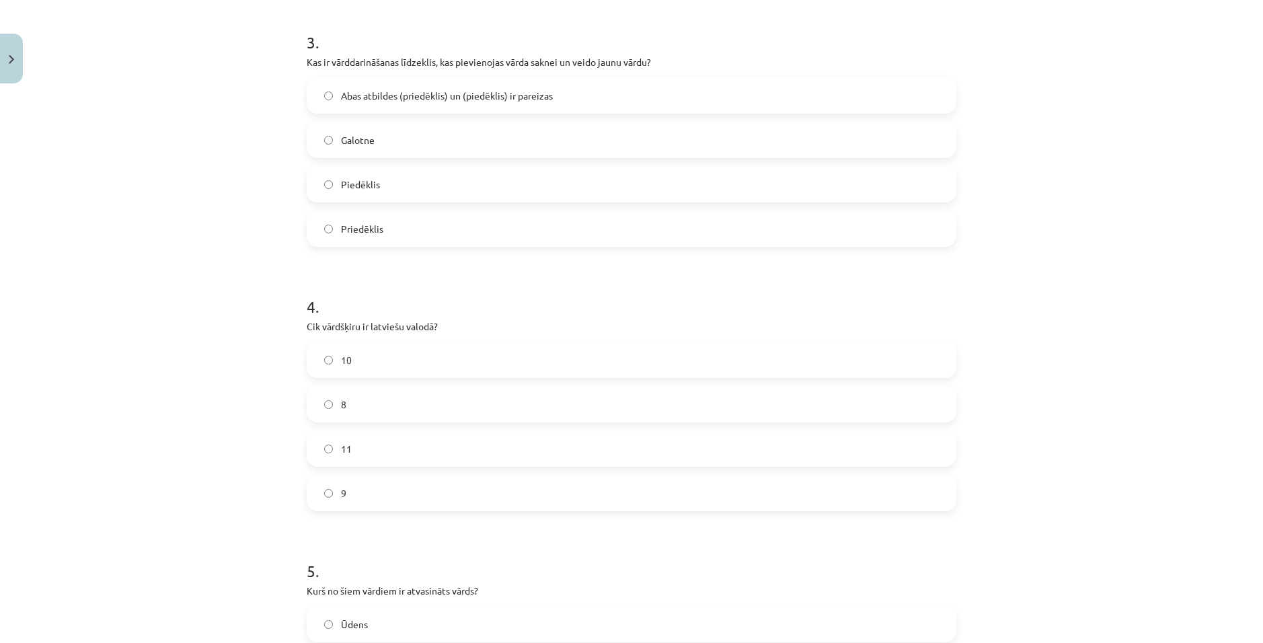
scroll to position [740, 0]
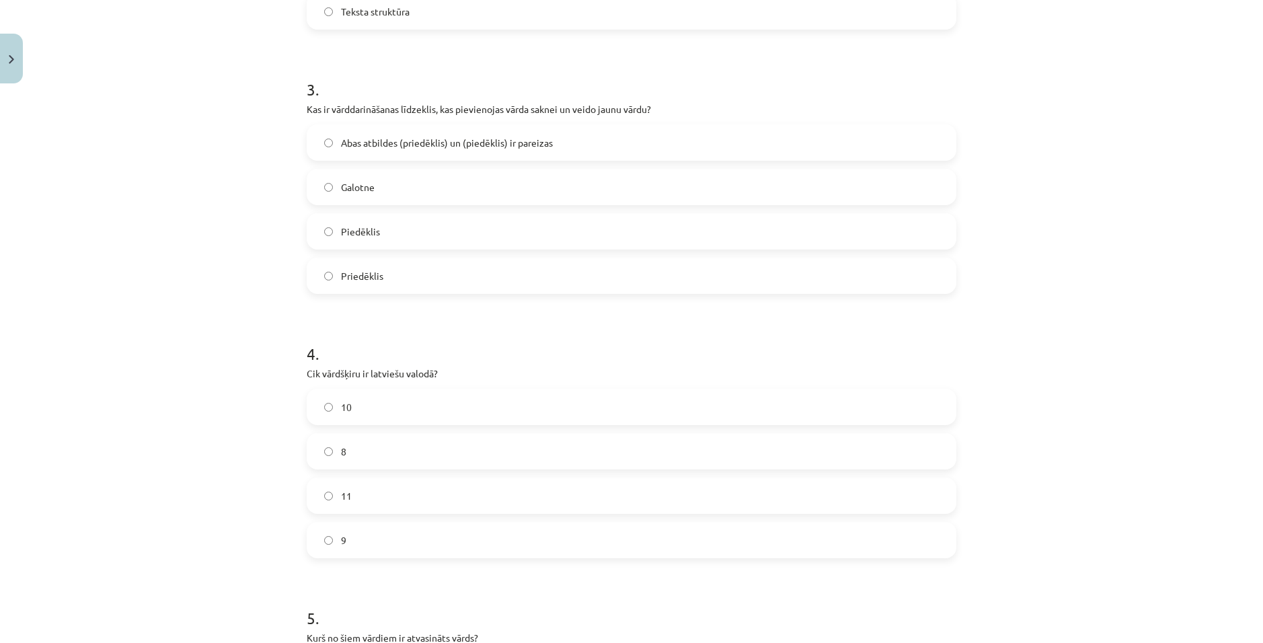
click at [448, 145] on span "Abas atbildes (priedēklis) un (piedēklis) ir pareizas" at bounding box center [447, 143] width 212 height 14
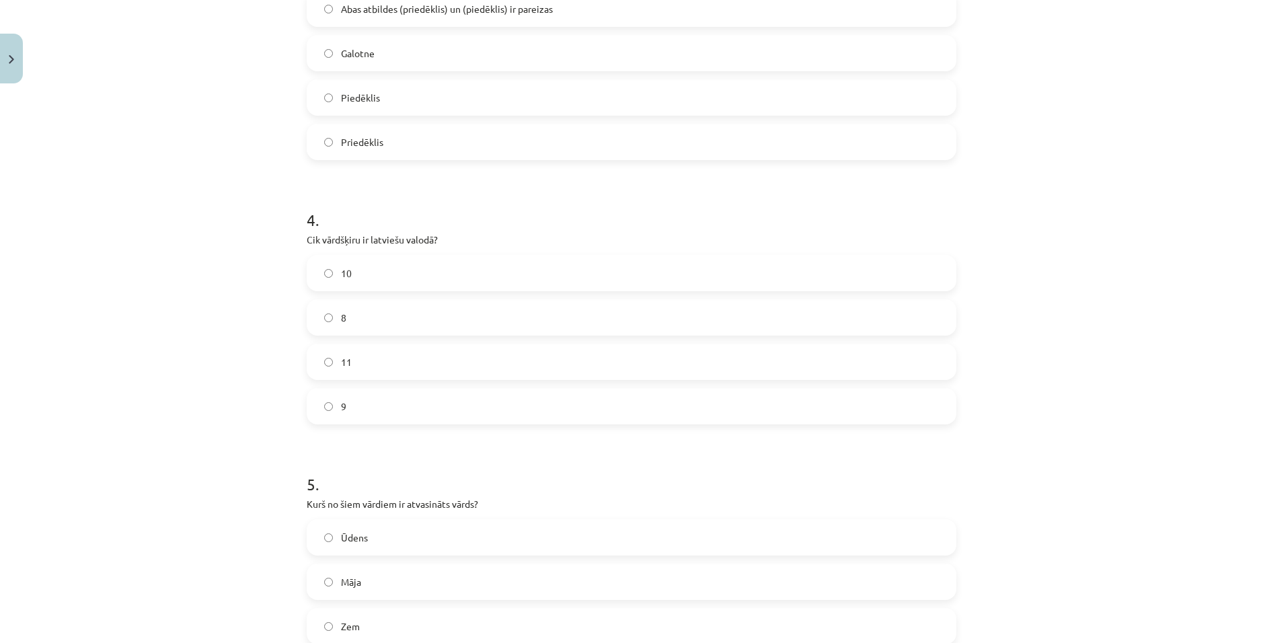
scroll to position [874, 0]
click at [358, 279] on label "10" at bounding box center [631, 272] width 647 height 34
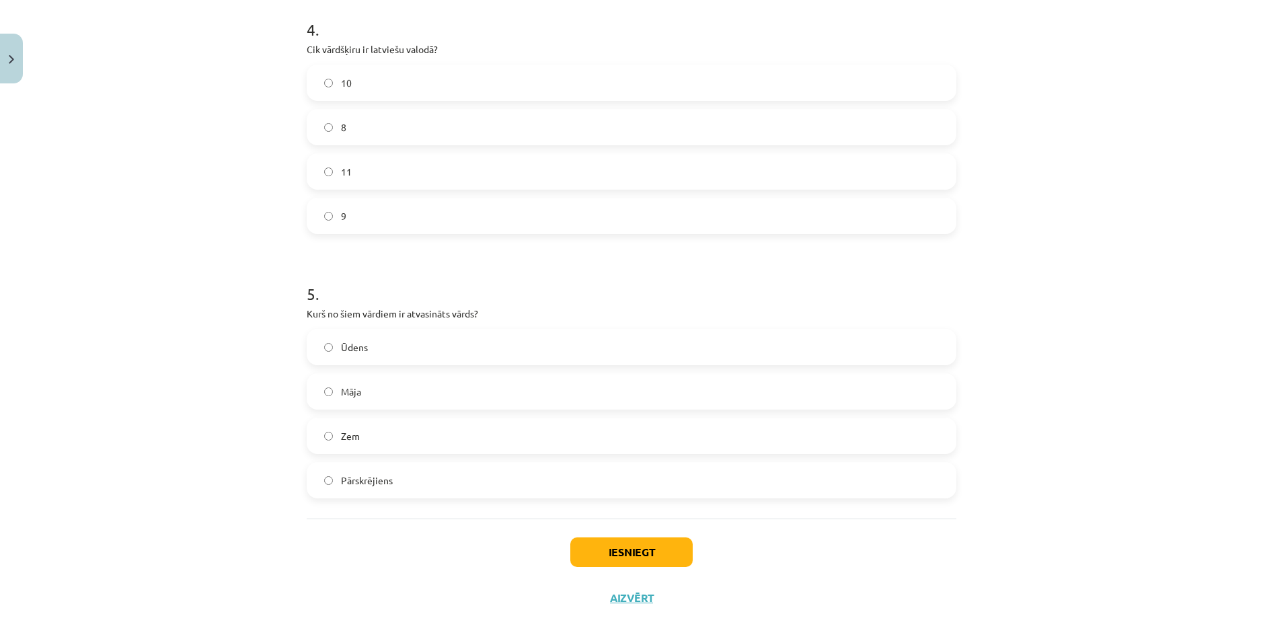
scroll to position [1075, 0]
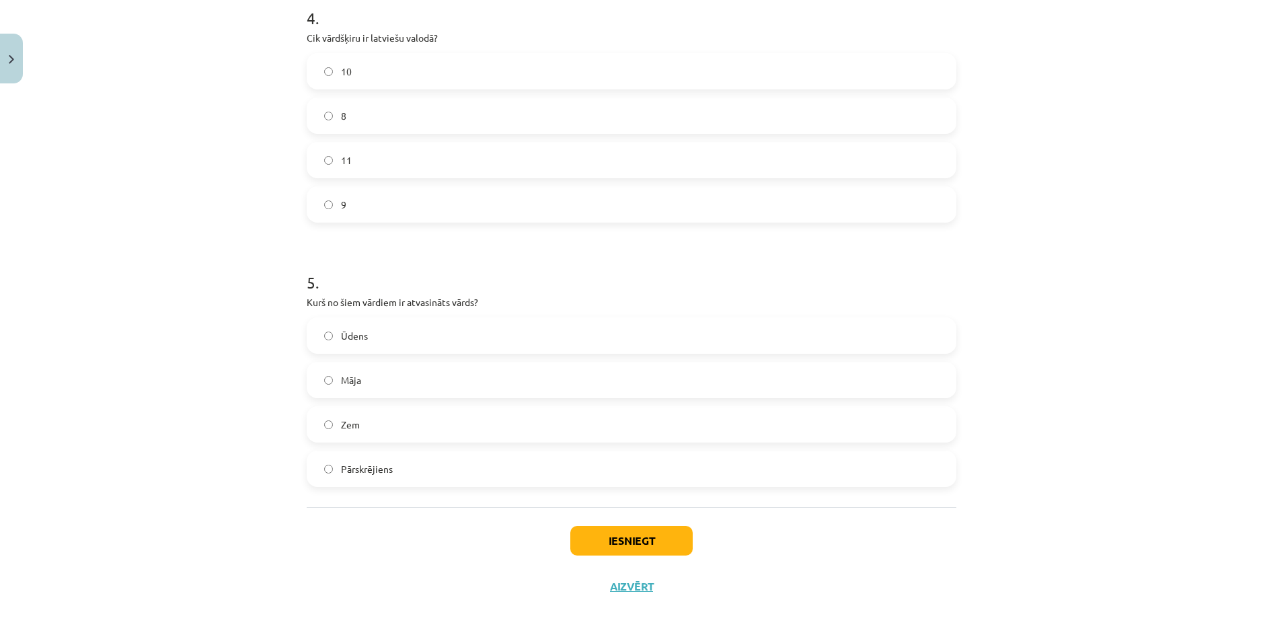
click at [385, 478] on label "Pārskrējiens" at bounding box center [631, 469] width 647 height 34
click at [590, 546] on button "Iesniegt" at bounding box center [631, 541] width 122 height 30
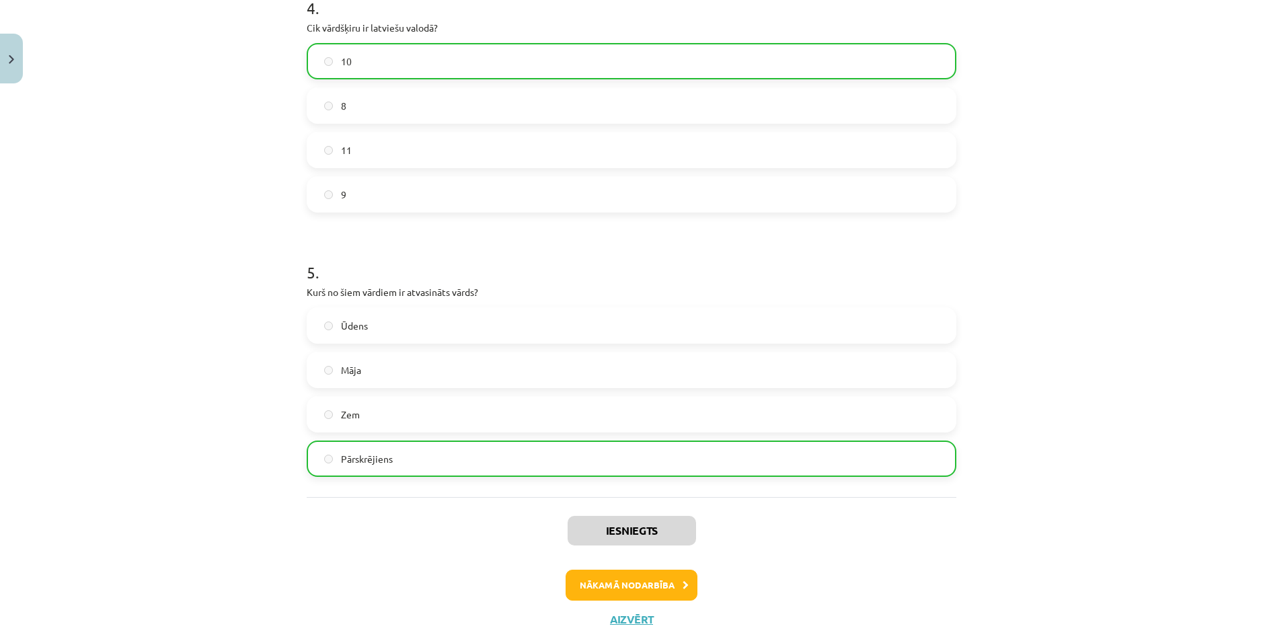
scroll to position [1118, 0]
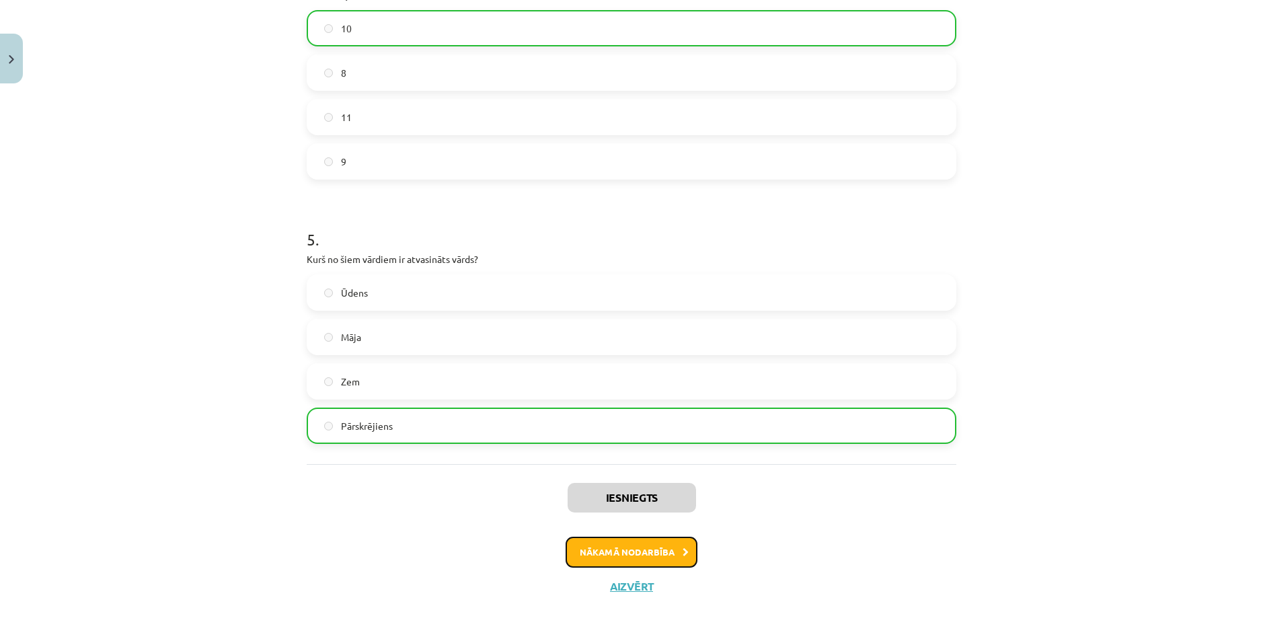
click at [615, 561] on button "Nākamā nodarbība" at bounding box center [631, 552] width 132 height 31
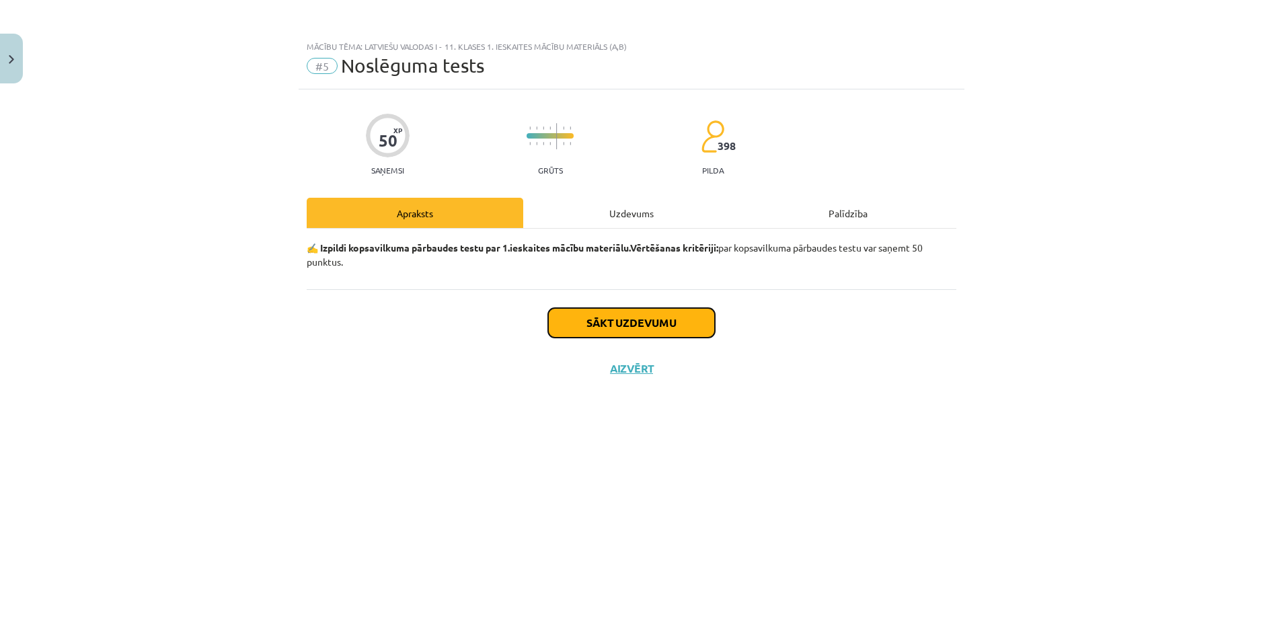
click at [590, 320] on button "Sākt uzdevumu" at bounding box center [631, 323] width 167 height 30
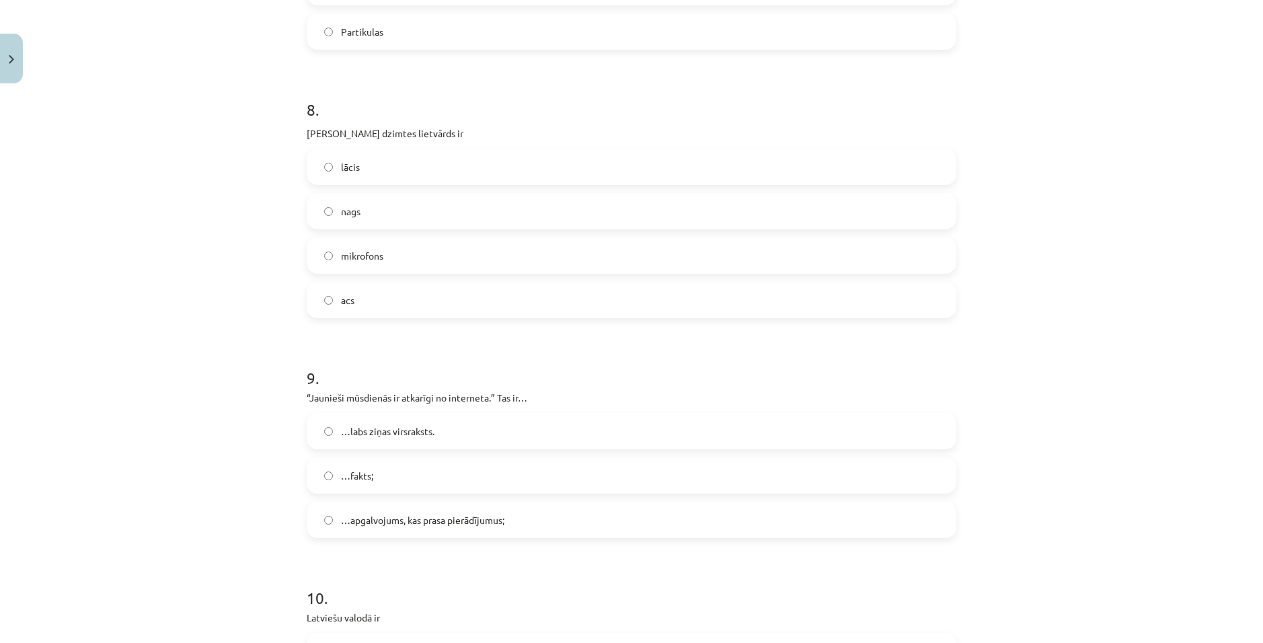
scroll to position [2187, 0]
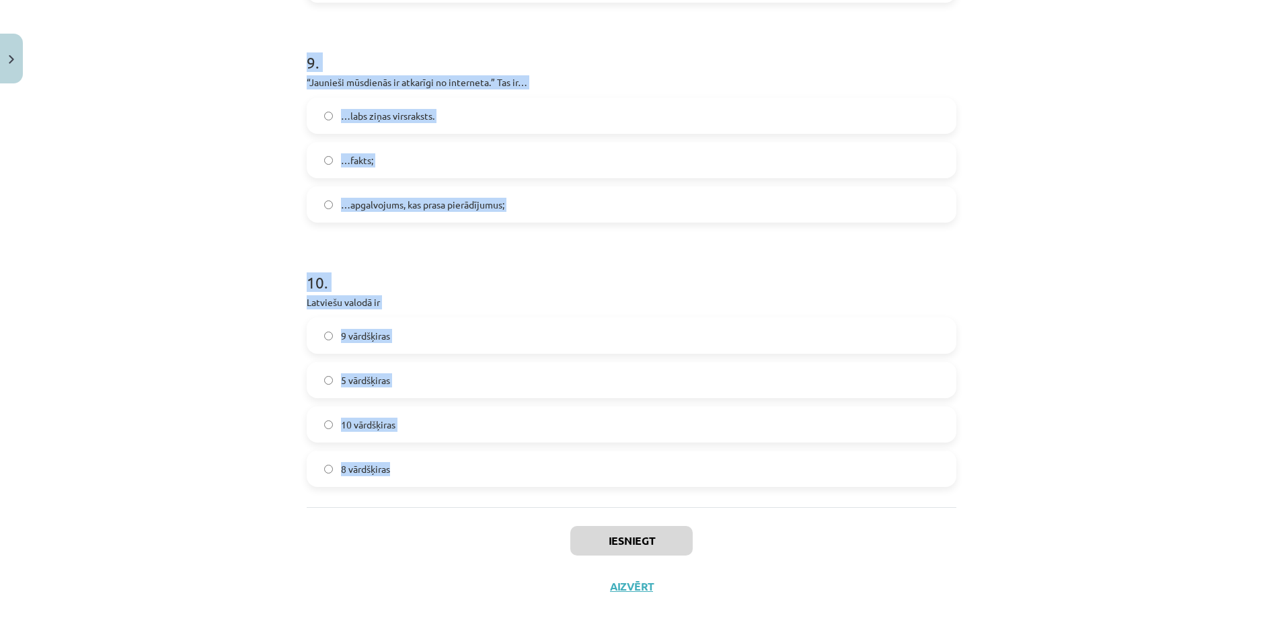
drag, startPoint x: 282, startPoint y: 321, endPoint x: 423, endPoint y: 498, distance: 226.4
click at [441, 502] on div "Mācību tēma: Latviešu valodas i - 11. klases 1. ieskaites mācību materiāls (a,b…" at bounding box center [631, 321] width 1263 height 643
copy form "Loremips dolorsi ame: consect adipiscing; elitseddo eiusmodtem. incididuntu lab…"
click at [311, 298] on p "Latviešu valodā ir" at bounding box center [632, 302] width 650 height 14
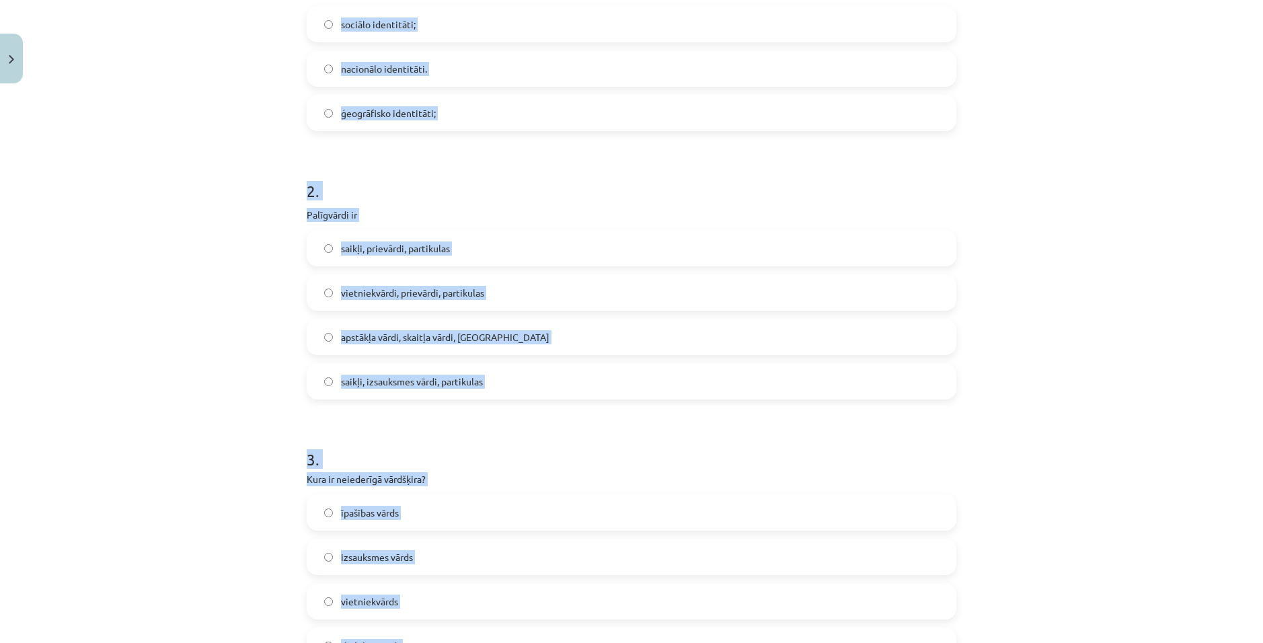
scroll to position [35, 0]
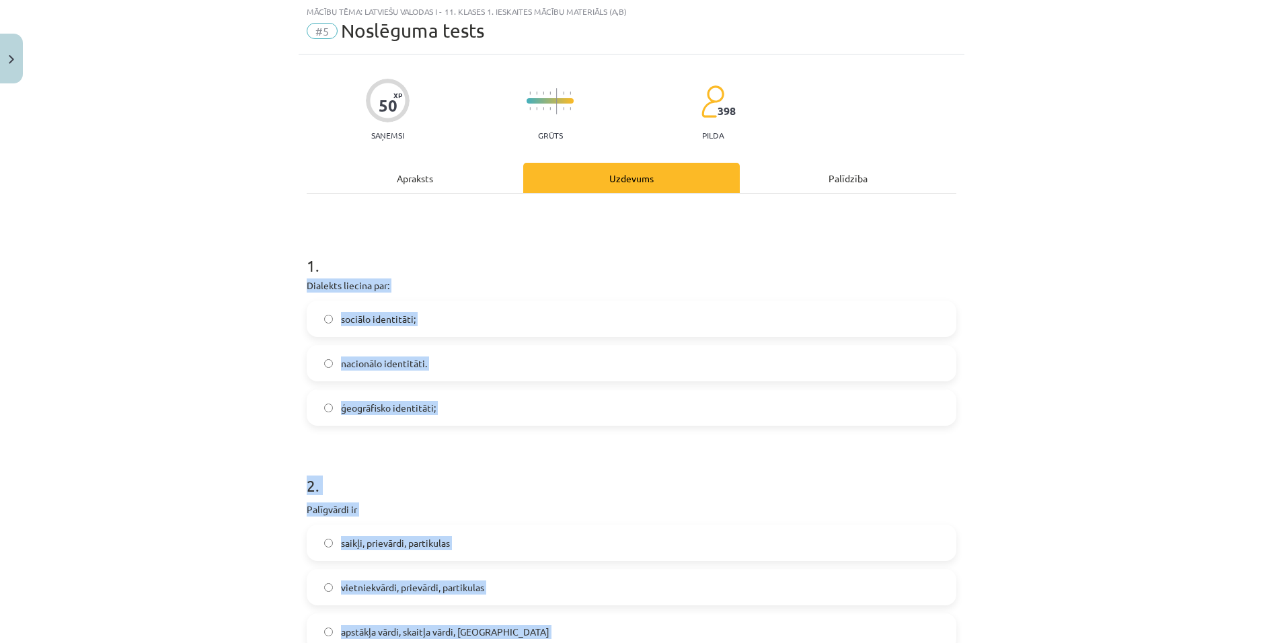
click at [142, 305] on div "Mācību tēma: Latviešu valodas i - 11. klases 1. ieskaites mācību materiāls (a,b…" at bounding box center [631, 321] width 1263 height 643
click at [148, 309] on div "Mācību tēma: Latviešu valodas i - 11. klases 1. ieskaites mācību materiāls (a,b…" at bounding box center [631, 321] width 1263 height 643
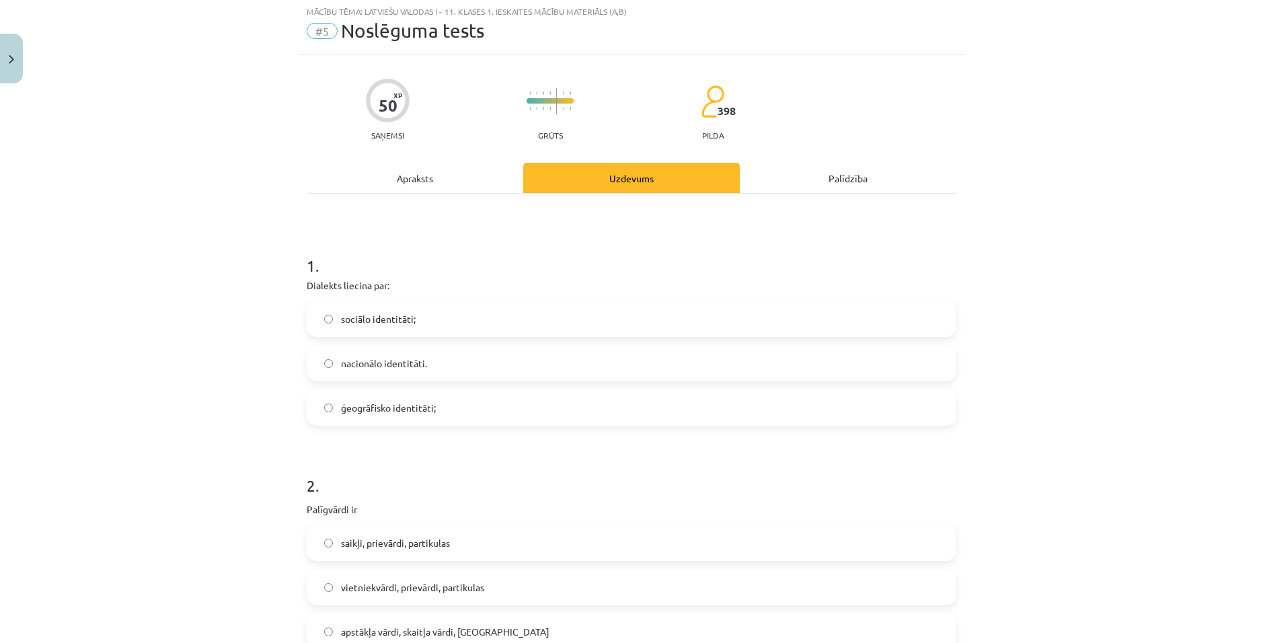
click at [439, 415] on label "ģeogrāfisko identitāti;" at bounding box center [631, 408] width 647 height 34
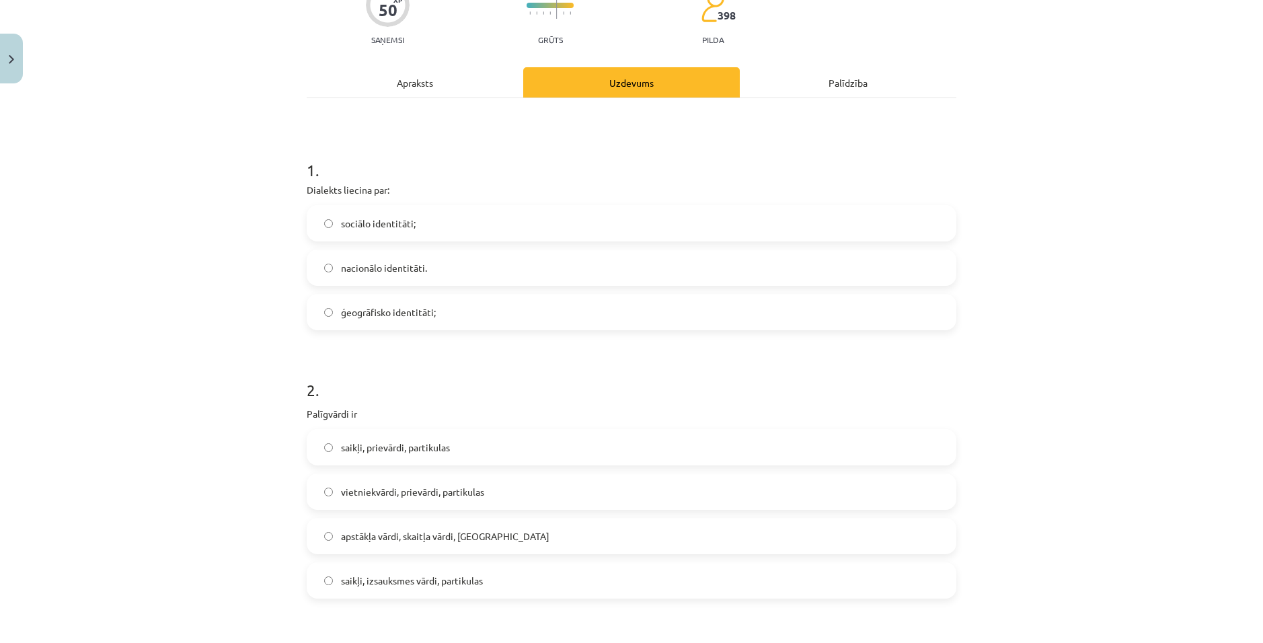
scroll to position [169, 0]
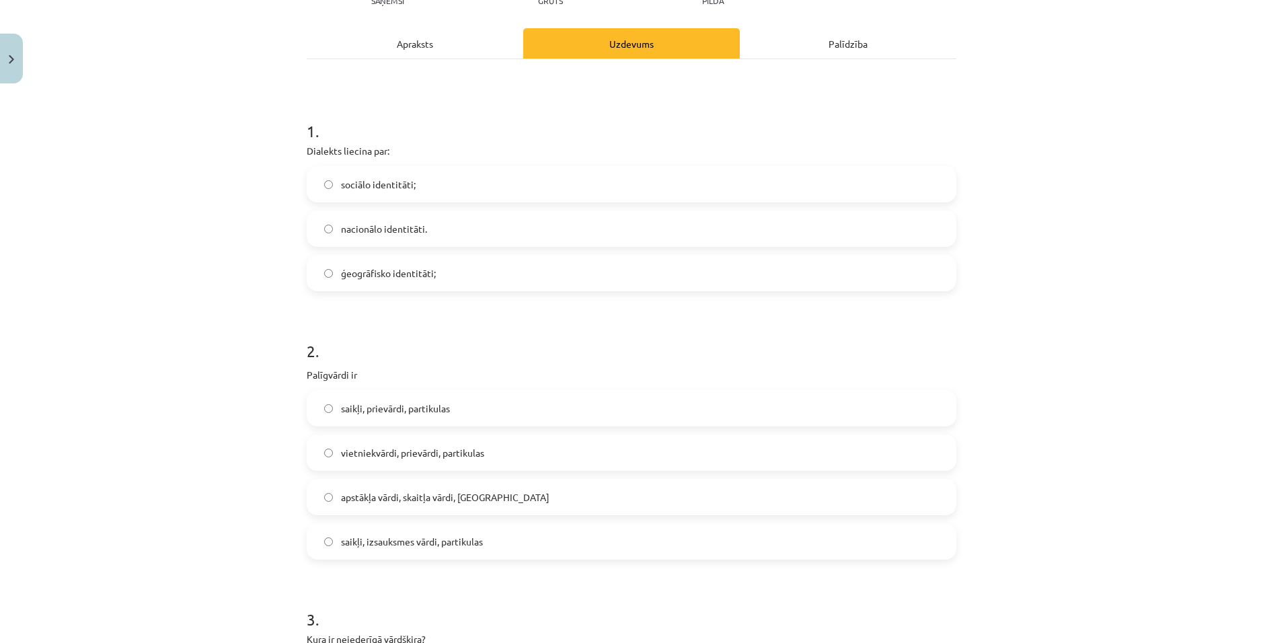
click at [461, 416] on label "saikļi, prievārdi, partikulas" at bounding box center [631, 408] width 647 height 34
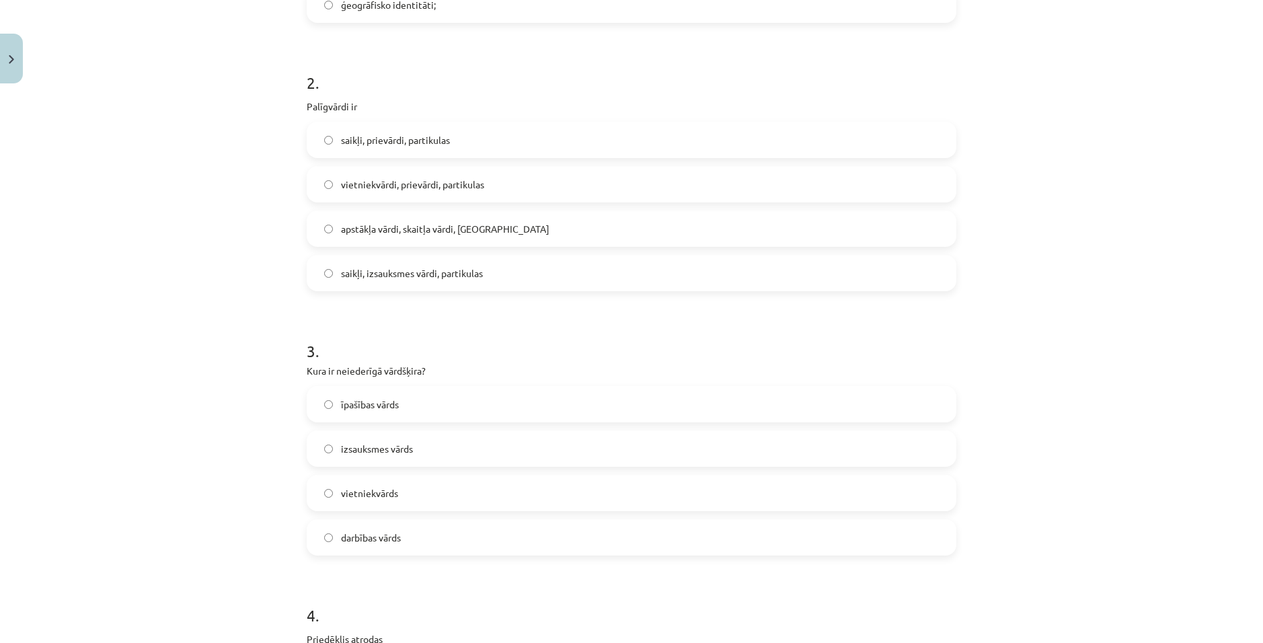
scroll to position [438, 0]
click at [401, 450] on span "izsauksmes vārds" at bounding box center [377, 448] width 72 height 14
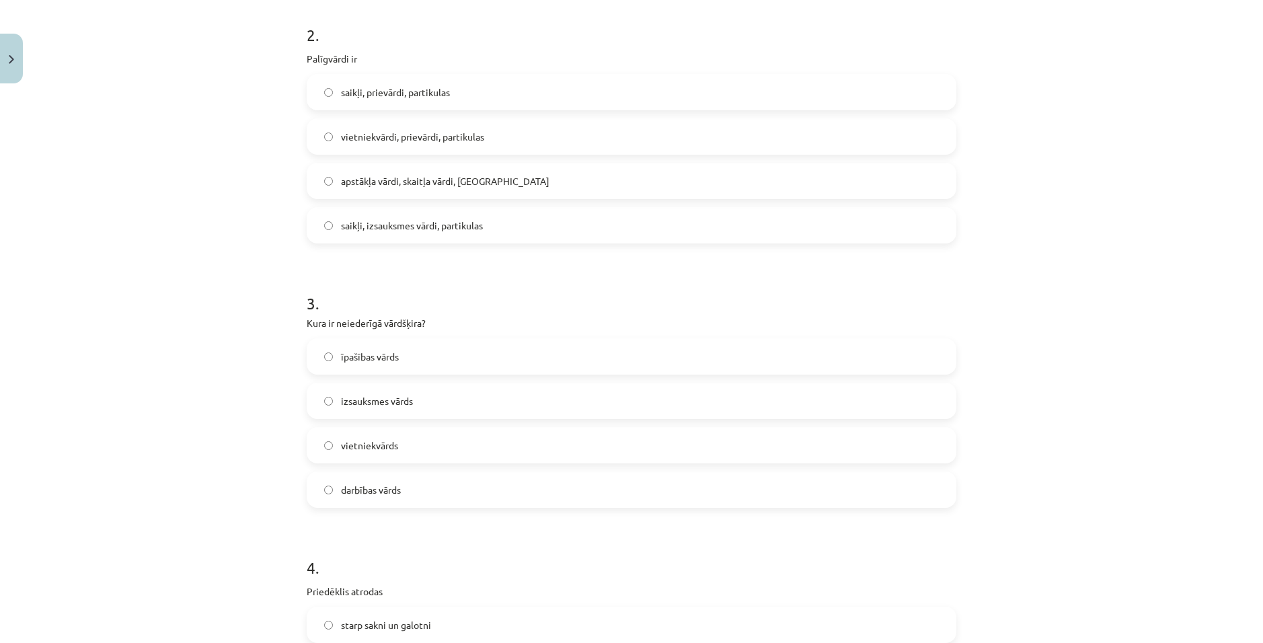
scroll to position [775, 0]
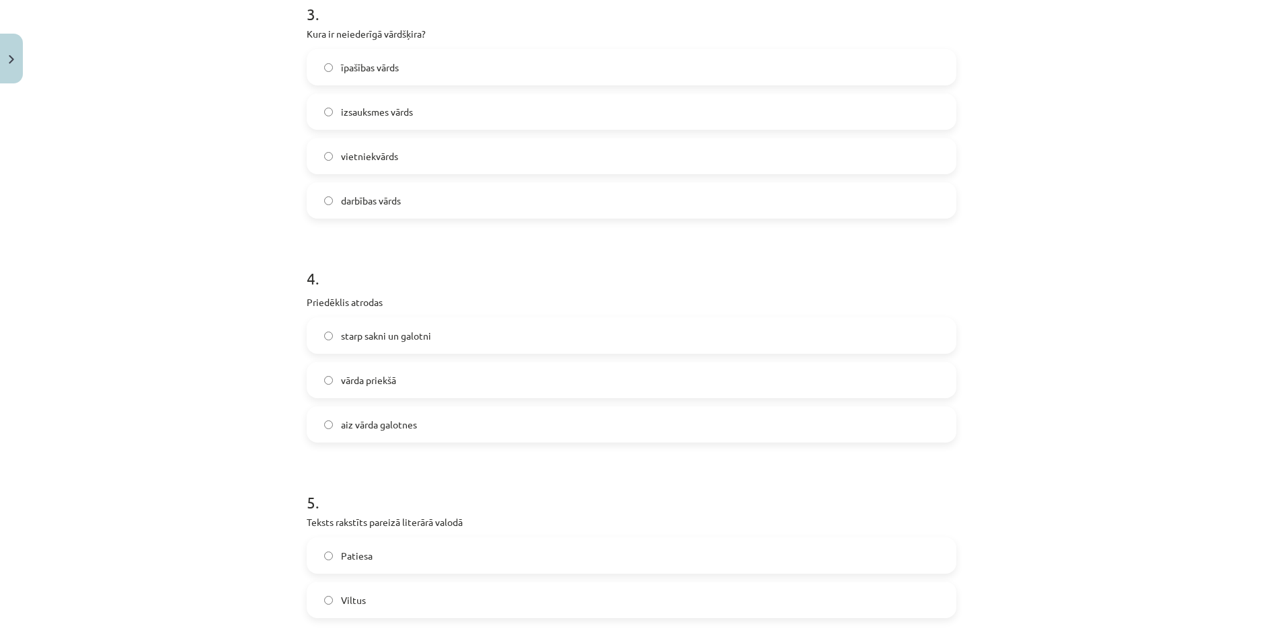
click at [399, 383] on label "vārda priekšā" at bounding box center [631, 380] width 647 height 34
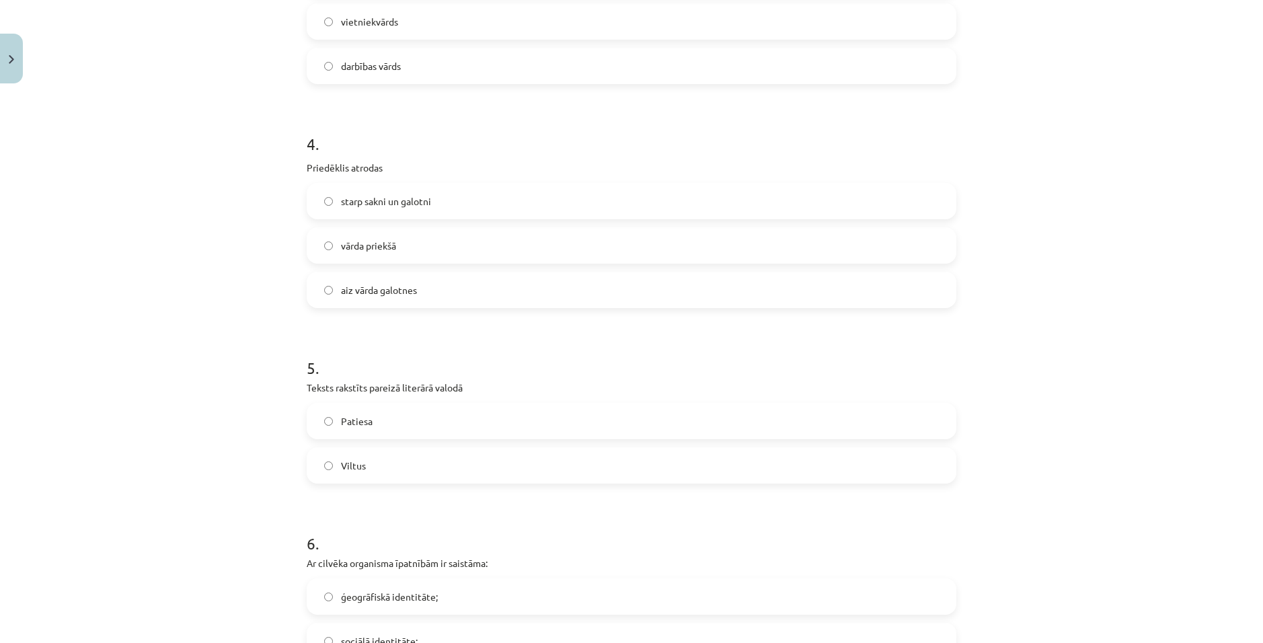
click at [378, 418] on label "Patiesa" at bounding box center [631, 421] width 647 height 34
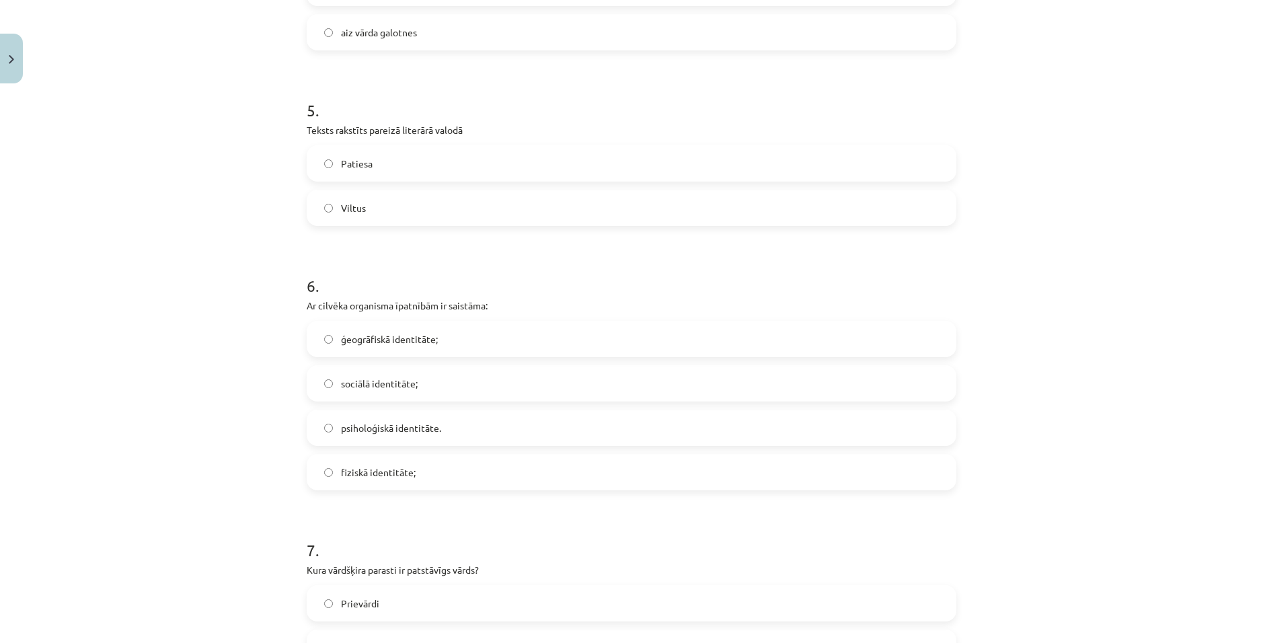
scroll to position [1178, 0]
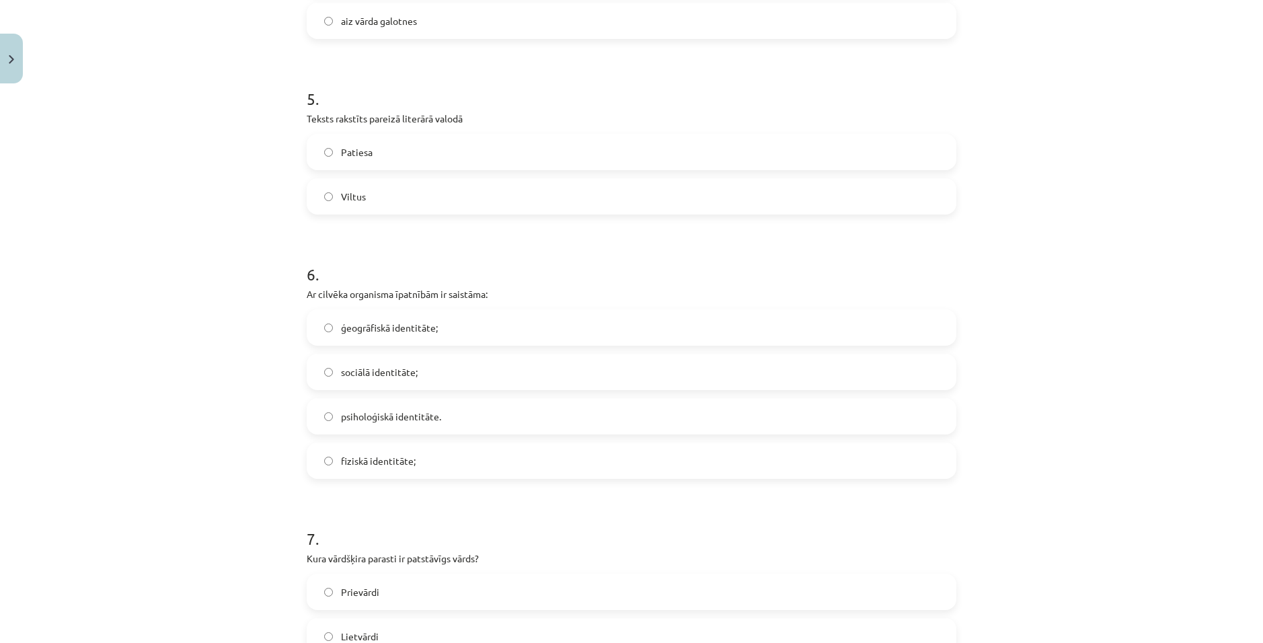
click at [417, 466] on label "fiziskā identitāte;" at bounding box center [631, 461] width 647 height 34
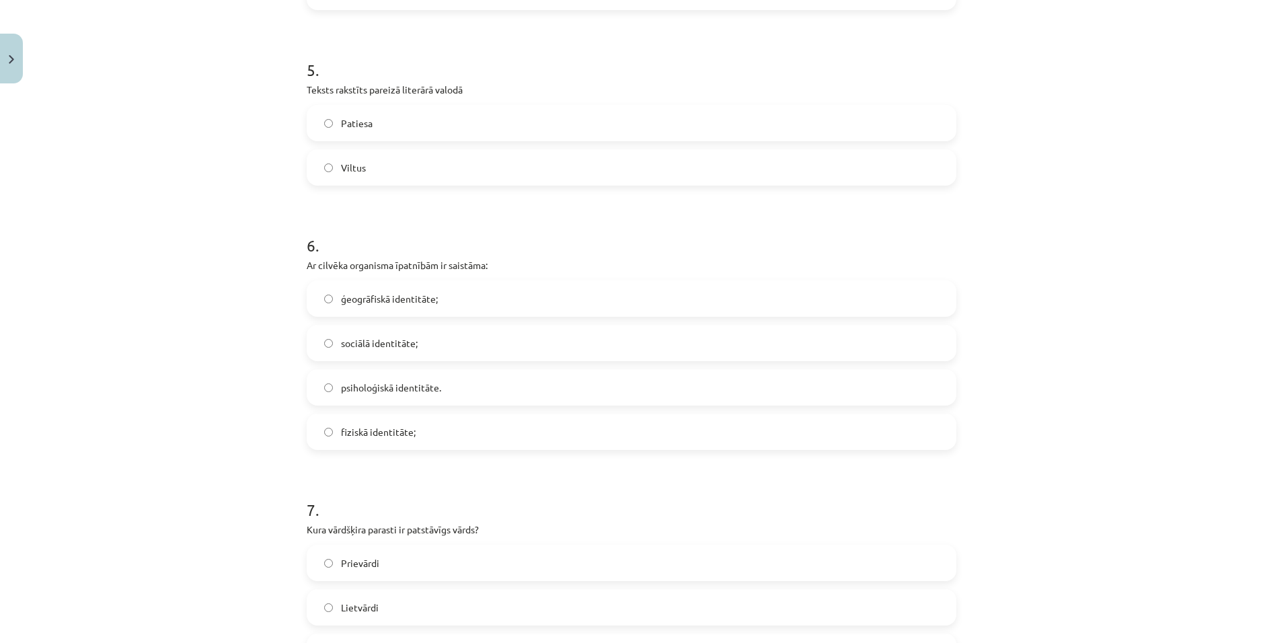
scroll to position [1380, 0]
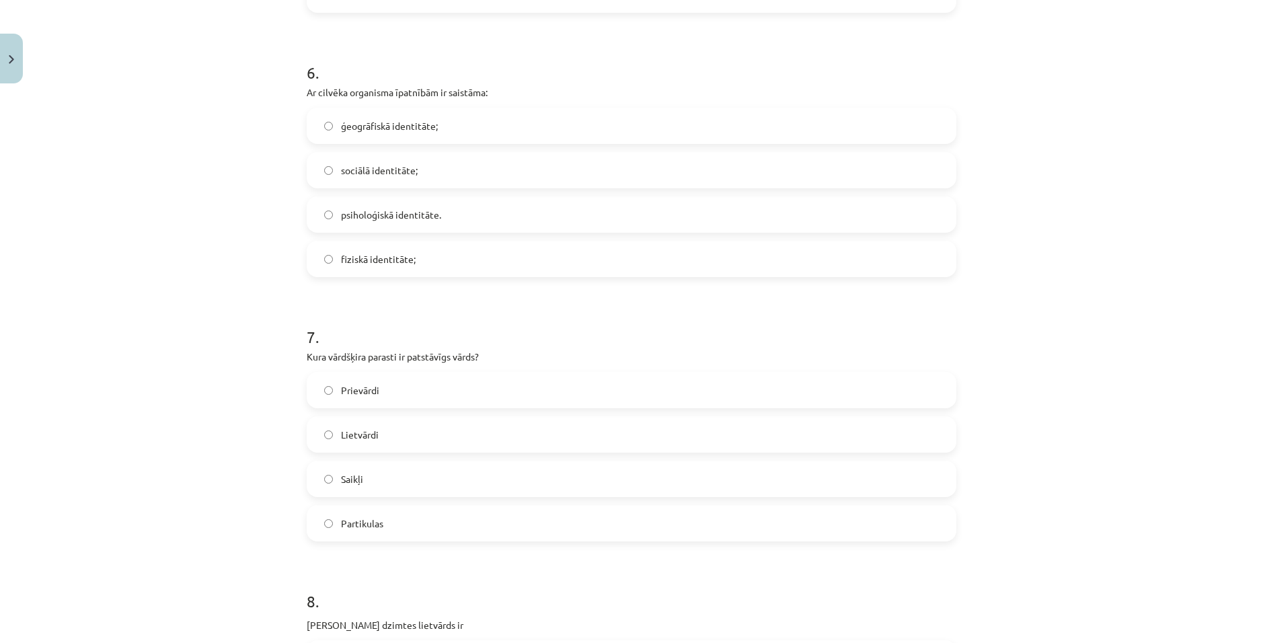
drag, startPoint x: 381, startPoint y: 439, endPoint x: 393, endPoint y: 439, distance: 12.1
click at [382, 439] on label "Lietvārdi" at bounding box center [631, 435] width 647 height 34
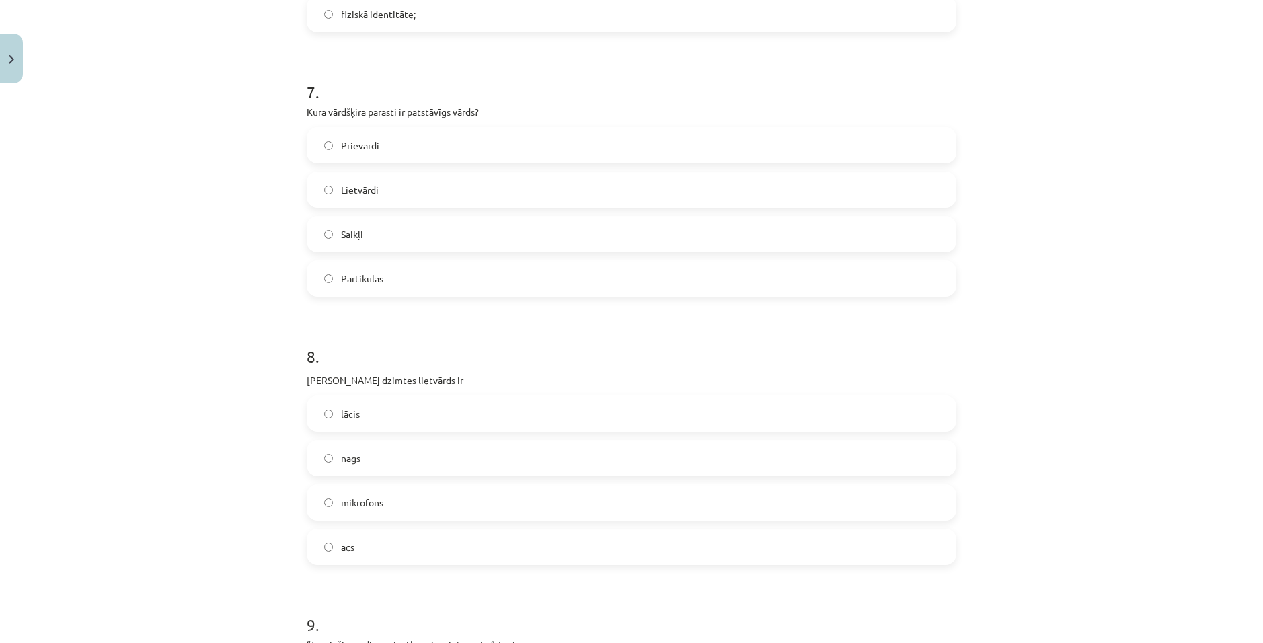
scroll to position [1783, 0]
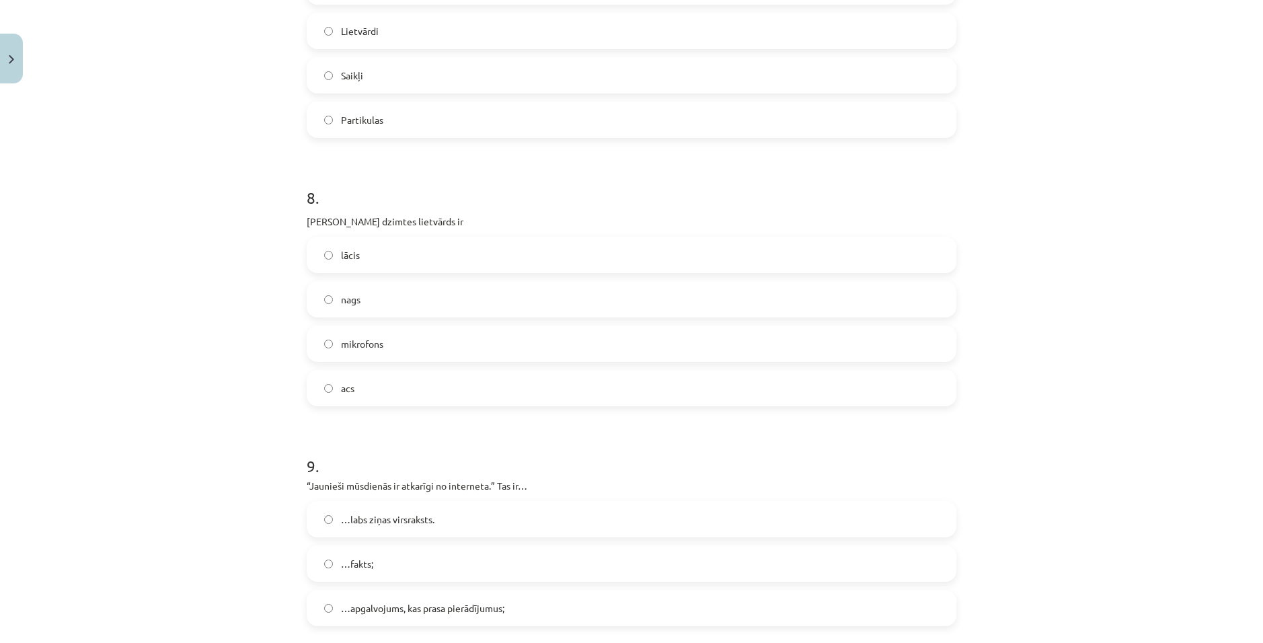
click at [368, 393] on label "acs" at bounding box center [631, 388] width 647 height 34
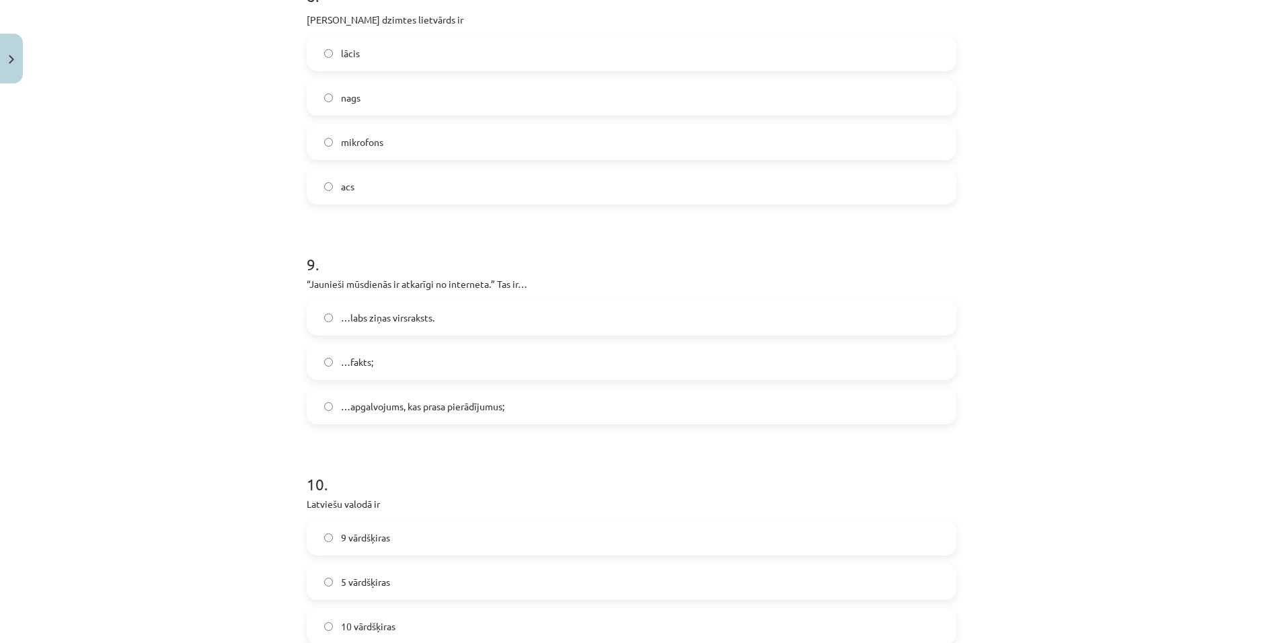
click at [407, 405] on span "…apgalvojums, kas prasa pierādījumus;" at bounding box center [422, 406] width 163 height 14
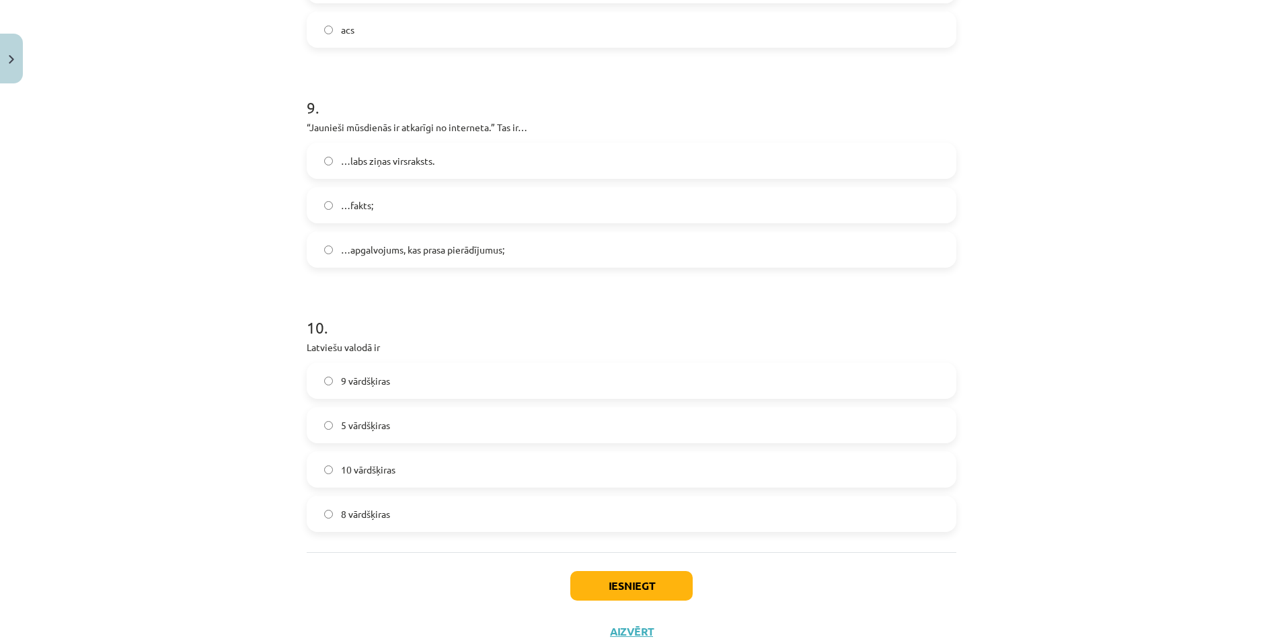
scroll to position [2187, 0]
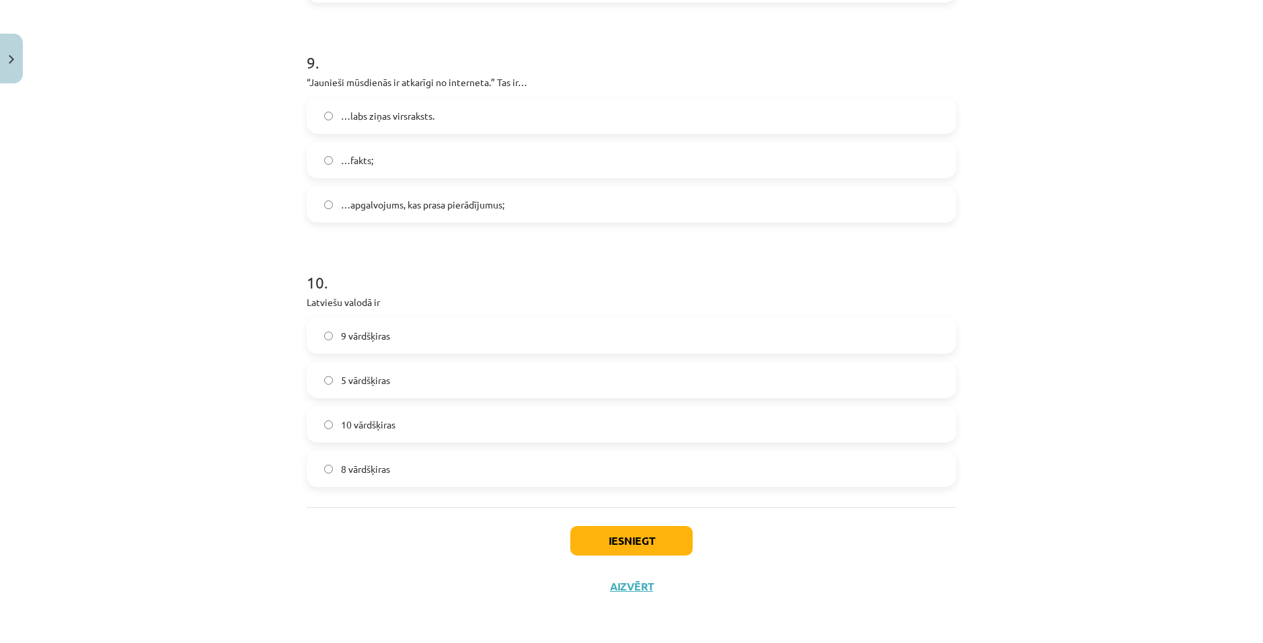
click at [406, 421] on label "10 vārdšķiras" at bounding box center [631, 424] width 647 height 34
click at [657, 530] on button "Iesniegt" at bounding box center [631, 541] width 122 height 30
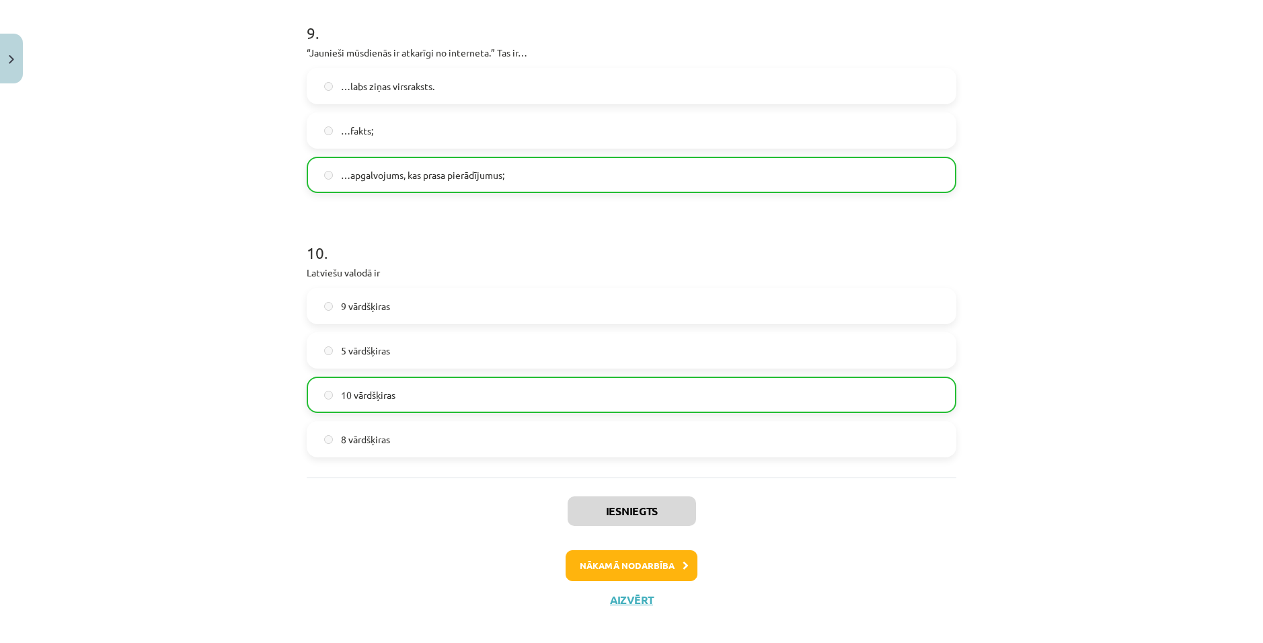
scroll to position [2230, 0]
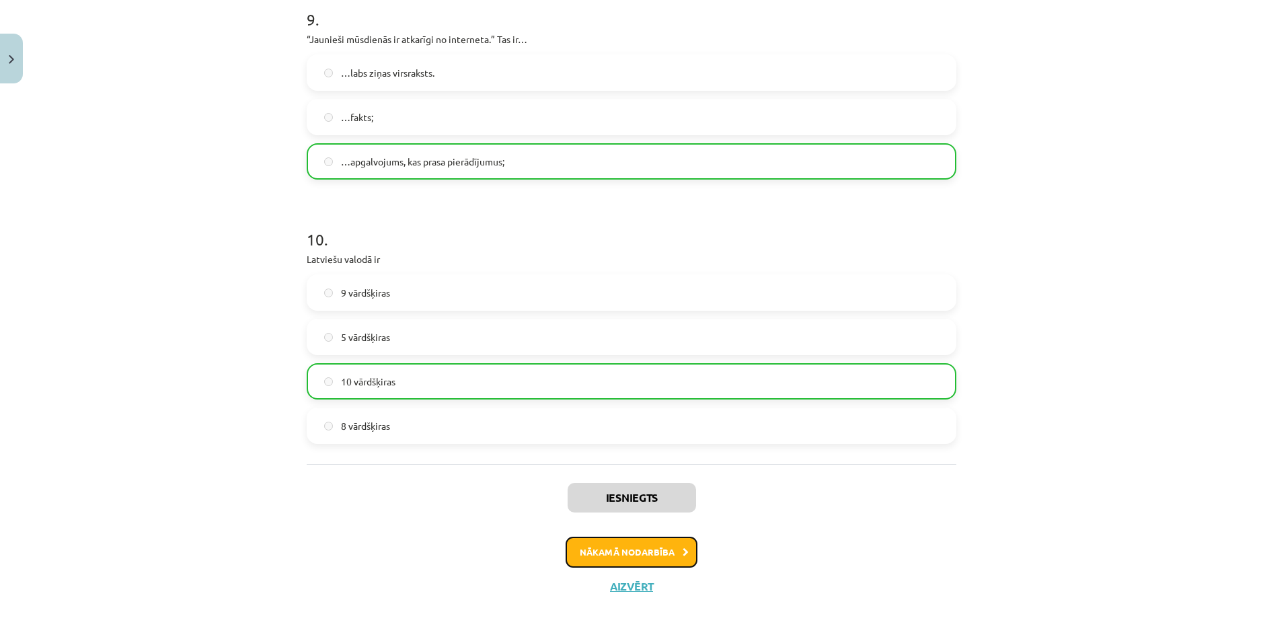
click at [650, 555] on button "Nākamā nodarbība" at bounding box center [631, 552] width 132 height 31
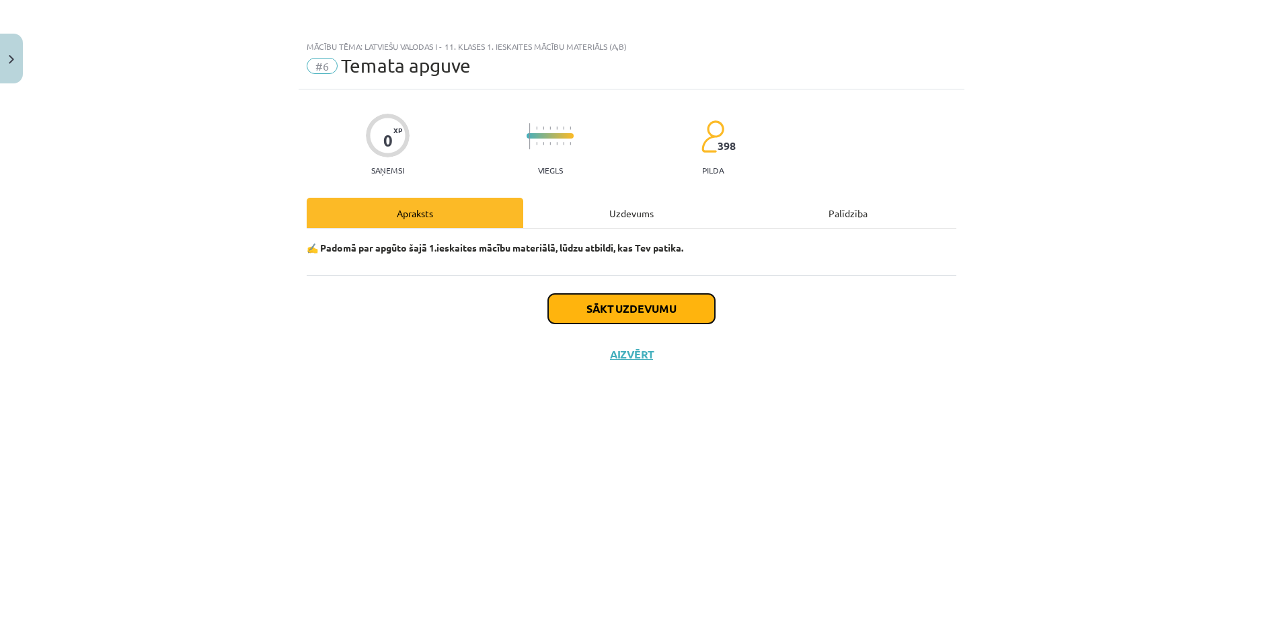
click at [638, 317] on button "Sākt uzdevumu" at bounding box center [631, 309] width 167 height 30
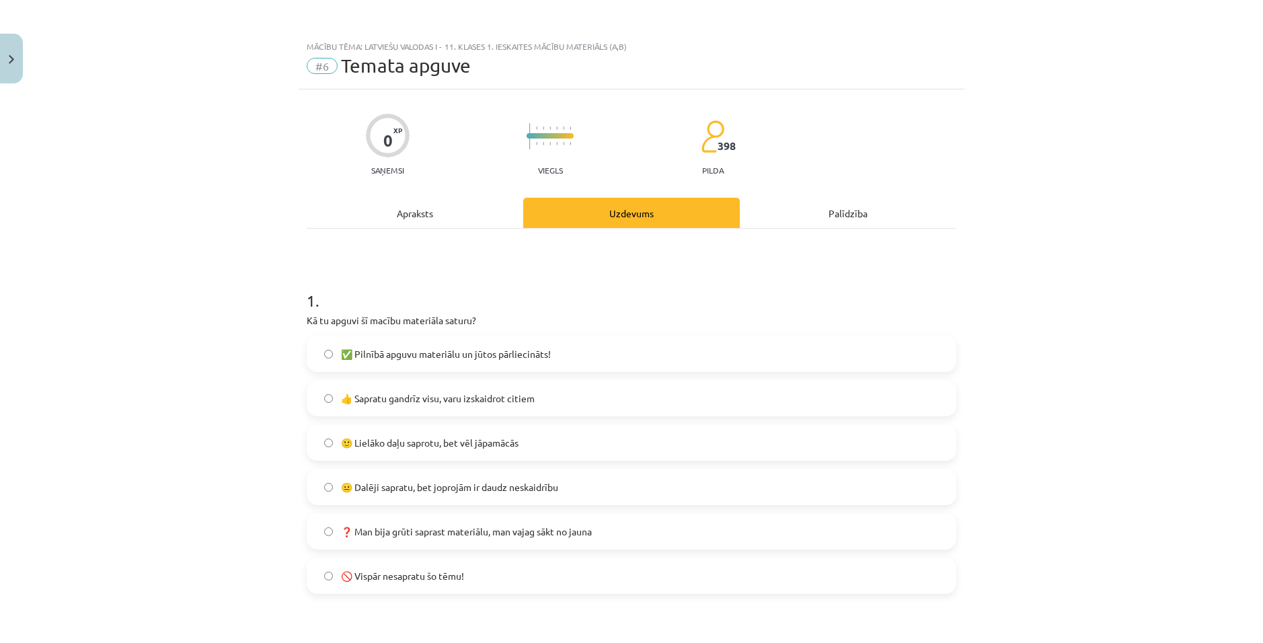
click at [341, 393] on span "👍 Sapratu gandrīz visu, varu izskaidrot citiem" at bounding box center [438, 398] width 194 height 14
click at [319, 405] on label "👍 Sapratu gandrīz visu, varu izskaidrot citiem" at bounding box center [631, 398] width 647 height 34
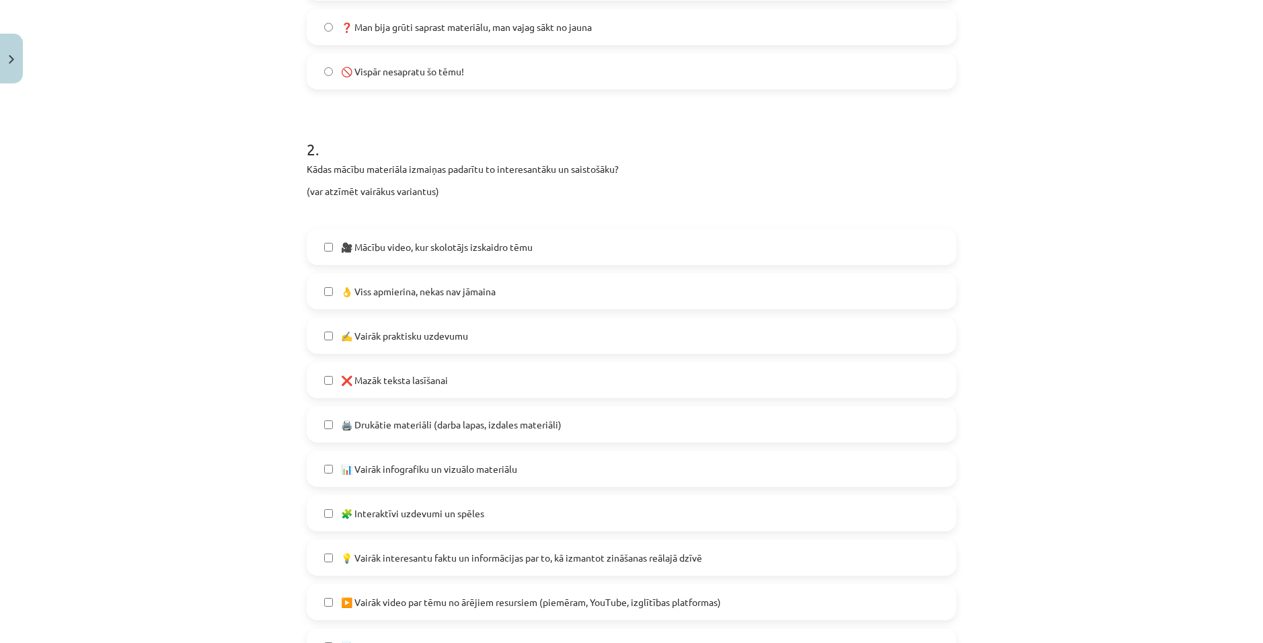
scroll to position [538, 0]
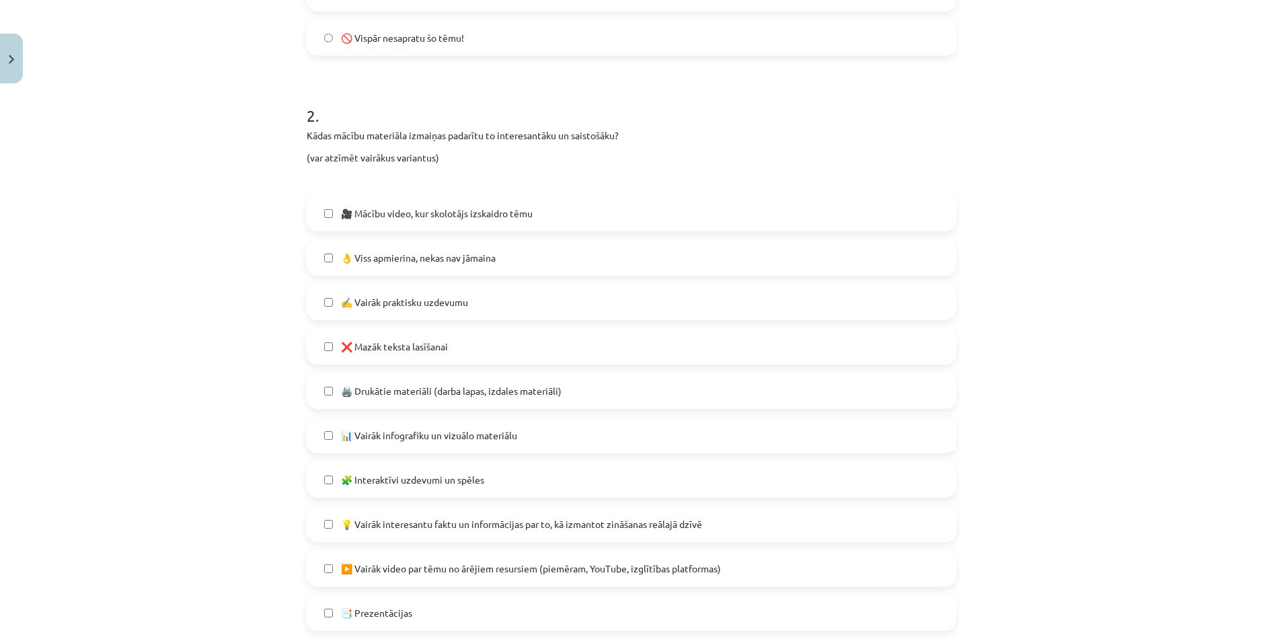
click at [325, 340] on label "❌ Mazāk teksta lasīšanai" at bounding box center [631, 346] width 647 height 34
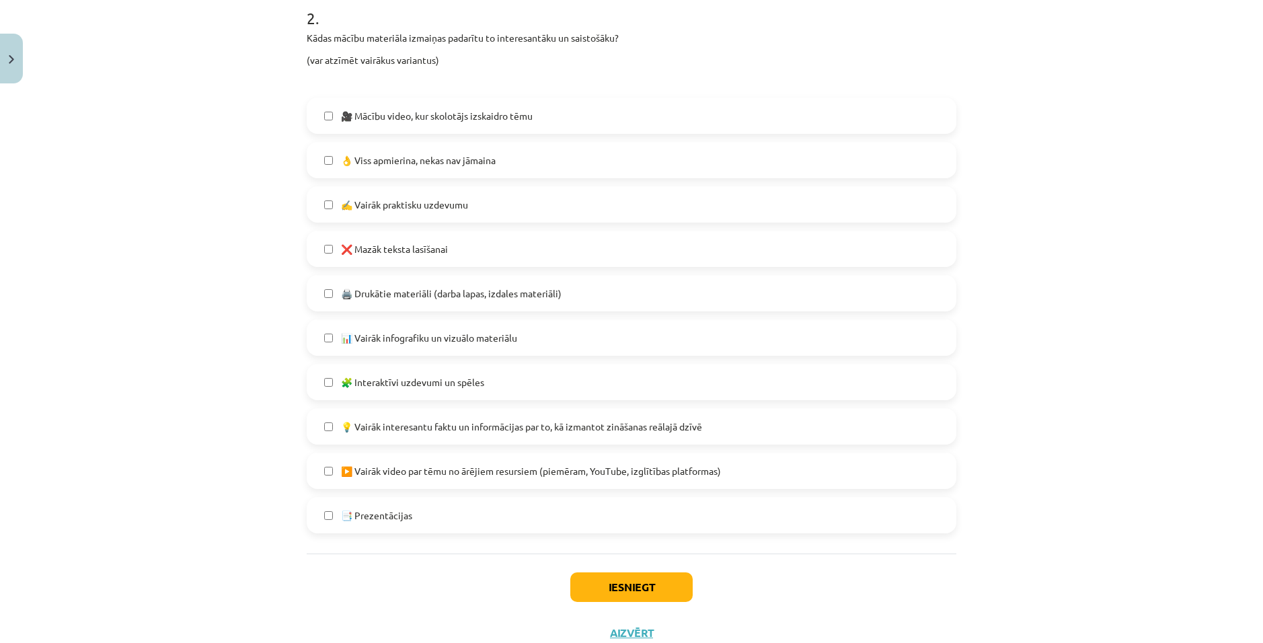
scroll to position [672, 0]
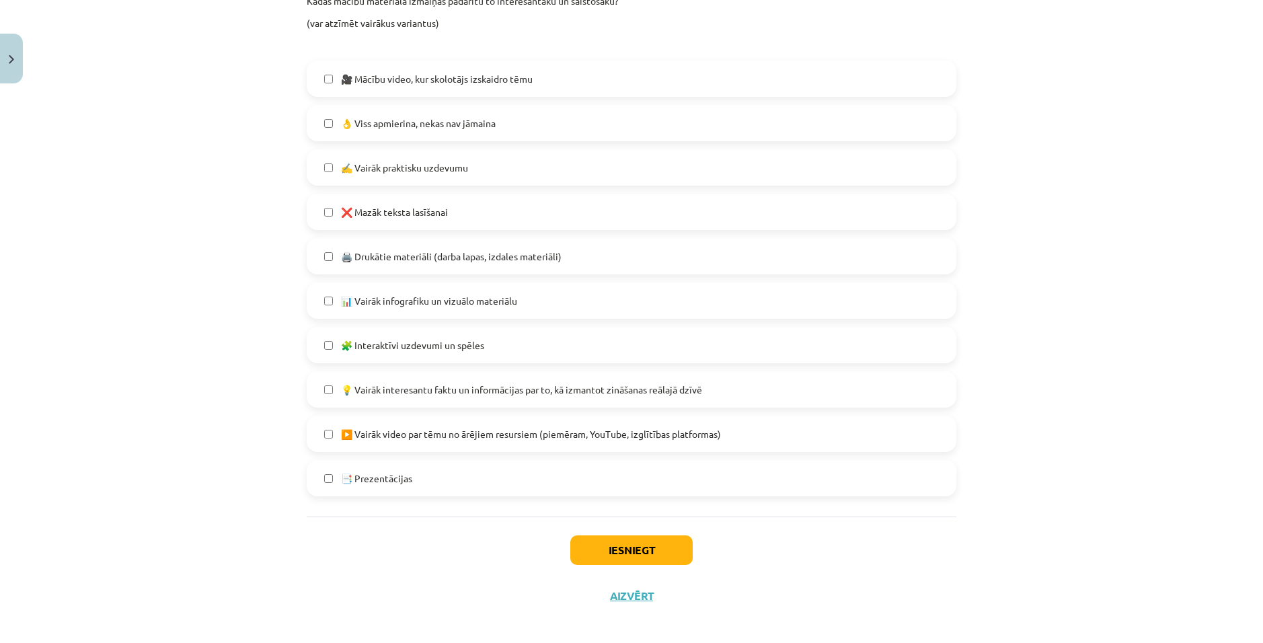
click at [319, 350] on label "🧩 Interaktīvi uzdevumi un spēles" at bounding box center [631, 345] width 647 height 34
click at [605, 554] on button "Iesniegt" at bounding box center [631, 550] width 122 height 30
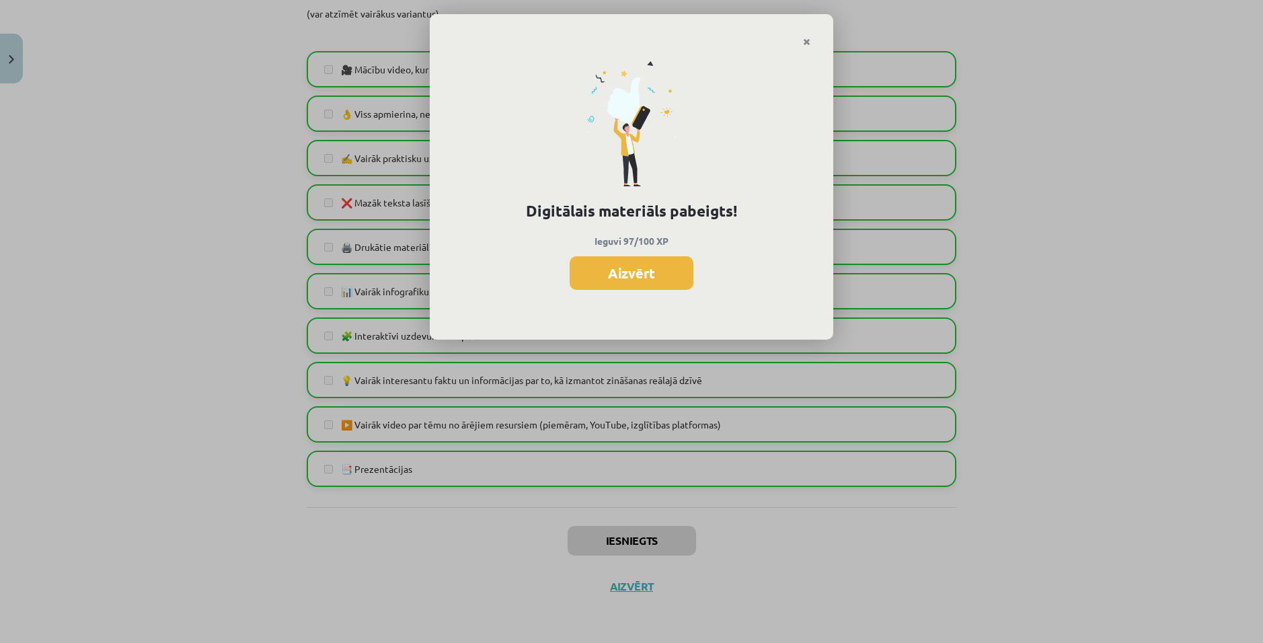
drag, startPoint x: 637, startPoint y: 260, endPoint x: 634, endPoint y: 268, distance: 9.1
click at [635, 266] on button "Aizvērt" at bounding box center [631, 273] width 124 height 34
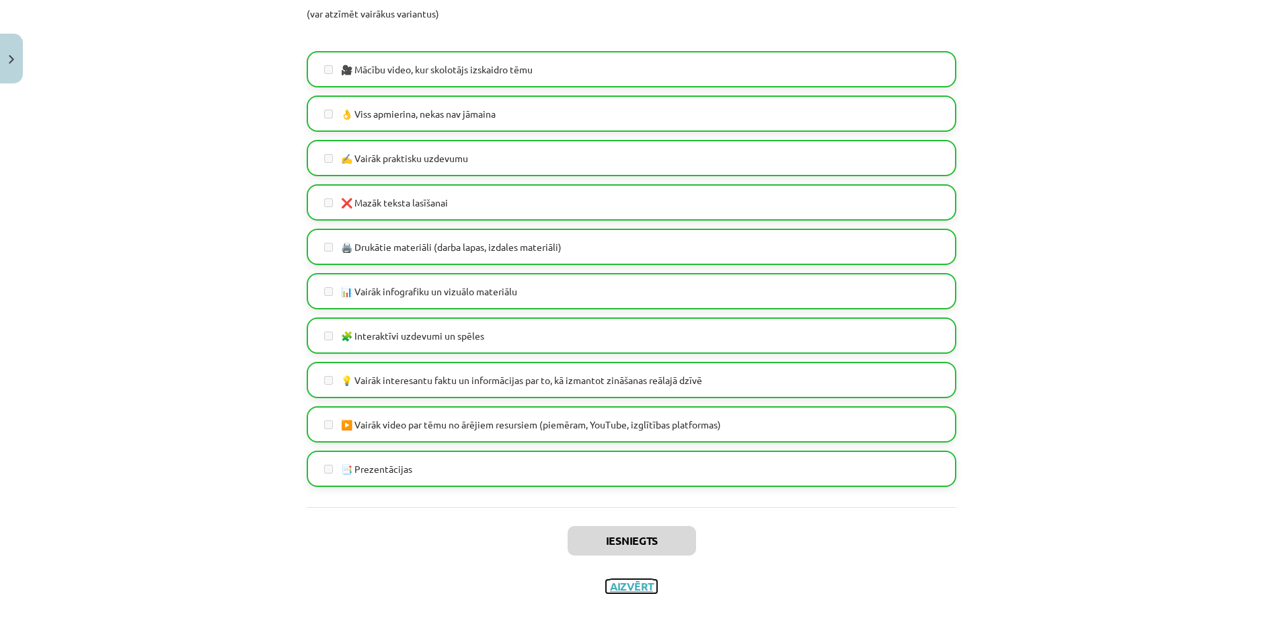
click at [606, 588] on button "Aizvērt" at bounding box center [631, 586] width 51 height 13
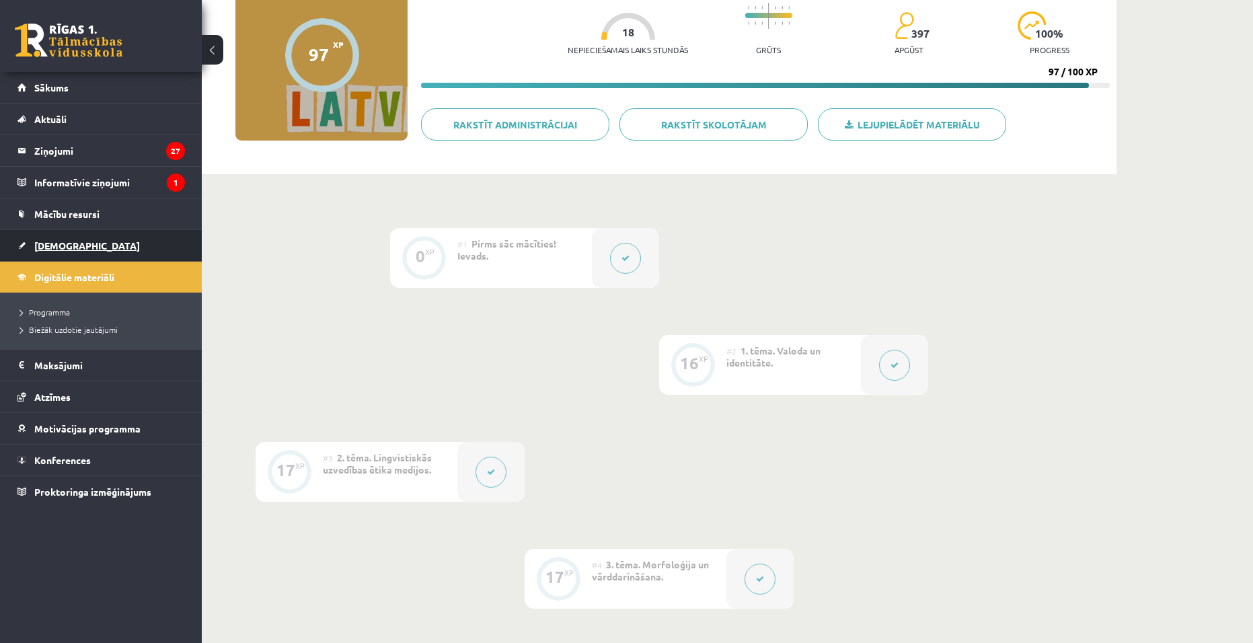
click at [78, 245] on link "[DEMOGRAPHIC_DATA]" at bounding box center [100, 245] width 167 height 31
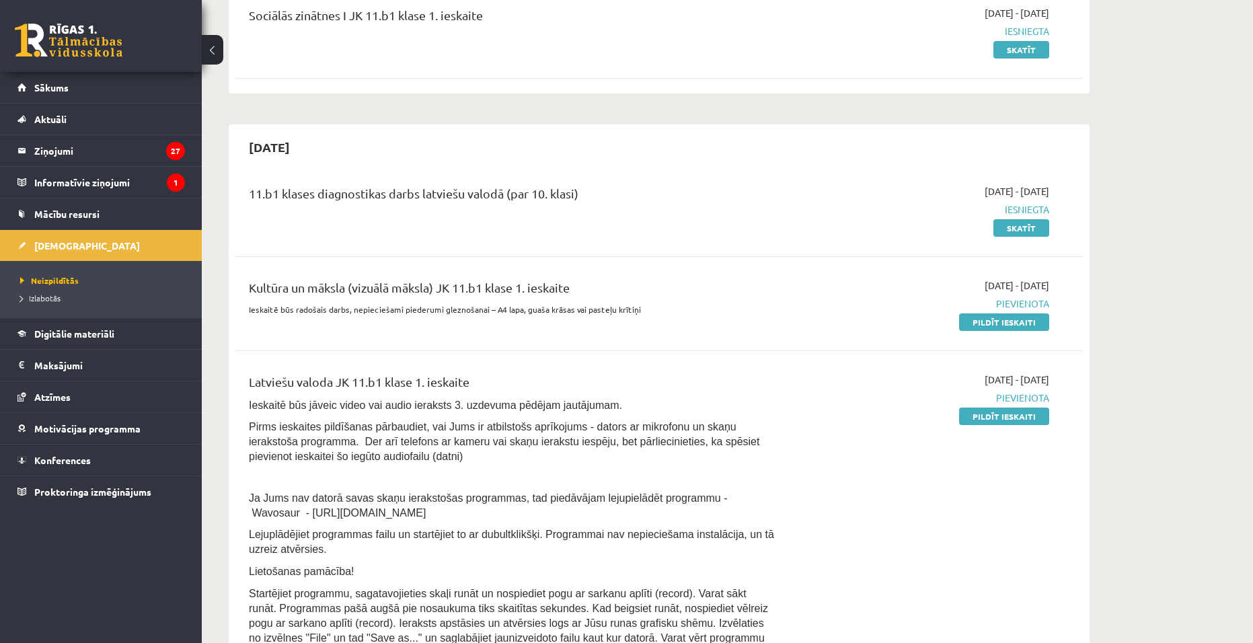
scroll to position [202, 0]
